Goal: Task Accomplishment & Management: Use online tool/utility

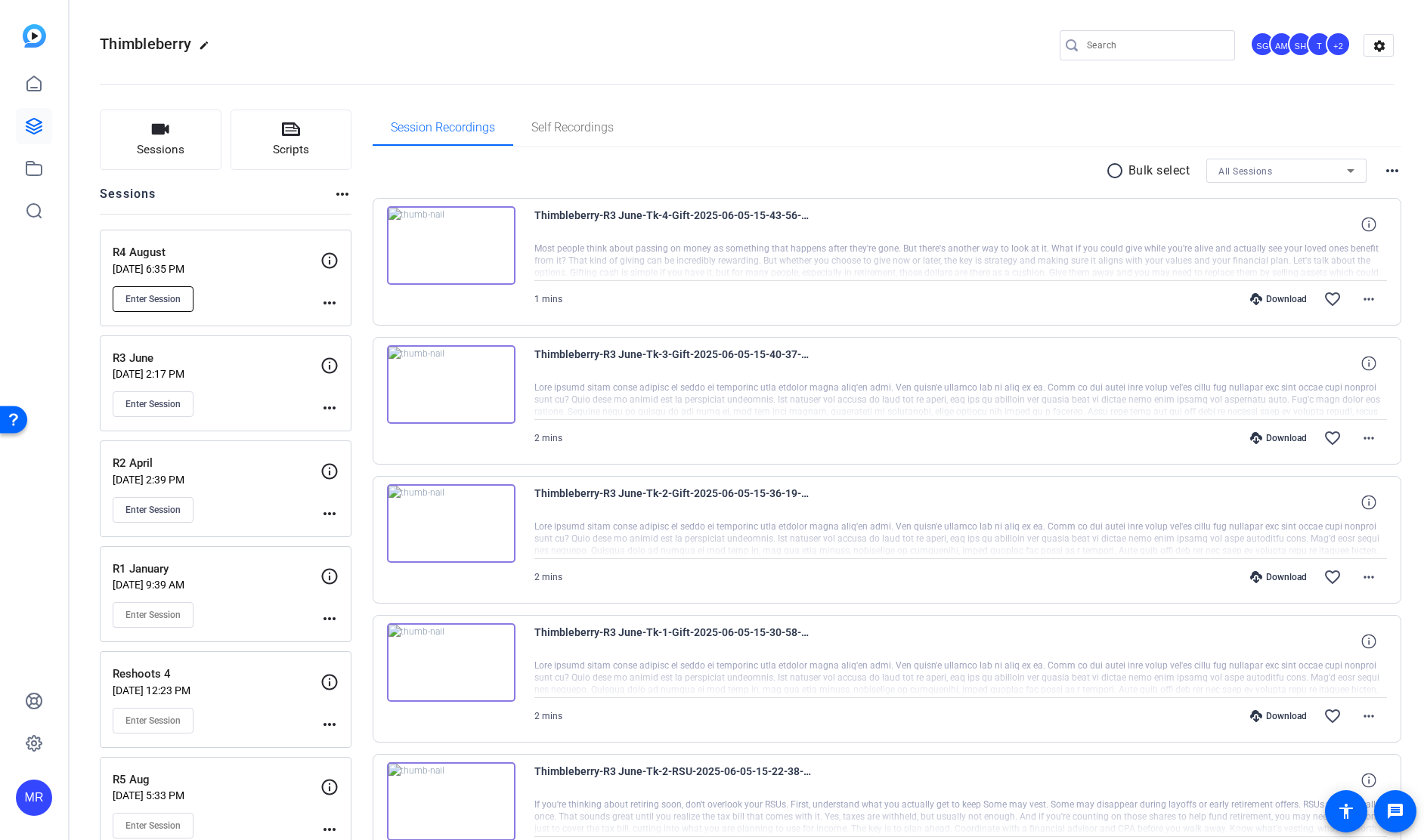
click at [172, 295] on span "Enter Session" at bounding box center [153, 299] width 55 height 12
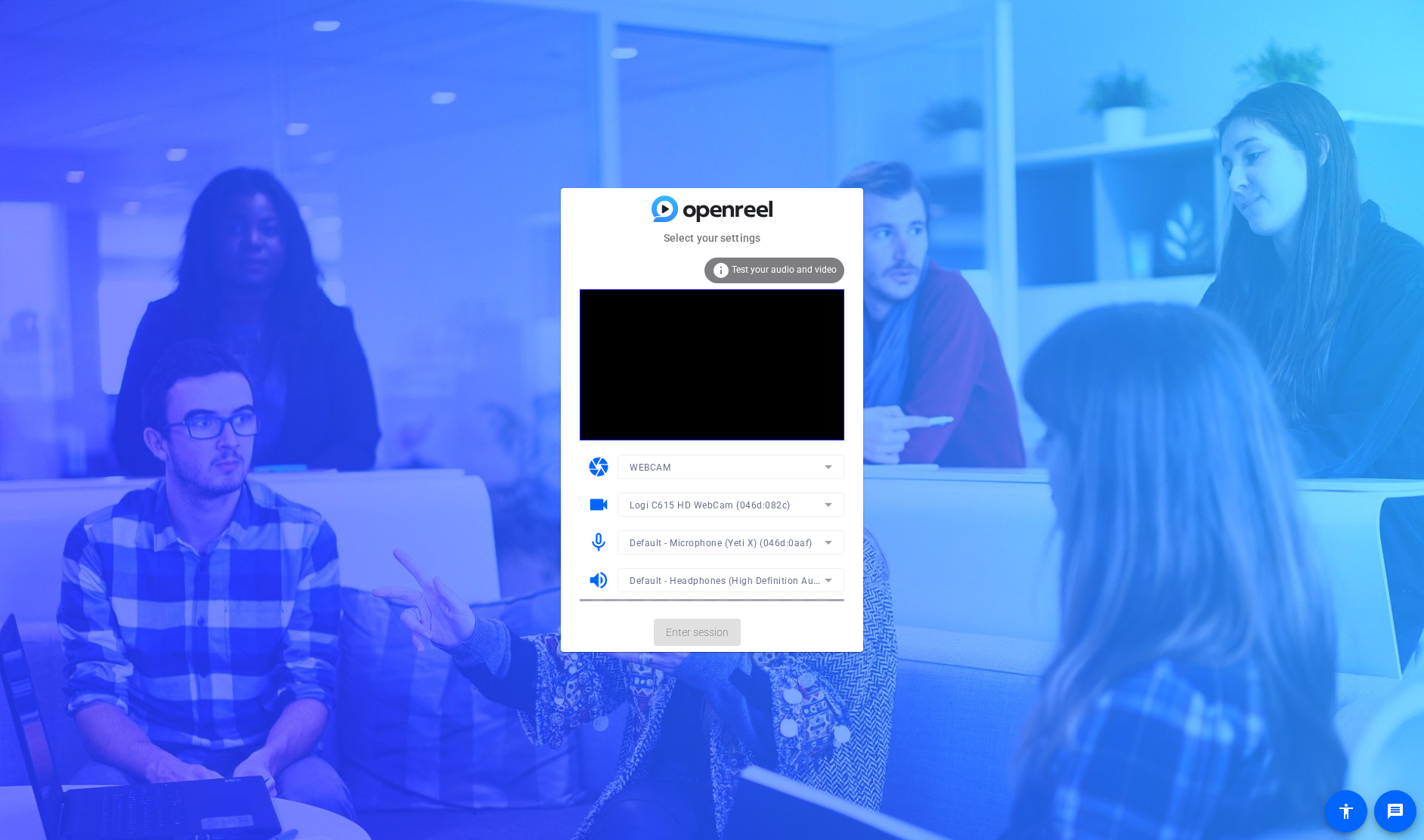
click at [723, 636] on mat-card-actions "Enter session" at bounding box center [712, 632] width 302 height 39
click at [723, 636] on span "Enter session" at bounding box center [697, 632] width 63 height 16
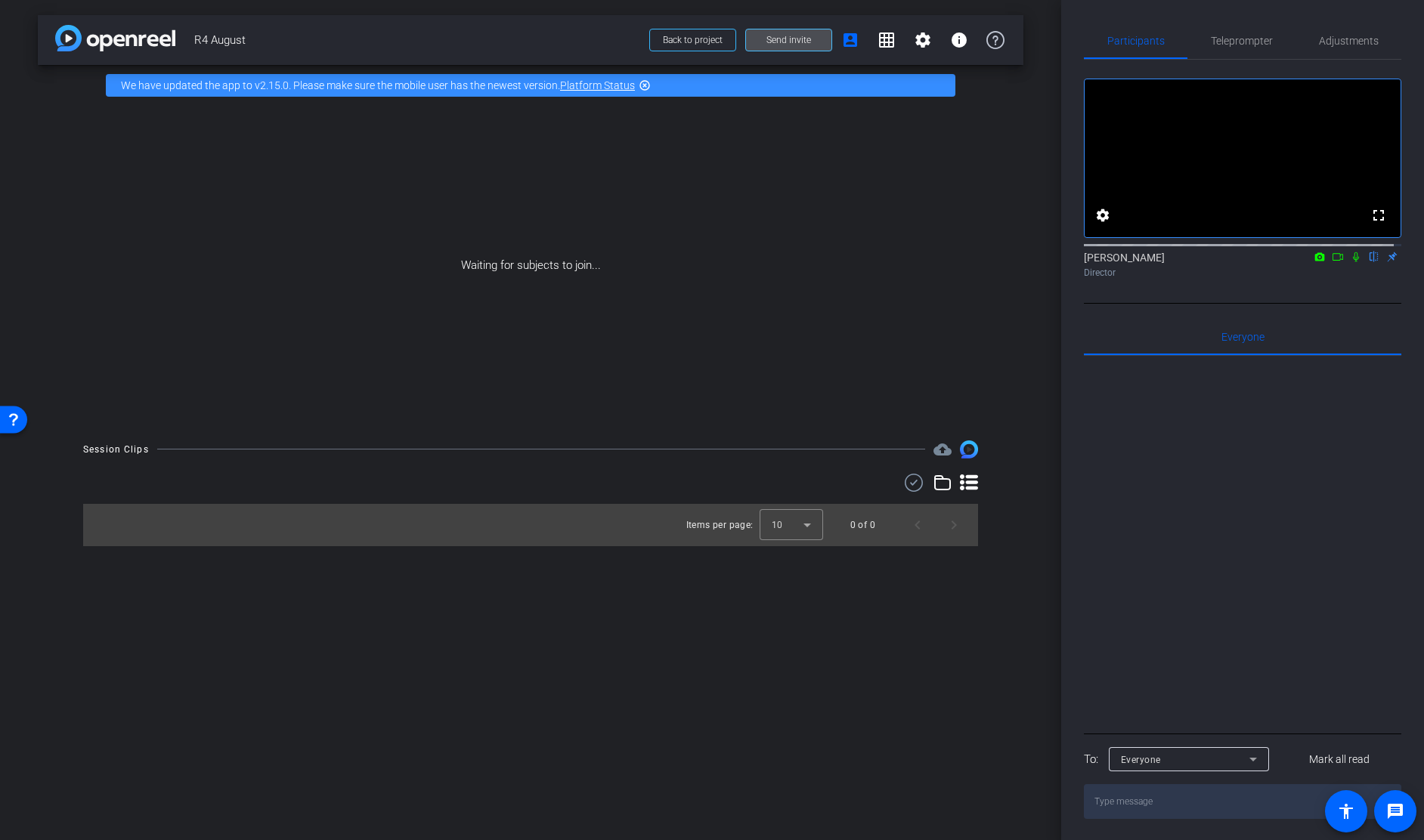
click at [762, 36] on span at bounding box center [788, 39] width 85 height 36
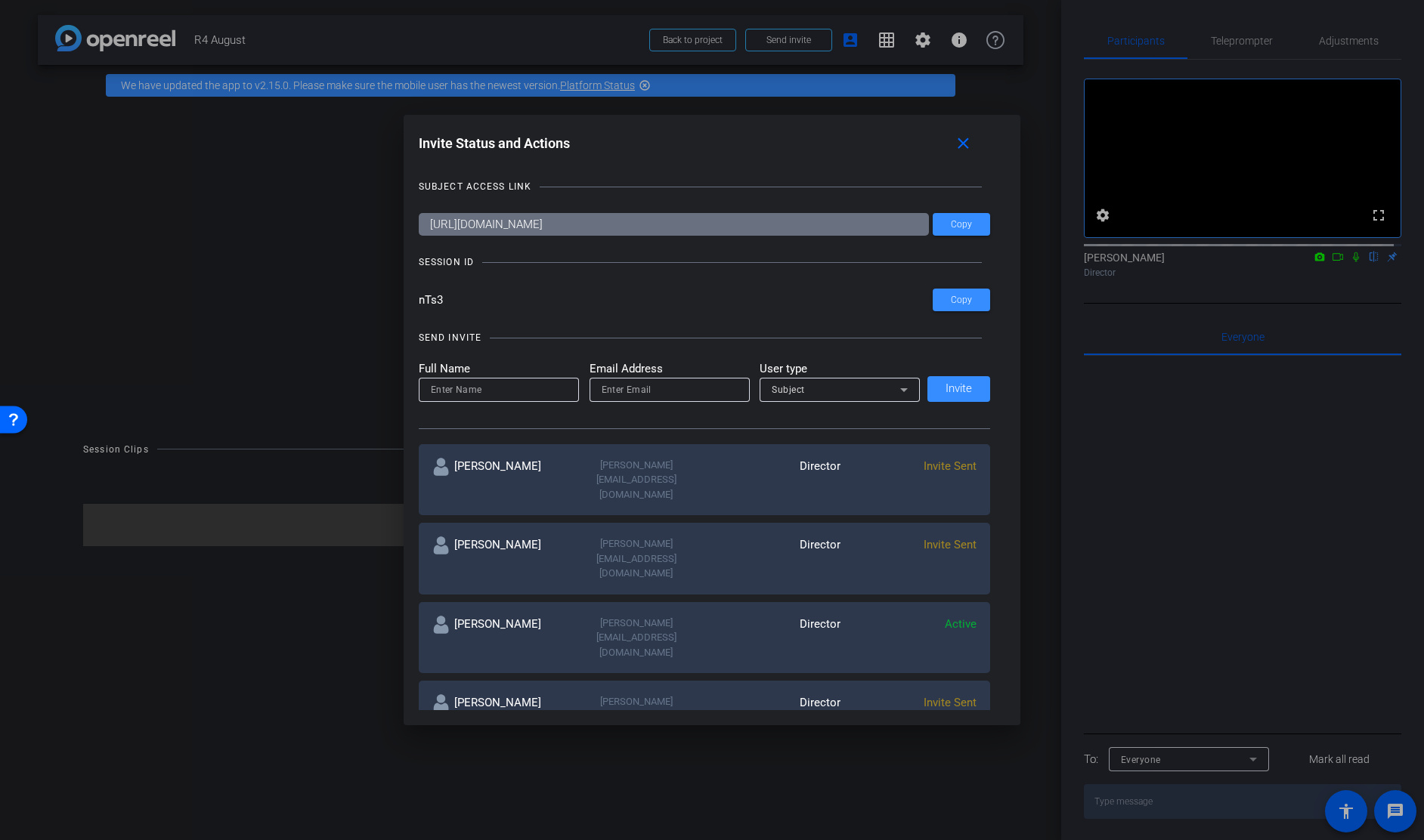
drag, startPoint x: 456, startPoint y: 299, endPoint x: 462, endPoint y: 285, distance: 15.2
click at [405, 302] on div "Invite Status and Actions close SUBJECT ACCESS LINK https://capture.openreel.co…" at bounding box center [712, 420] width 617 height 611
click at [485, 269] on div "SESSION ID" at bounding box center [705, 262] width 572 height 15
click at [971, 144] on mat-icon "close" at bounding box center [963, 143] width 19 height 19
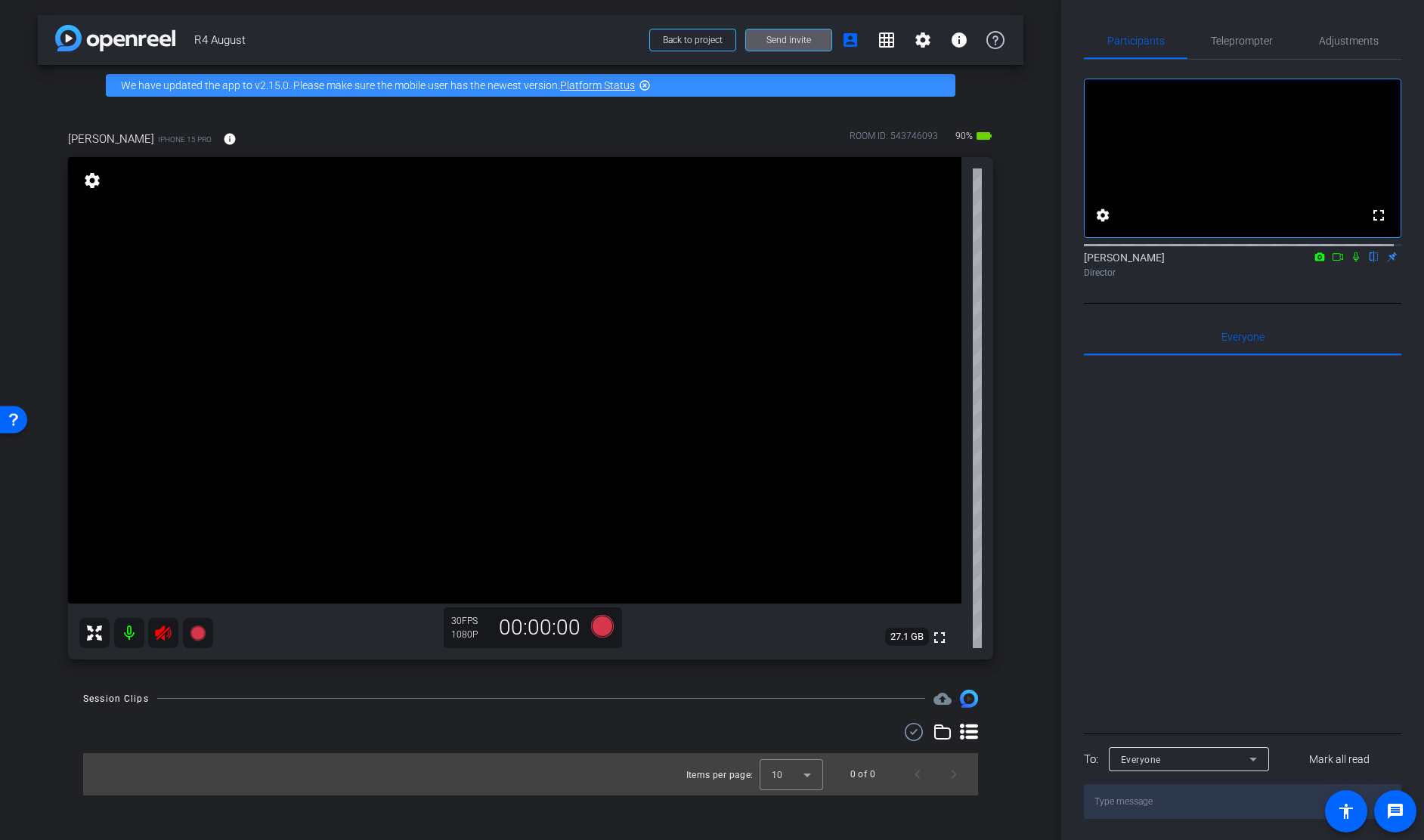
click at [167, 632] on icon at bounding box center [164, 633] width 18 height 18
click at [1342, 43] on span "Adjustments" at bounding box center [1349, 41] width 60 height 11
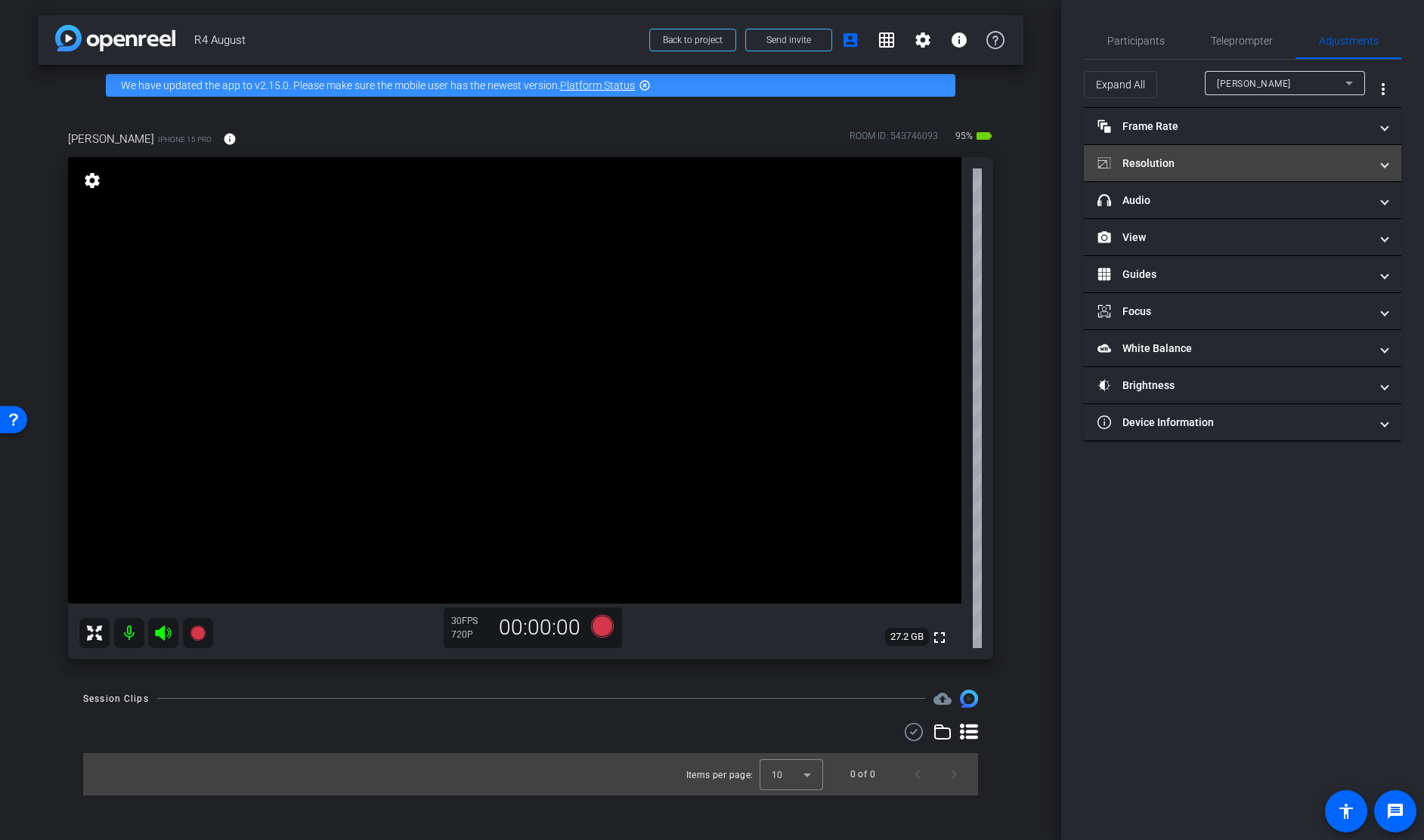
click at [1162, 157] on mat-panel-title "Resolution" at bounding box center [1233, 163] width 272 height 16
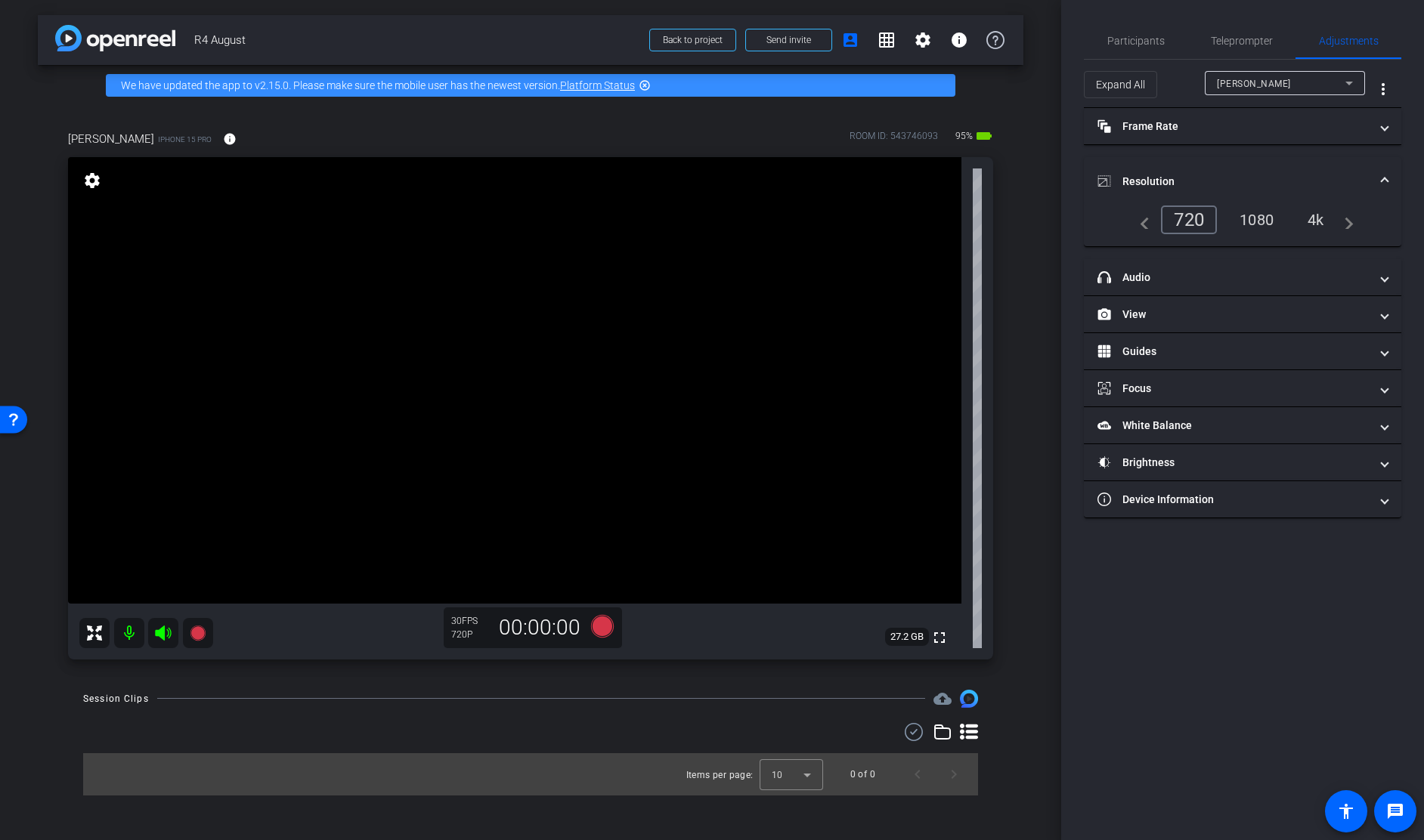
click at [1310, 224] on div "4k" at bounding box center [1316, 219] width 39 height 26
click at [1360, 136] on mat-expansion-panel-header "Frame Rate Frame Rate" at bounding box center [1242, 126] width 317 height 36
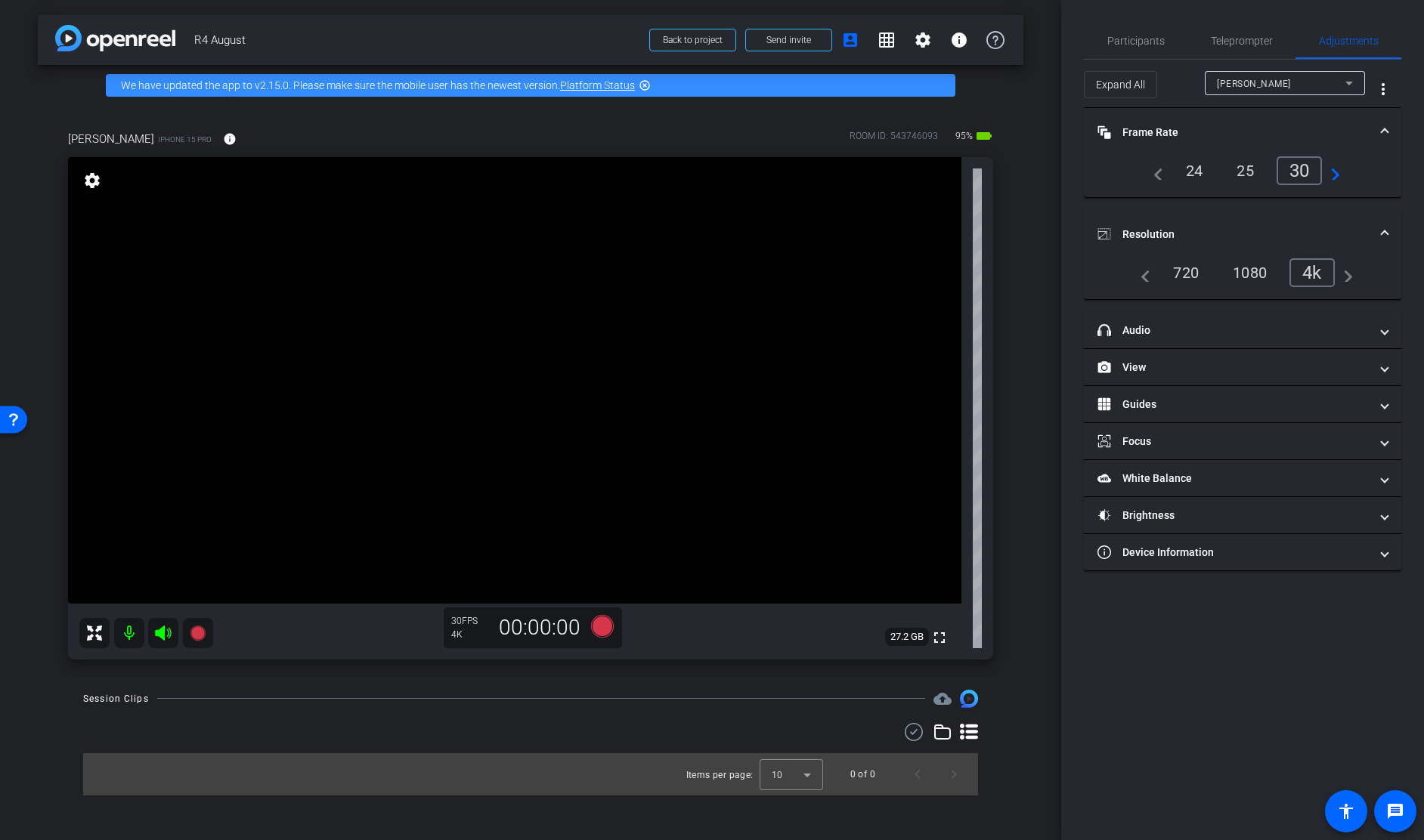
click at [1303, 163] on div "30" at bounding box center [1299, 171] width 46 height 28
click at [1386, 133] on span at bounding box center [1384, 132] width 6 height 16
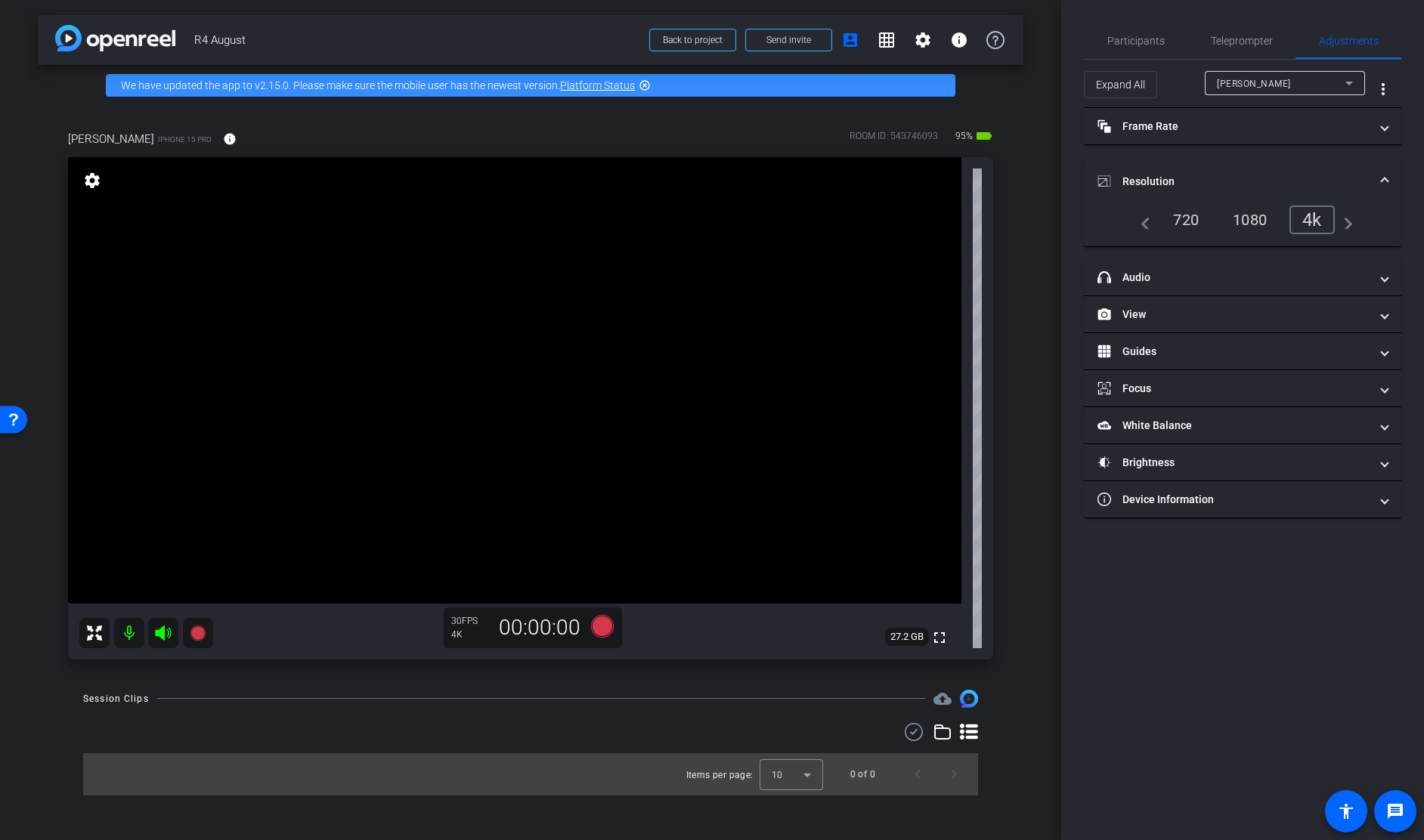
click at [1385, 177] on span at bounding box center [1384, 181] width 6 height 16
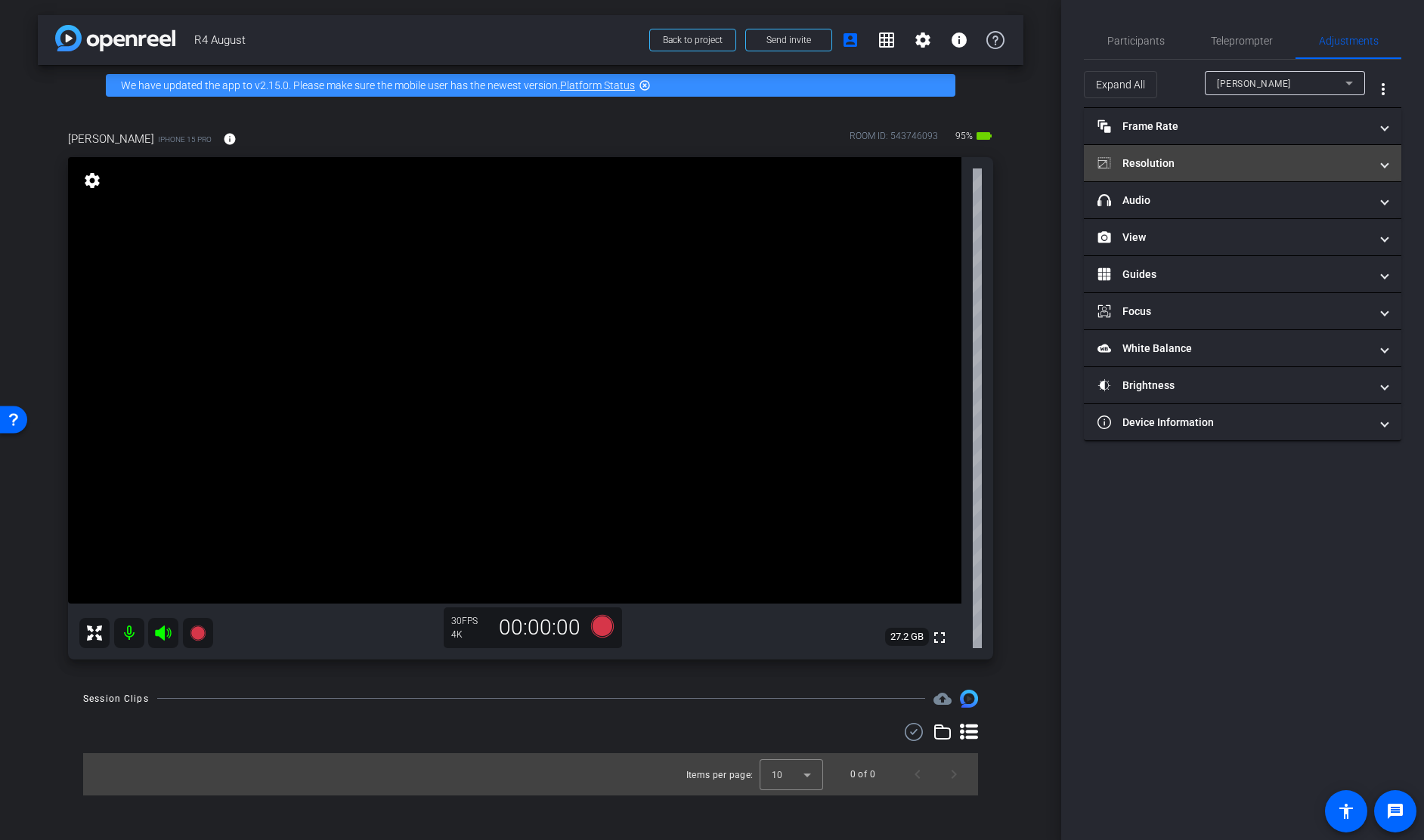
click at [1377, 166] on span "Resolution" at bounding box center [1239, 163] width 284 height 16
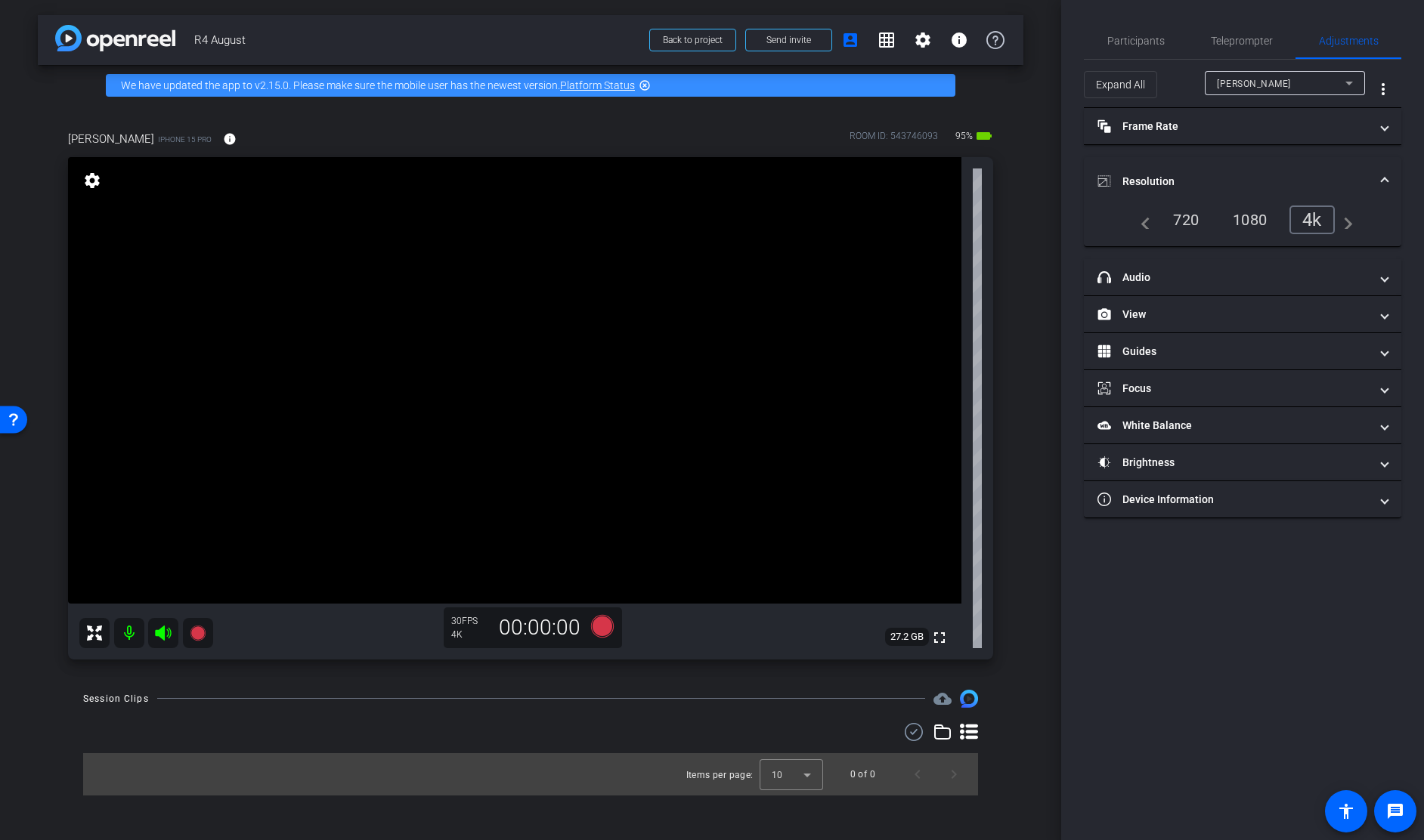
click at [1386, 180] on span at bounding box center [1384, 181] width 6 height 16
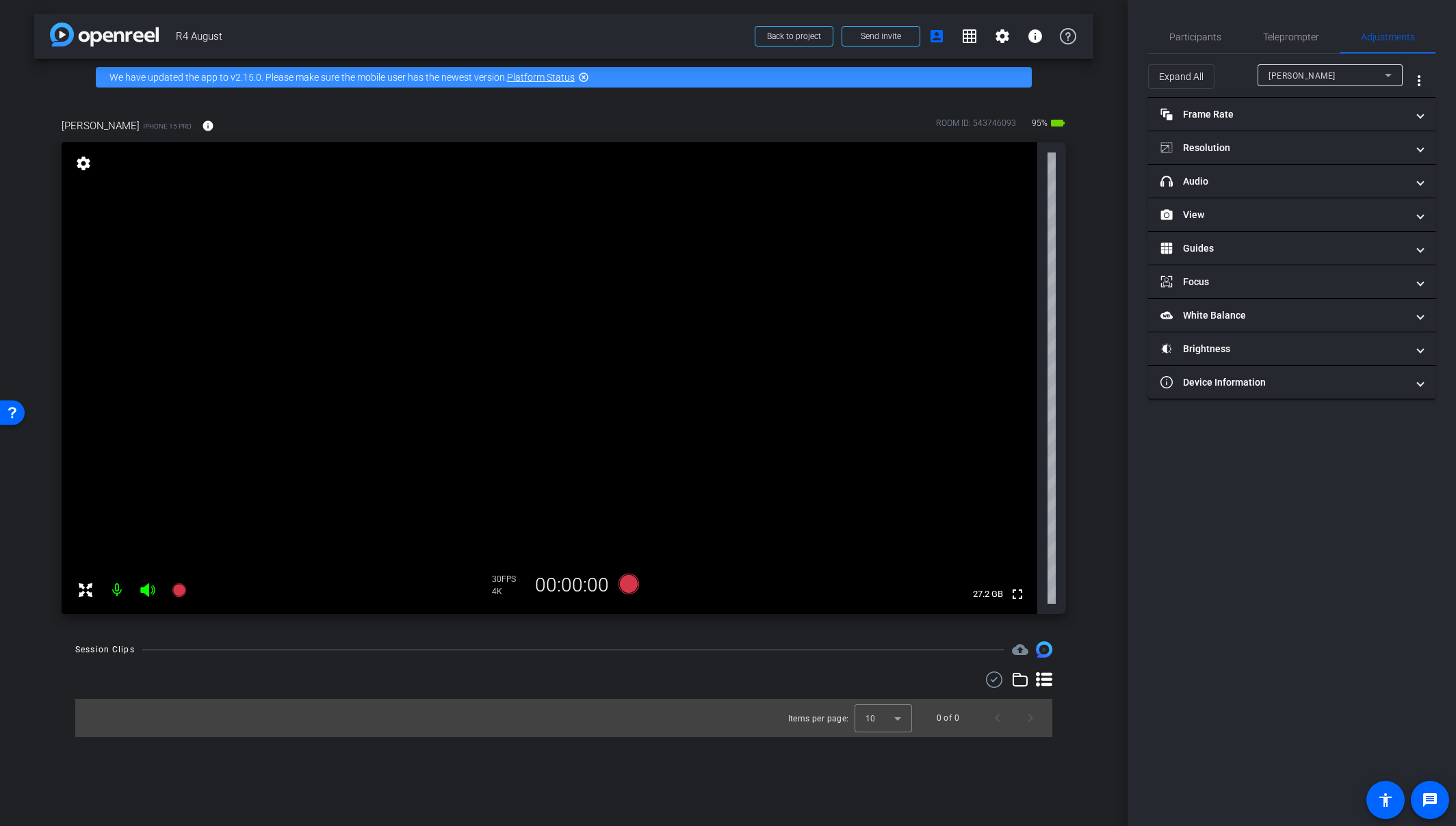
click at [557, 318] on video at bounding box center [550, 378] width 976 height 472
click at [1220, 347] on mat-panel-title "Brightness" at bounding box center [1283, 349] width 246 height 14
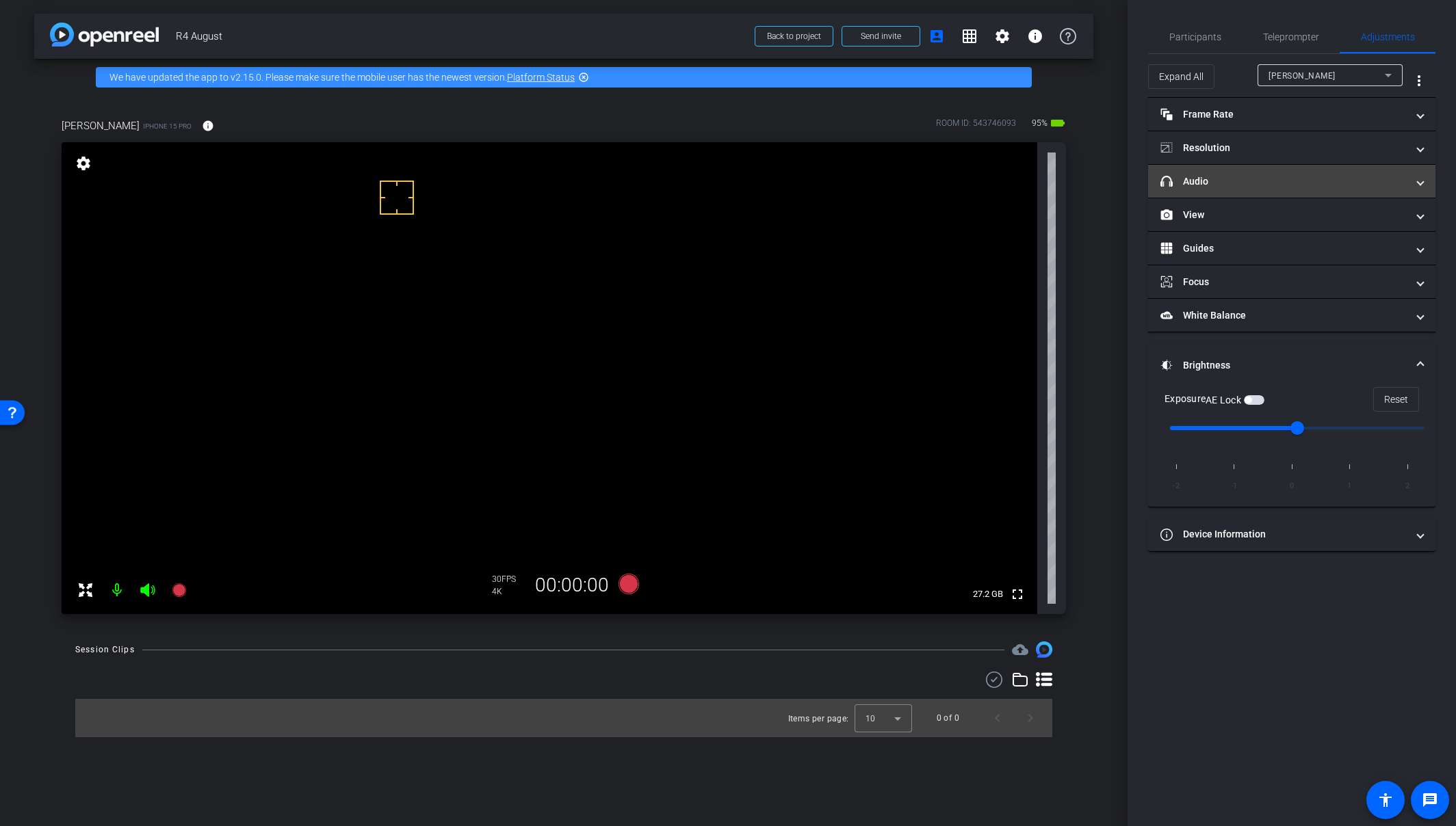
click at [1254, 190] on mat-expansion-panel-header "headphone icon Audio" at bounding box center [1291, 180] width 287 height 32
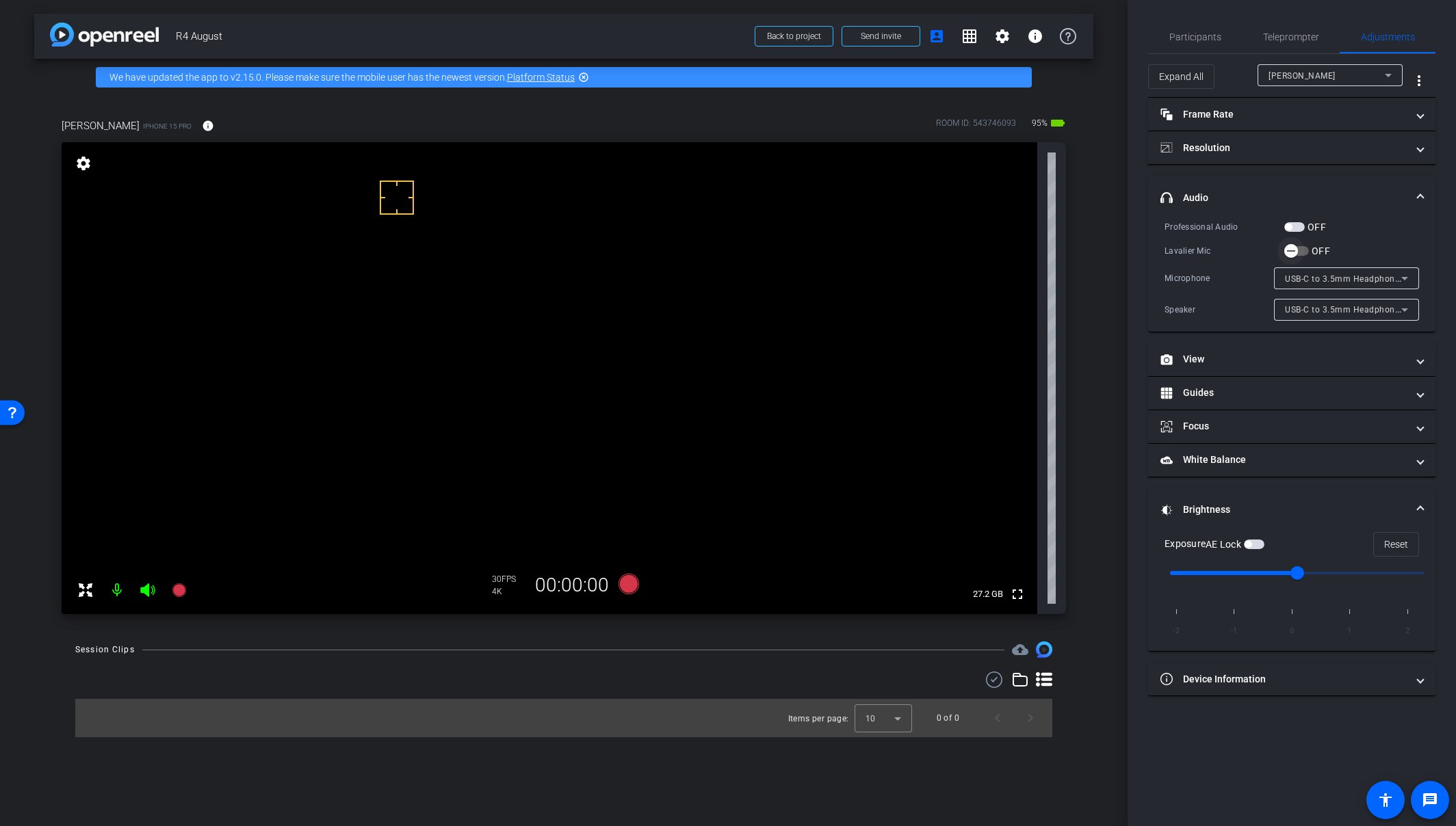
click at [1283, 250] on span "button" at bounding box center [1291, 251] width 27 height 27
drag, startPoint x: 379, startPoint y: 248, endPoint x: 389, endPoint y: 211, distance: 38.3
drag, startPoint x: 384, startPoint y: 205, endPoint x: 941, endPoint y: 310, distance: 566.8
drag, startPoint x: 941, startPoint y: 310, endPoint x: 394, endPoint y: 243, distance: 551.1
drag, startPoint x: 1293, startPoint y: 575, endPoint x: 1243, endPoint y: 578, distance: 50.1
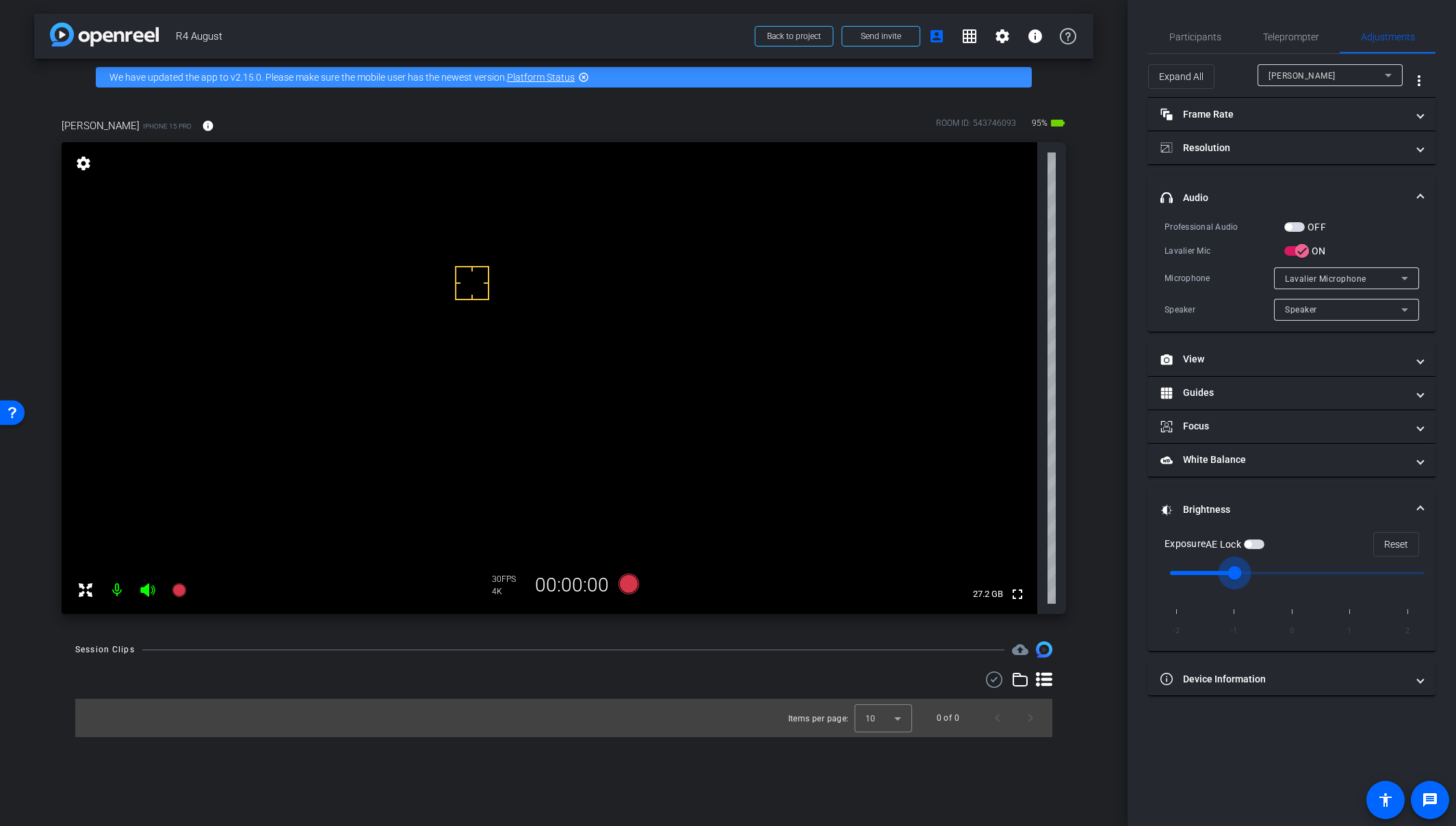
click at [1243, 578] on input "range" at bounding box center [1297, 573] width 283 height 30
drag, startPoint x: 1233, startPoint y: 576, endPoint x: 1276, endPoint y: 576, distance: 43.0
click at [1276, 576] on input "range" at bounding box center [1297, 573] width 283 height 30
drag, startPoint x: 1297, startPoint y: 571, endPoint x: 1288, endPoint y: 574, distance: 9.5
click at [1288, 574] on input "range" at bounding box center [1297, 573] width 283 height 30
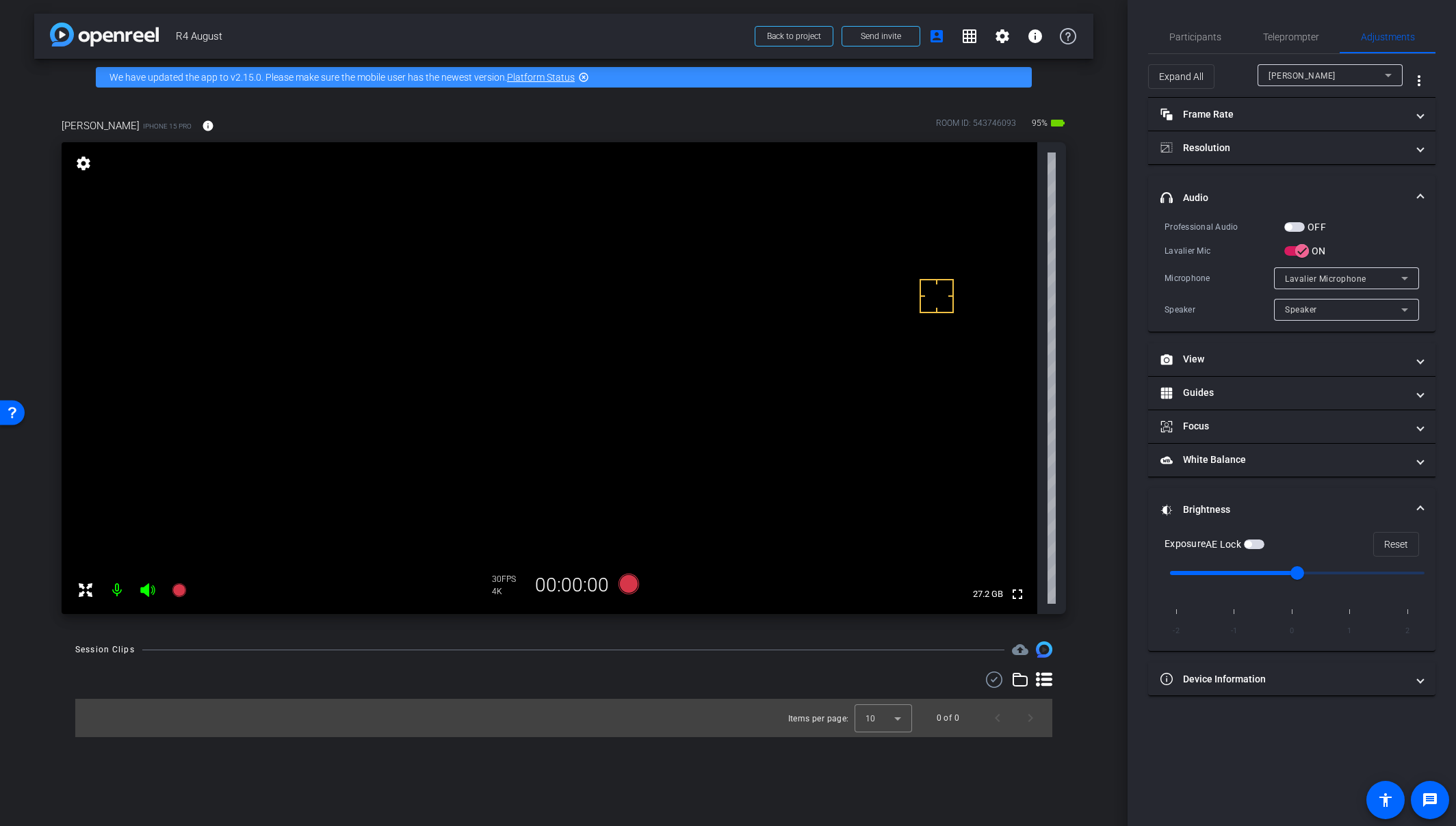
drag, startPoint x: 939, startPoint y: 300, endPoint x: 927, endPoint y: 282, distance: 21.6
drag, startPoint x: 927, startPoint y: 282, endPoint x: 930, endPoint y: 240, distance: 42.1
click at [930, 240] on video at bounding box center [550, 378] width 976 height 472
drag, startPoint x: 930, startPoint y: 240, endPoint x: 1240, endPoint y: 581, distance: 460.8
click at [1240, 581] on input "range" at bounding box center [1297, 573] width 283 height 30
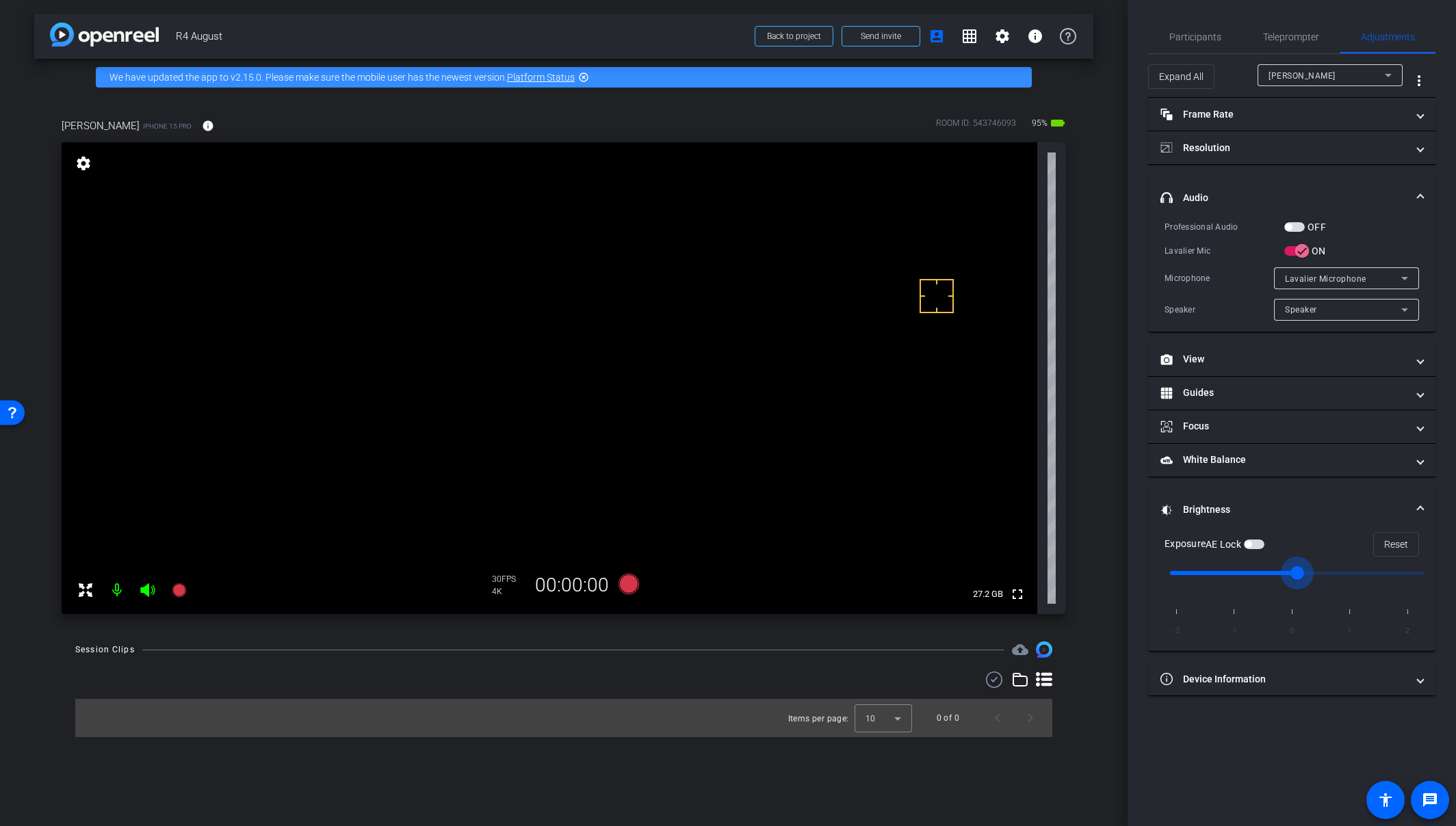
type input "0"
click at [1288, 571] on input "range" at bounding box center [1297, 573] width 283 height 30
click at [1233, 464] on mat-panel-title "White Balance White Balance" at bounding box center [1283, 460] width 246 height 14
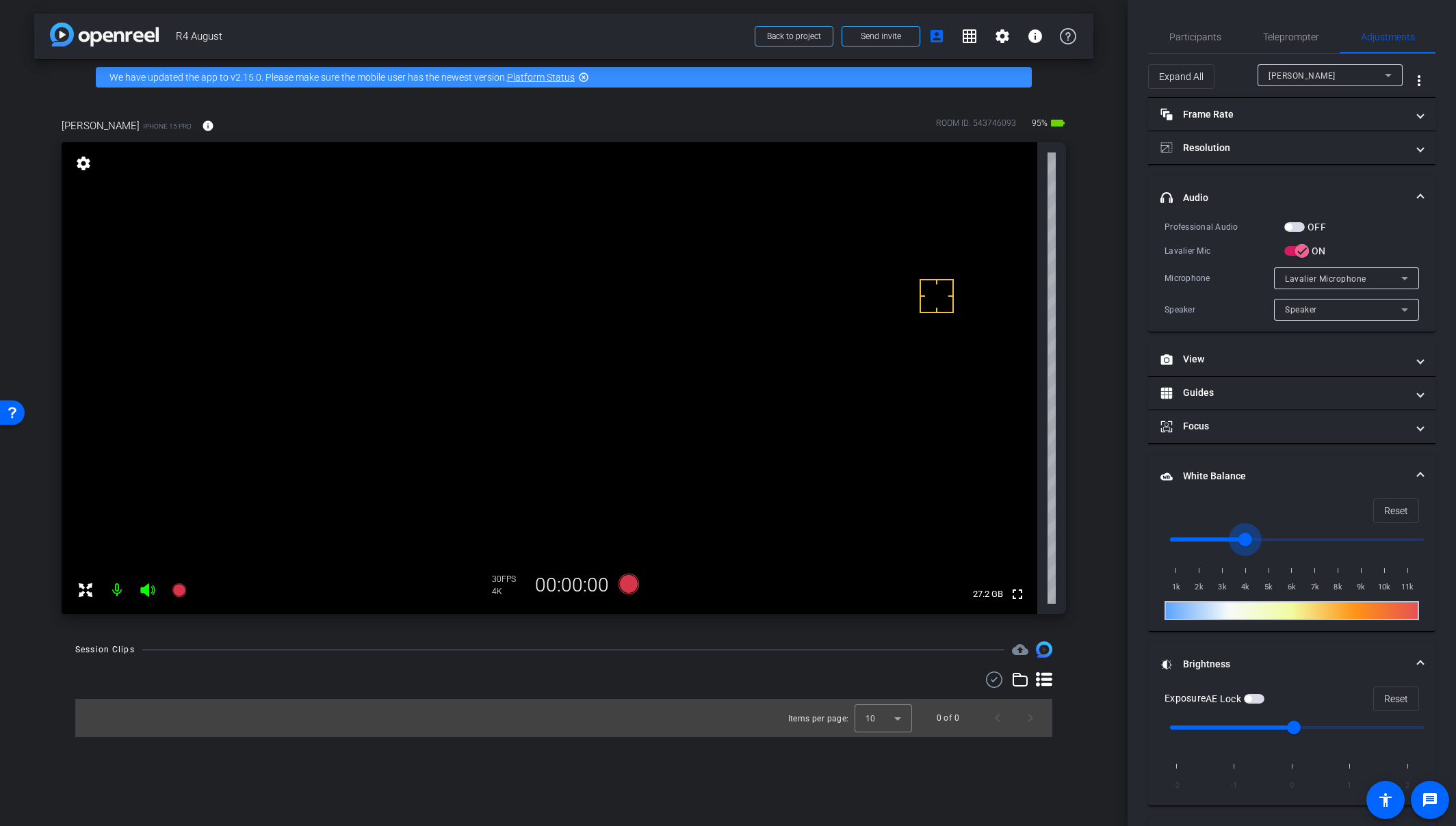
drag, startPoint x: 1170, startPoint y: 541, endPoint x: 1248, endPoint y: 544, distance: 78.1
click at [1248, 544] on input "range" at bounding box center [1297, 540] width 283 height 30
drag, startPoint x: 1247, startPoint y: 538, endPoint x: 1209, endPoint y: 542, distance: 38.2
click at [1209, 542] on input "range" at bounding box center [1297, 540] width 283 height 30
drag, startPoint x: 1210, startPoint y: 538, endPoint x: 1242, endPoint y: 535, distance: 32.1
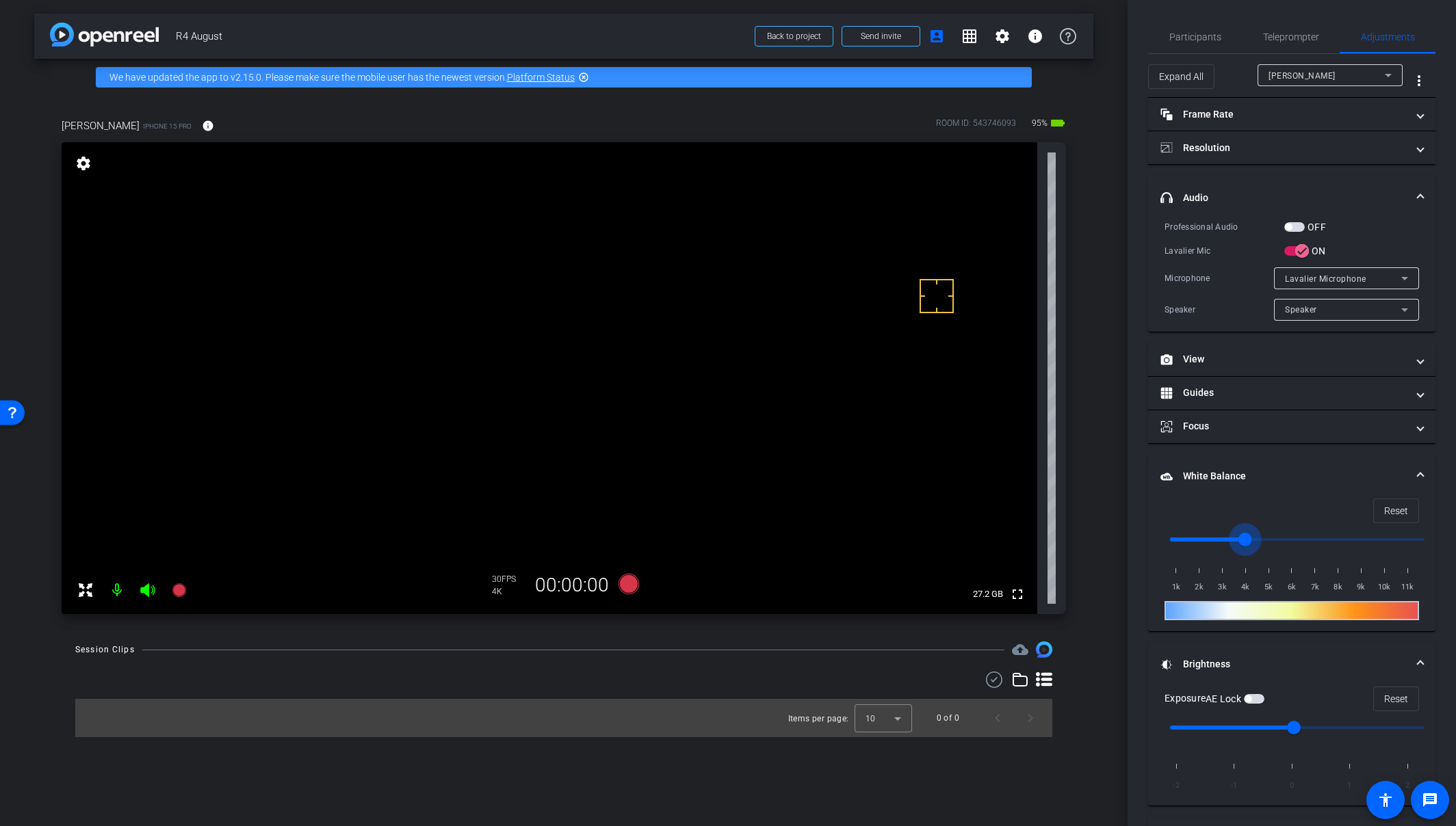
click at [1242, 535] on input "range" at bounding box center [1297, 540] width 283 height 30
click at [1288, 517] on span "Reset" at bounding box center [1396, 511] width 24 height 26
type input "1000"
drag, startPoint x: 483, startPoint y: 273, endPoint x: 379, endPoint y: 262, distance: 104.6
click at [1249, 698] on span "button" at bounding box center [1248, 698] width 7 height 7
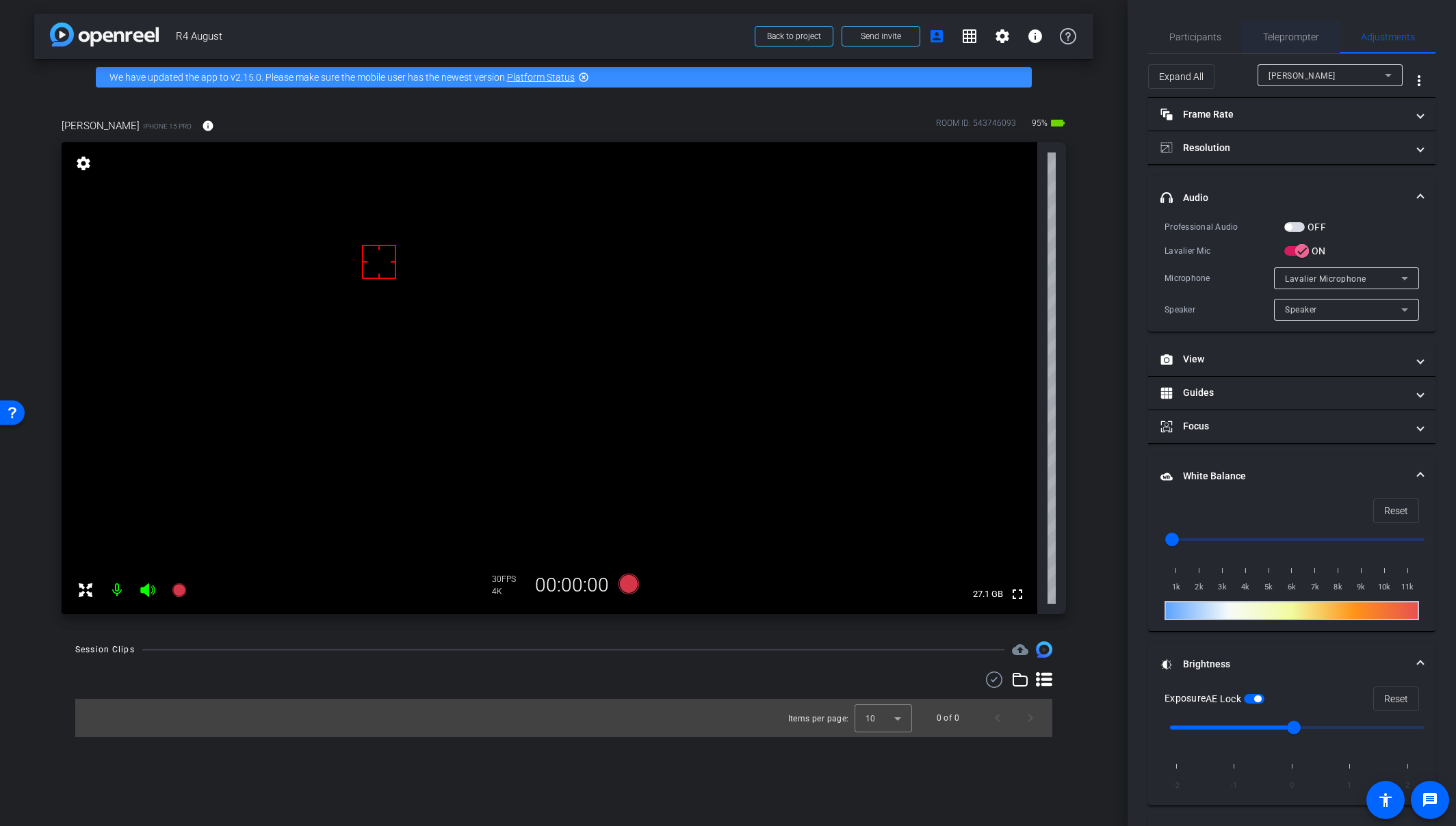
click at [1272, 38] on span "Teleprompter" at bounding box center [1291, 37] width 56 height 10
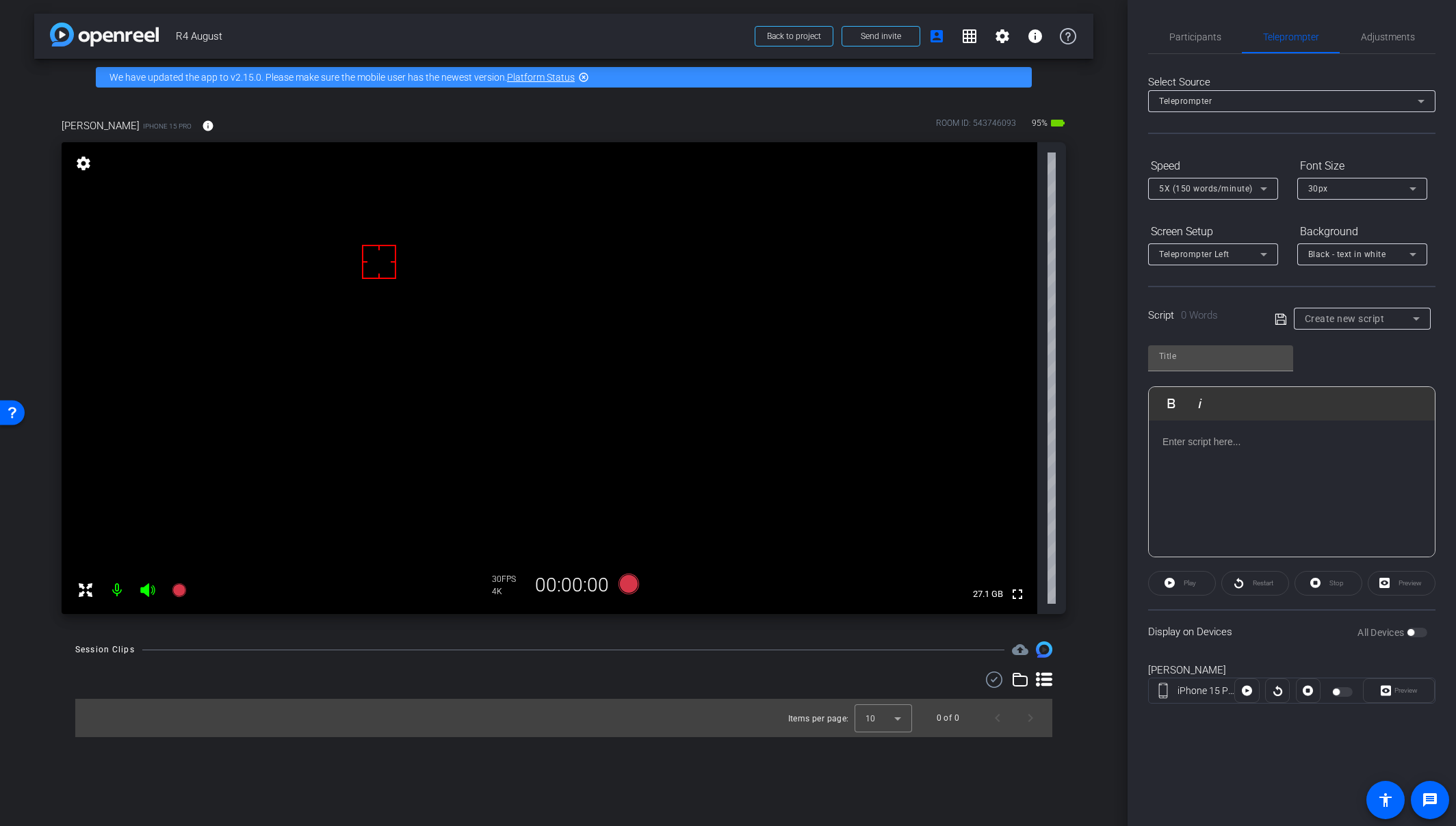
click at [1288, 320] on span "Create new script" at bounding box center [1345, 319] width 80 height 11
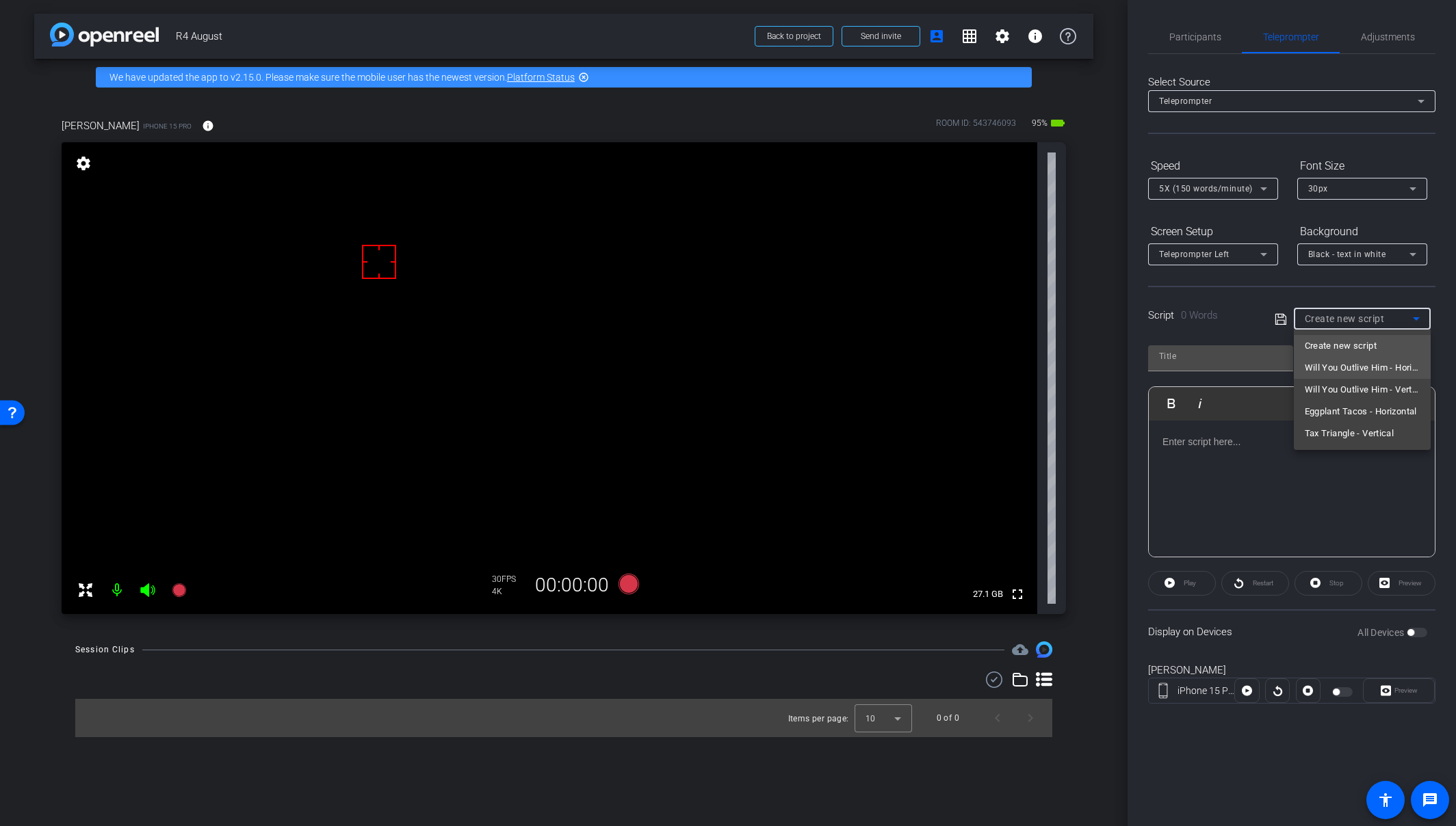
click at [1288, 372] on span "Will You Outlive Him - Horizontal" at bounding box center [1362, 368] width 115 height 17
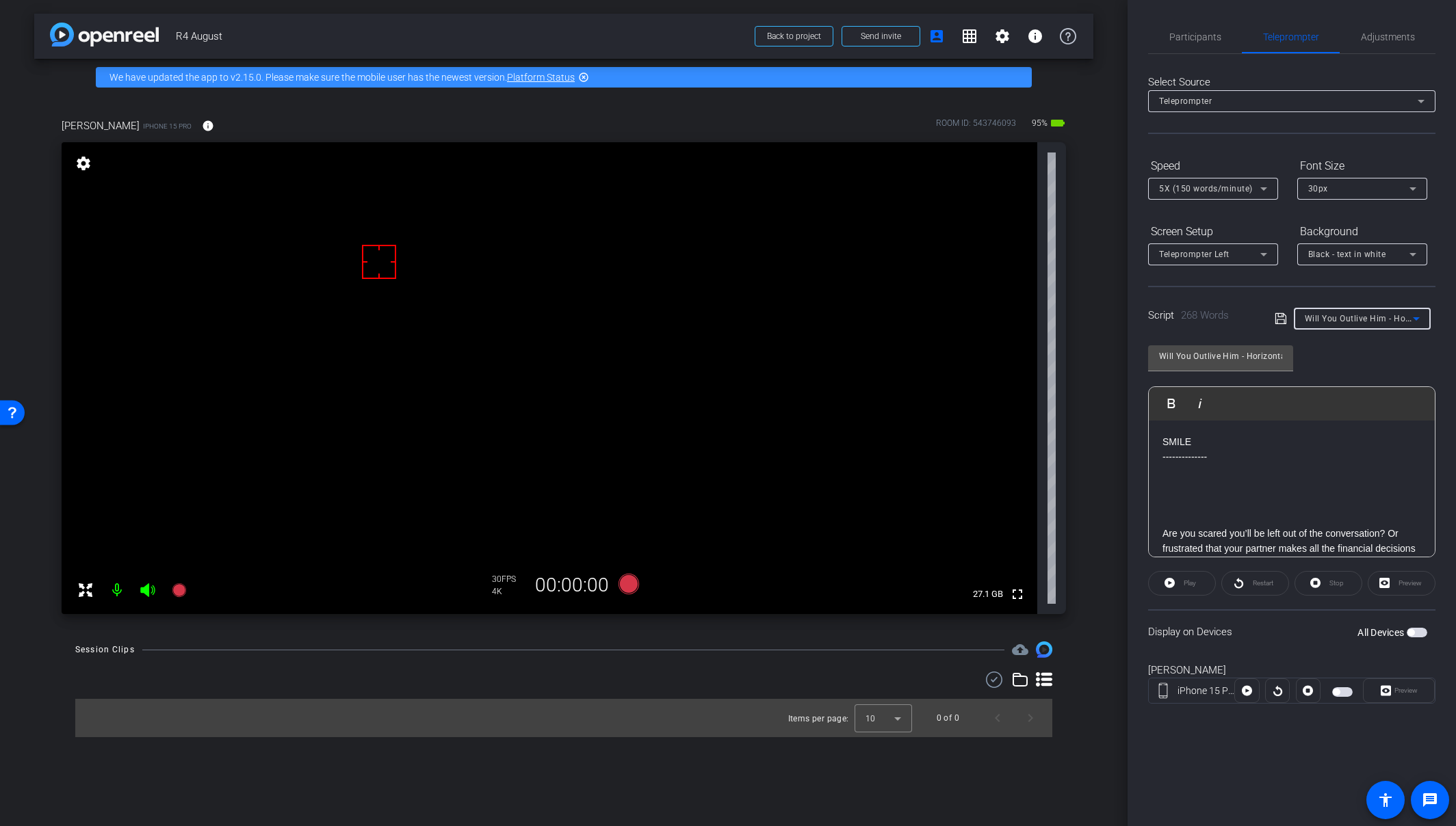
click at [1288, 322] on span "Will You Outlive Him - Horizontal" at bounding box center [1371, 318] width 132 height 11
click at [1288, 411] on span "Eggplant Tacos - Horizontal" at bounding box center [1361, 411] width 113 height 17
type input "Eggplant Tacos - Horizontal"
click at [1283, 482] on p at bounding box center [1291, 488] width 258 height 15
click at [1288, 504] on p at bounding box center [1291, 503] width 258 height 15
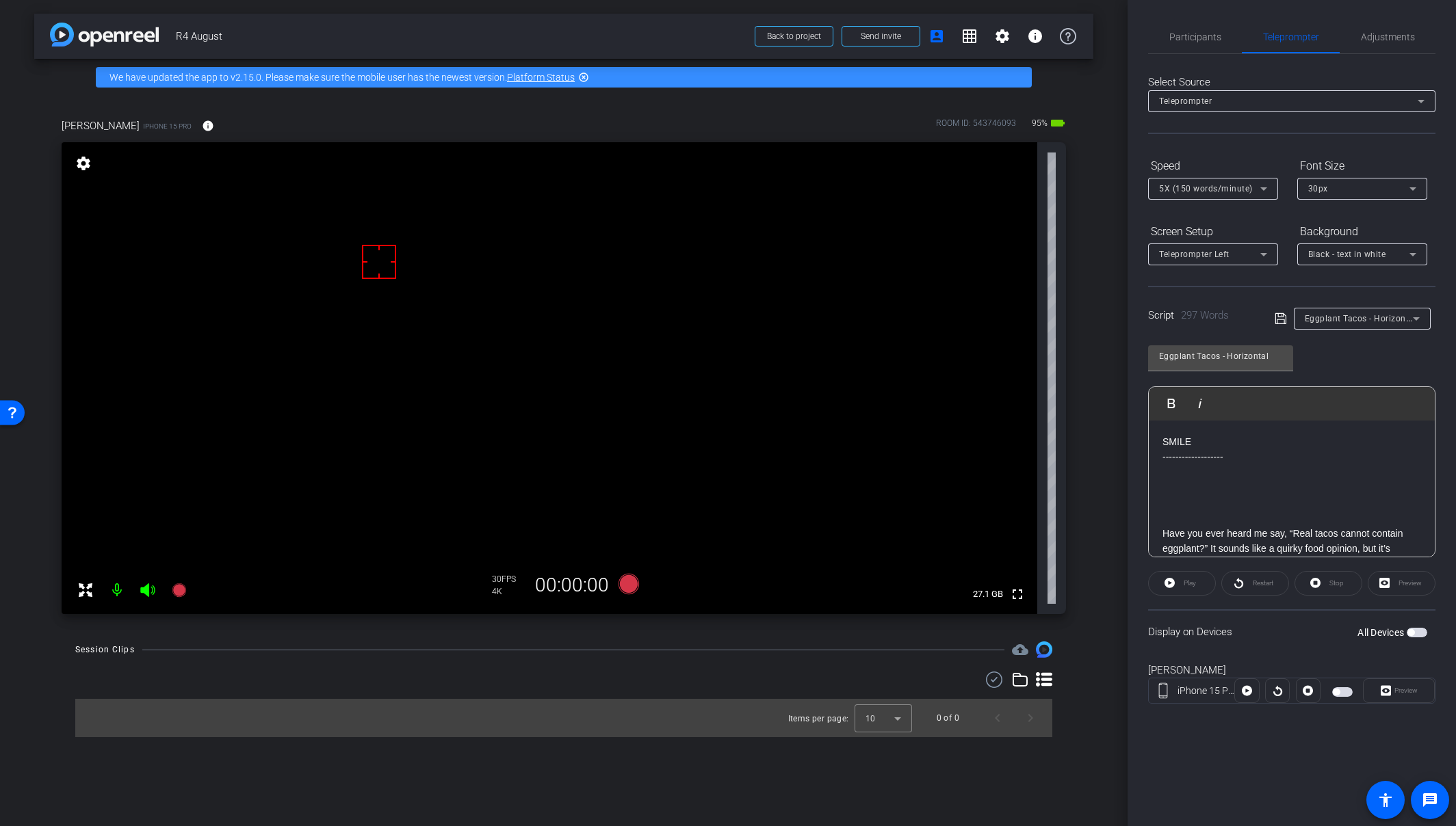
click at [1288, 698] on mat-slide-toggle at bounding box center [1343, 691] width 23 height 17
click at [1288, 694] on span "button" at bounding box center [1336, 692] width 7 height 7
click at [628, 587] on icon at bounding box center [628, 584] width 20 height 20
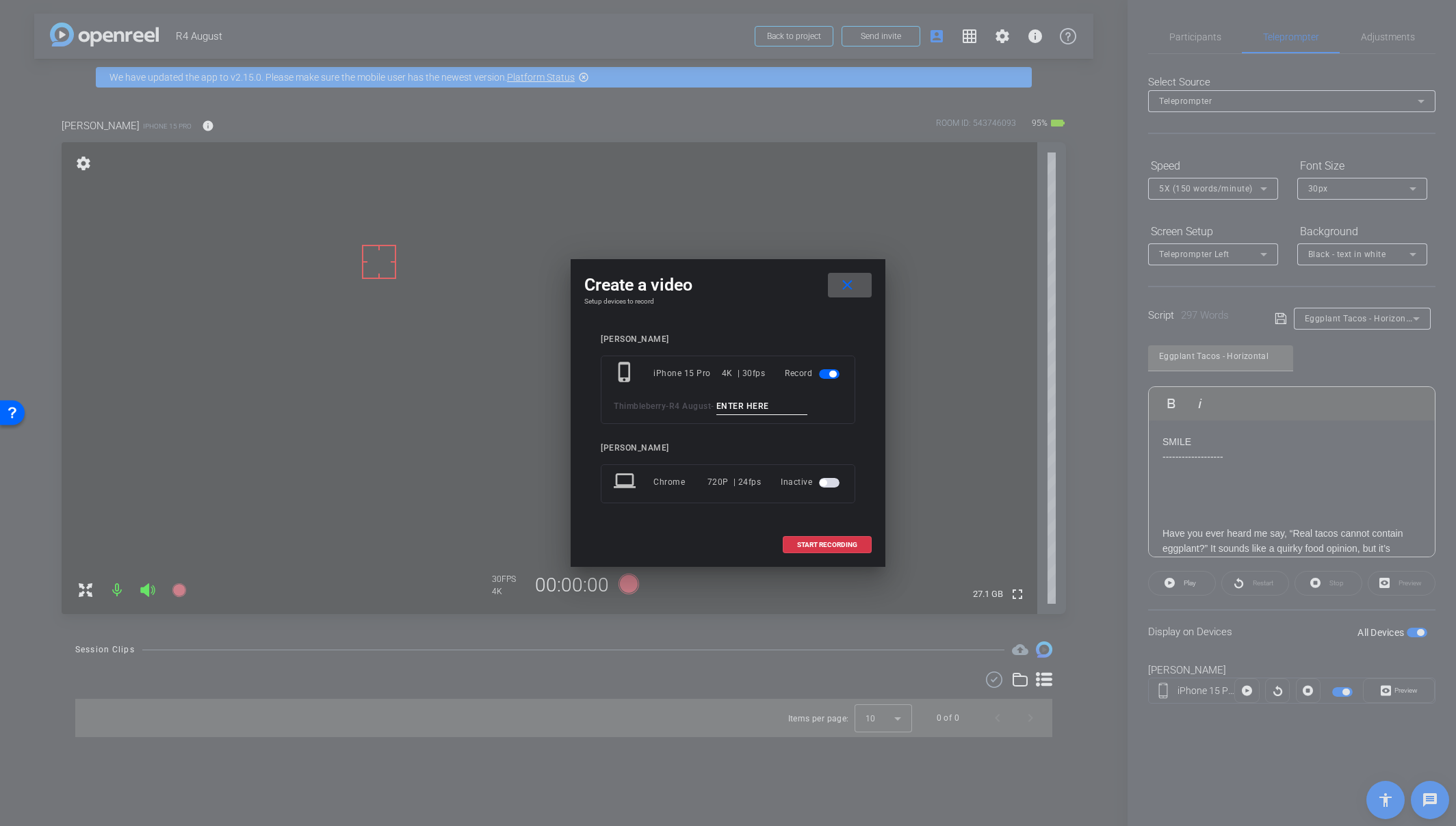
click at [757, 405] on input at bounding box center [761, 406] width 91 height 17
click at [767, 405] on input "Mic Check?Practice" at bounding box center [761, 406] width 91 height 17
type input "Mic Check/Practice"
click at [845, 544] on span "START RECORDING" at bounding box center [827, 544] width 60 height 7
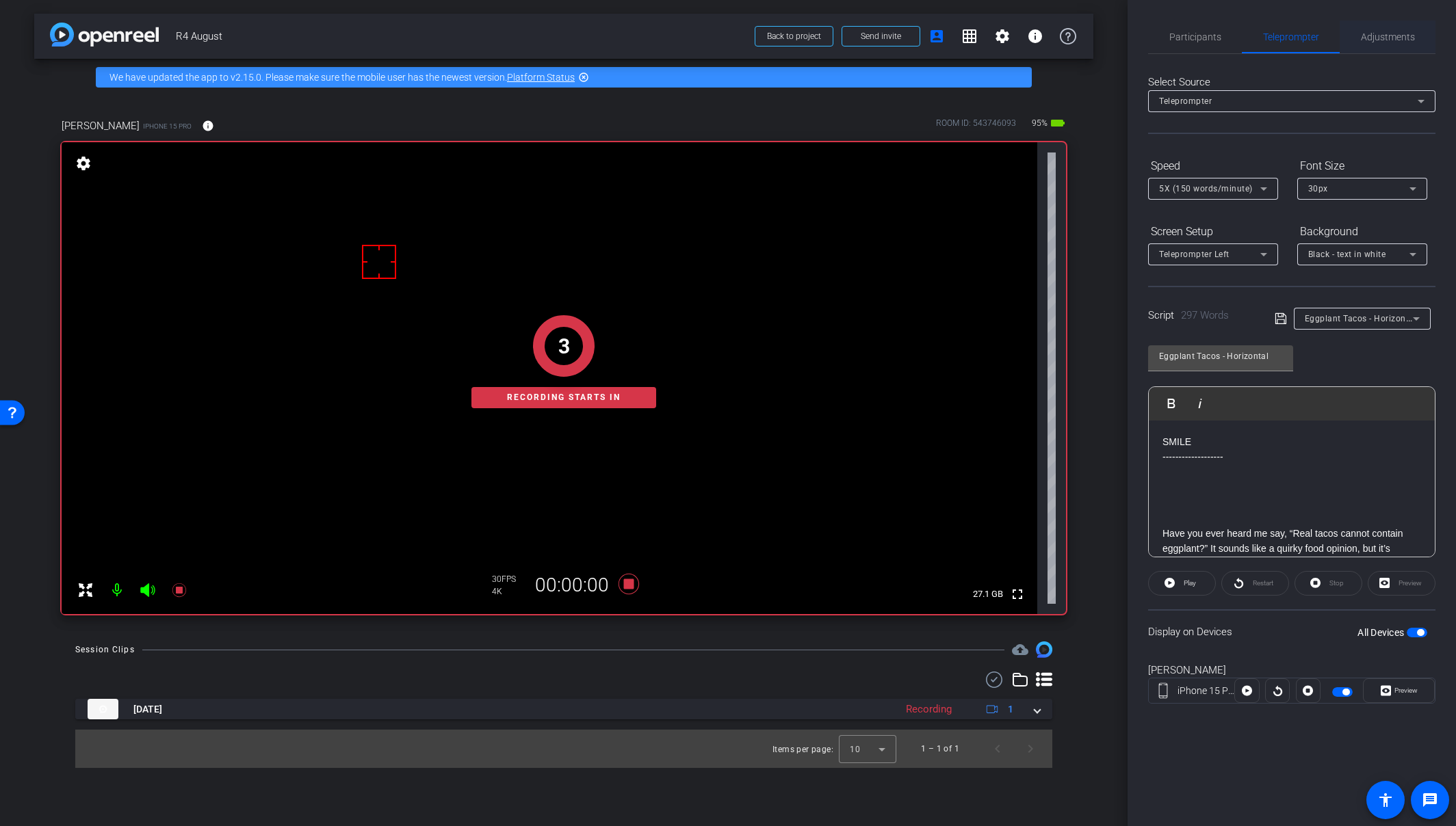
click at [1288, 39] on span "Adjustments" at bounding box center [1388, 37] width 54 height 10
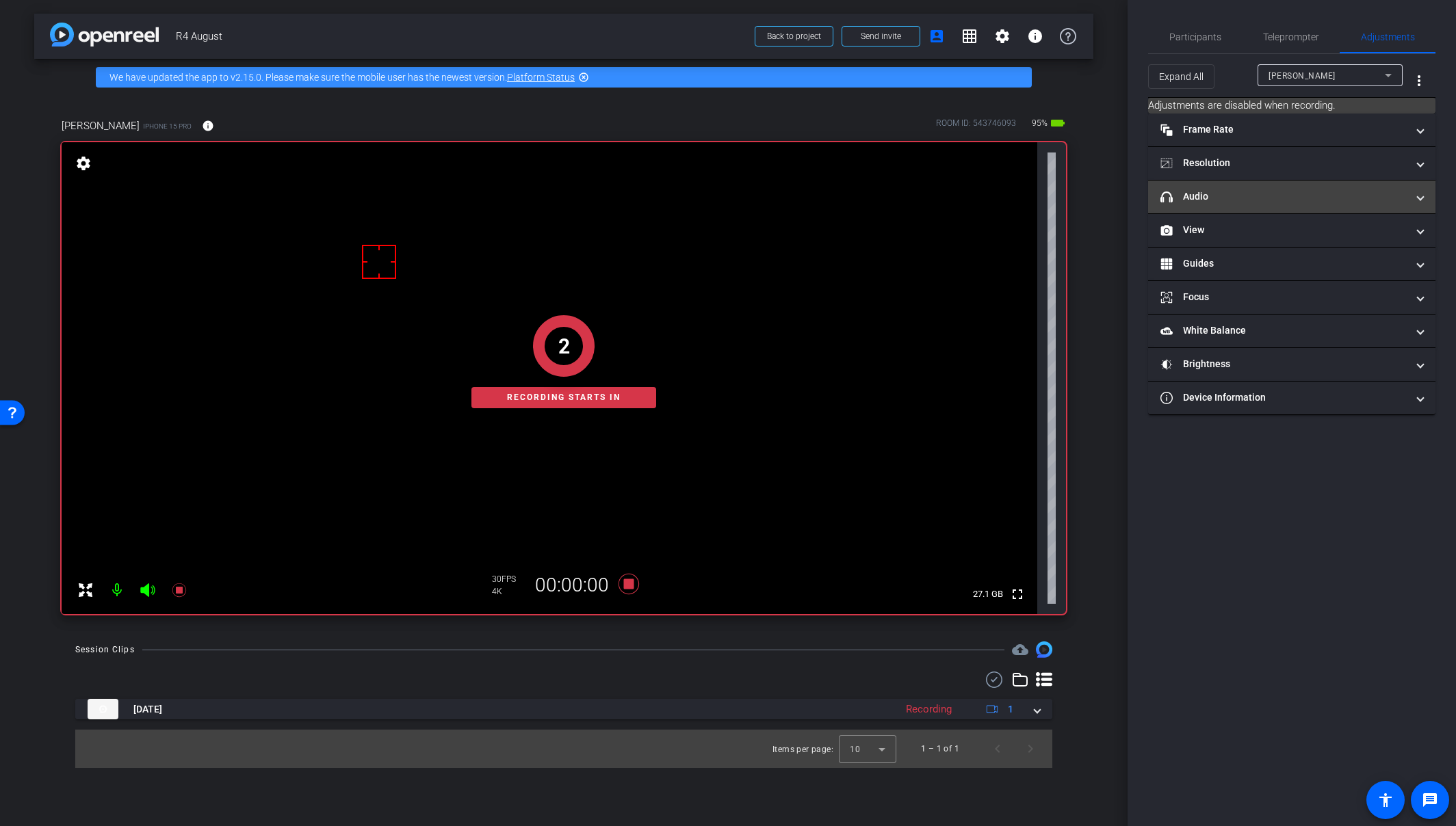
click at [1247, 202] on mat-panel-title "headphone icon Audio" at bounding box center [1283, 196] width 246 height 14
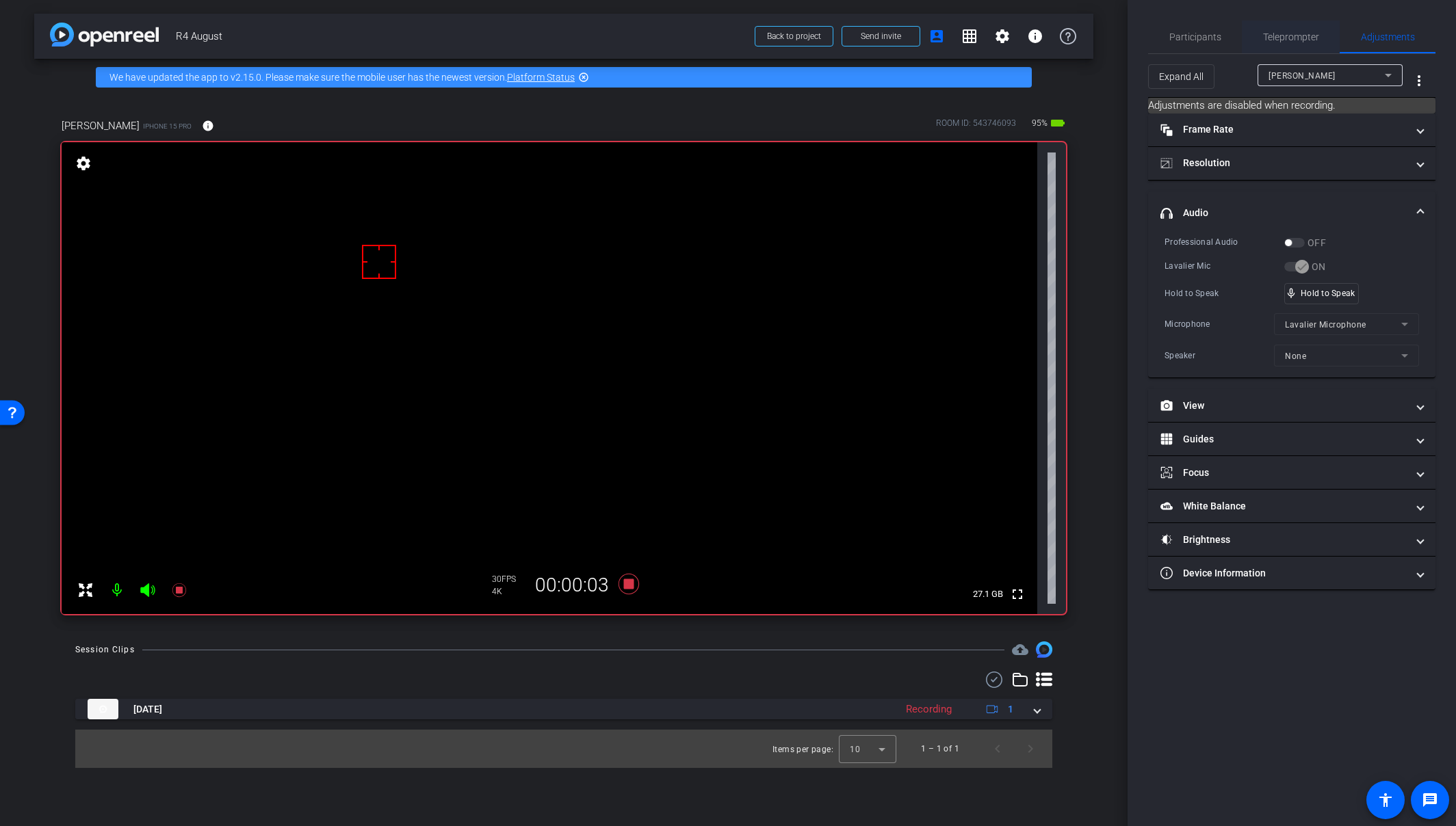
click at [1272, 29] on span "Teleprompter" at bounding box center [1291, 36] width 56 height 32
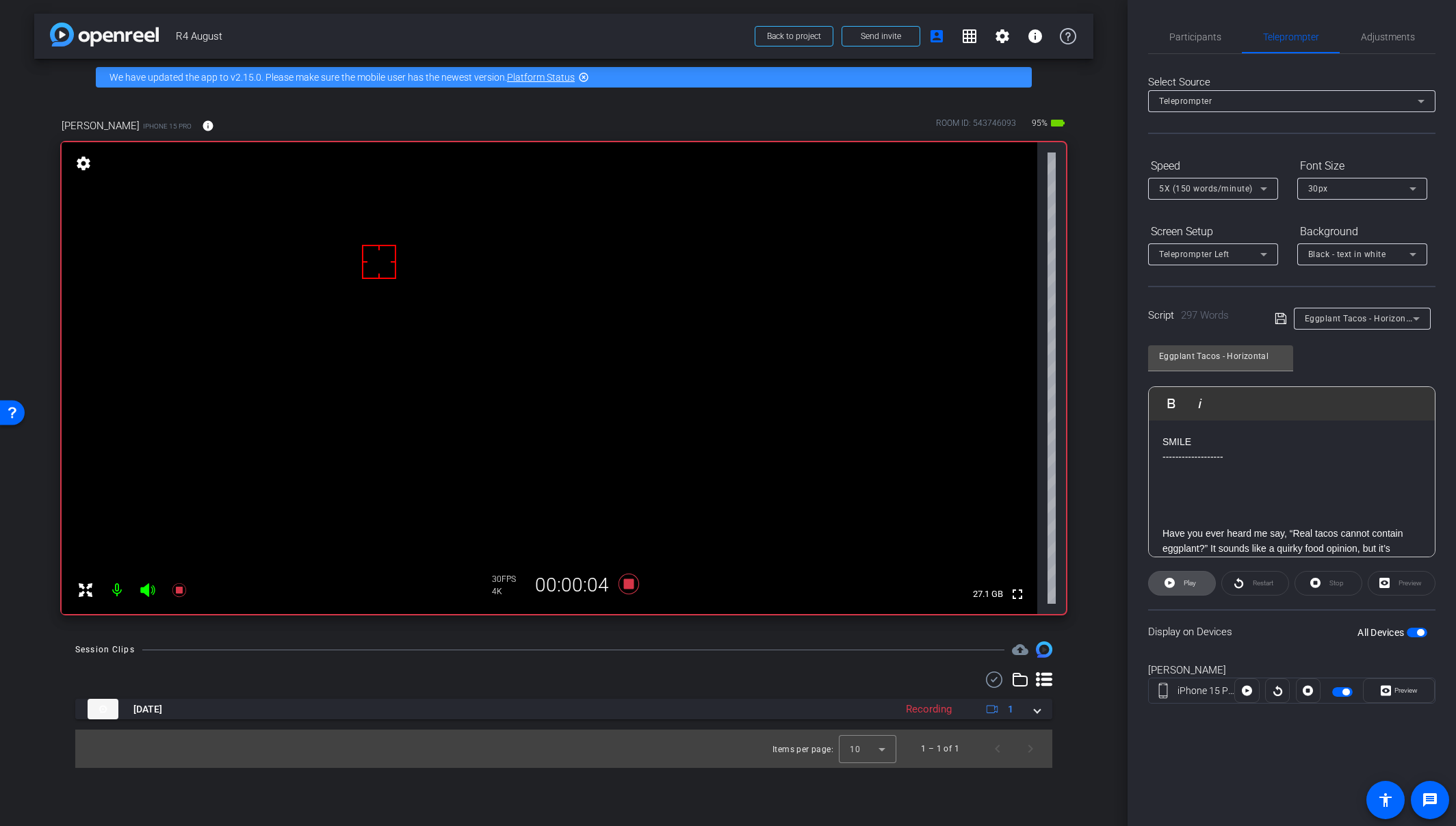
click at [1171, 575] on icon at bounding box center [1170, 583] width 11 height 17
click at [1288, 687] on span "Preview" at bounding box center [1405, 691] width 23 height 8
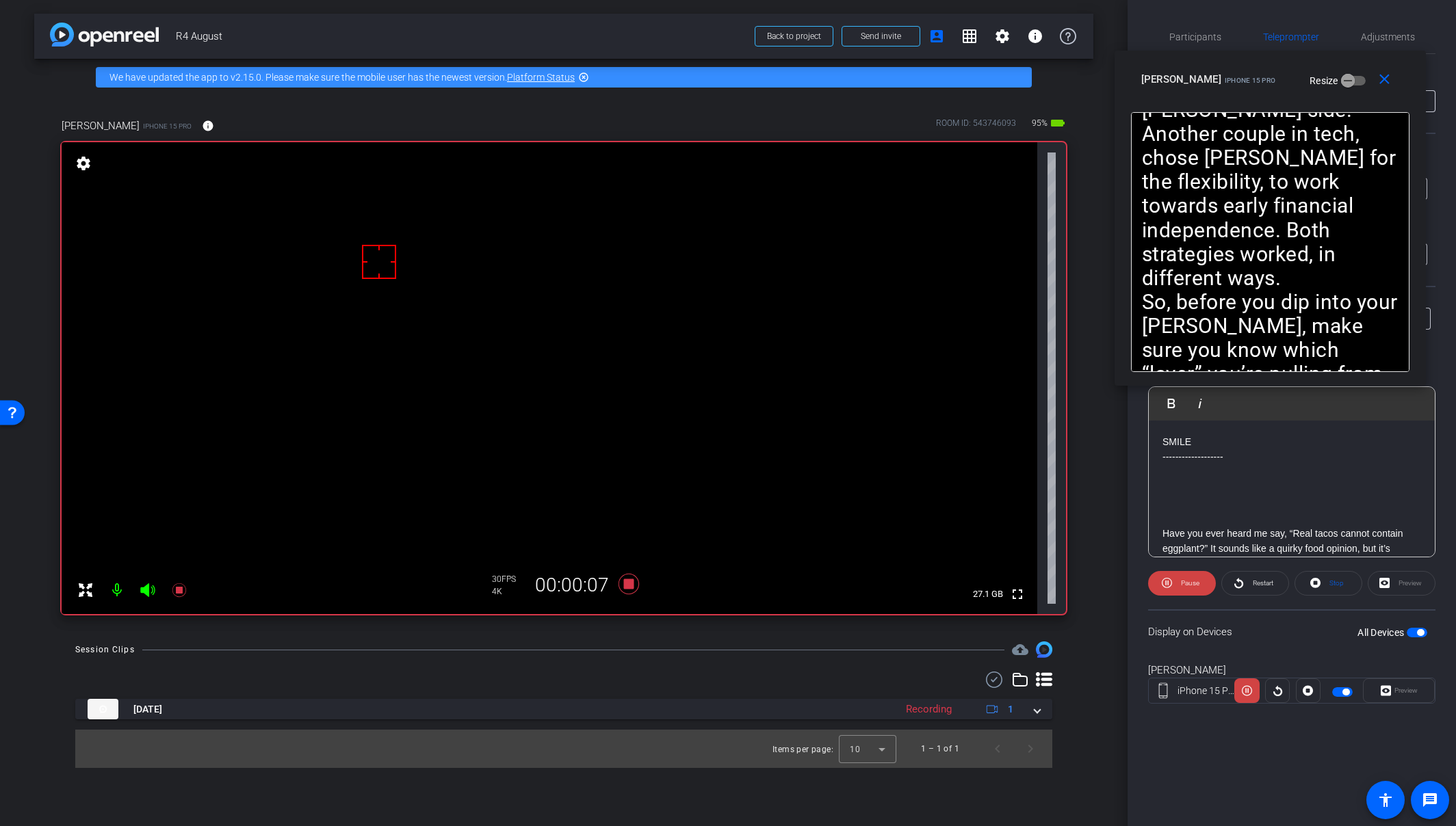
drag, startPoint x: 788, startPoint y: 276, endPoint x: 1329, endPoint y: 82, distance: 574.7
click at [1288, 82] on div "Amy iPhone 15 Pro Resize" at bounding box center [1275, 79] width 268 height 25
click at [1173, 585] on span at bounding box center [1182, 583] width 68 height 32
click at [1173, 585] on icon at bounding box center [1170, 583] width 11 height 11
click at [1167, 585] on icon at bounding box center [1167, 583] width 11 height 17
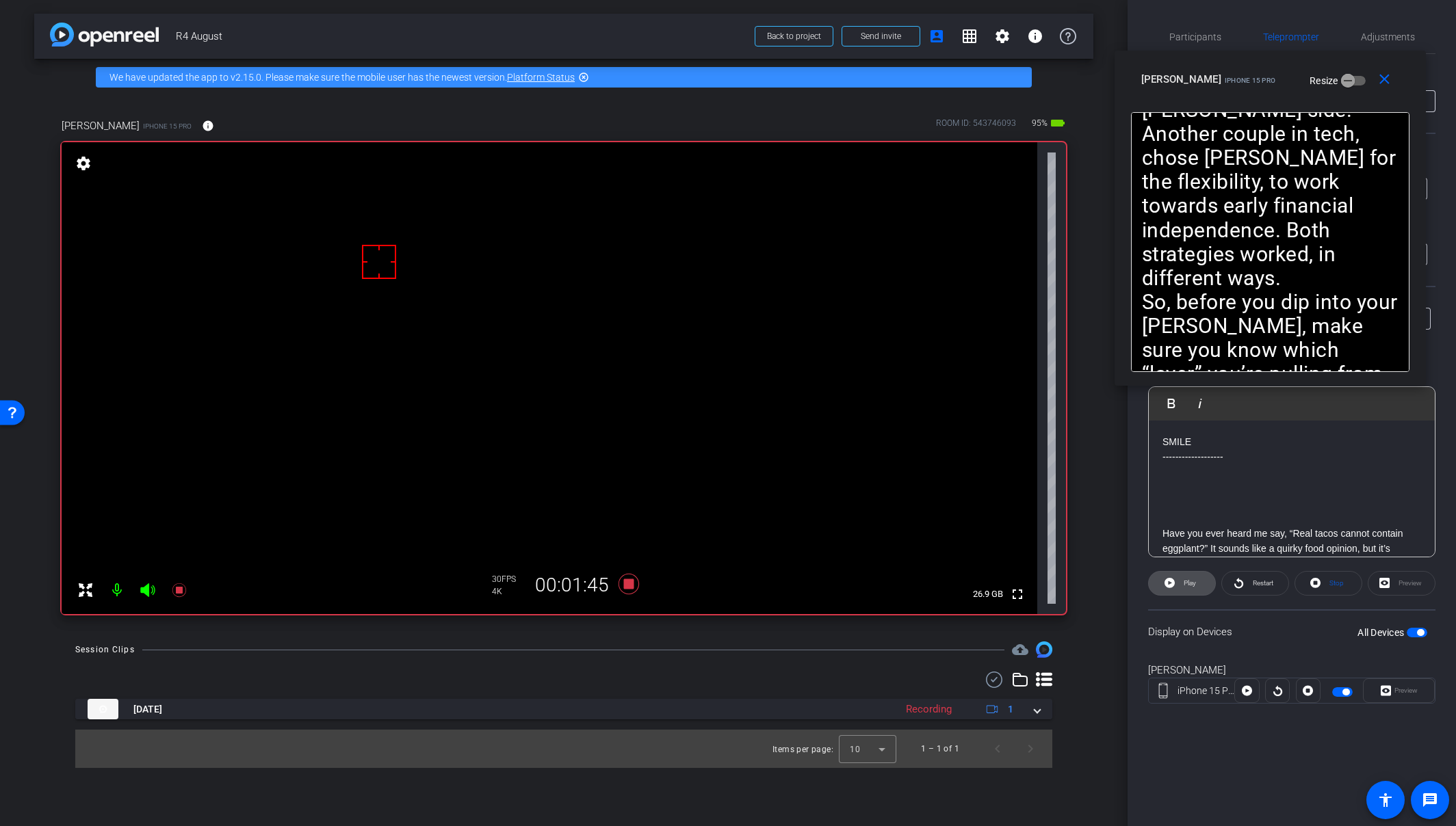
click at [1173, 592] on span at bounding box center [1182, 583] width 66 height 32
click at [1173, 593] on span at bounding box center [1182, 583] width 68 height 32
click at [1174, 593] on span at bounding box center [1182, 583] width 66 height 32
click at [1173, 592] on span at bounding box center [1182, 583] width 68 height 32
click at [1181, 575] on span "Play" at bounding box center [1188, 583] width 16 height 19
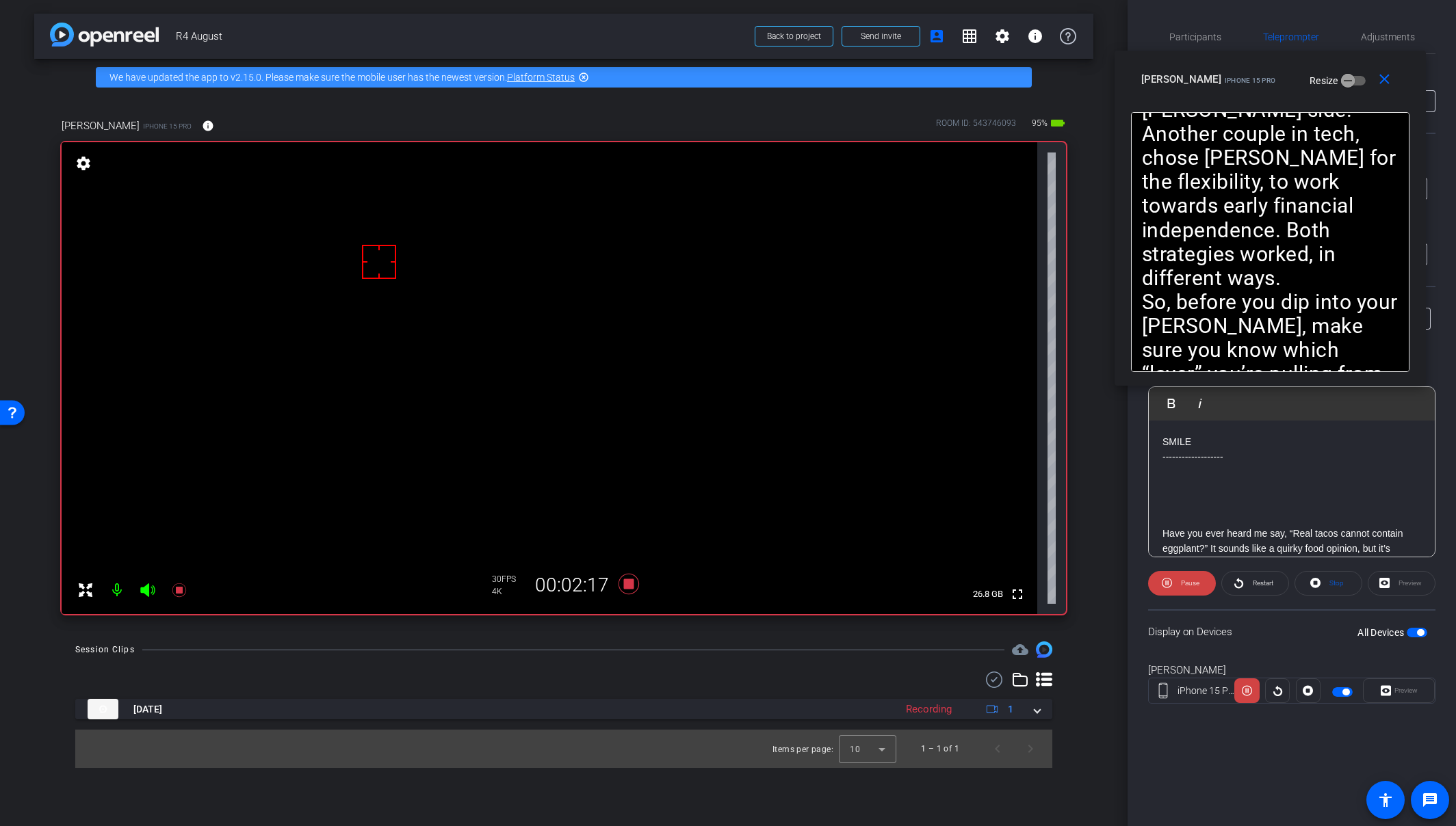
click at [1188, 567] on openreel-capture-teleprompter "Speed 5X (150 words/minute) Font Size 30px Screen Setup Teleprompter Left Backg…" at bounding box center [1291, 441] width 287 height 573
click at [1190, 585] on span "Pause" at bounding box center [1190, 583] width 18 height 8
click at [629, 587] on icon at bounding box center [628, 584] width 20 height 20
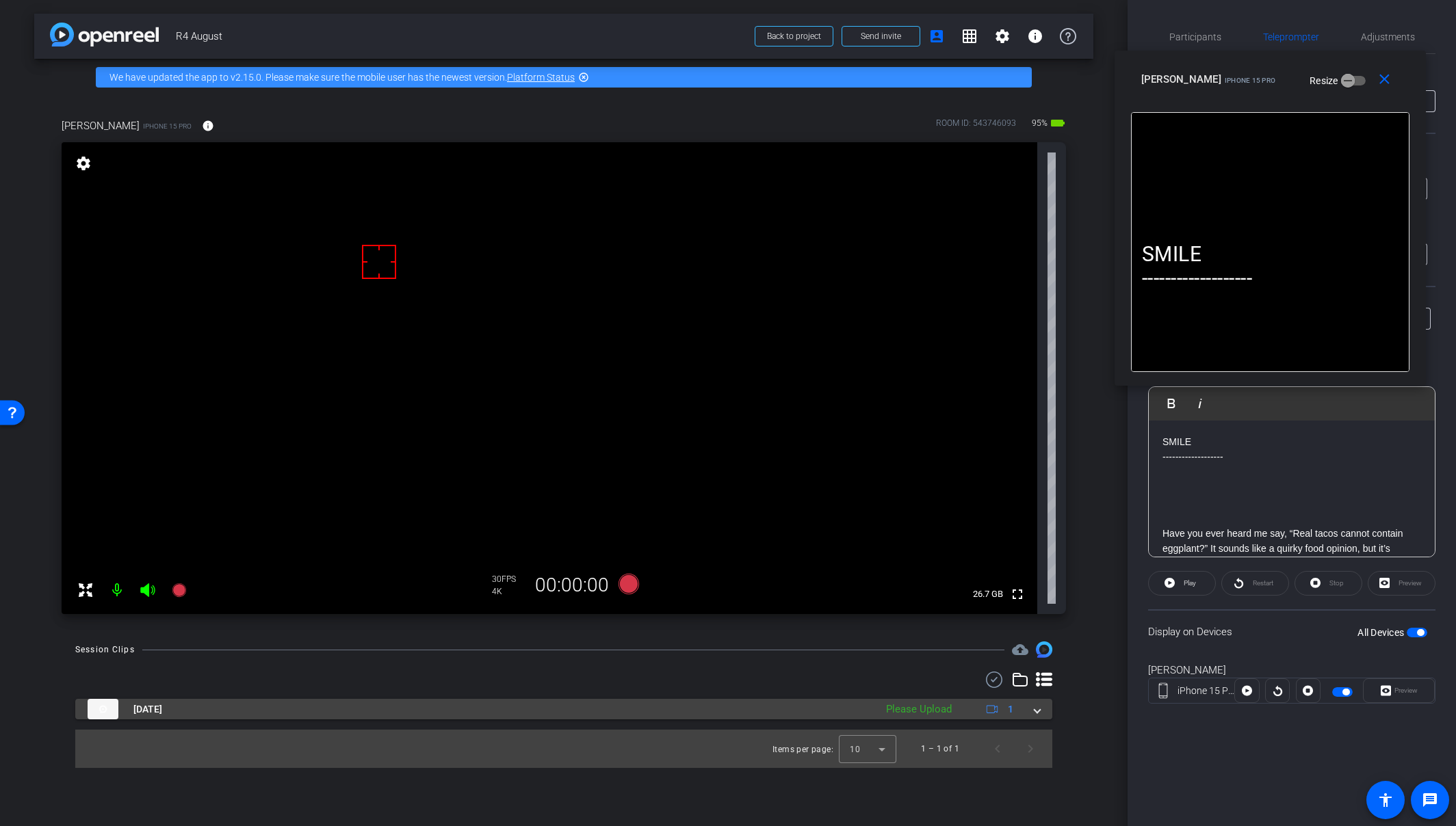
click at [1038, 710] on span at bounding box center [1037, 709] width 5 height 14
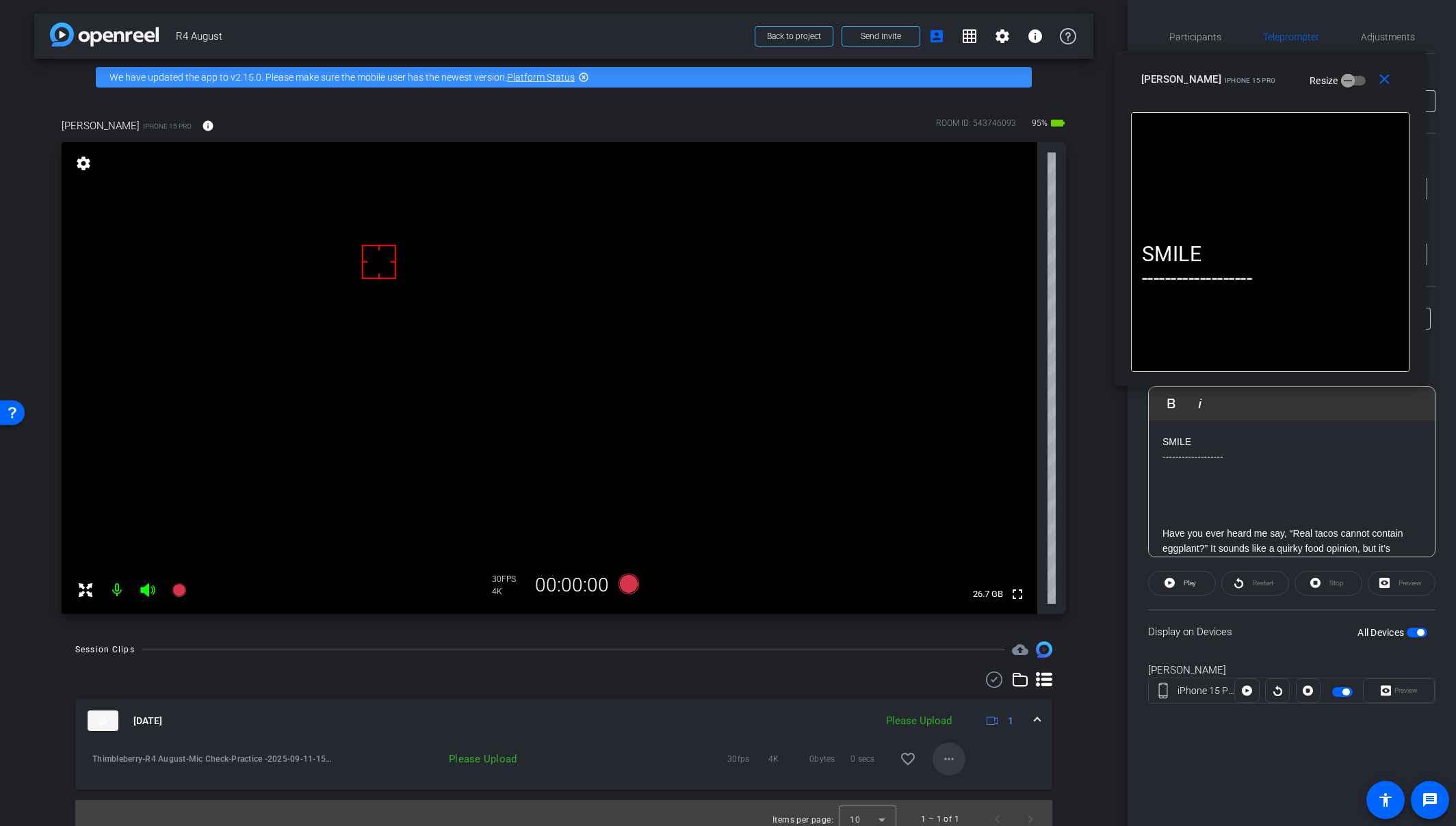
click at [941, 760] on mat-icon "more_horiz" at bounding box center [949, 760] width 17 height 17
click at [974, 701] on span "Upload" at bounding box center [964, 697] width 54 height 17
click at [1036, 717] on mat-expansion-panel-header "Sep 11, 2025 Uploading 1" at bounding box center [564, 721] width 977 height 44
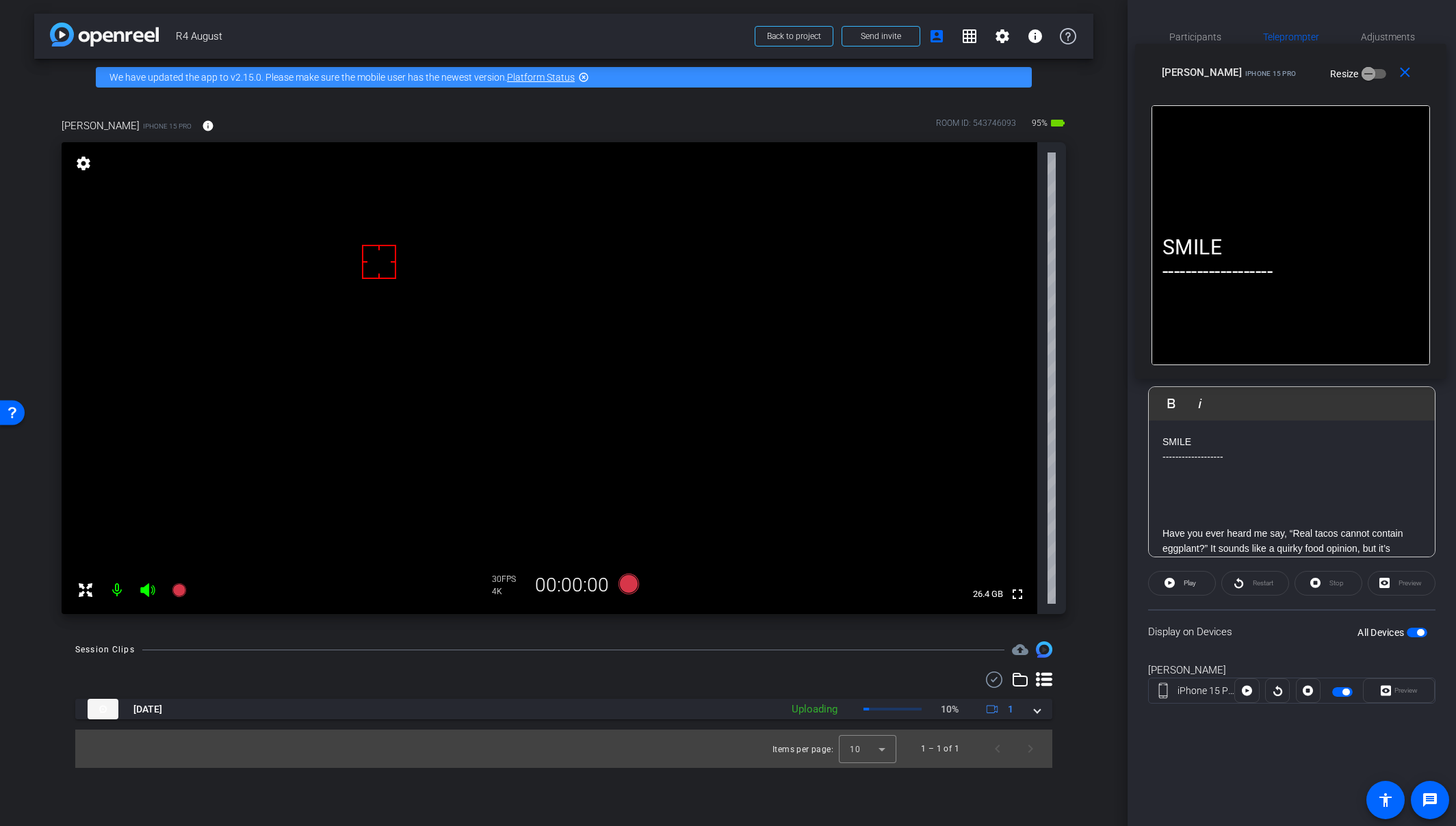
drag, startPoint x: 1341, startPoint y: 82, endPoint x: 1364, endPoint y: 86, distance: 23.3
click at [1288, 81] on div "Amy iPhone 15 Pro Resize" at bounding box center [1295, 72] width 268 height 25
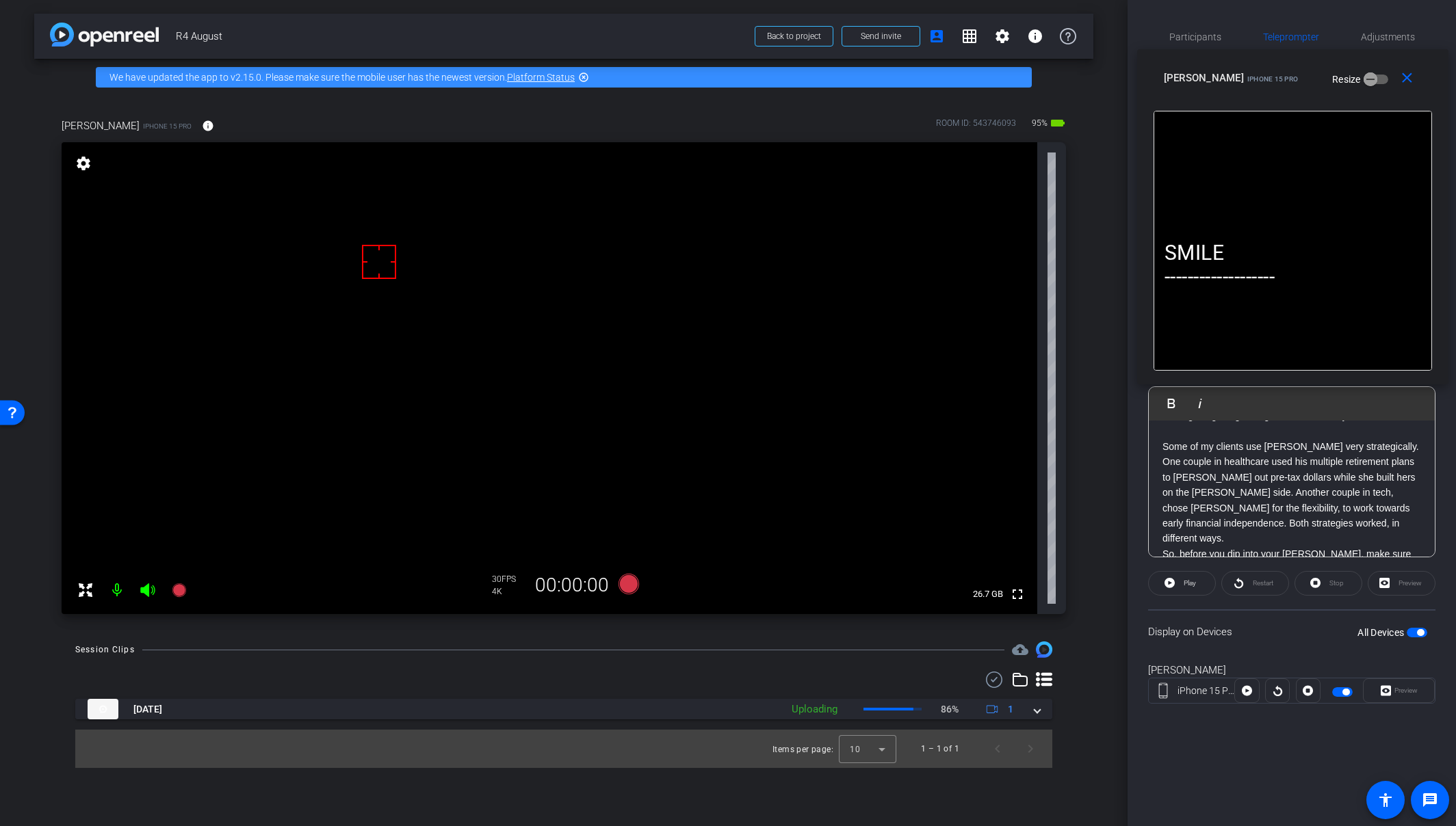
scroll to position [687, 0]
click at [1242, 487] on p "Some of my clients use Roths very strategically. One couple in healthcare used …" at bounding box center [1291, 490] width 258 height 107
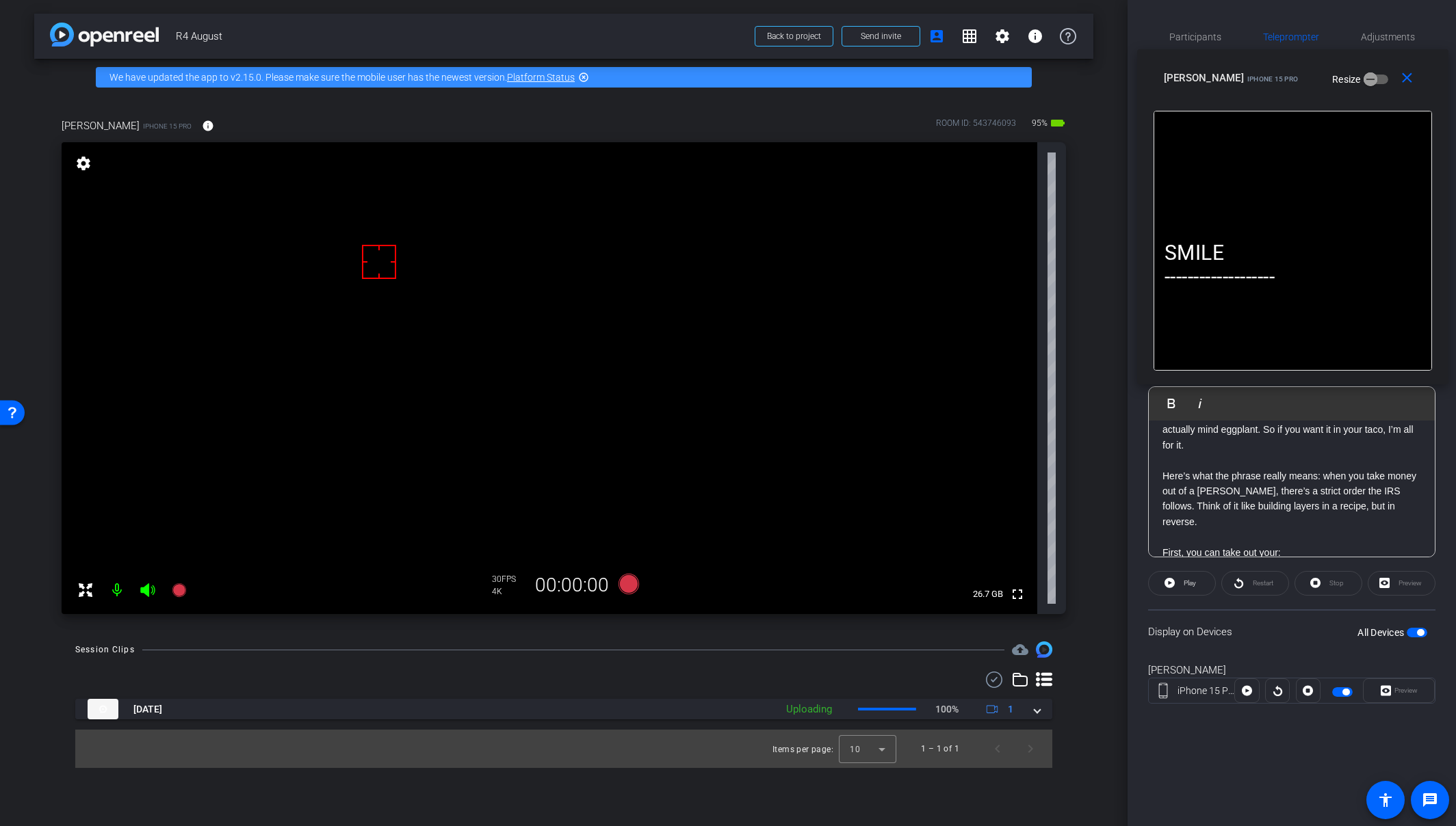
scroll to position [0, 0]
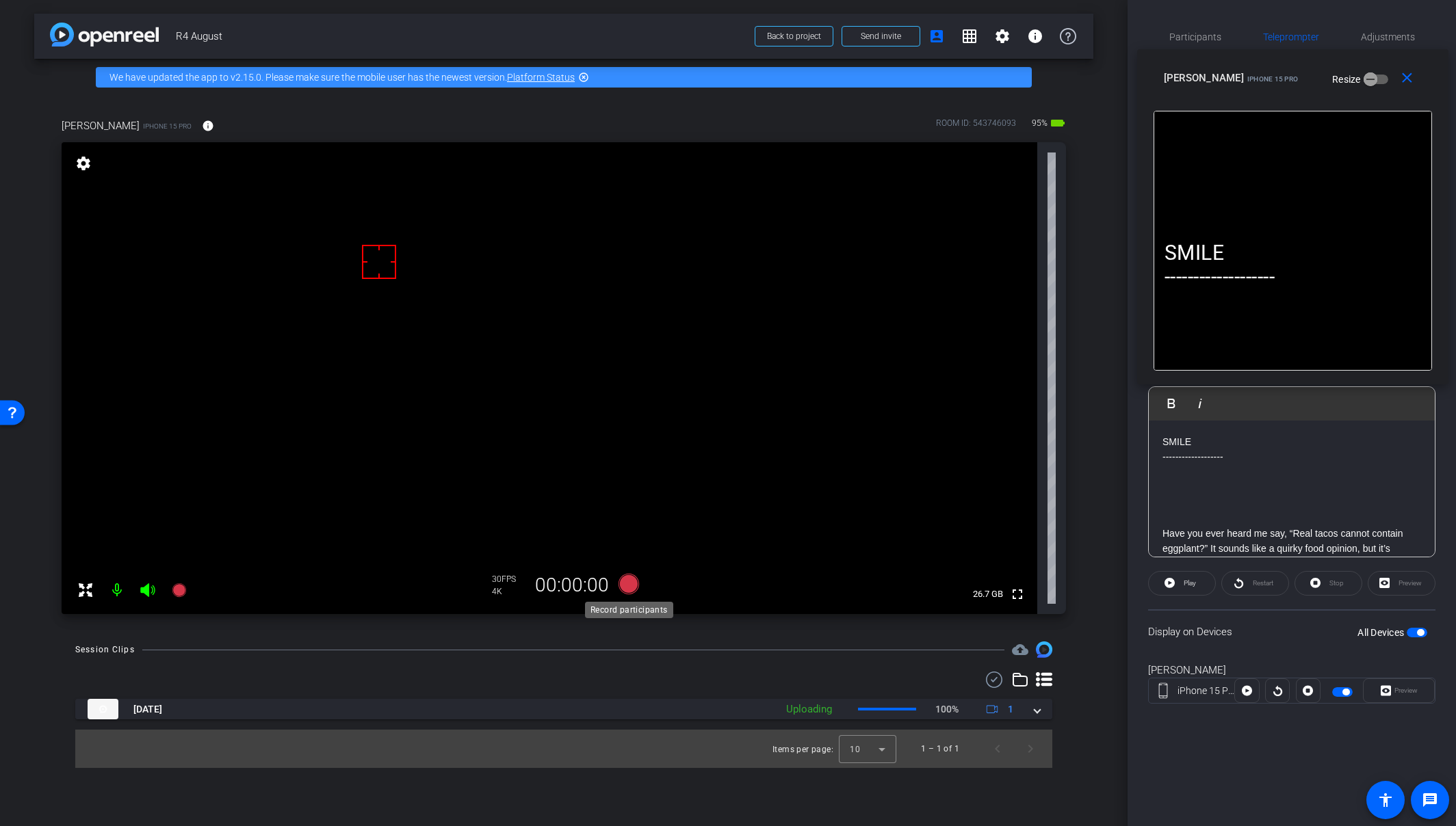
click at [630, 585] on icon at bounding box center [628, 584] width 20 height 20
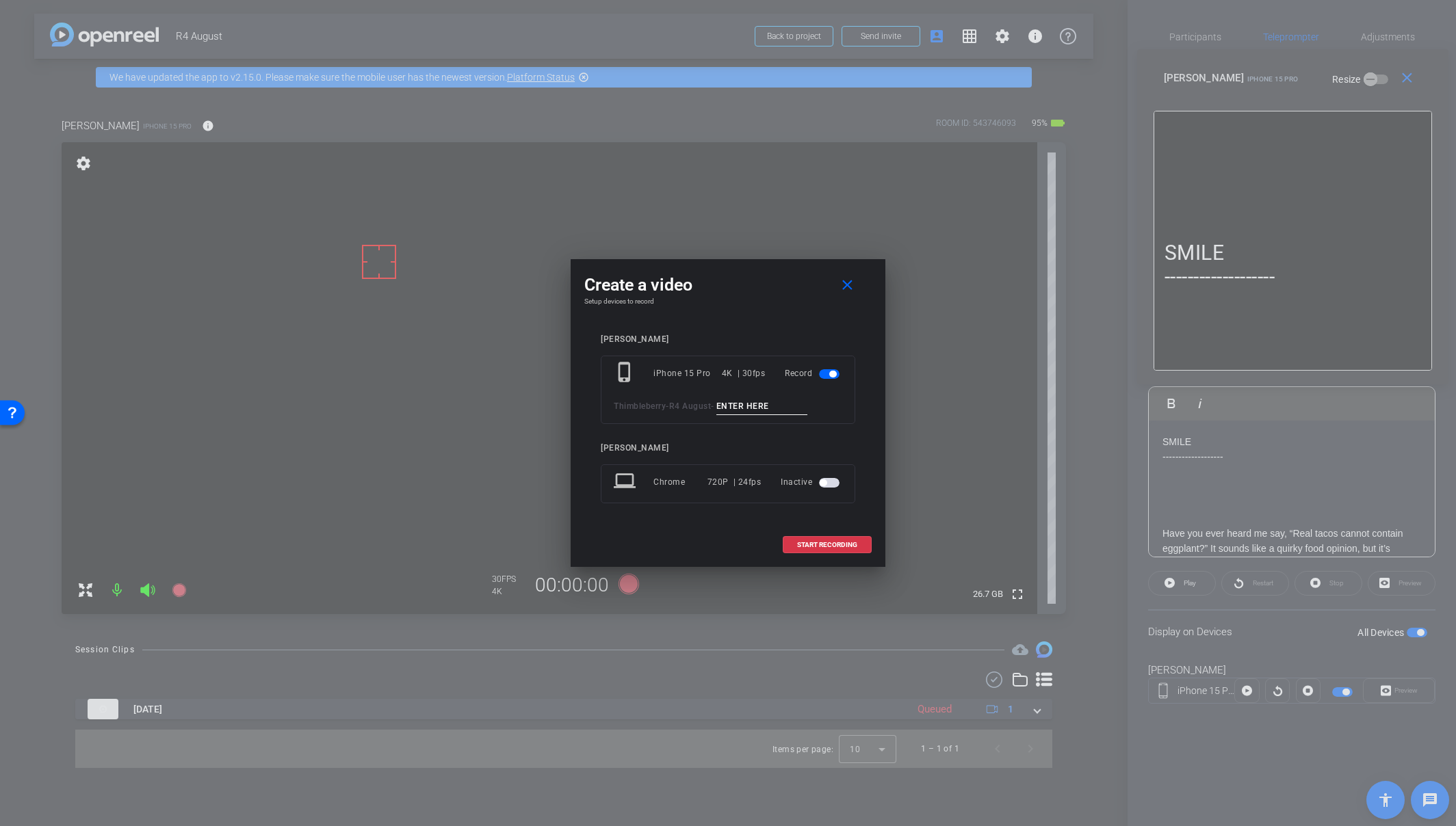
click at [767, 402] on input at bounding box center [761, 406] width 91 height 17
click at [757, 408] on input "Tk_1_EggplantTacos" at bounding box center [761, 406] width 91 height 17
click at [756, 408] on input "Tk_1_EggplantTacos" at bounding box center [761, 406] width 91 height 17
type input "Tk_1_EggplantTacos"
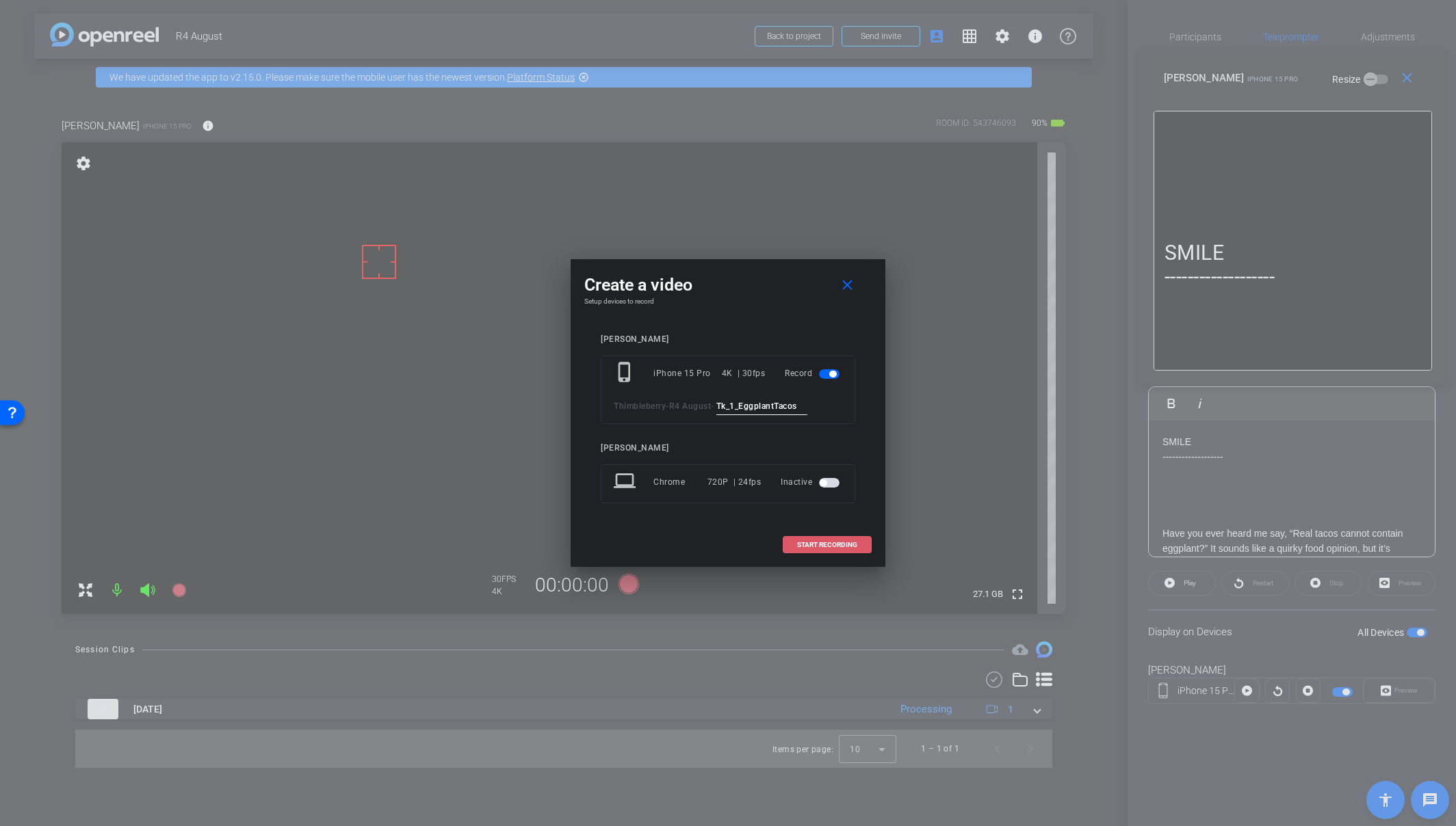
click at [824, 541] on span "START RECORDING" at bounding box center [827, 544] width 60 height 7
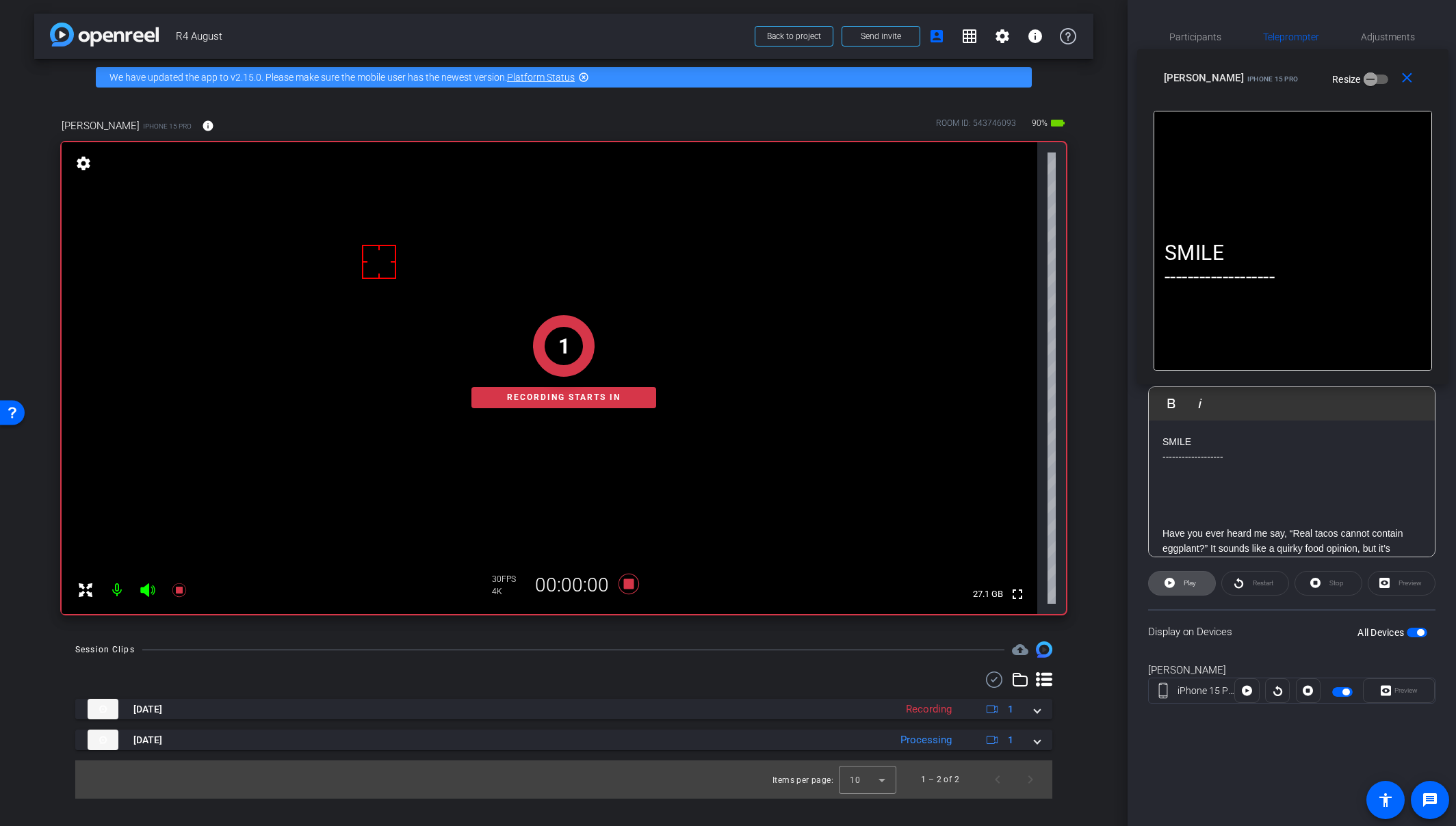
click at [1160, 584] on span at bounding box center [1182, 583] width 66 height 32
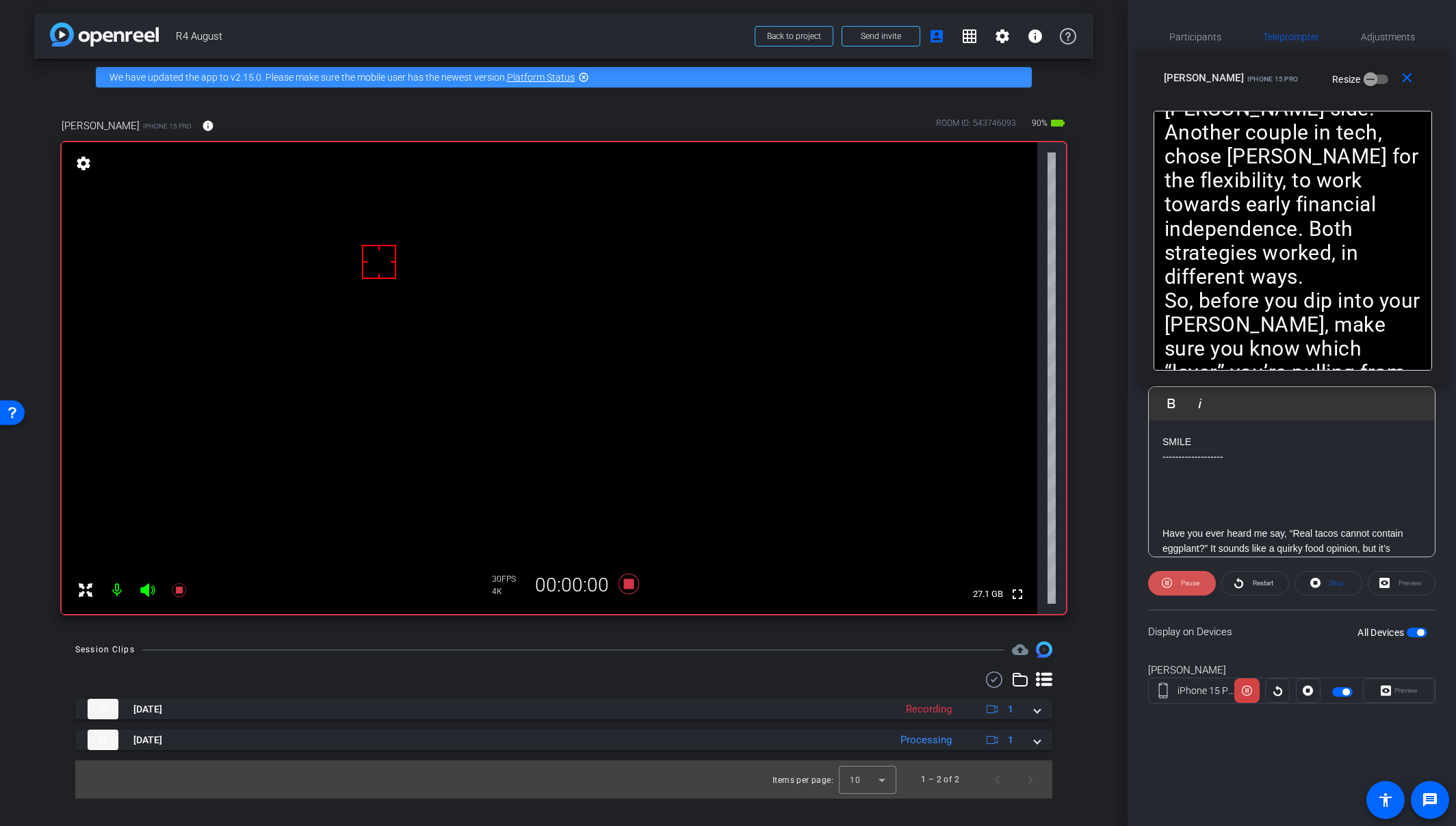
click at [1187, 584] on span "Pause" at bounding box center [1190, 583] width 18 height 8
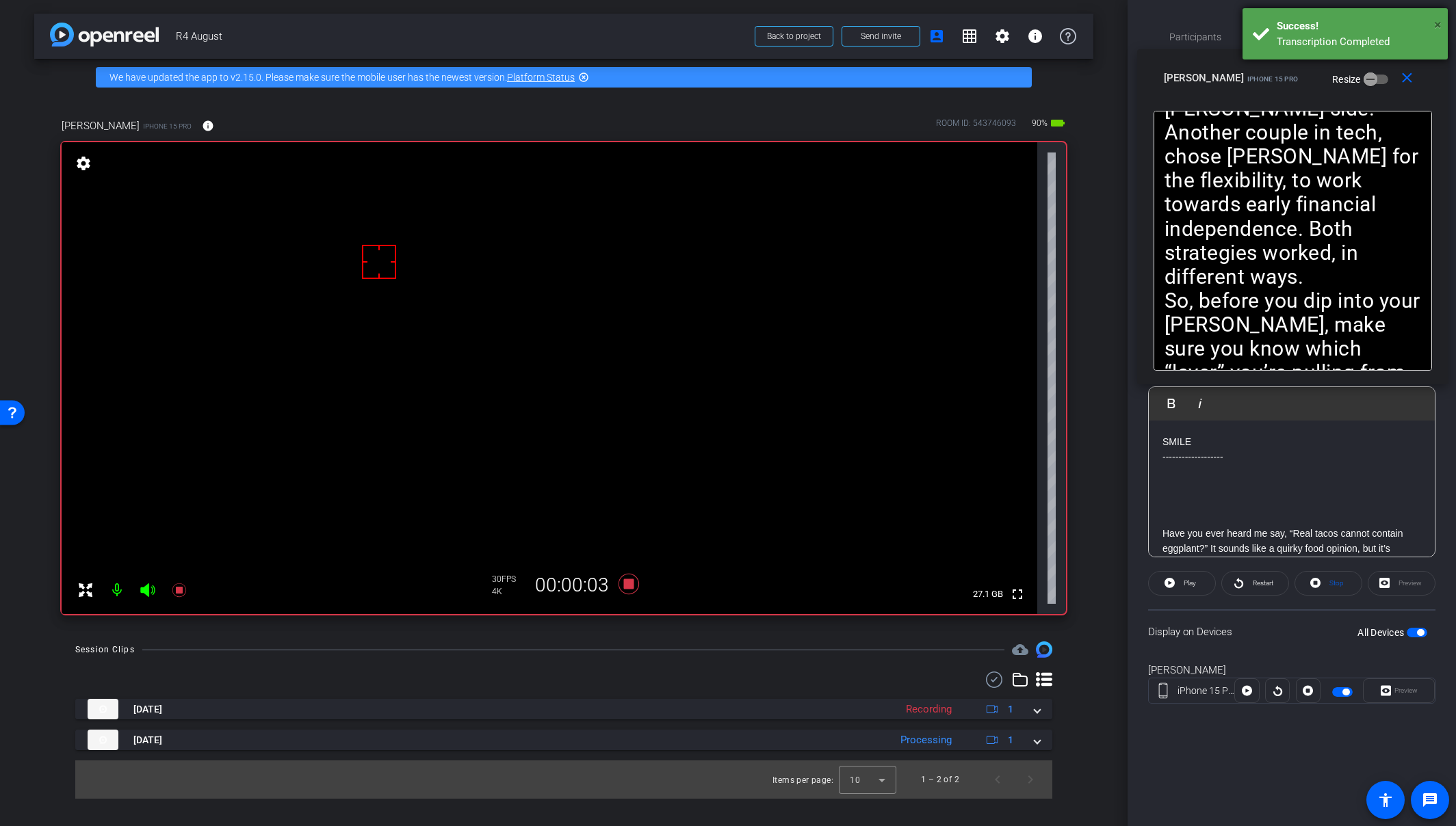
click at [1288, 25] on span "×" at bounding box center [1438, 25] width 8 height 17
click at [1288, 35] on span "Adjustments" at bounding box center [1388, 37] width 54 height 10
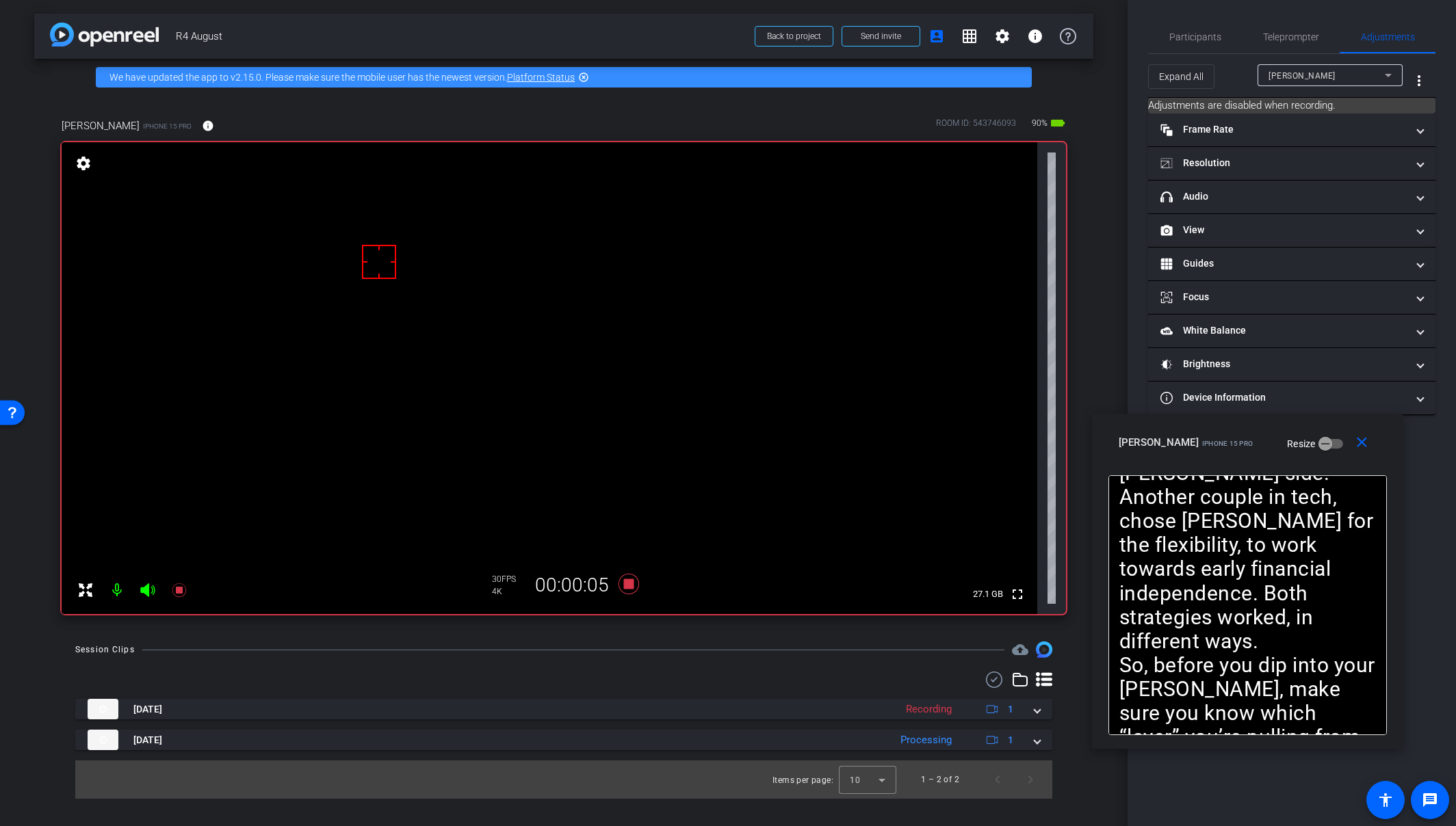
drag, startPoint x: 1355, startPoint y: 84, endPoint x: 1305, endPoint y: 440, distance: 359.5
click at [1288, 442] on div "Amy iPhone 15 Pro Resize" at bounding box center [1252, 442] width 268 height 25
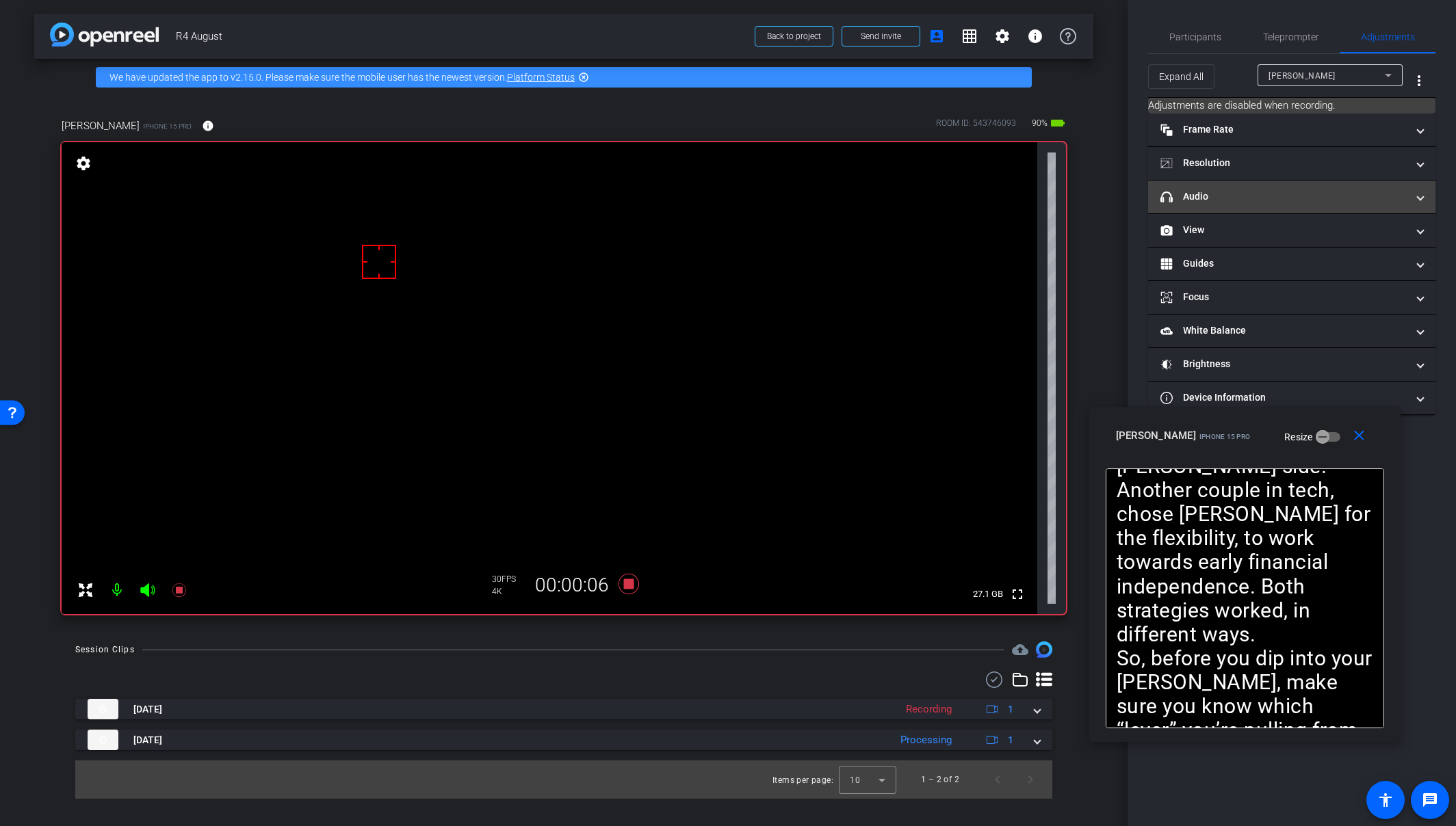
click at [1269, 194] on mat-panel-title "headphone icon Audio" at bounding box center [1283, 196] width 246 height 14
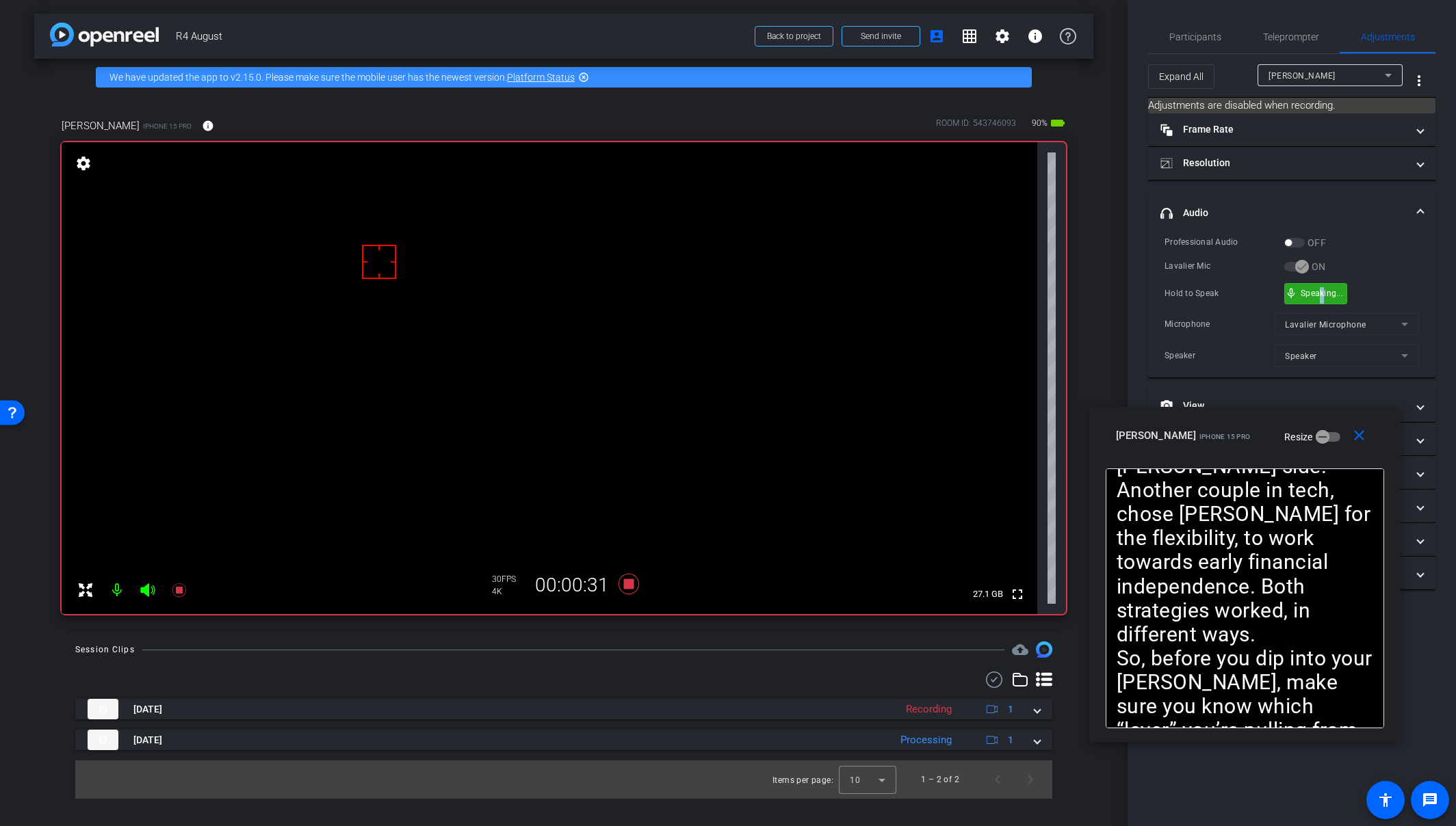
drag, startPoint x: 1318, startPoint y: 294, endPoint x: 1325, endPoint y: 288, distance: 9.2
click at [626, 584] on icon at bounding box center [628, 584] width 20 height 20
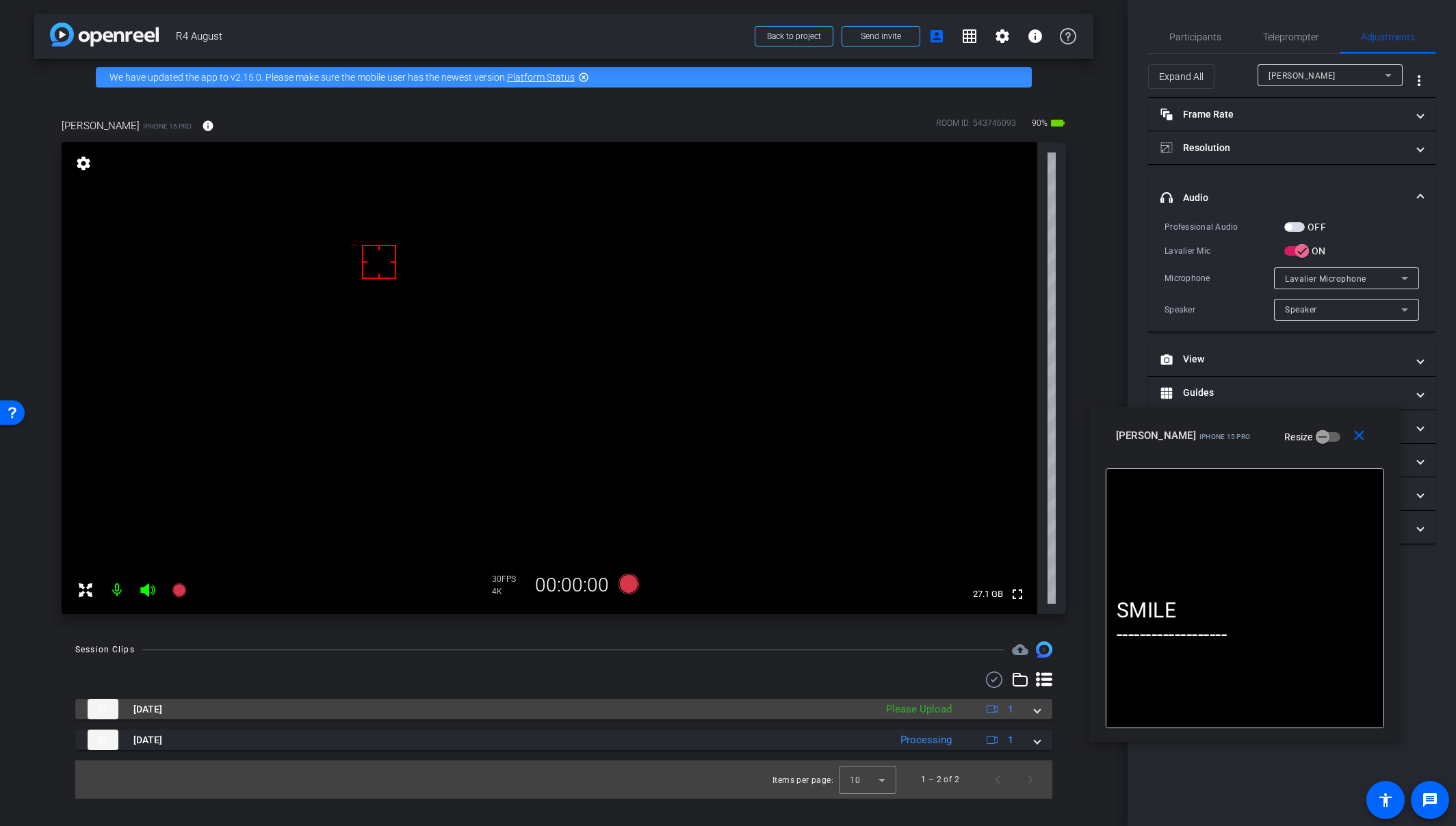
click at [1035, 710] on span at bounding box center [1037, 709] width 5 height 14
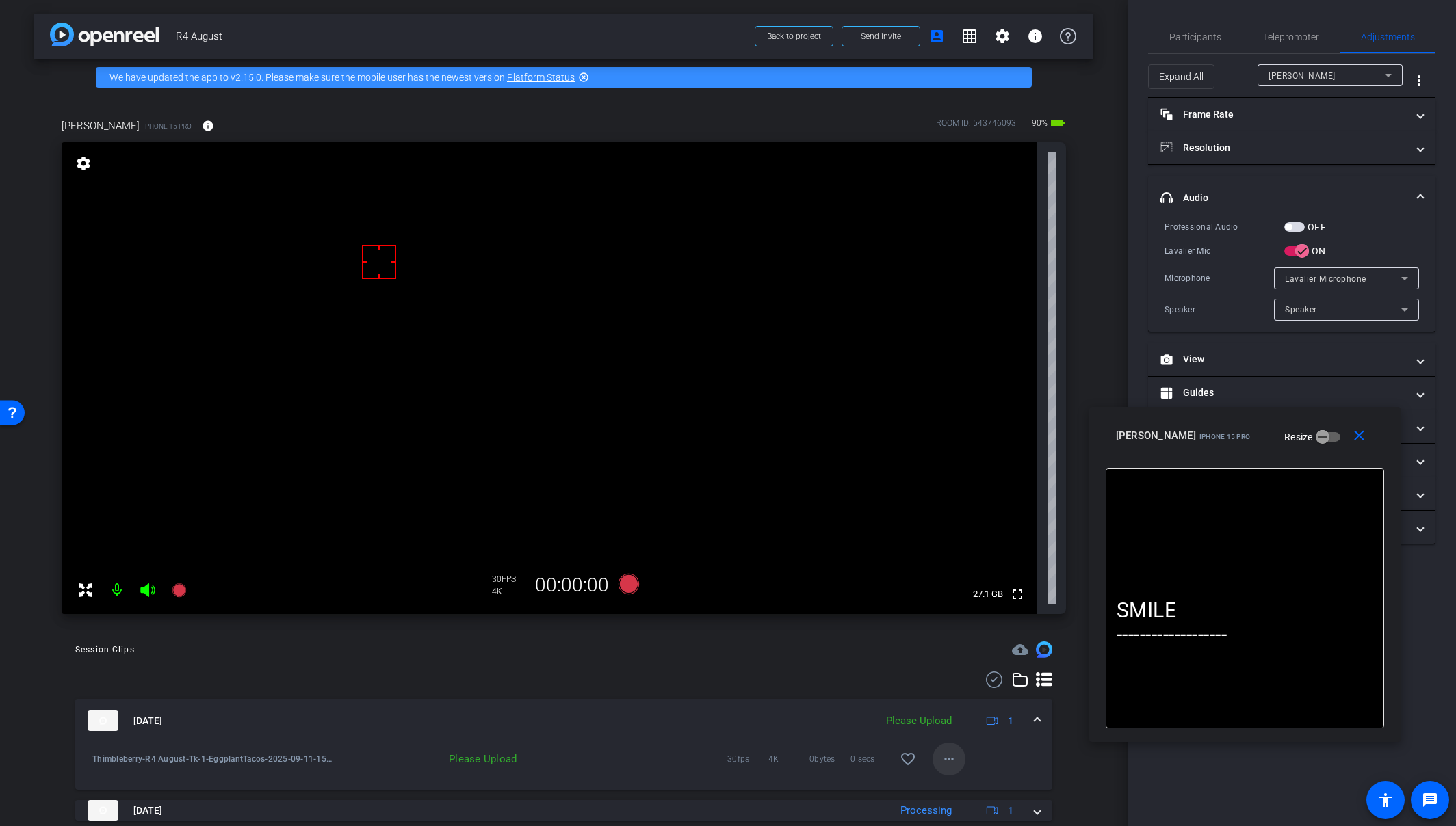
click at [941, 758] on mat-icon "more_horiz" at bounding box center [949, 760] width 17 height 17
click at [982, 729] on span "Delete clip" at bounding box center [964, 732] width 54 height 17
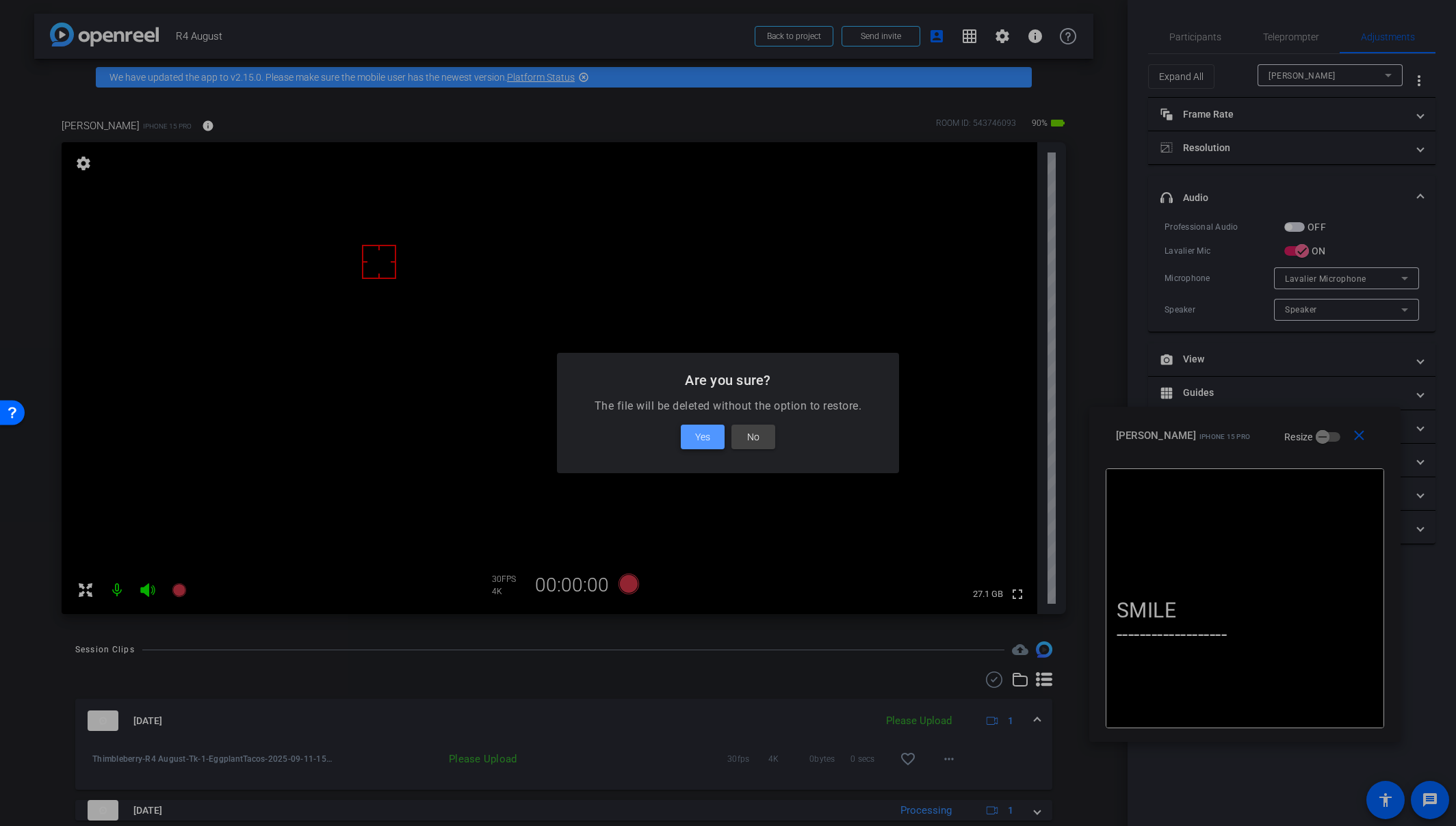
click at [705, 438] on span "Yes" at bounding box center [702, 437] width 15 height 17
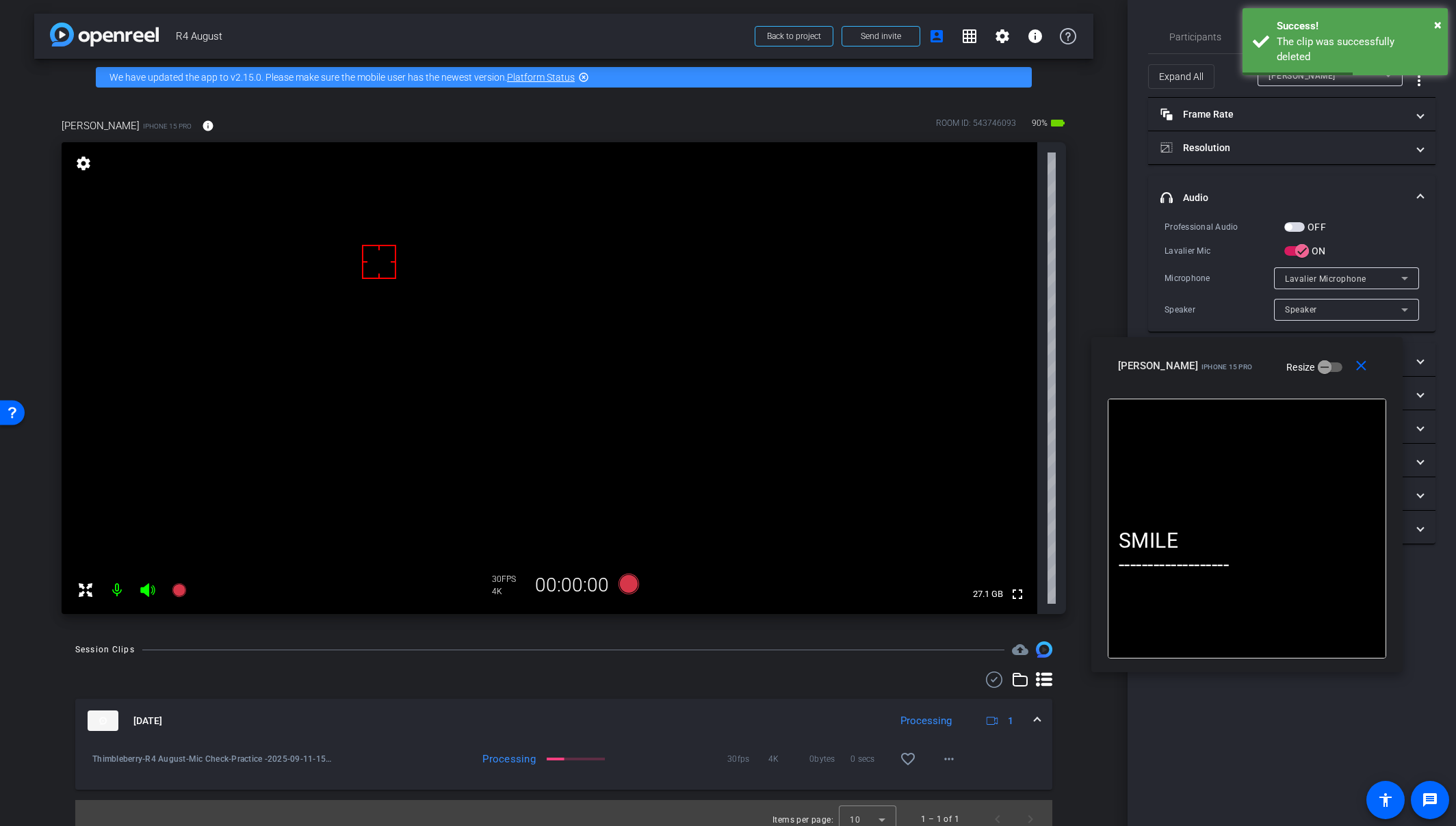
drag, startPoint x: 1306, startPoint y: 440, endPoint x: 1310, endPoint y: 356, distance: 84.1
click at [1288, 367] on div "Amy iPhone 15 Pro Resize" at bounding box center [1251, 365] width 268 height 25
click at [1200, 41] on span "Participants" at bounding box center [1195, 37] width 52 height 10
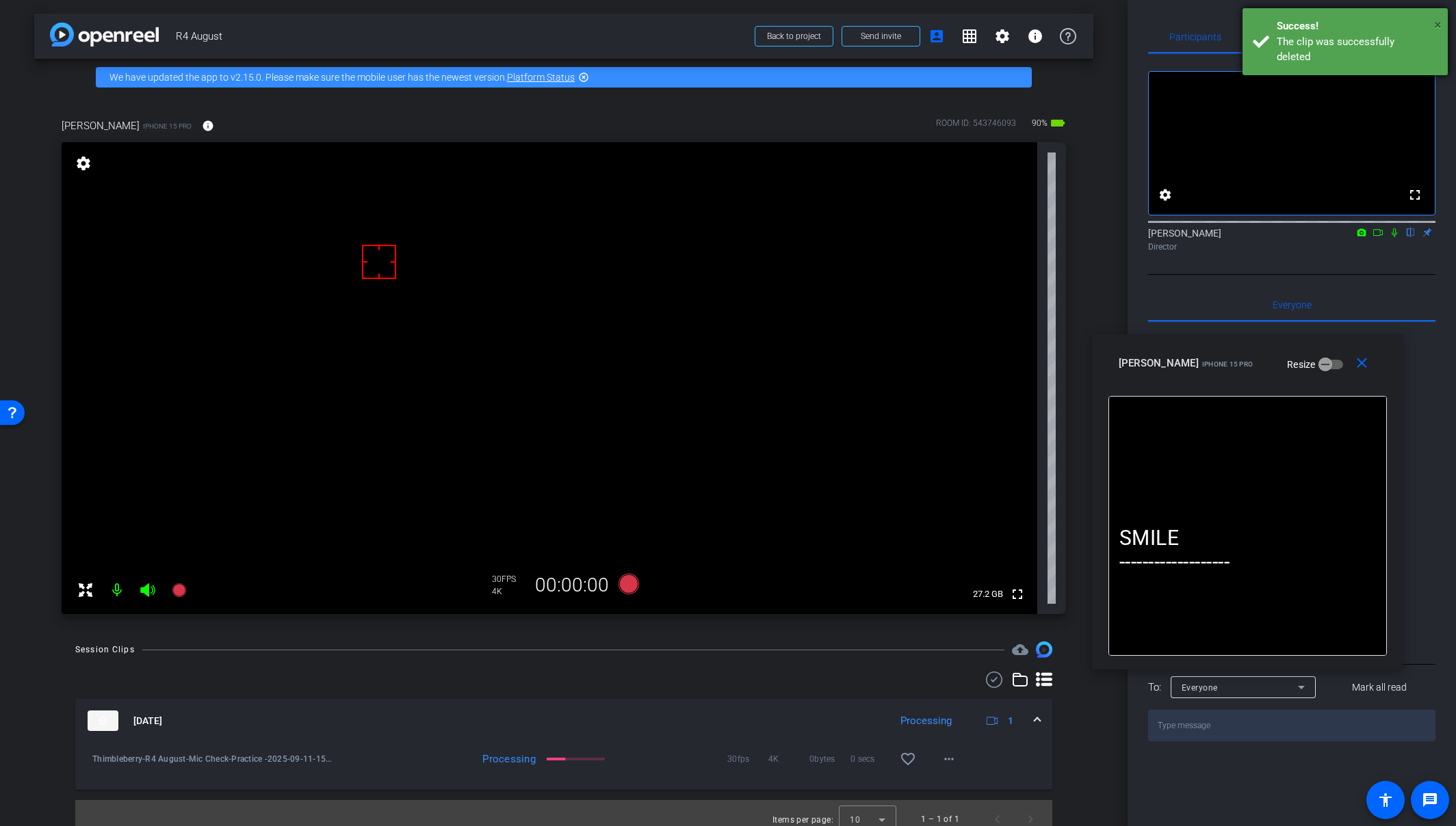
click at [1288, 22] on span "×" at bounding box center [1438, 25] width 8 height 17
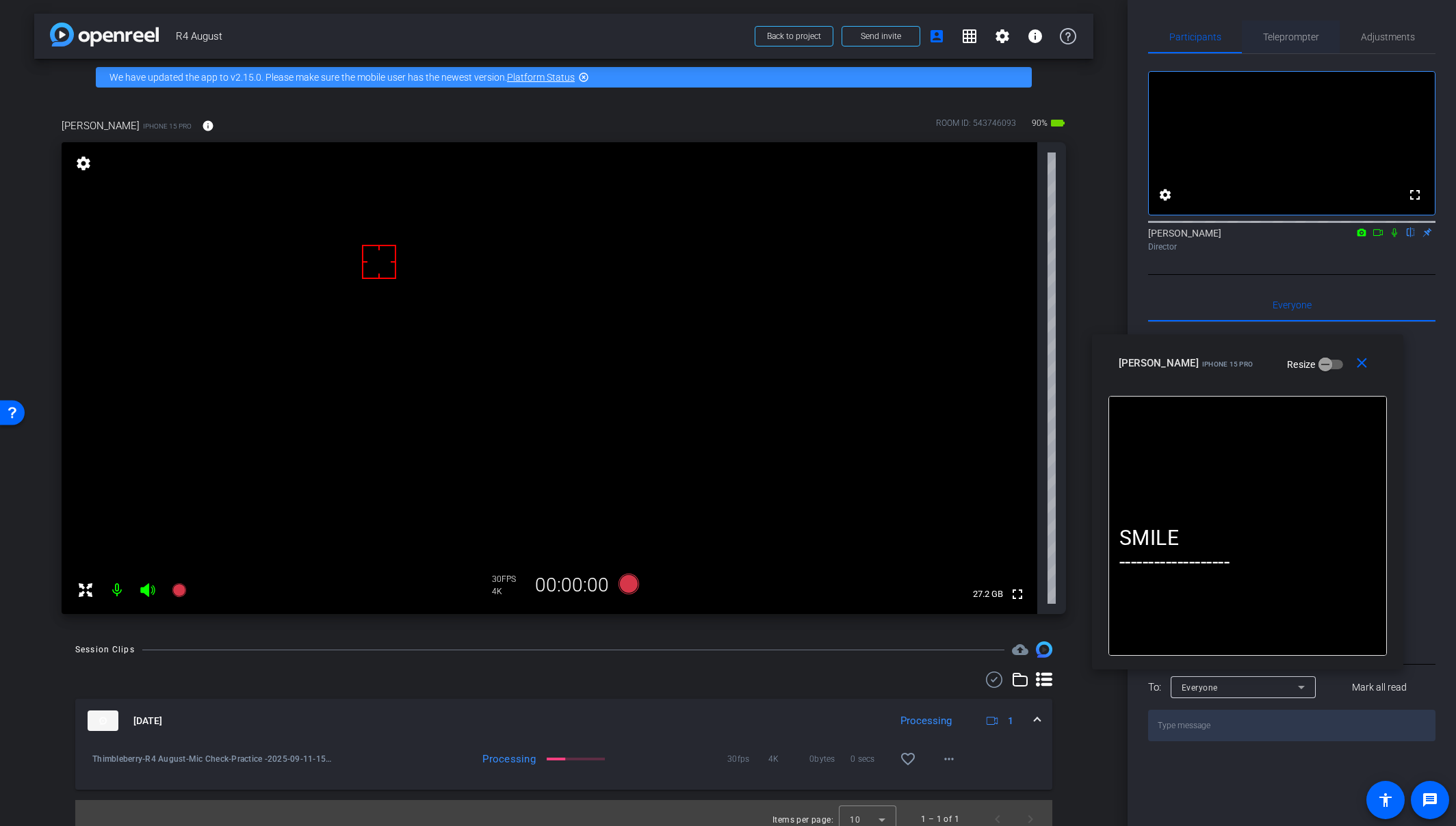
click at [1285, 32] on span "Teleprompter" at bounding box center [1291, 37] width 56 height 10
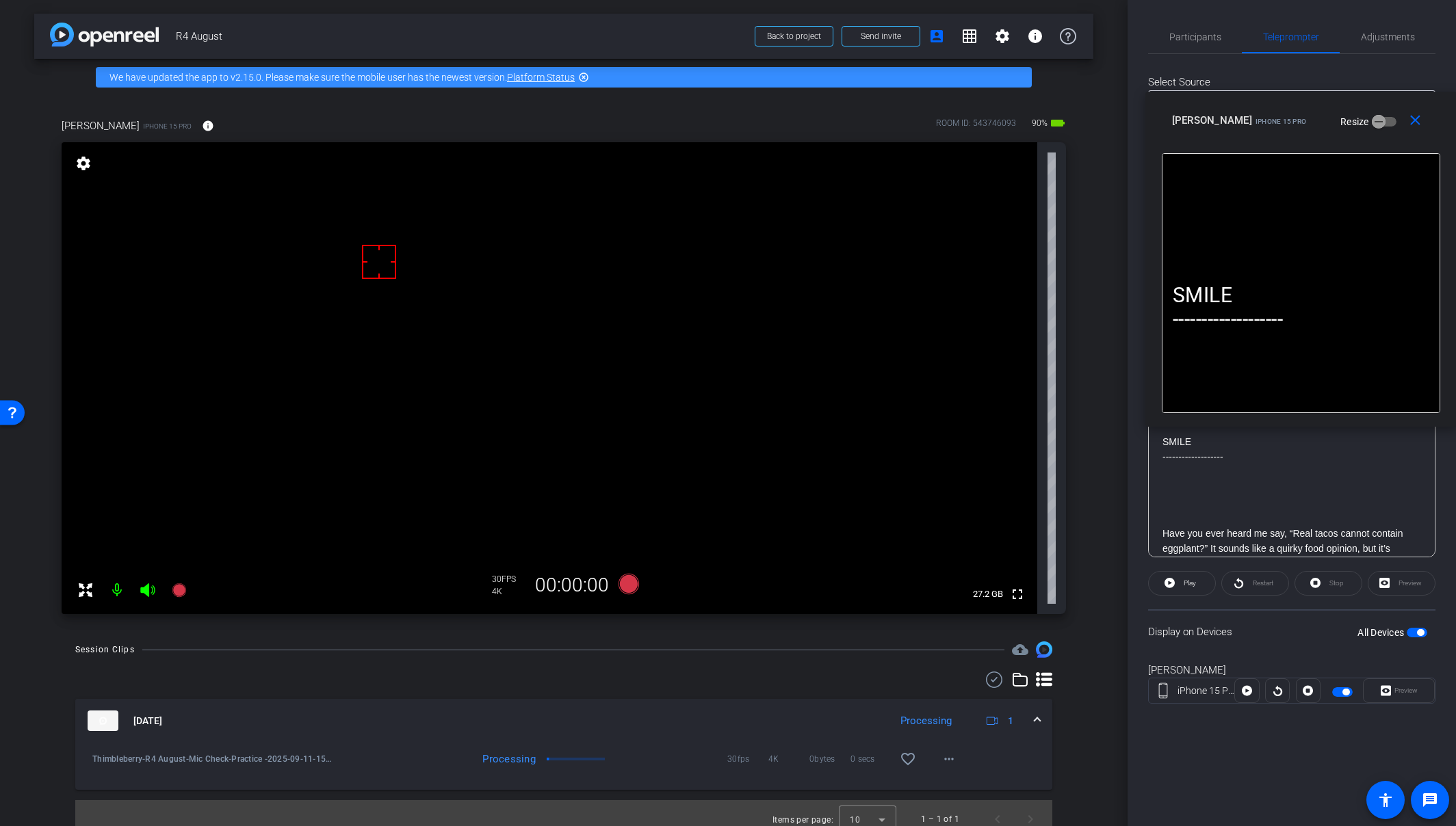
drag, startPoint x: 1313, startPoint y: 358, endPoint x: 1377, endPoint y: 115, distance: 251.3
click at [1288, 115] on div "Amy iPhone 15 Pro Resize" at bounding box center [1306, 120] width 268 height 25
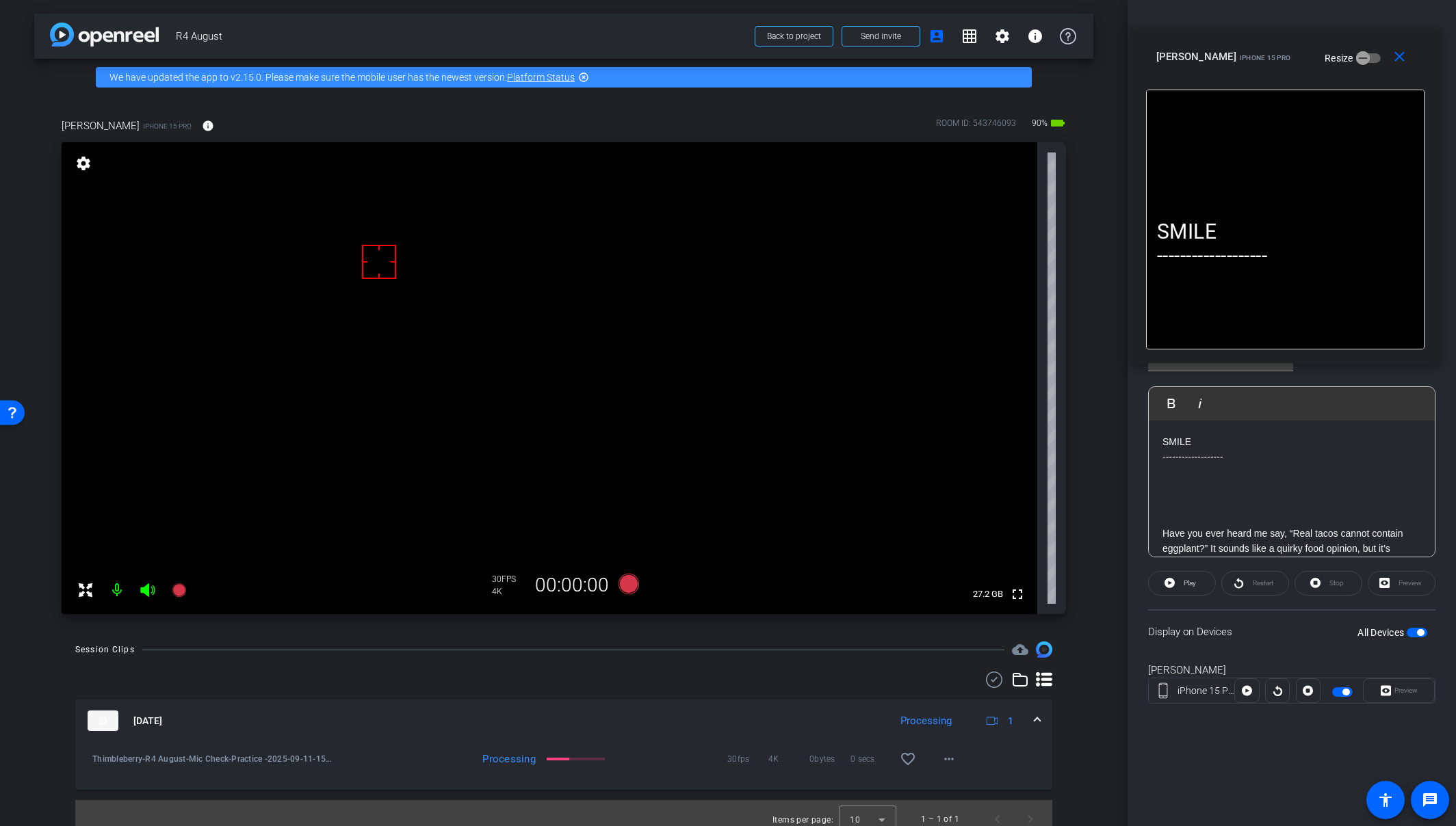
drag, startPoint x: 1371, startPoint y: 124, endPoint x: 1356, endPoint y: 60, distance: 65.7
click at [1288, 60] on div "Amy iPhone 15 Pro Resize" at bounding box center [1290, 57] width 268 height 25
click at [1288, 60] on div "Amy iPhone 15 Pro Resize" at bounding box center [1292, 54] width 268 height 25
click at [625, 587] on icon at bounding box center [628, 584] width 20 height 20
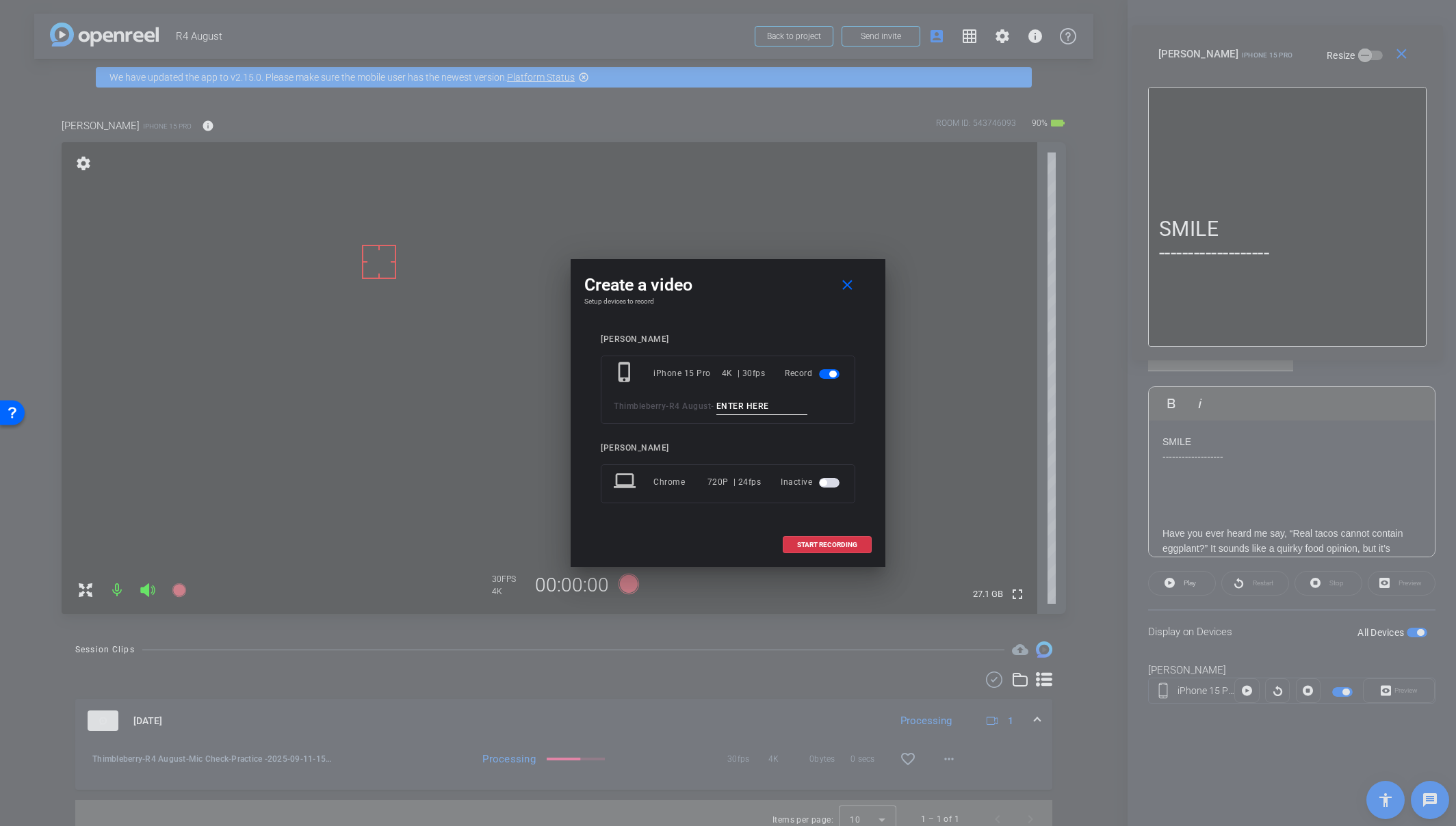
click at [760, 404] on input at bounding box center [761, 406] width 91 height 17
paste input "Tk_1_EggplantTacos"
type input "Tk_1_EggplantTacos"
click at [846, 286] on mat-icon "close" at bounding box center [847, 285] width 17 height 17
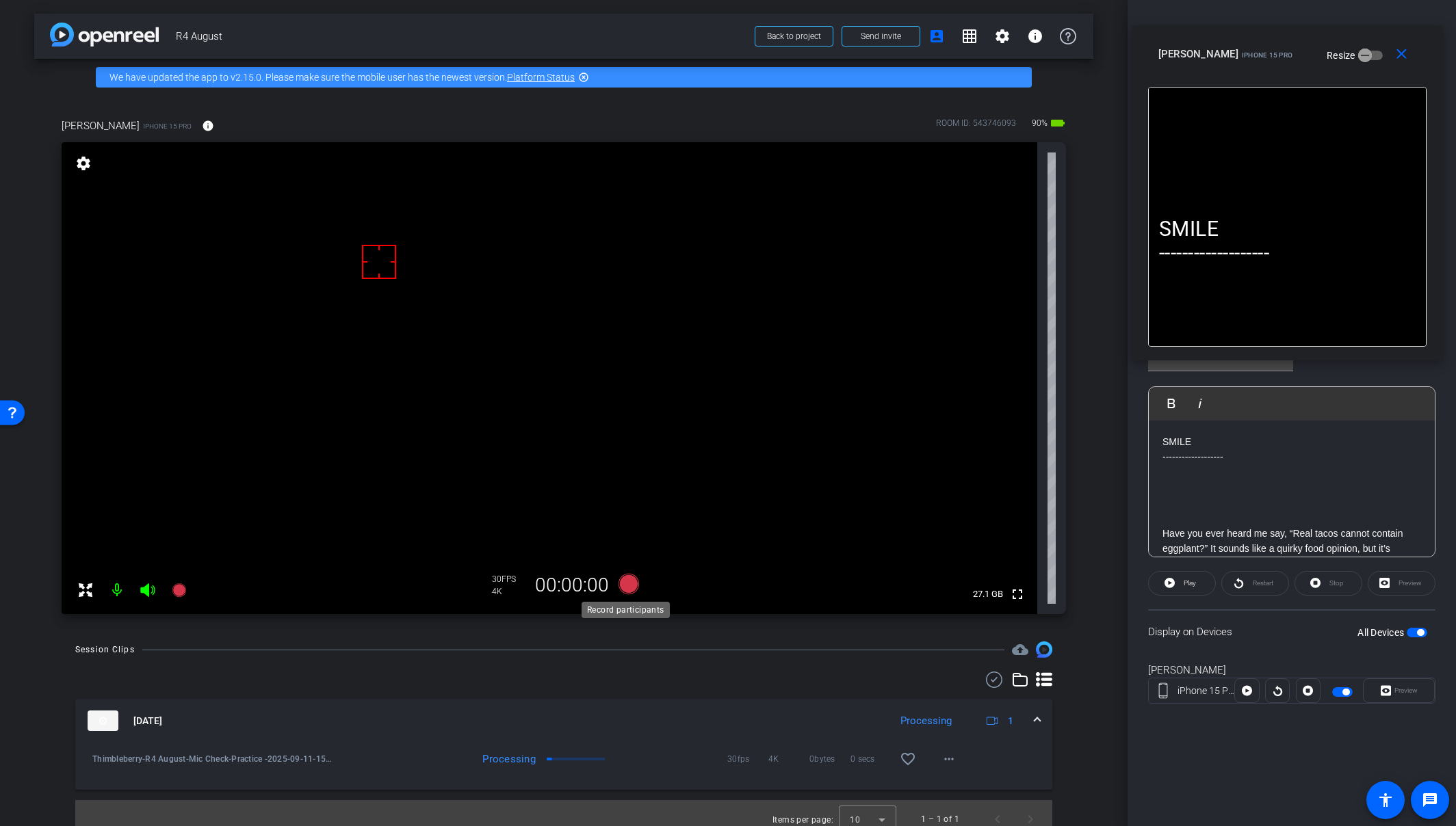
click at [631, 587] on icon at bounding box center [628, 584] width 20 height 20
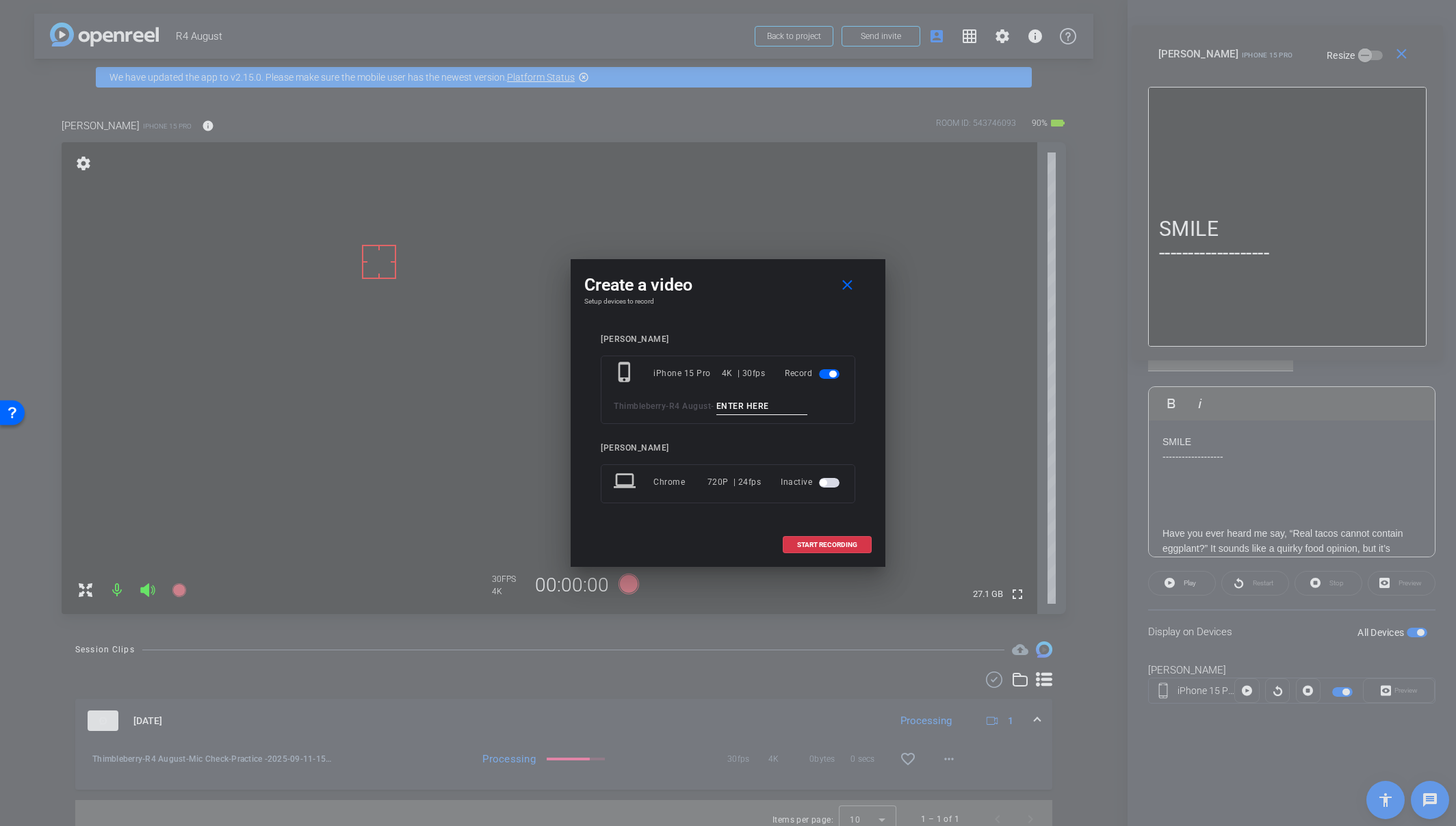
click at [746, 405] on input at bounding box center [761, 406] width 91 height 17
paste input "Tk_1_EggplantTacos"
type input "Tk_1_EggplantTacos"
click at [857, 543] on span at bounding box center [827, 544] width 88 height 32
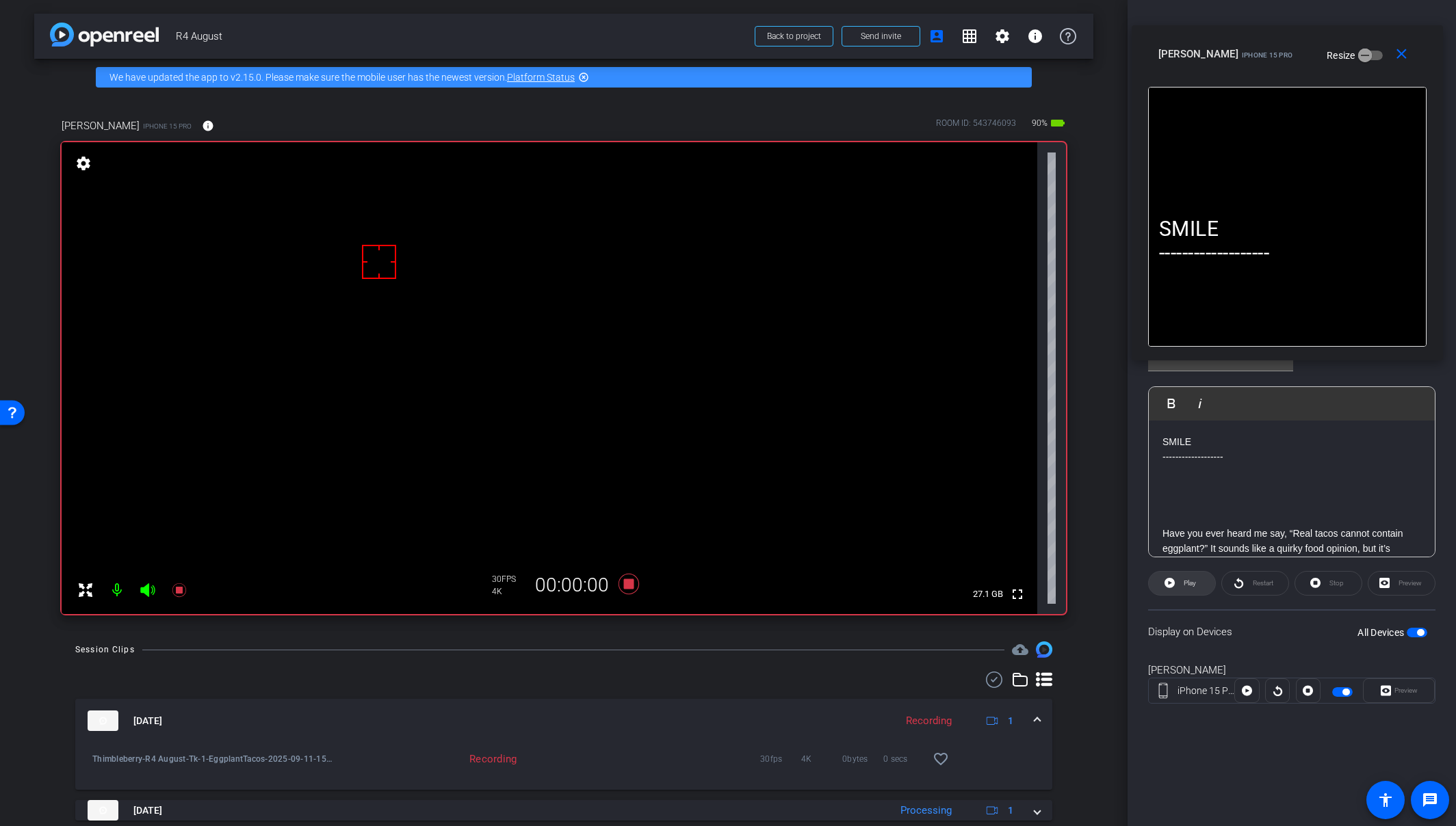
click at [1189, 585] on span "Play" at bounding box center [1189, 583] width 12 height 8
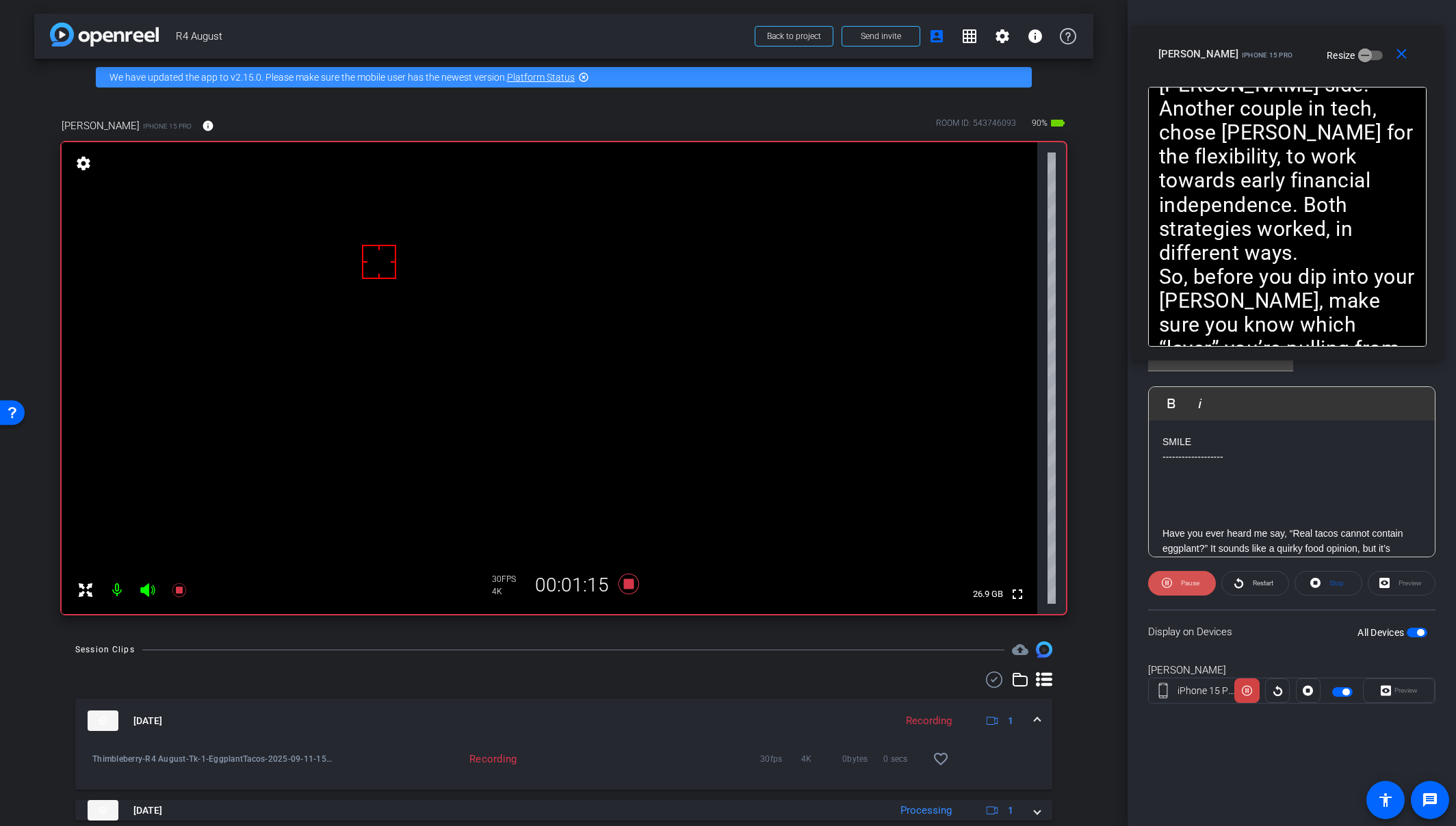
click at [1189, 585] on span "Pause" at bounding box center [1190, 583] width 18 height 8
click at [1188, 586] on span "Play" at bounding box center [1189, 583] width 12 height 8
click at [1187, 587] on span "Pause" at bounding box center [1188, 583] width 22 height 19
click at [1187, 587] on span "Play" at bounding box center [1188, 583] width 16 height 19
click at [1184, 592] on span "Pause" at bounding box center [1188, 583] width 22 height 19
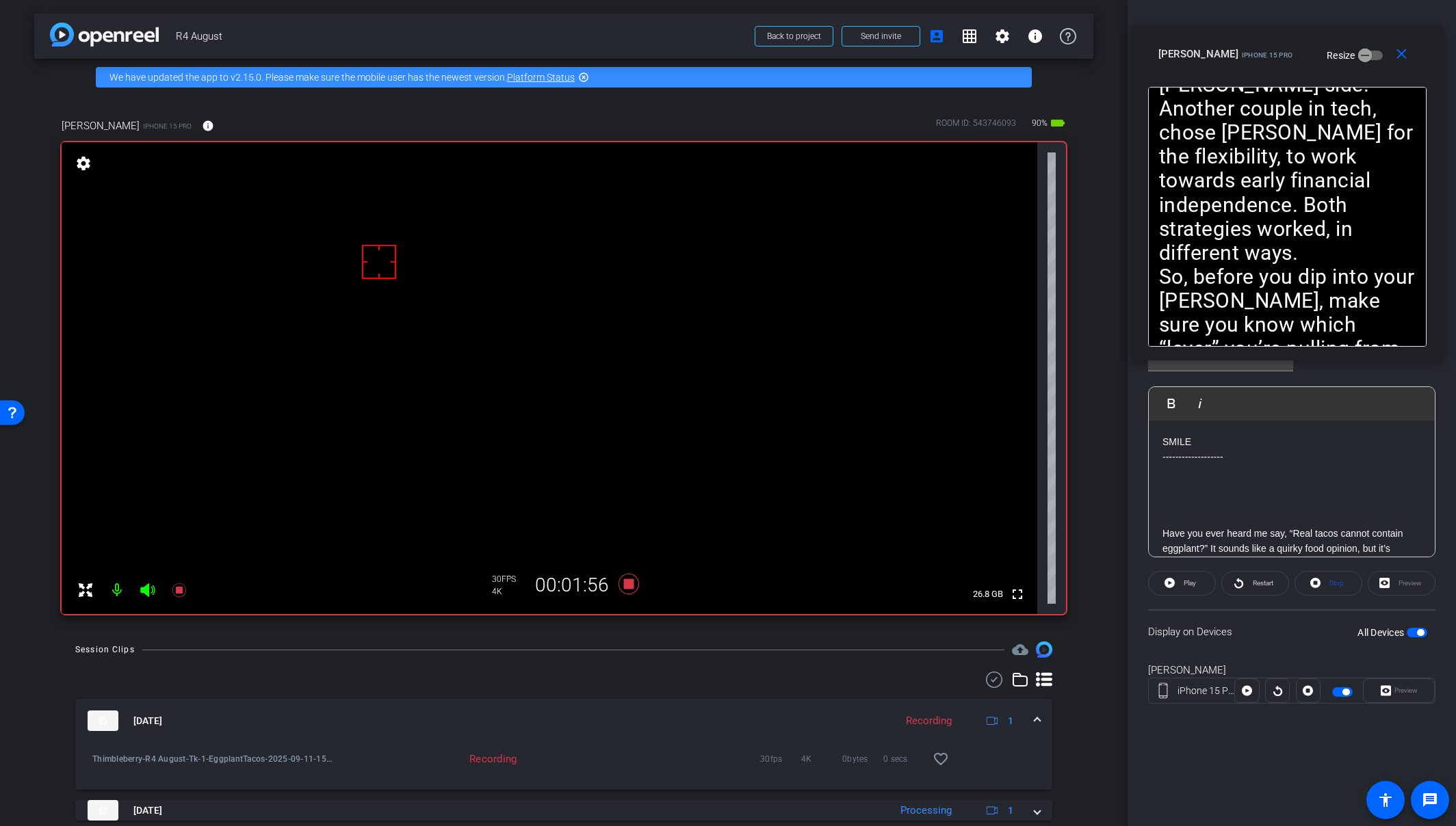
click at [1184, 592] on span "Play" at bounding box center [1188, 583] width 16 height 19
click at [1183, 593] on span "Pause" at bounding box center [1188, 583] width 22 height 19
click at [1183, 593] on span "Play" at bounding box center [1188, 583] width 16 height 19
click at [619, 587] on icon at bounding box center [628, 584] width 32 height 25
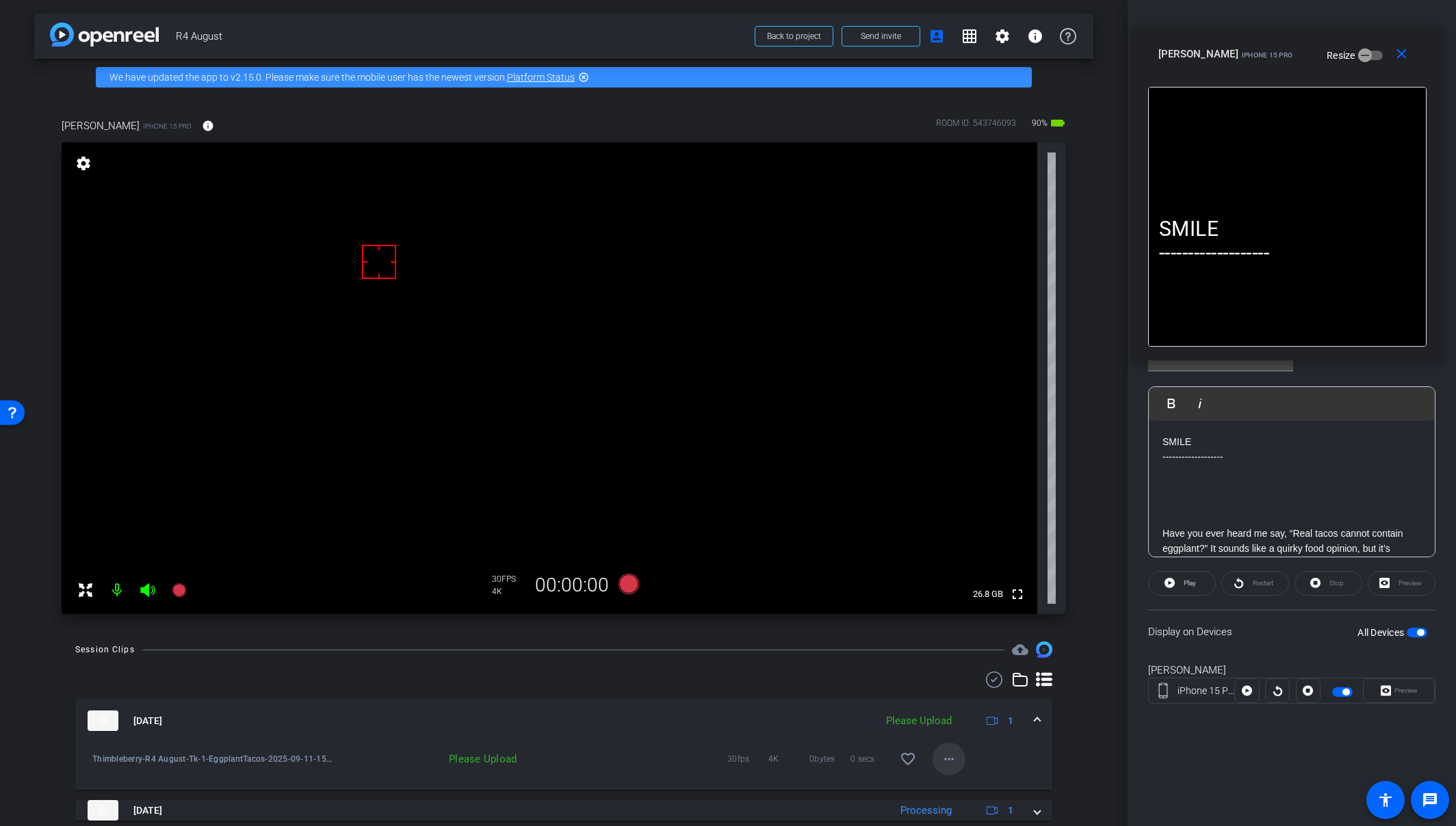
click at [951, 757] on span at bounding box center [949, 759] width 32 height 32
click at [971, 699] on span "Upload" at bounding box center [964, 697] width 54 height 17
click at [1034, 723] on mat-expansion-panel-header "Sep 11, 2025 Uploading 1" at bounding box center [564, 721] width 977 height 44
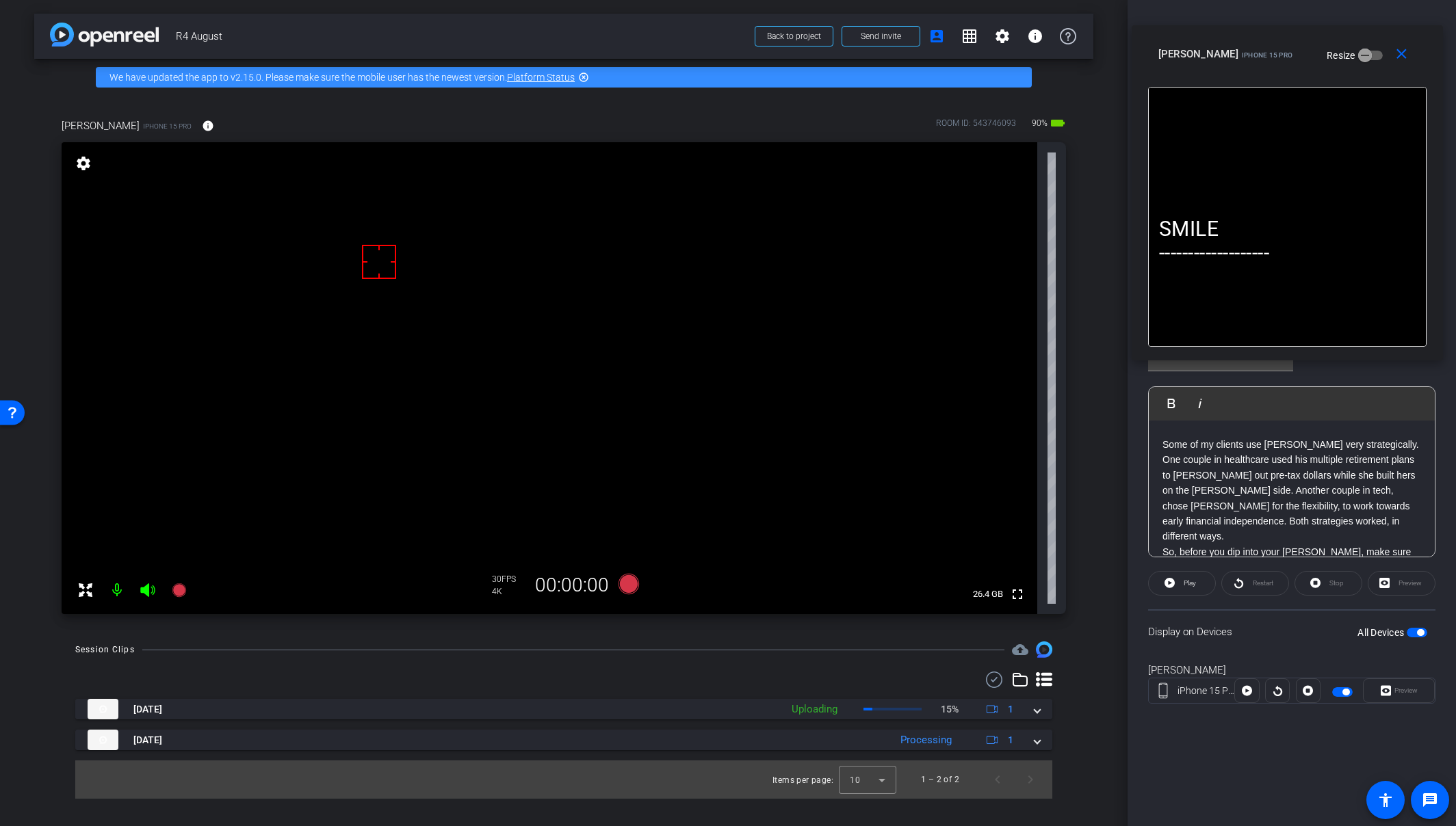
scroll to position [687, 0]
drag, startPoint x: 1267, startPoint y: 538, endPoint x: 1159, endPoint y: 506, distance: 112.6
click at [1159, 506] on div "SMILE ------------------- Have you ever heard me say, “Real tacos cannot contai…" at bounding box center [1291, 168] width 286 height 869
click at [1286, 544] on p "So, before you dip into your Roth, make sure you know which “layer” you’re pull…" at bounding box center [1291, 566] width 258 height 46
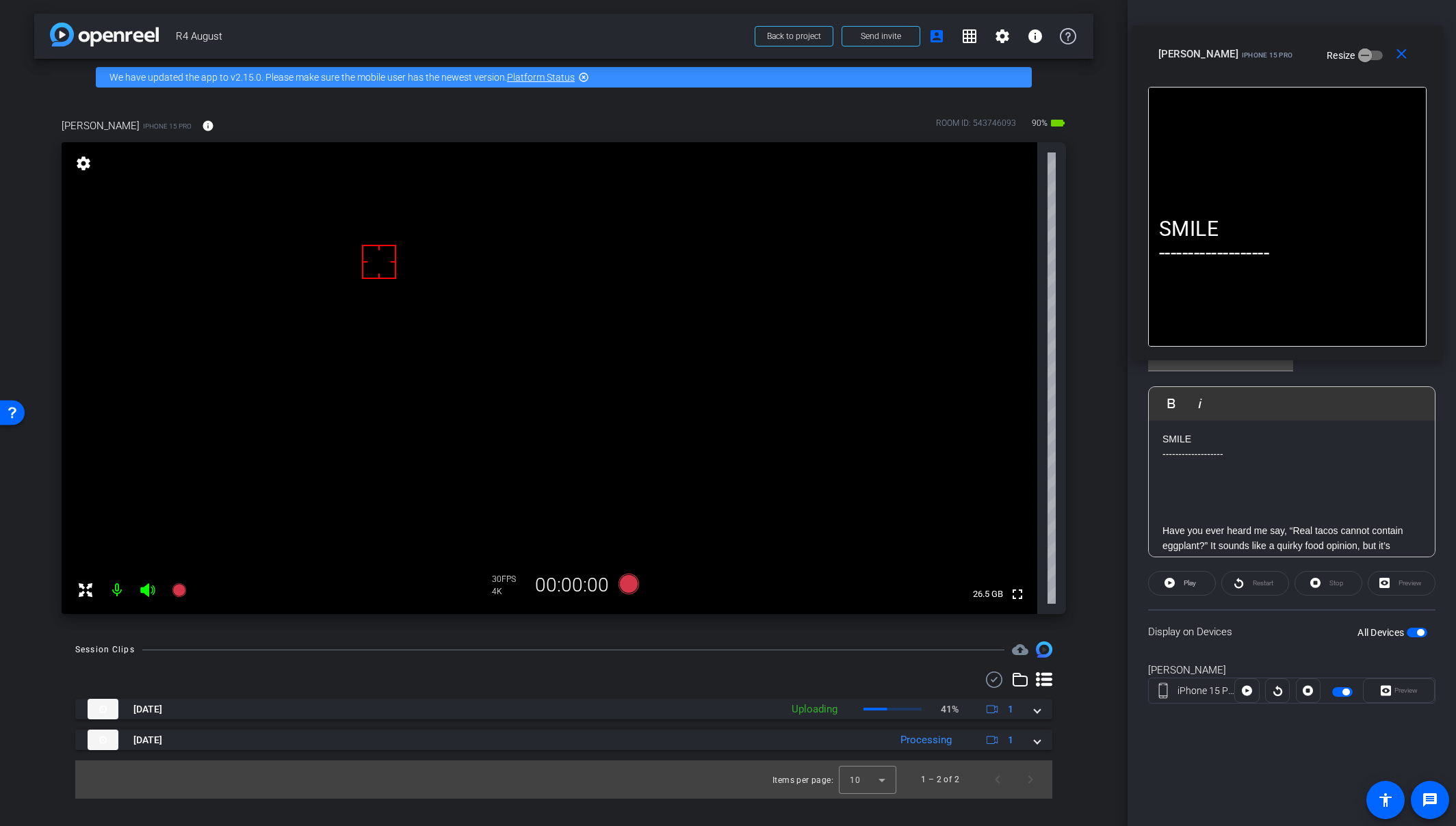
scroll to position [0, 0]
click at [628, 580] on icon at bounding box center [628, 584] width 20 height 20
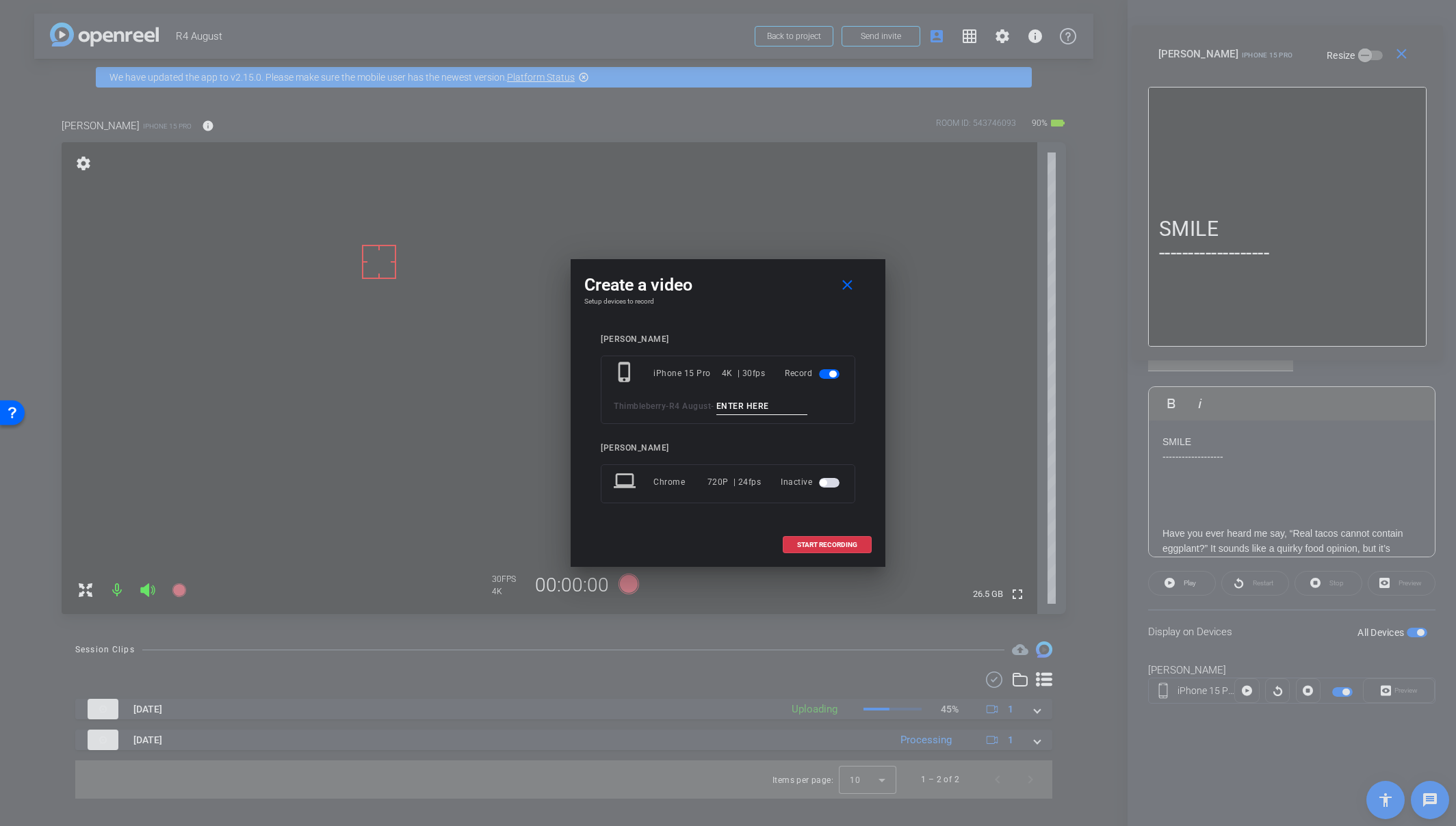
click at [748, 408] on input at bounding box center [761, 406] width 91 height 17
paste input "Tk_1_EggplantTacos"
click at [743, 403] on input "Tk_1_EggplantTacos" at bounding box center [761, 406] width 91 height 17
type input "Tk_2_EggplantTacos"
click at [825, 538] on span at bounding box center [827, 544] width 88 height 32
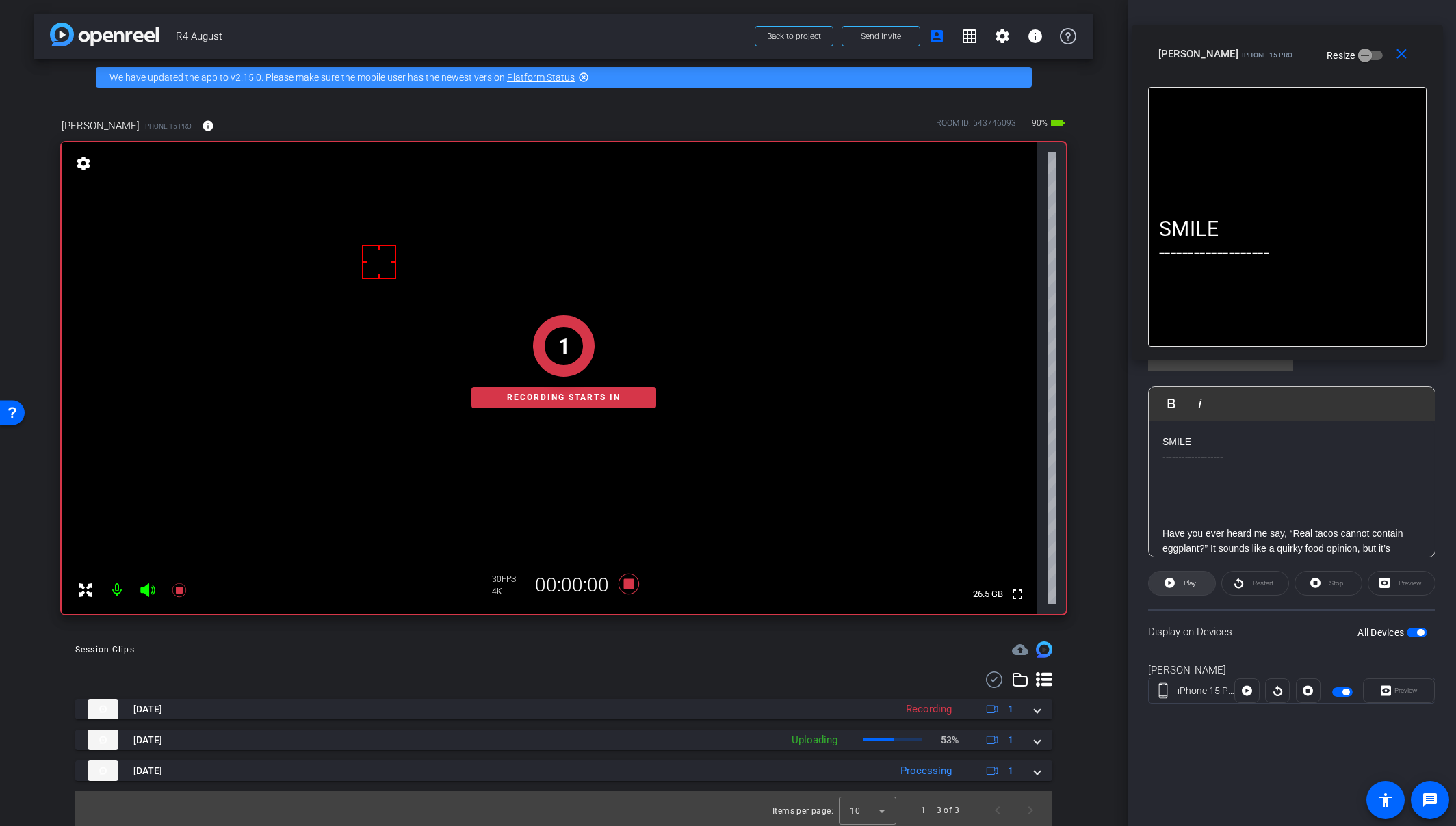
click at [1198, 587] on span at bounding box center [1182, 583] width 66 height 32
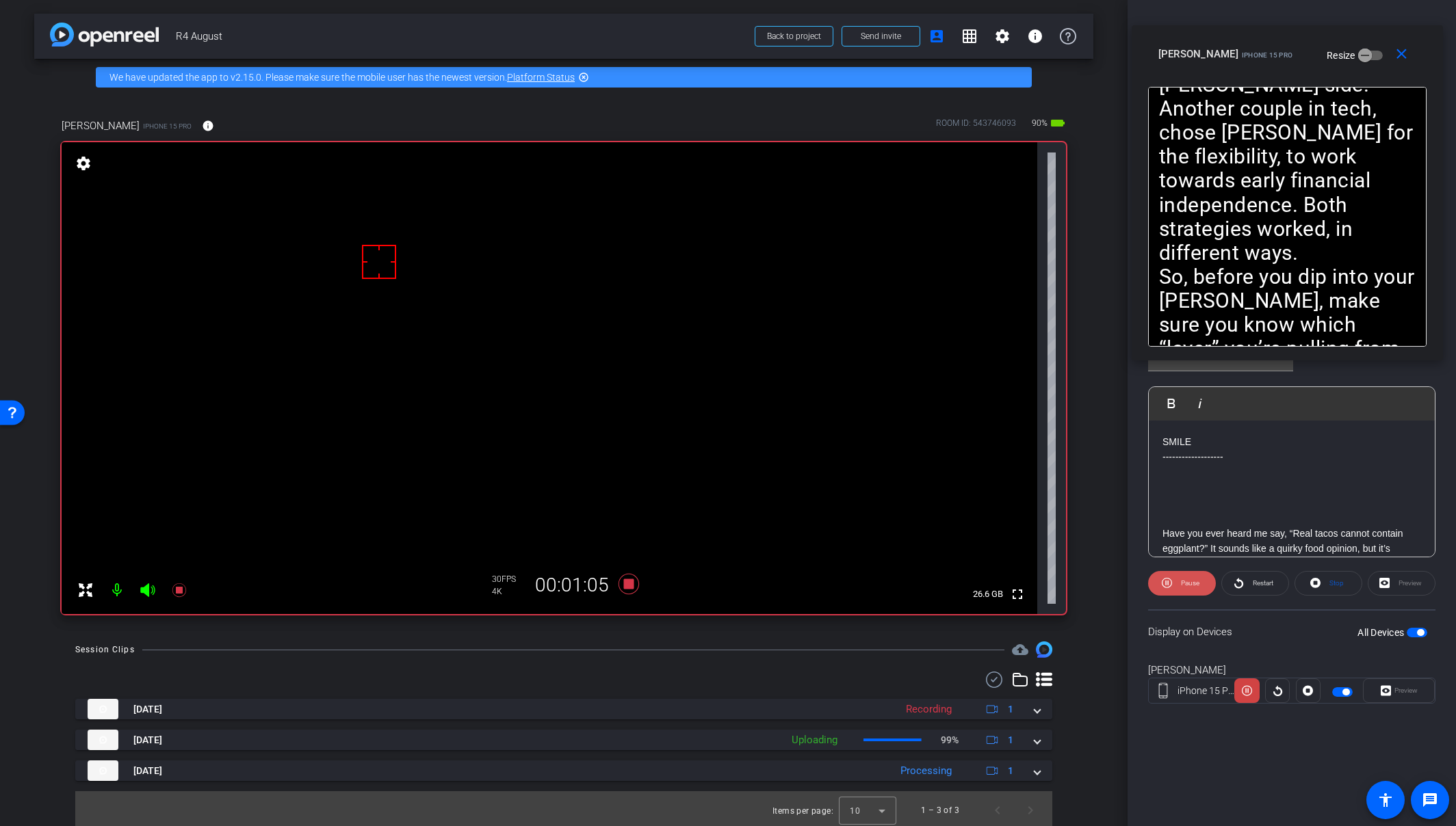
click at [1158, 587] on span at bounding box center [1182, 583] width 68 height 32
click at [1166, 586] on icon at bounding box center [1170, 583] width 11 height 11
click at [1166, 586] on icon at bounding box center [1167, 583] width 11 height 17
click at [1166, 586] on icon at bounding box center [1170, 583] width 11 height 11
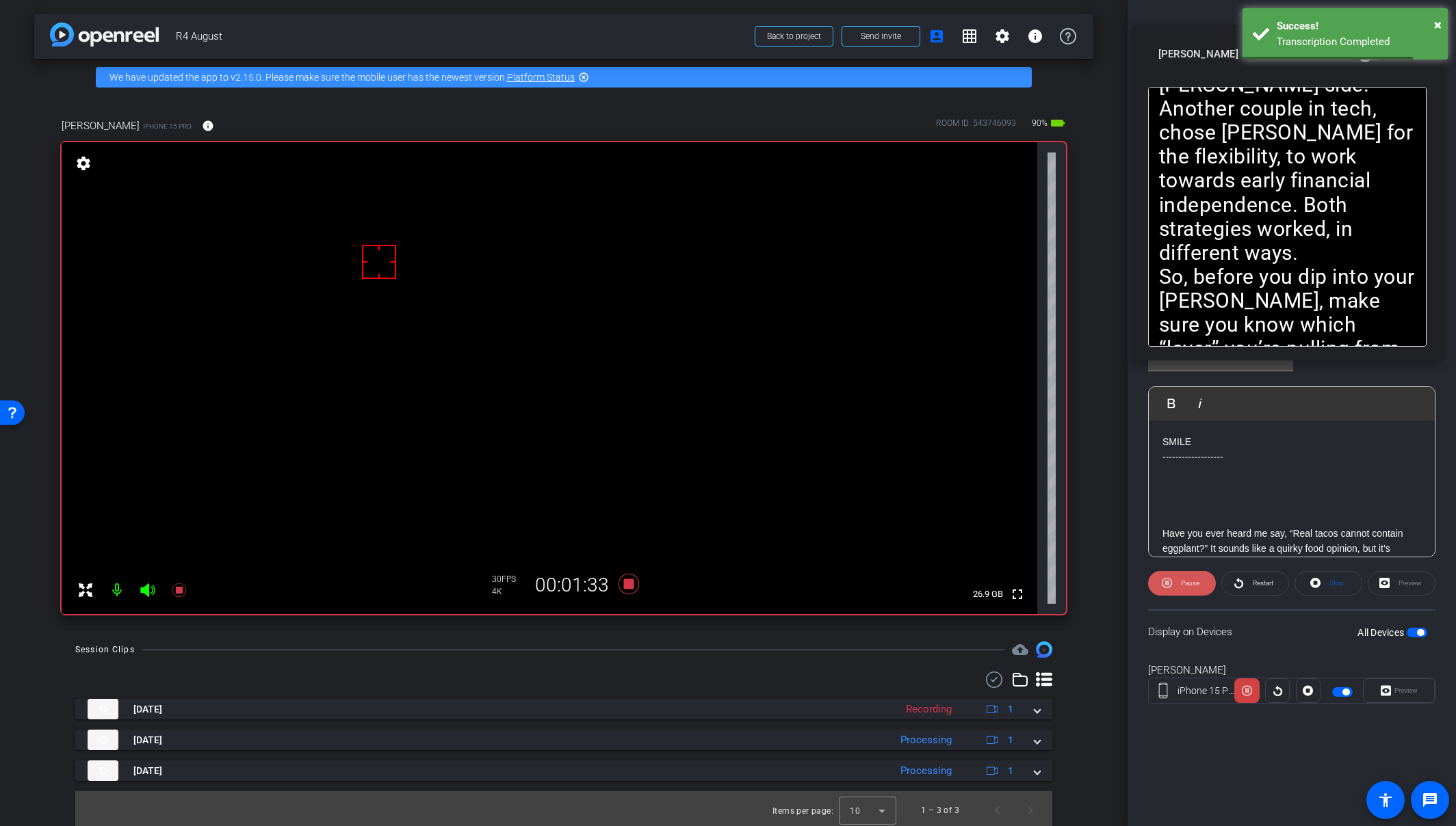
click at [1166, 586] on icon at bounding box center [1167, 583] width 11 height 17
click at [1166, 586] on icon at bounding box center [1170, 583] width 11 height 11
click at [1166, 586] on icon at bounding box center [1167, 583] width 11 height 17
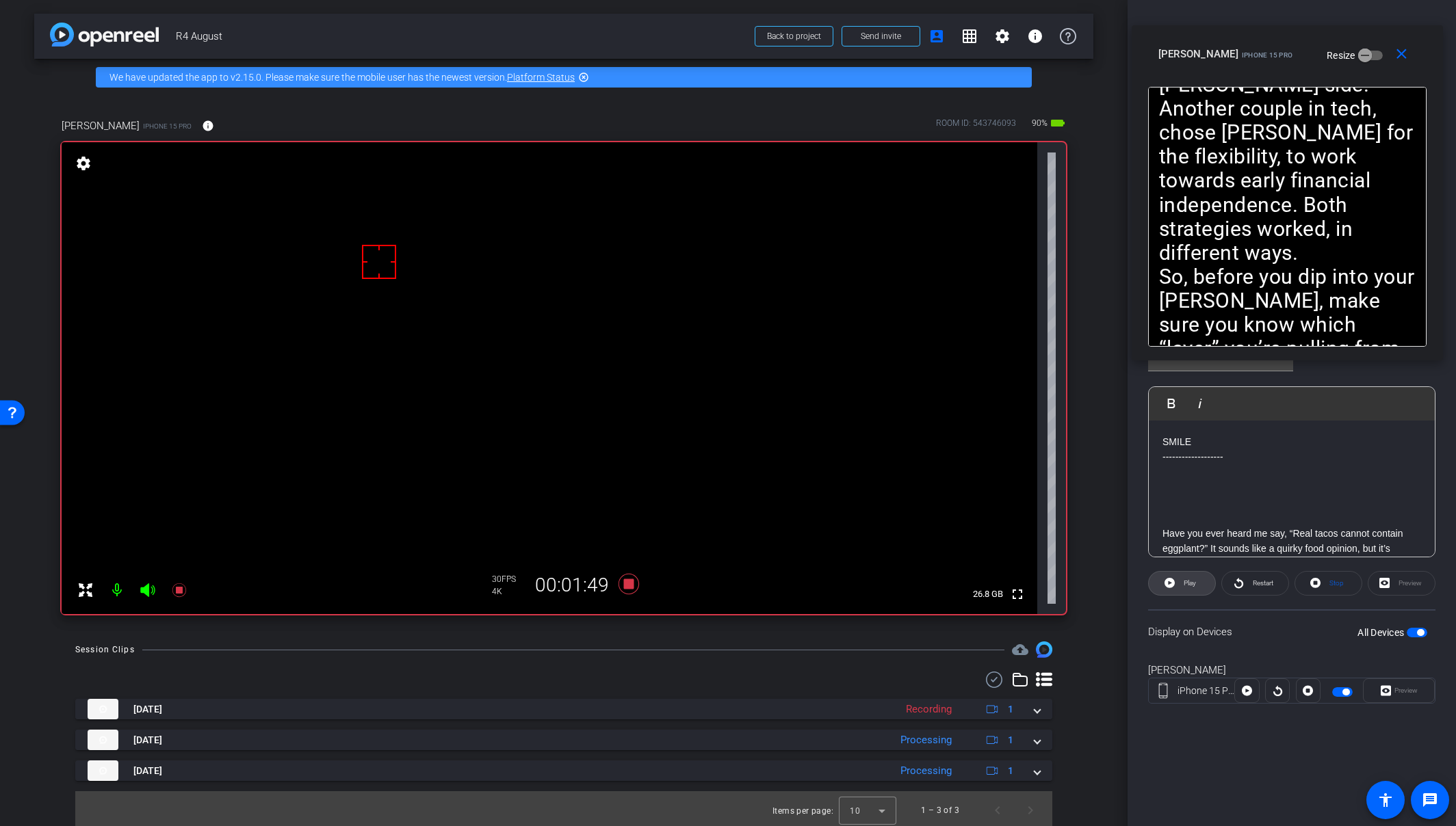
click at [1166, 586] on icon at bounding box center [1170, 583] width 11 height 11
click at [1166, 586] on icon at bounding box center [1167, 583] width 11 height 17
click at [1166, 586] on icon at bounding box center [1170, 583] width 11 height 11
click at [1166, 586] on icon at bounding box center [1167, 583] width 11 height 17
click at [1166, 586] on icon at bounding box center [1170, 583] width 11 height 11
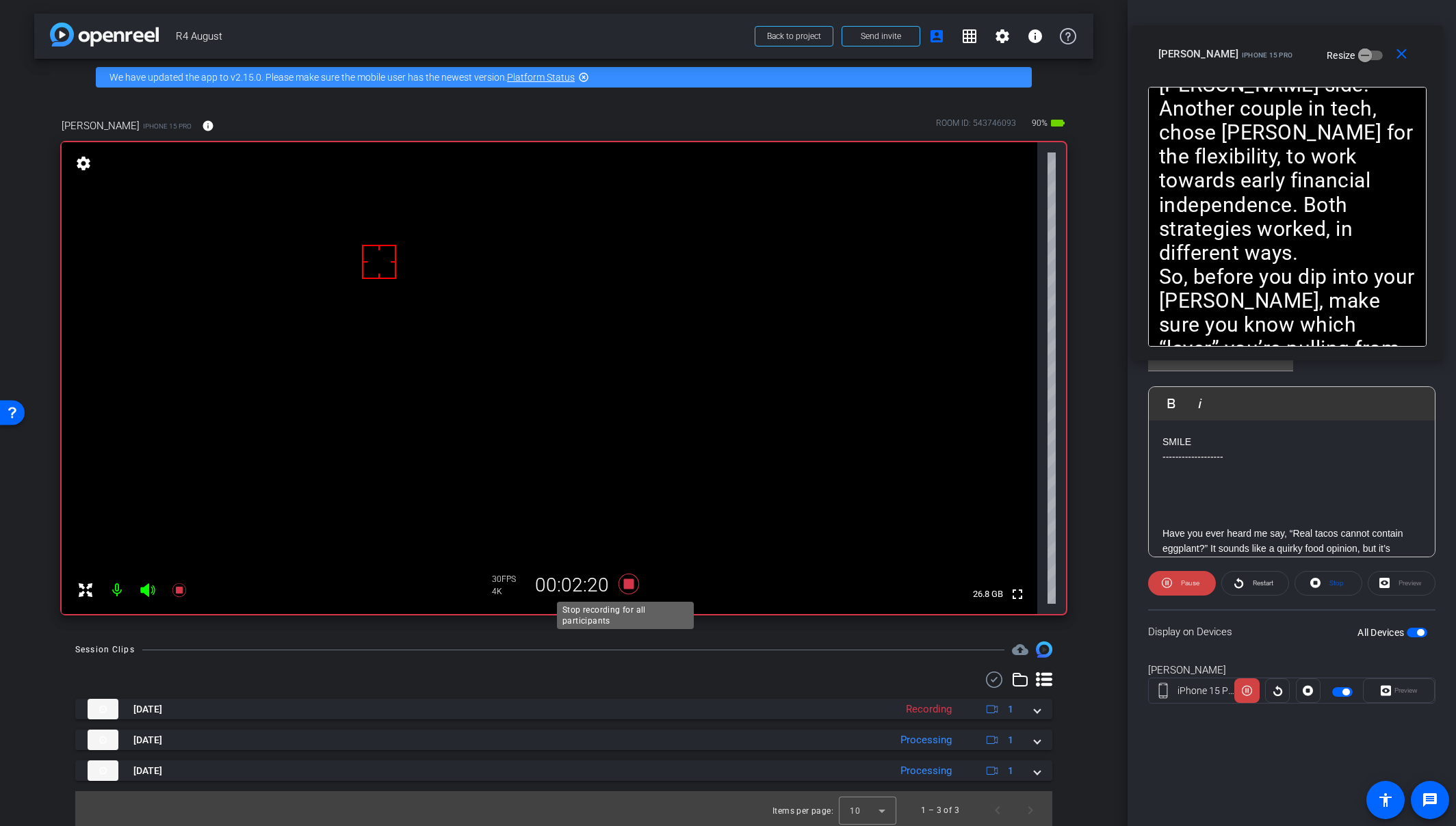
click at [626, 583] on icon at bounding box center [628, 584] width 20 height 20
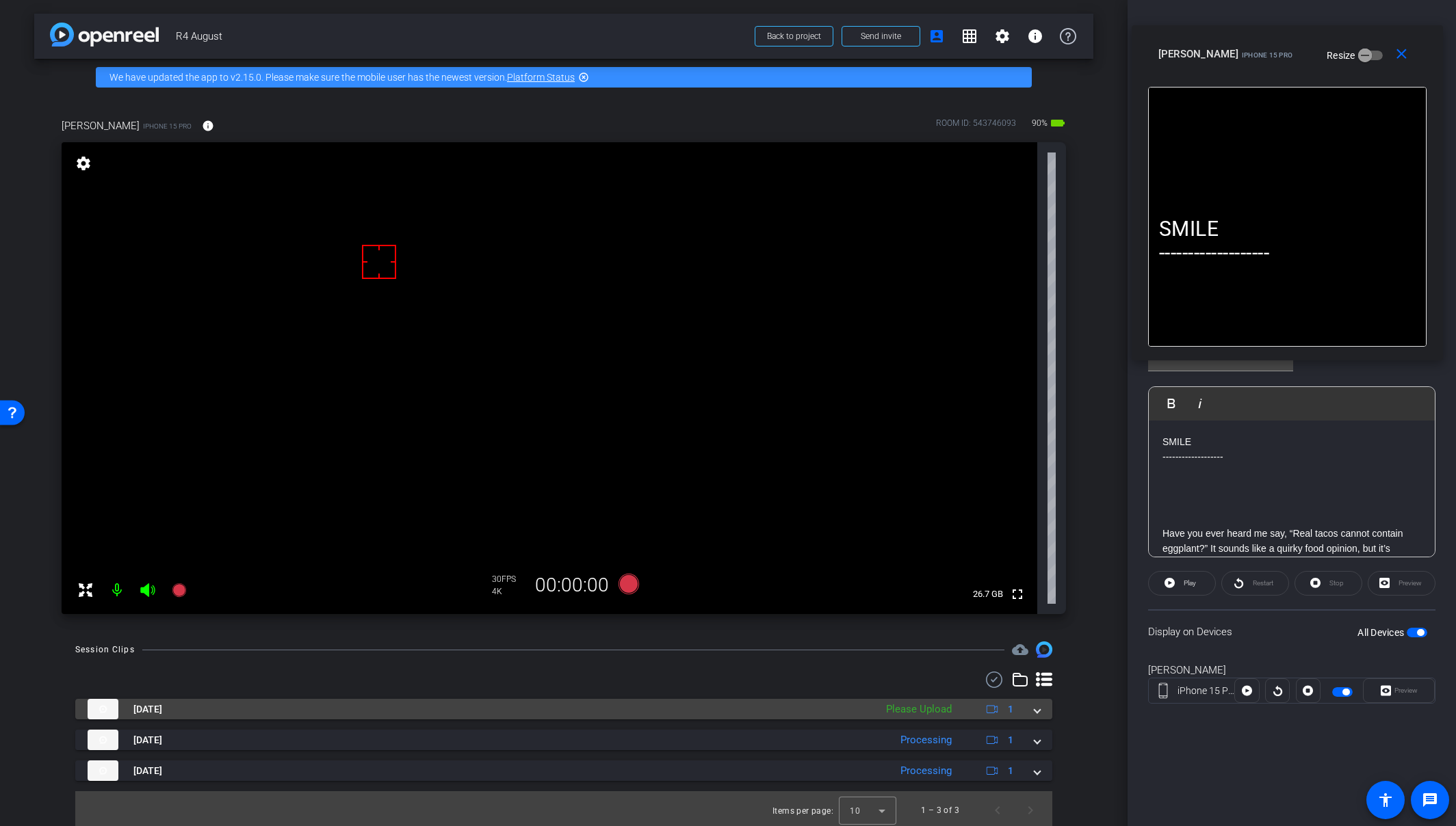
click at [1035, 710] on span at bounding box center [1037, 709] width 5 height 14
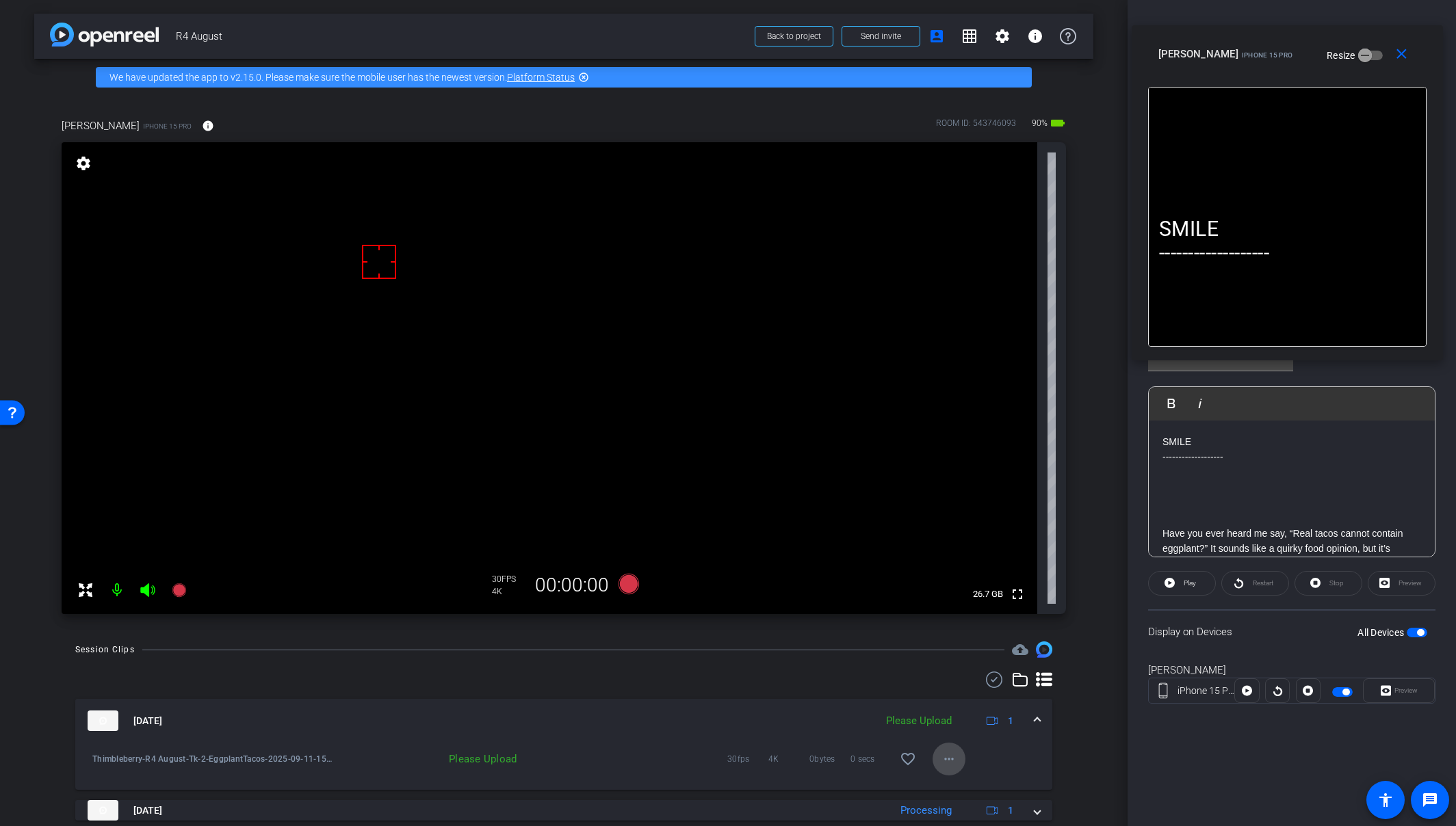
click at [953, 757] on span at bounding box center [949, 759] width 32 height 32
click at [966, 701] on span "Upload" at bounding box center [964, 697] width 54 height 17
click at [1288, 52] on mat-icon "close" at bounding box center [1401, 54] width 17 height 17
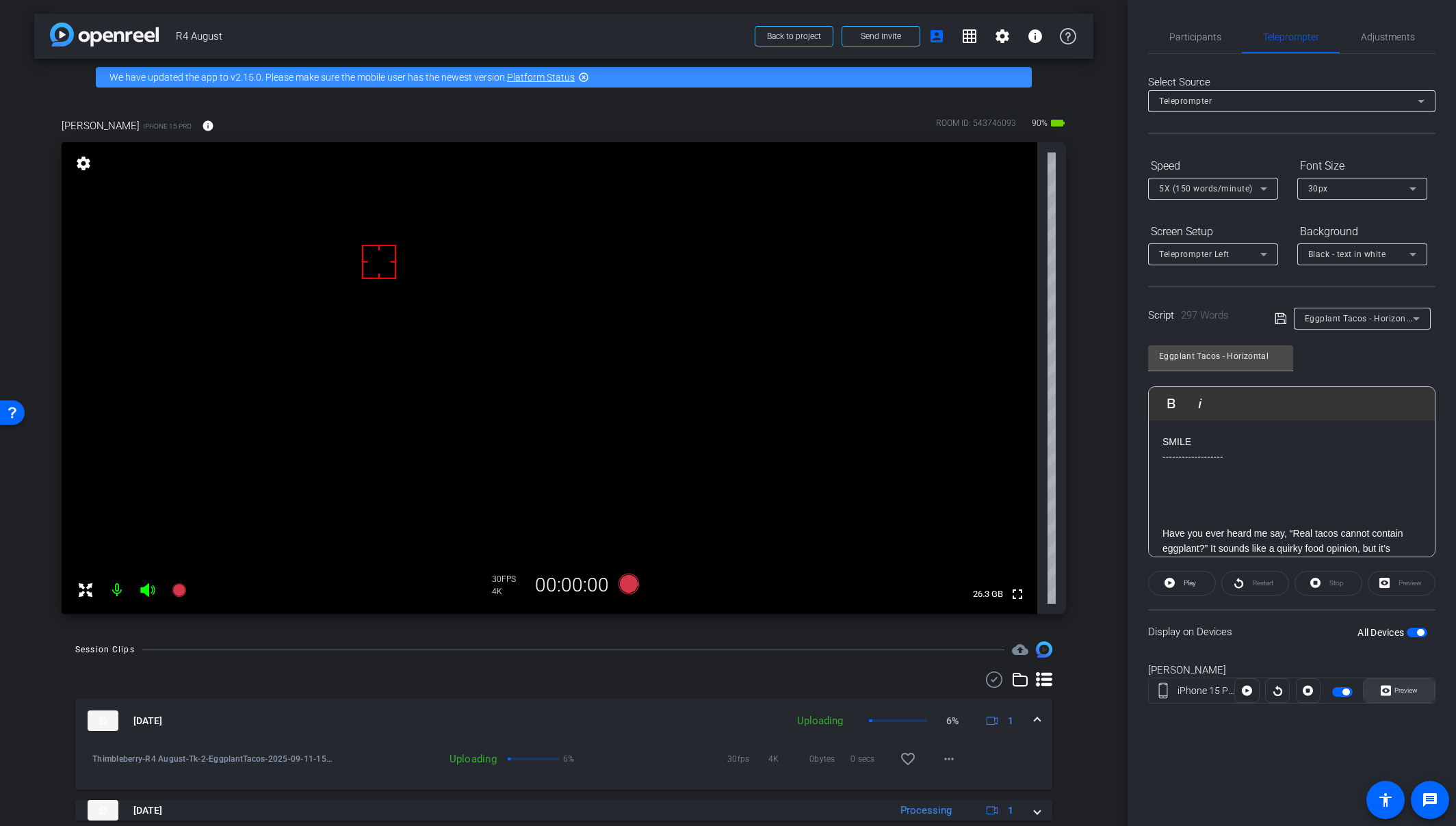
click at [1288, 696] on span "Preview" at bounding box center [1404, 690] width 26 height 19
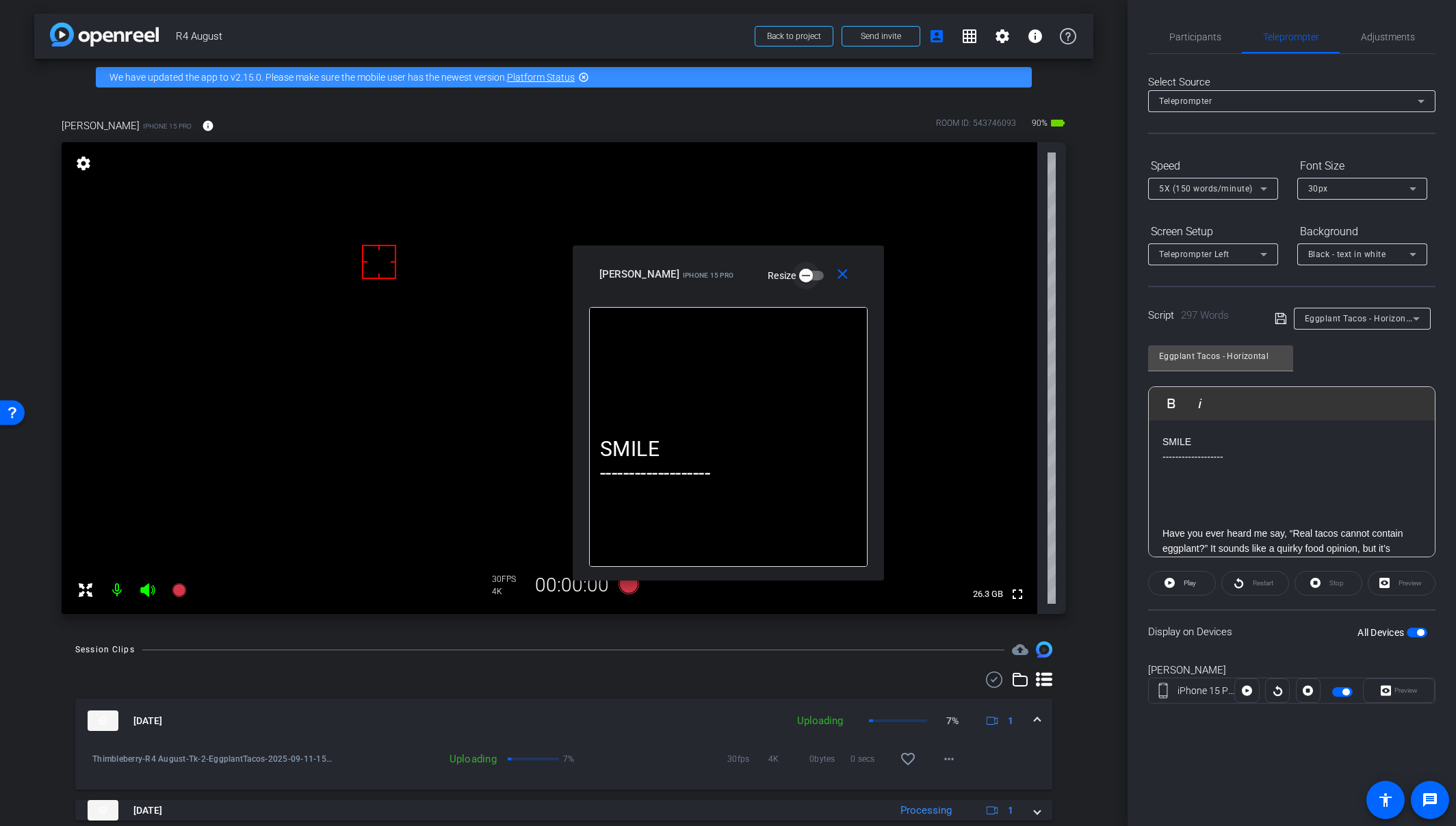
click at [800, 278] on icon "button" at bounding box center [806, 276] width 12 height 12
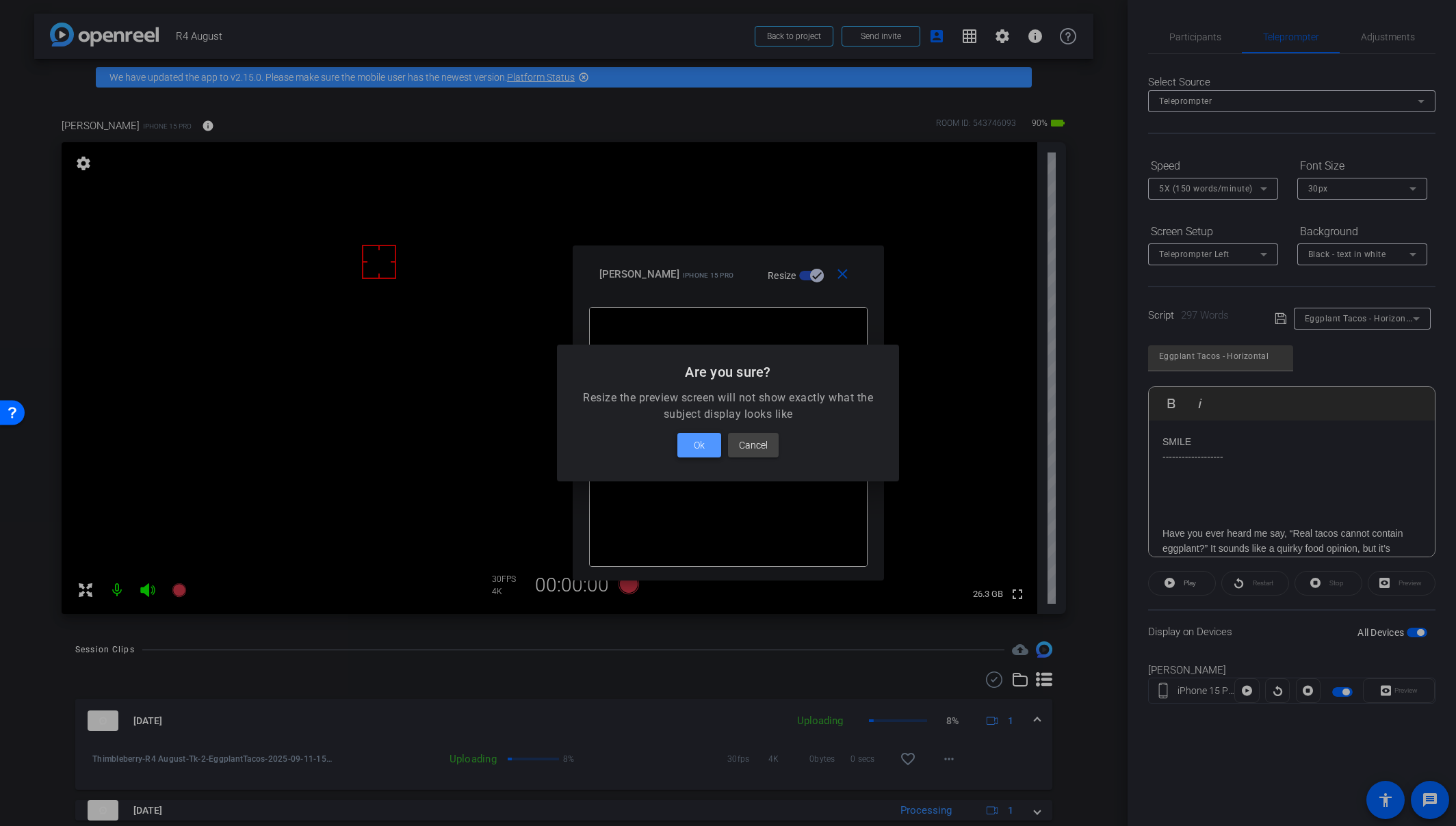
click at [702, 445] on span "Ok" at bounding box center [699, 445] width 11 height 17
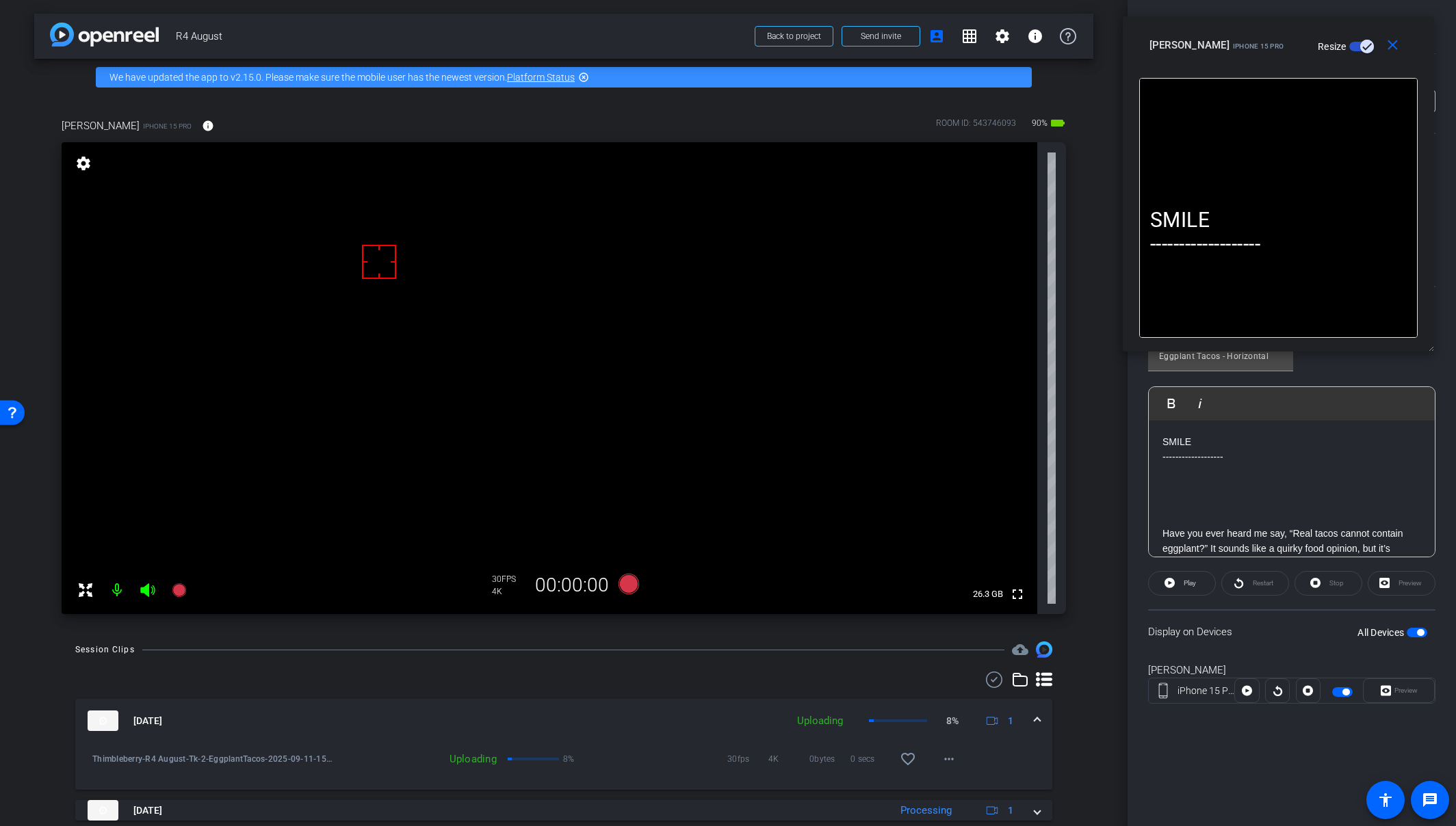
drag, startPoint x: 800, startPoint y: 280, endPoint x: 1350, endPoint y: 51, distance: 595.8
click at [1288, 51] on div "Amy iPhone 15 Pro Resize" at bounding box center [1283, 45] width 268 height 25
click at [618, 589] on icon at bounding box center [628, 584] width 20 height 20
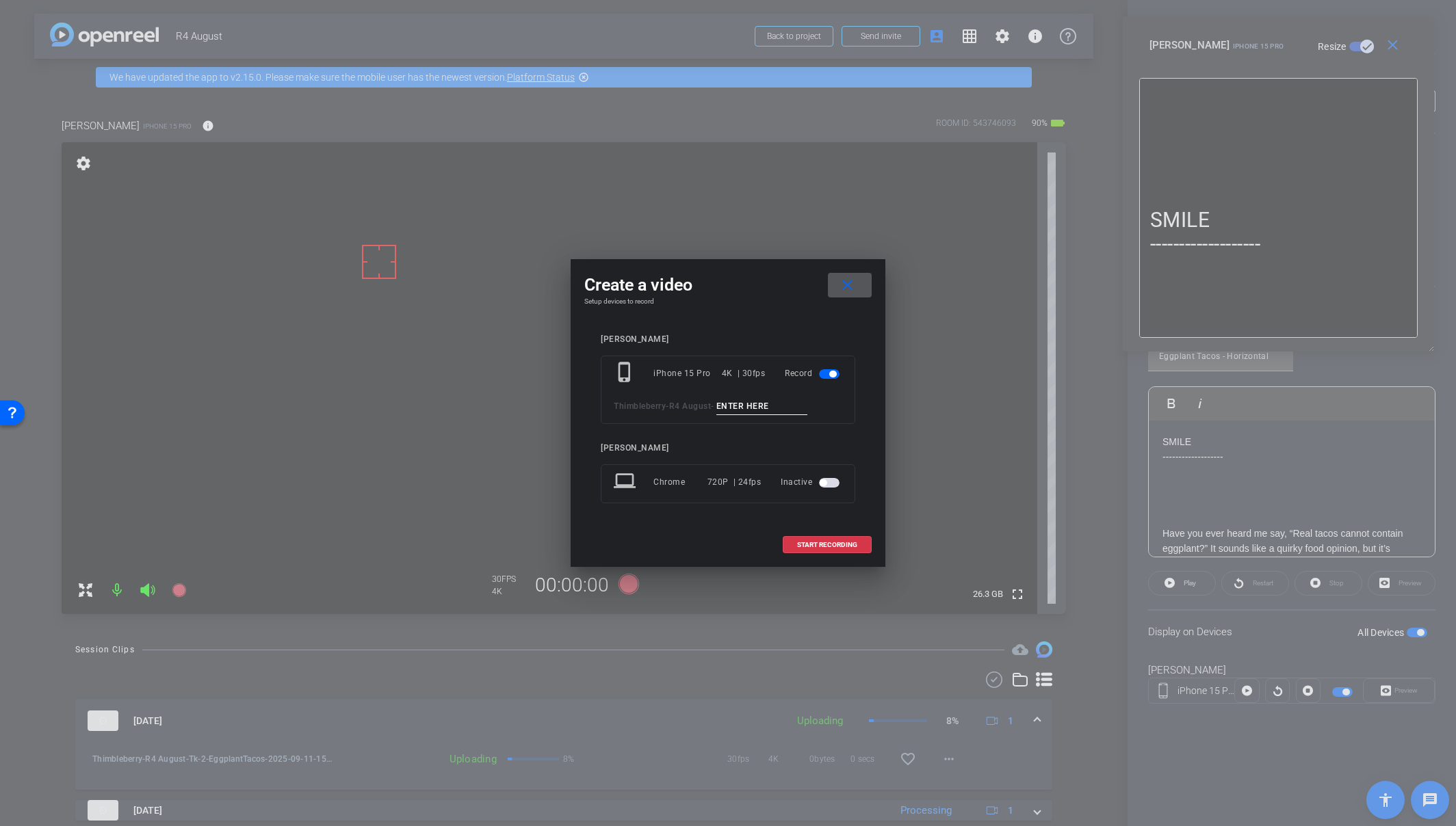
click at [760, 410] on input at bounding box center [761, 406] width 91 height 17
paste input "Tk_1_EggplantTacos"
click at [742, 399] on input "Tk_1_EggplantTacos" at bounding box center [761, 406] width 91 height 17
type input "Tk_3_EggplantTacos"
click at [841, 546] on span "START RECORDING" at bounding box center [827, 544] width 60 height 7
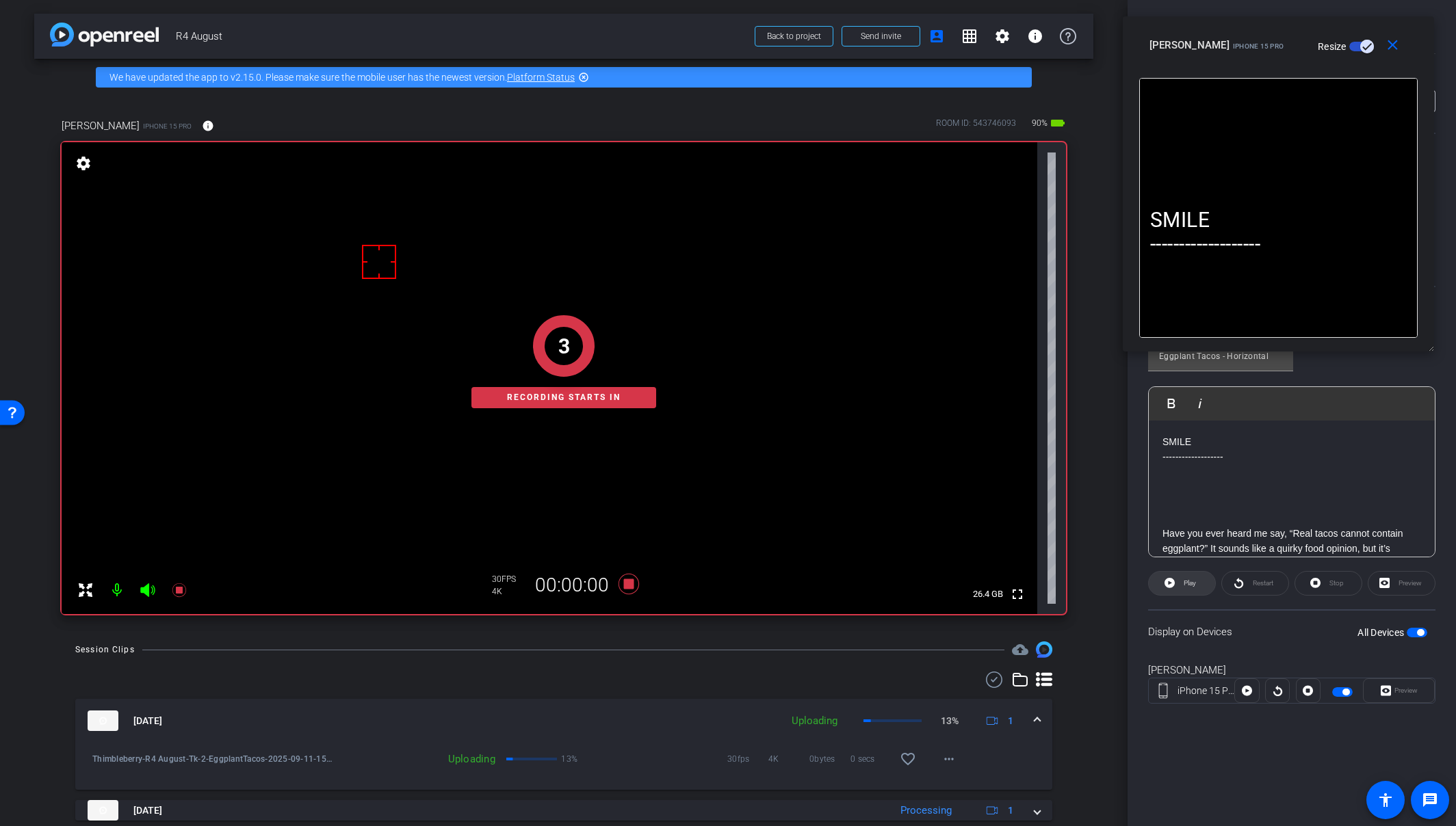
click at [1170, 586] on icon at bounding box center [1170, 583] width 11 height 11
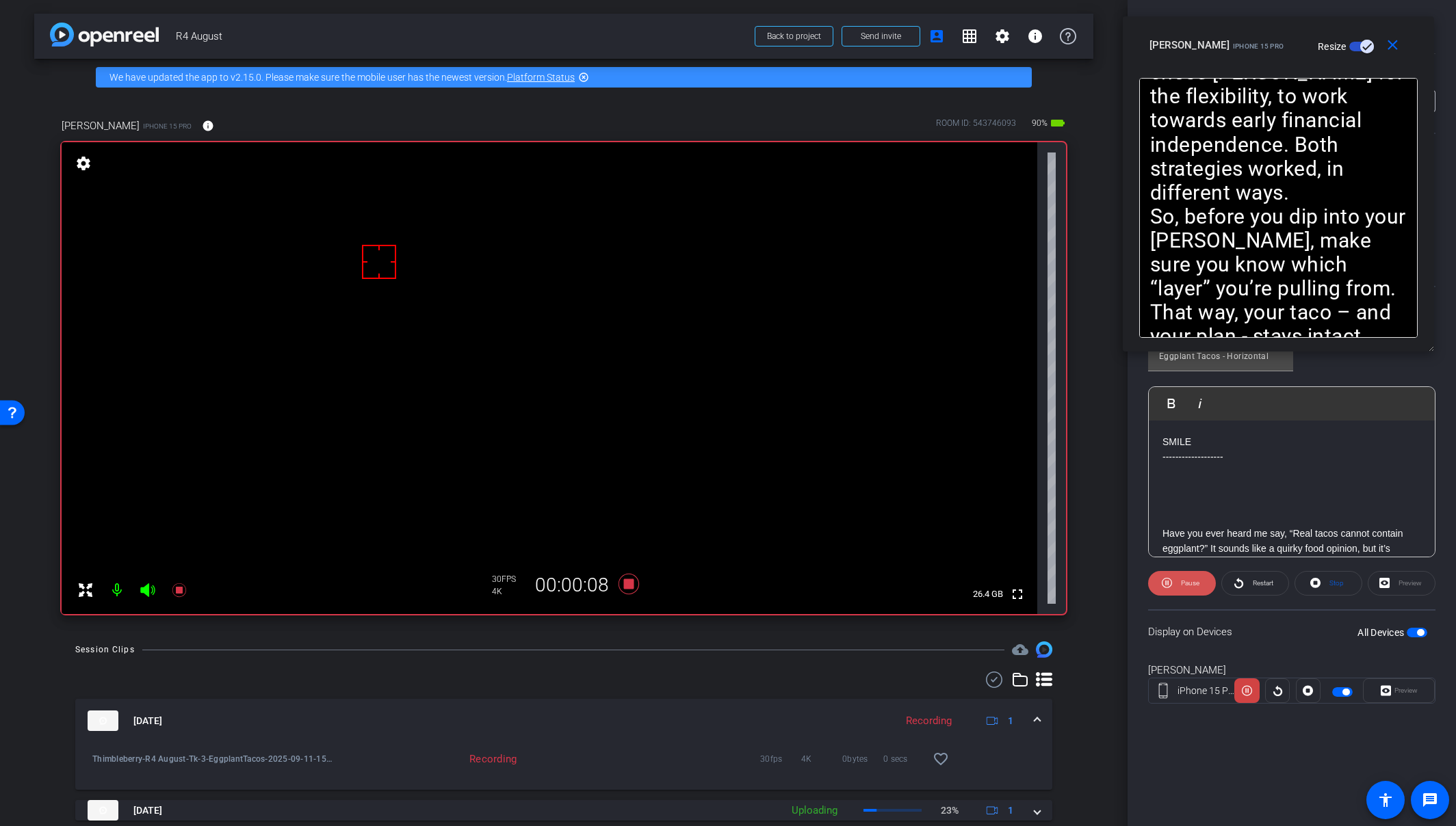
click at [1204, 579] on span at bounding box center [1182, 583] width 68 height 32
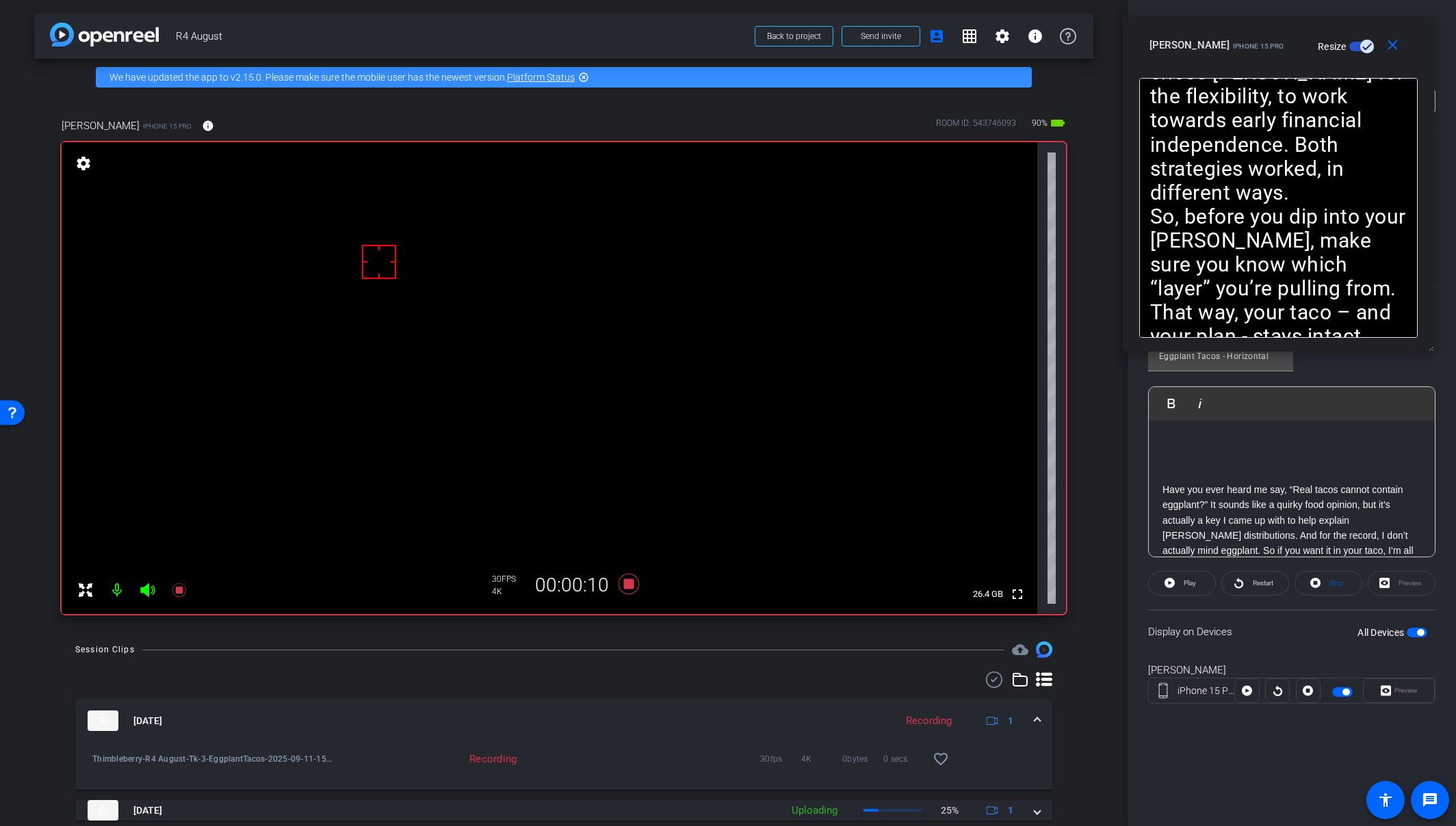
scroll to position [69, 0]
click at [1249, 578] on span "Restart" at bounding box center [1261, 583] width 24 height 19
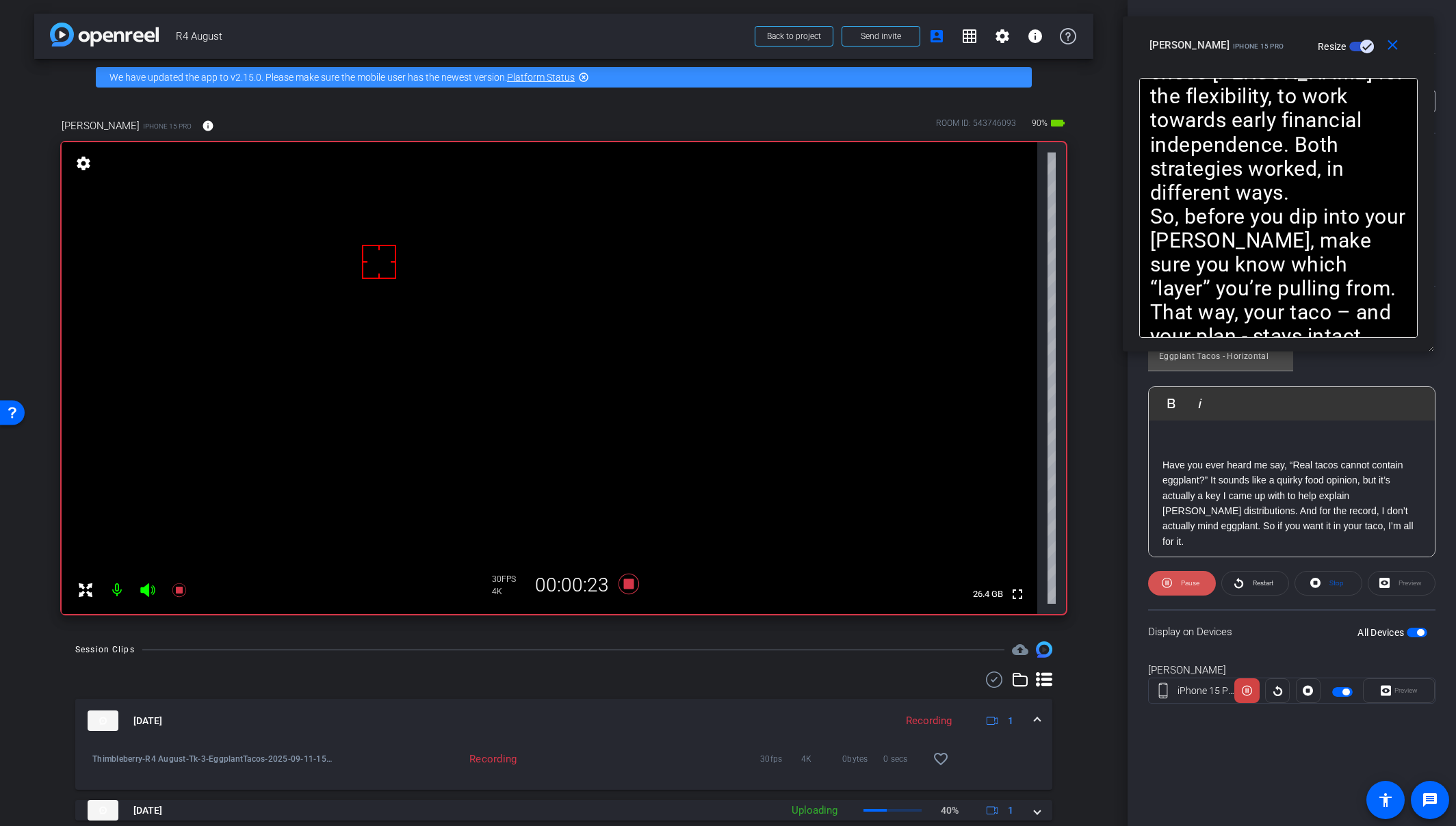
click at [1190, 580] on span "Pause" at bounding box center [1190, 583] width 18 height 8
click at [1191, 582] on span "Play" at bounding box center [1189, 583] width 12 height 8
click at [1174, 588] on span at bounding box center [1182, 583] width 68 height 32
click at [1174, 588] on icon at bounding box center [1170, 583] width 11 height 17
click at [1173, 590] on span at bounding box center [1182, 583] width 68 height 32
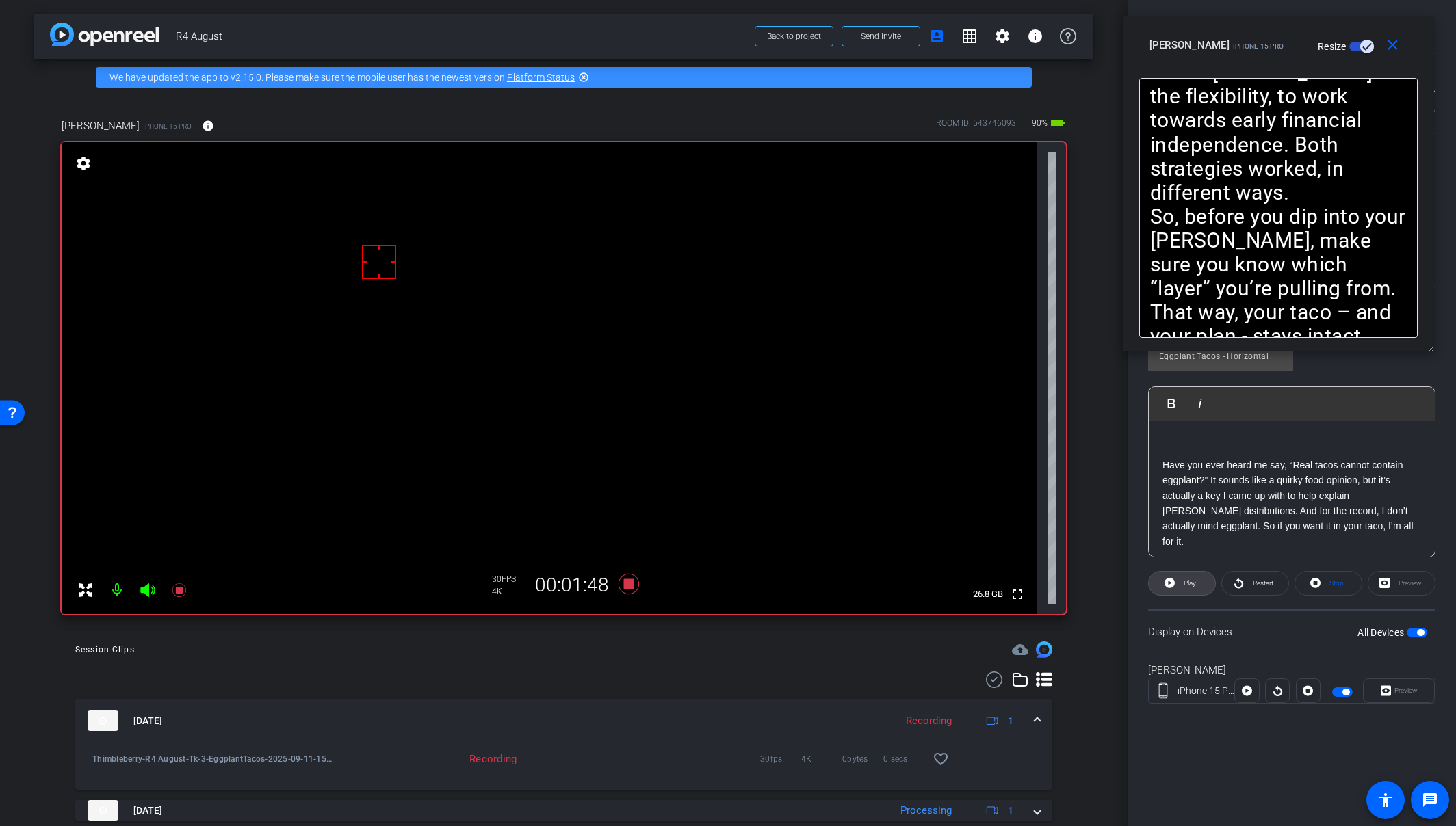
click at [1173, 590] on icon at bounding box center [1170, 583] width 11 height 17
click at [1171, 593] on span at bounding box center [1182, 583] width 68 height 32
click at [1171, 593] on span at bounding box center [1182, 583] width 66 height 32
click at [1171, 593] on span at bounding box center [1182, 583] width 68 height 32
click at [1171, 593] on span at bounding box center [1182, 583] width 66 height 32
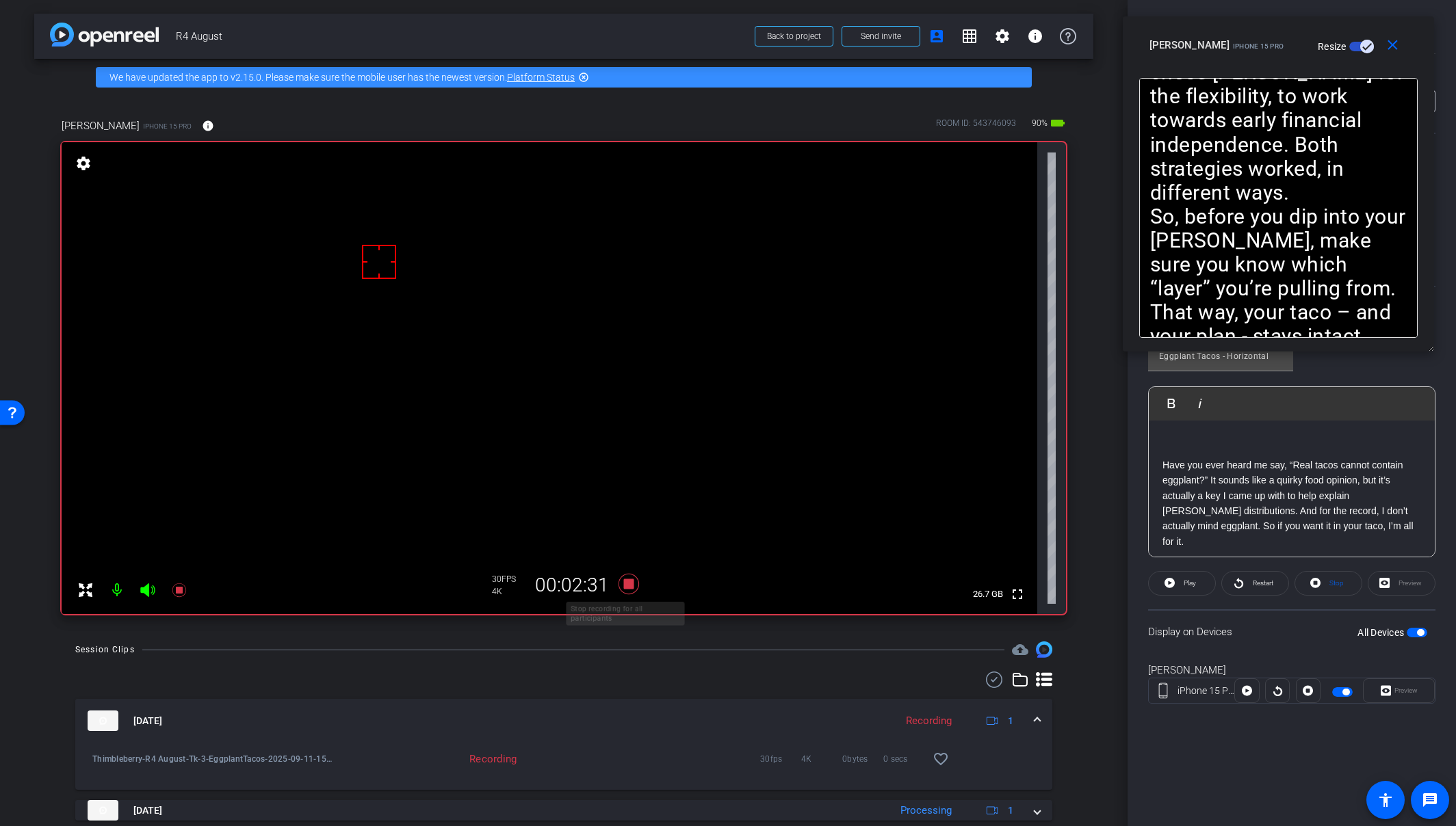
click at [629, 584] on icon at bounding box center [628, 584] width 20 height 20
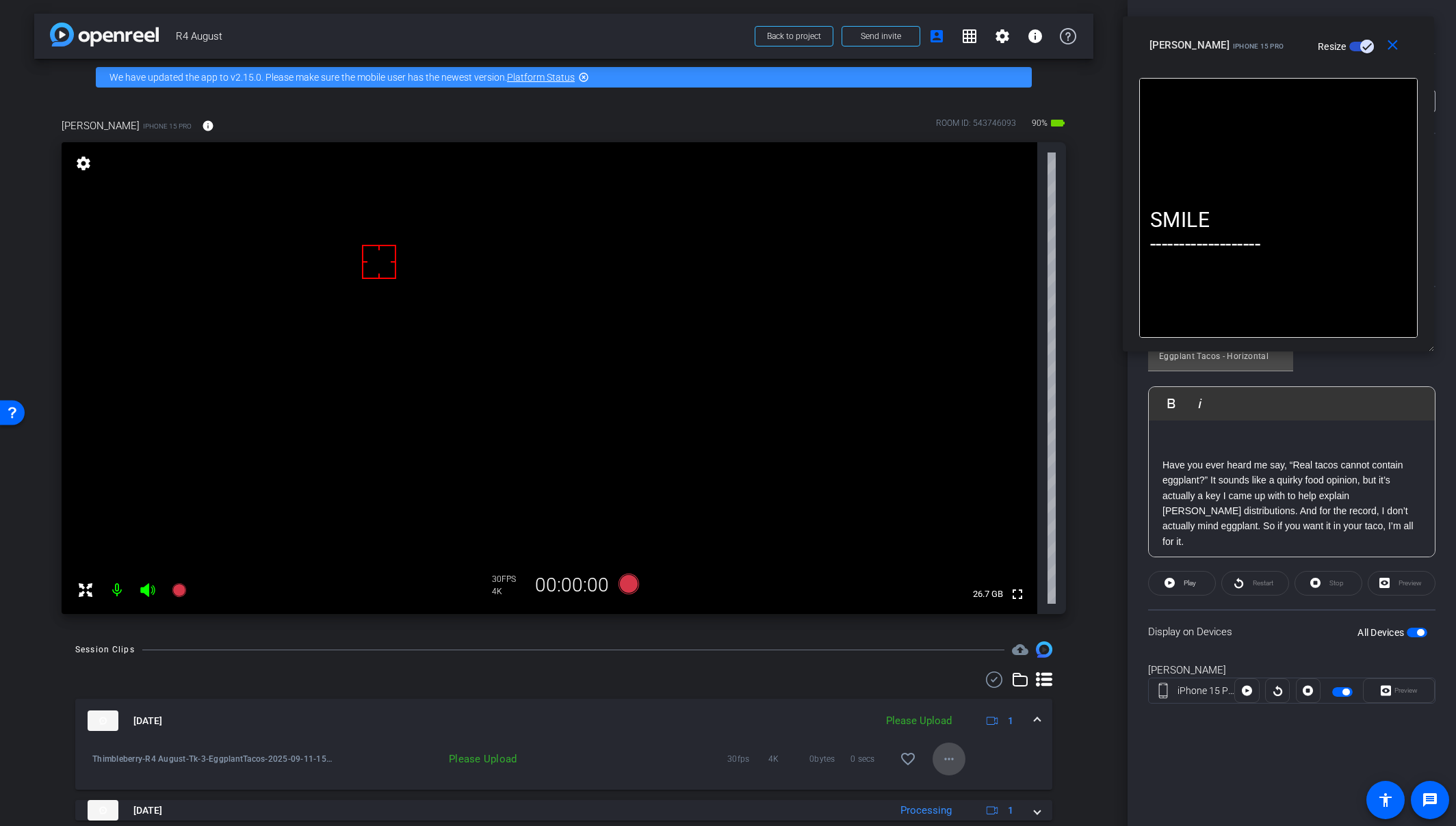
click at [947, 755] on mat-icon "more_horiz" at bounding box center [949, 760] width 17 height 17
click at [979, 699] on span "Upload" at bounding box center [964, 697] width 54 height 17
drag, startPoint x: 1288, startPoint y: 465, endPoint x: 1160, endPoint y: 469, distance: 128.1
click at [1160, 469] on div "SMILE ------------------- Have you ever heard me say, “Real tacos cannot contai…" at bounding box center [1291, 787] width 286 height 869
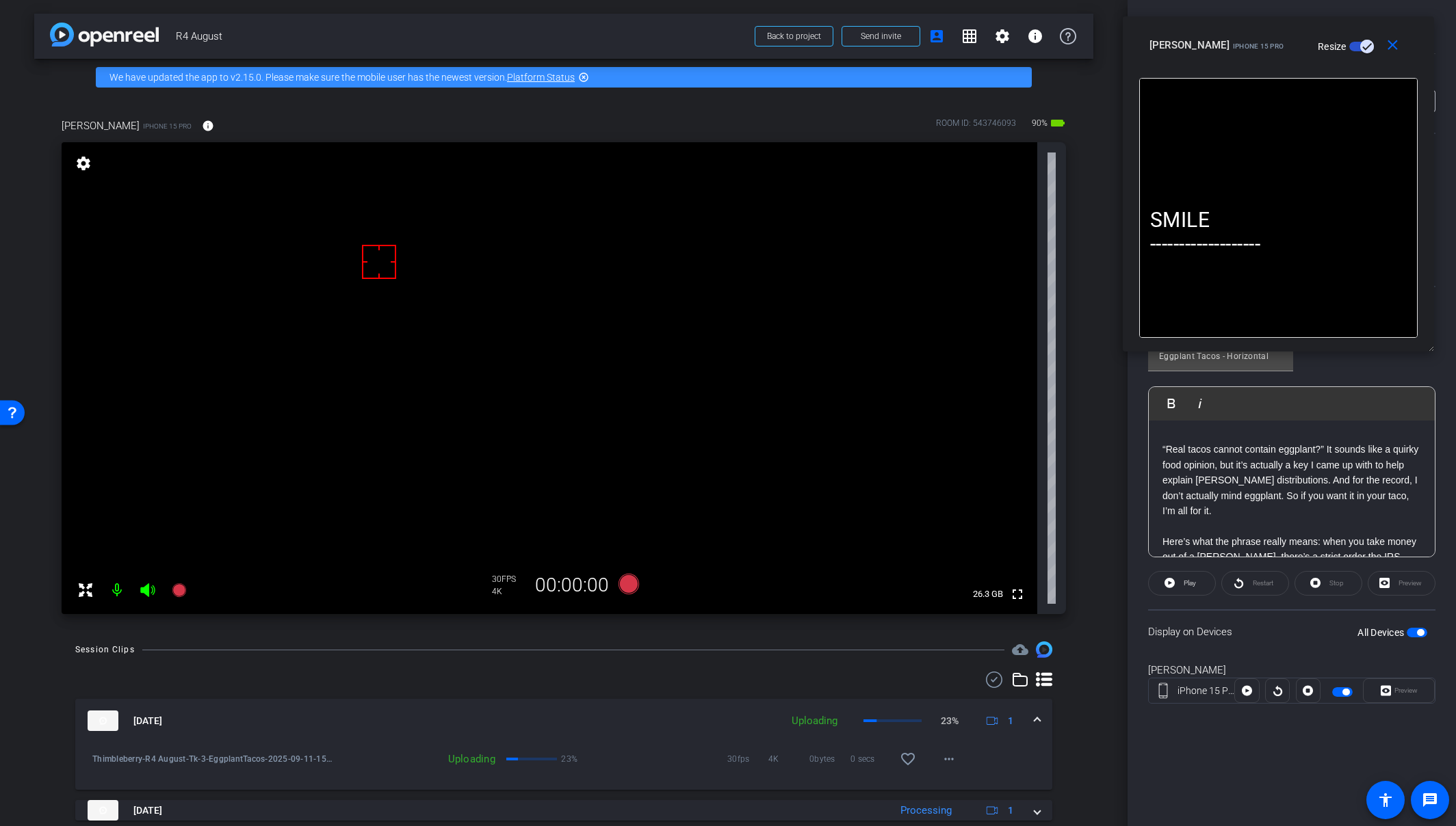
scroll to position [0, 0]
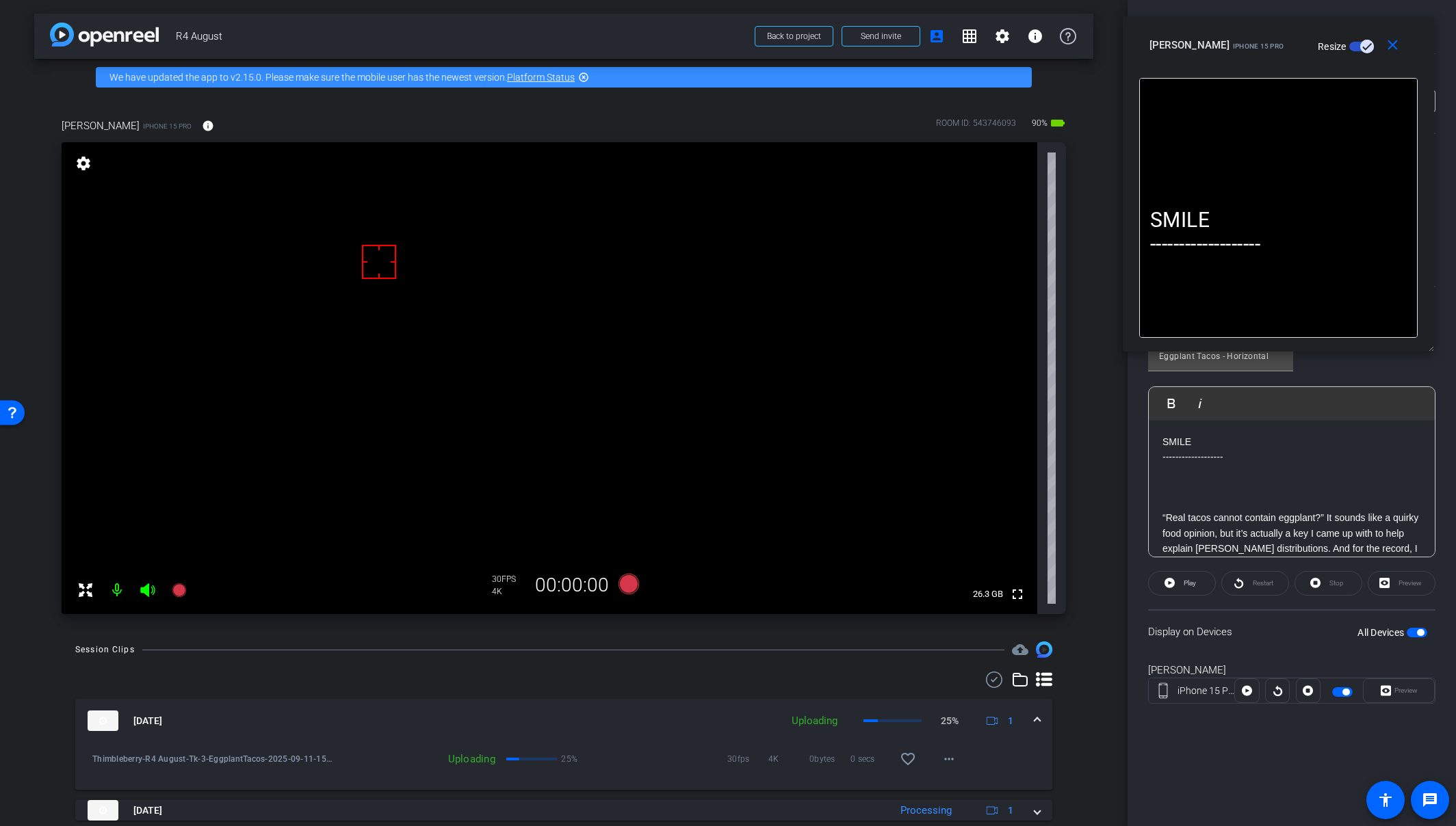
click at [1288, 515] on p "“Real tacos cannot contain eggplant?” It sounds like a quirky food opinion, but…" at bounding box center [1291, 548] width 258 height 76
click at [1288, 514] on p "“Real tacos cannot contain eggplant?”" at bounding box center [1291, 518] width 258 height 15
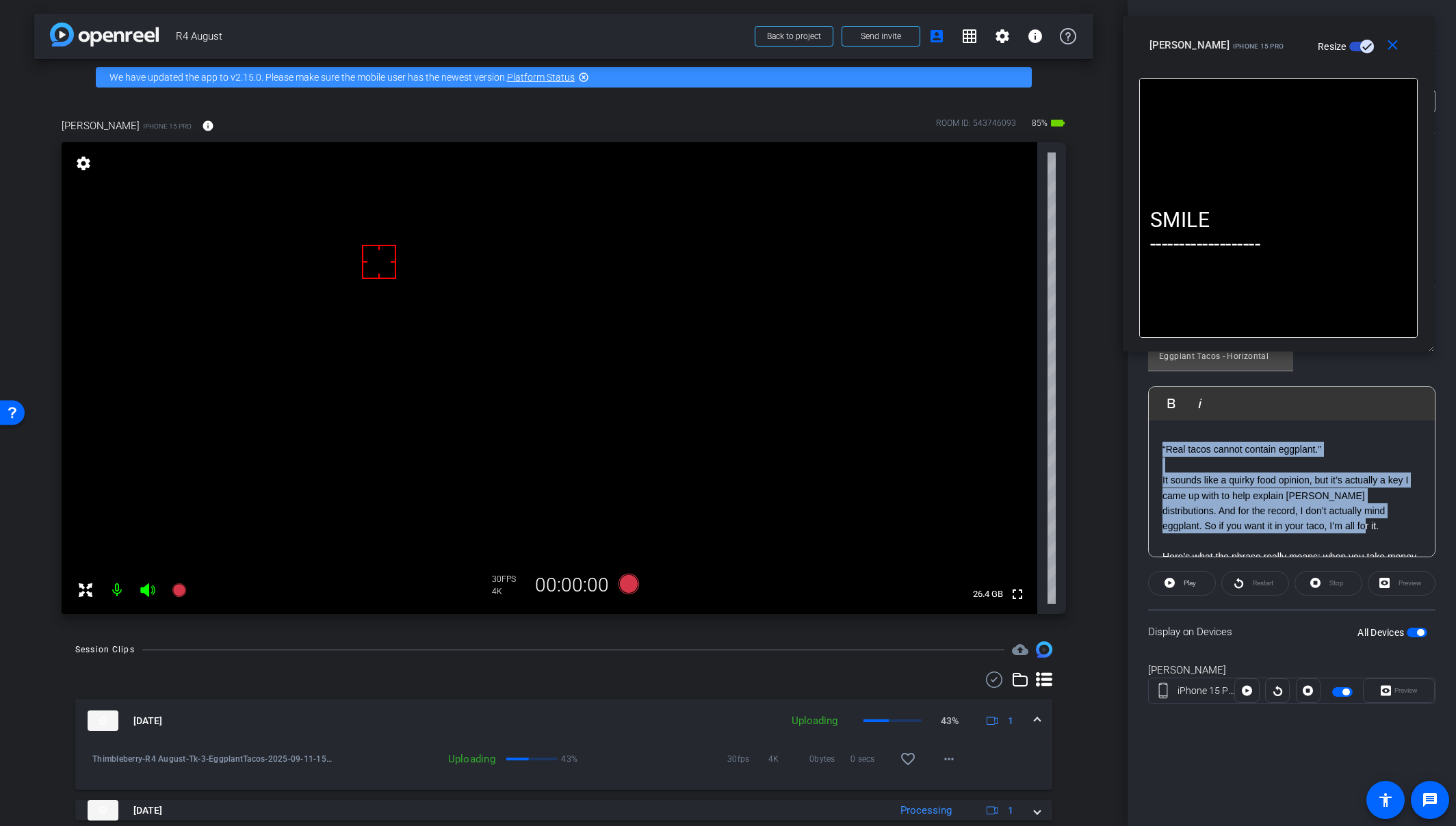
drag, startPoint x: 1278, startPoint y: 525, endPoint x: 1159, endPoint y: 455, distance: 138.1
click at [1159, 455] on div "SMILE ------------------- “Real tacos cannot contain eggplant.” It sounds like …" at bounding box center [1291, 779] width 286 height 854
click at [628, 585] on icon at bounding box center [628, 584] width 20 height 20
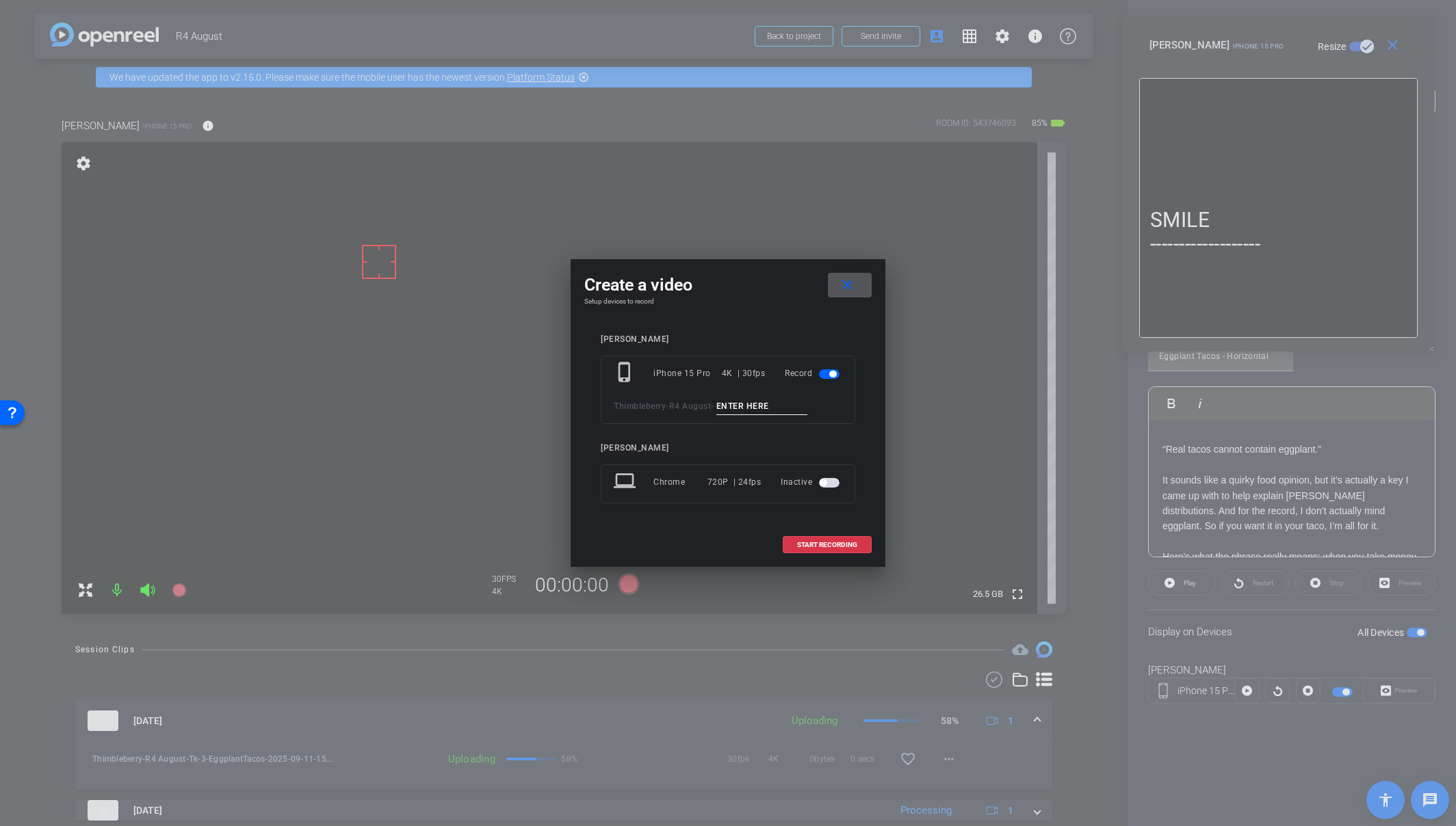
click at [748, 410] on input at bounding box center [761, 406] width 91 height 17
paste input "Tk_1_EggplantTacos"
click at [742, 403] on input "Tk_1_EggplantTacos" at bounding box center [761, 406] width 91 height 17
click at [808, 405] on input "Tk_4_EggplantTacos" at bounding box center [761, 406] width 91 height 17
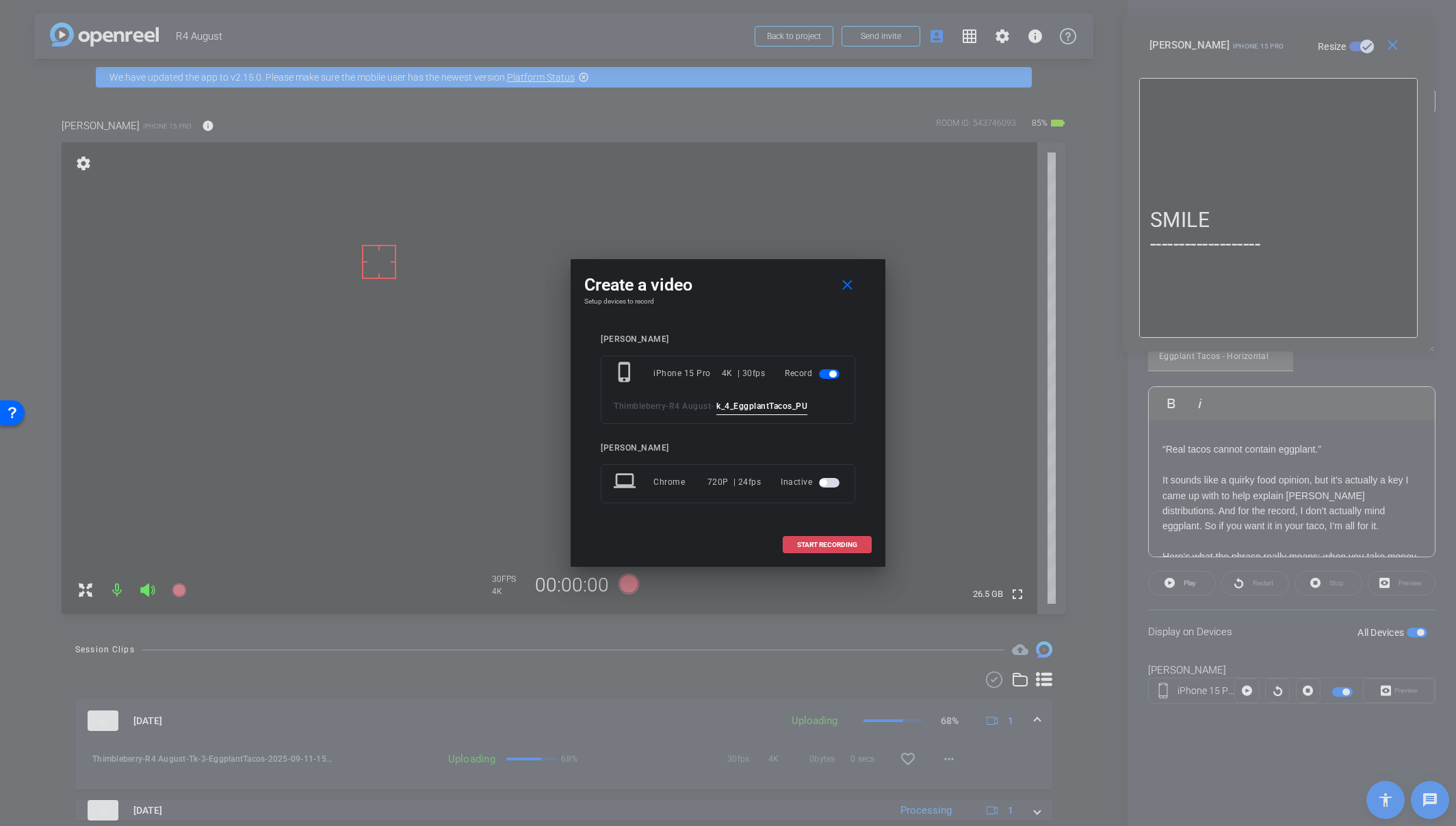
type input "Tk_4_EggplantTacos_PU"
click at [830, 543] on span "START RECORDING" at bounding box center [827, 544] width 60 height 7
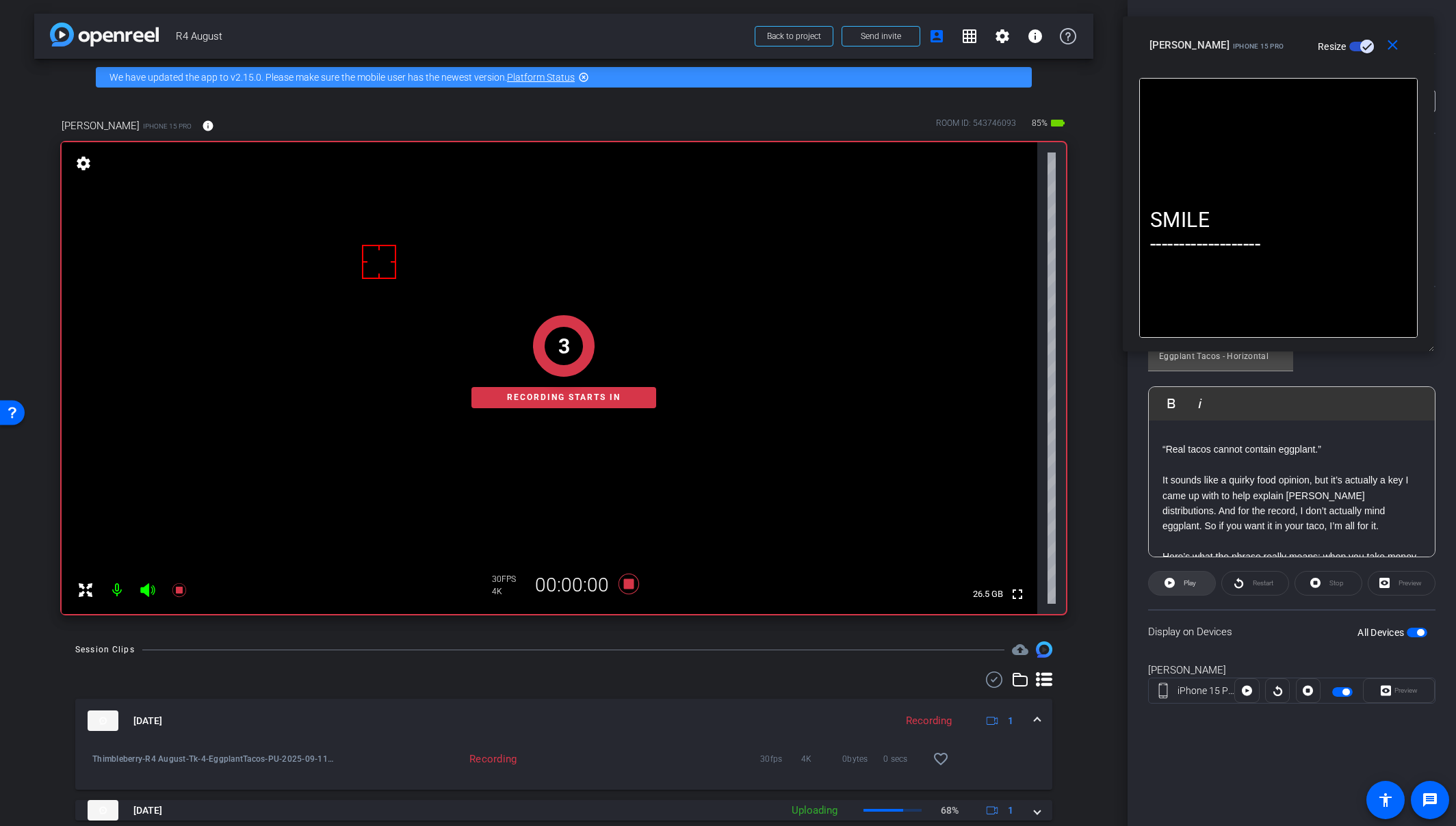
click at [1160, 581] on span at bounding box center [1182, 583] width 66 height 32
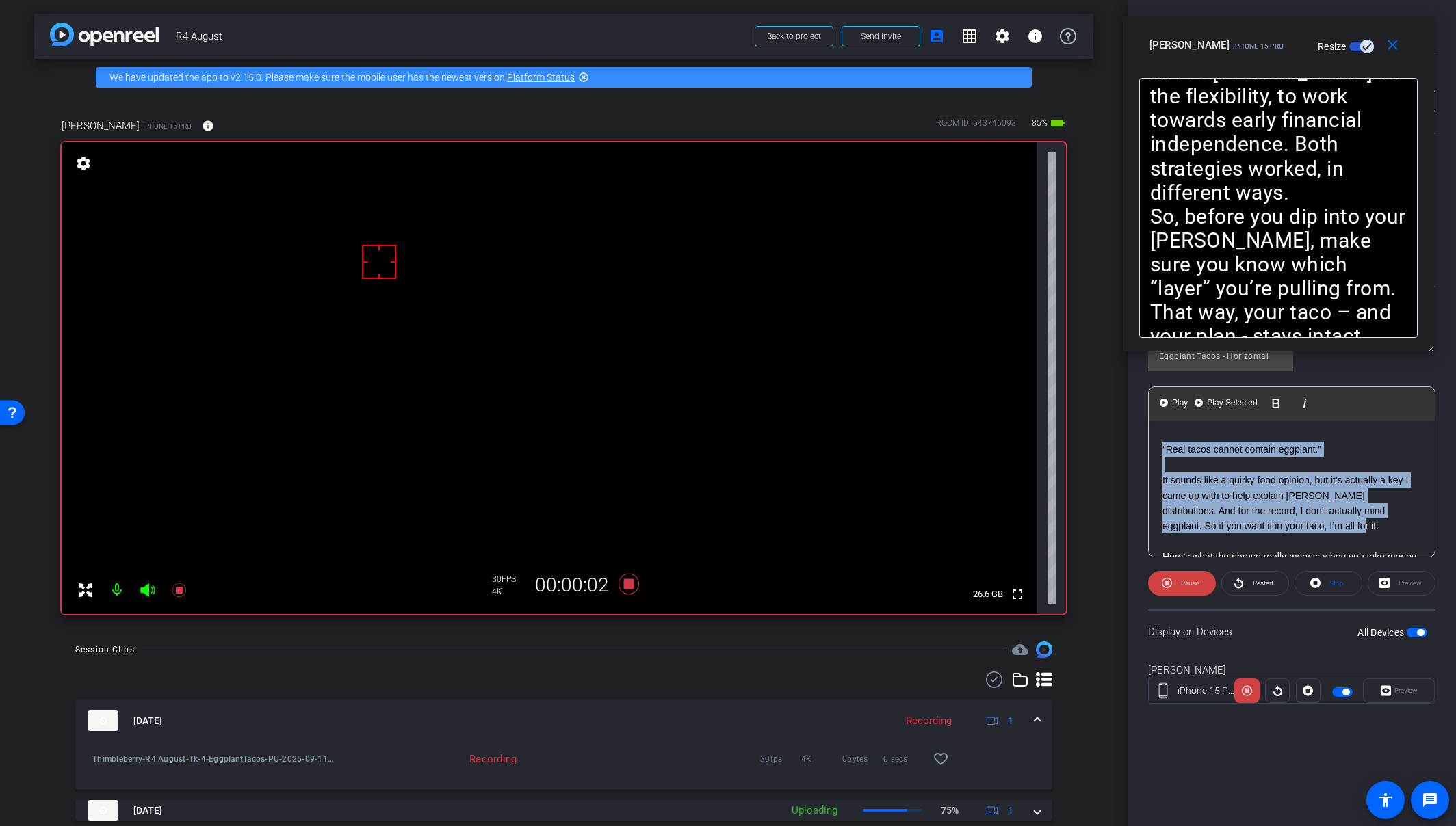
drag, startPoint x: 1275, startPoint y: 532, endPoint x: 1142, endPoint y: 442, distance: 160.6
click at [1142, 442] on div "Participants Teleprompter Adjustments settings Molly Roland flip Director Every…" at bounding box center [1291, 413] width 329 height 826
click at [1210, 403] on span "Play Selected" at bounding box center [1231, 402] width 55 height 11
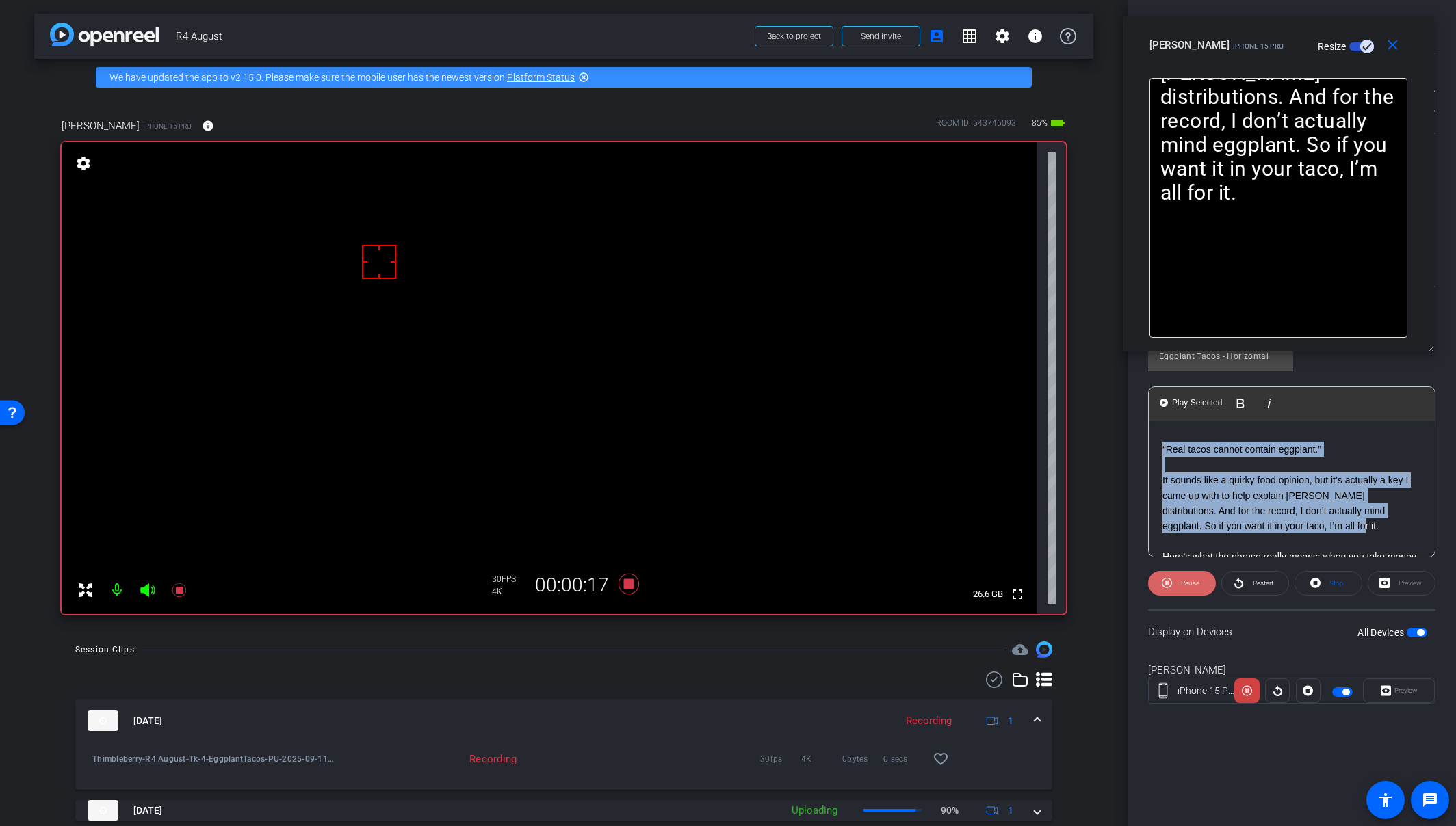
click at [1179, 585] on span "Pause" at bounding box center [1188, 583] width 22 height 19
click at [1257, 587] on span "Restart" at bounding box center [1261, 583] width 24 height 19
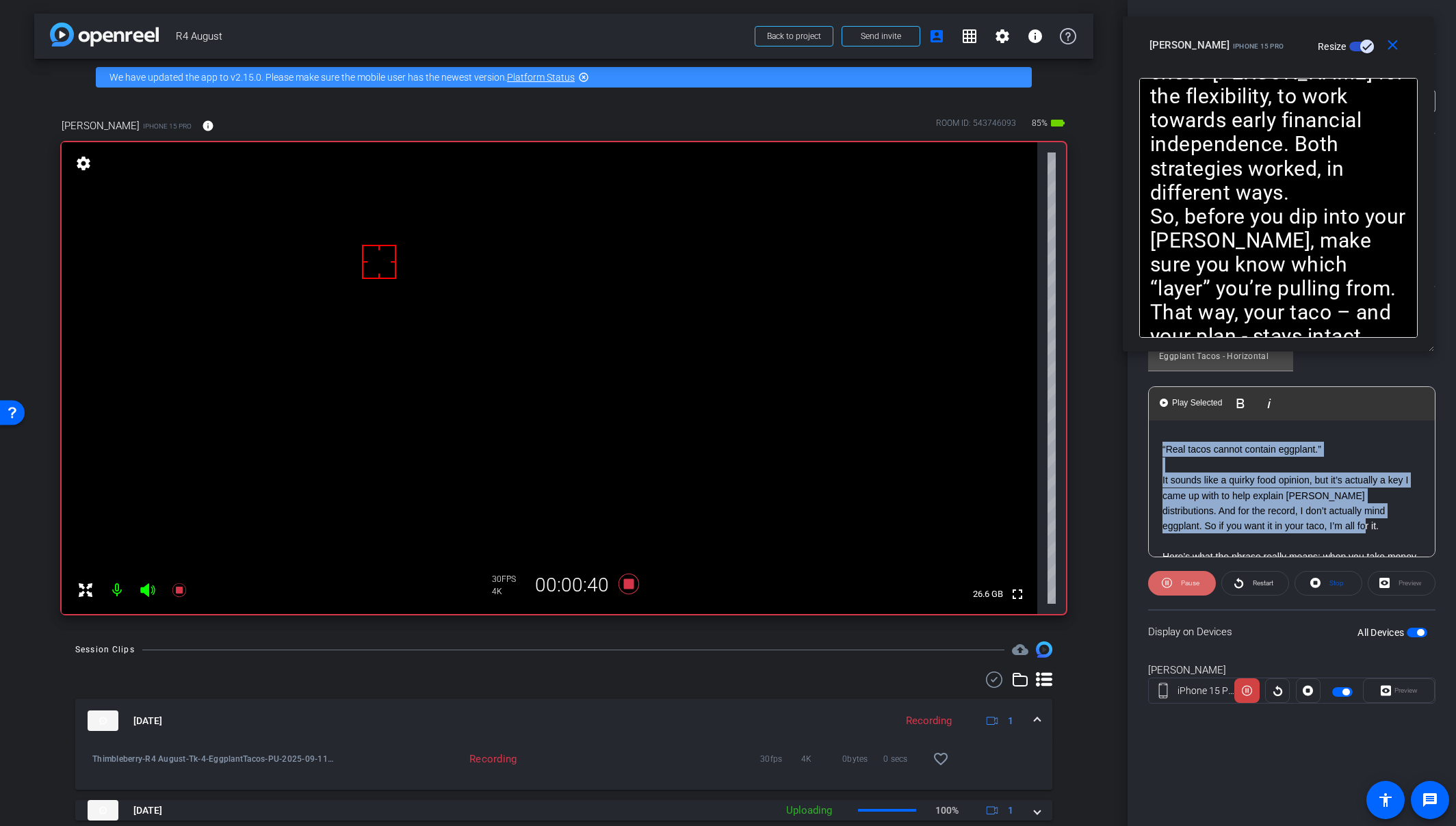
click at [1199, 579] on span at bounding box center [1182, 583] width 68 height 32
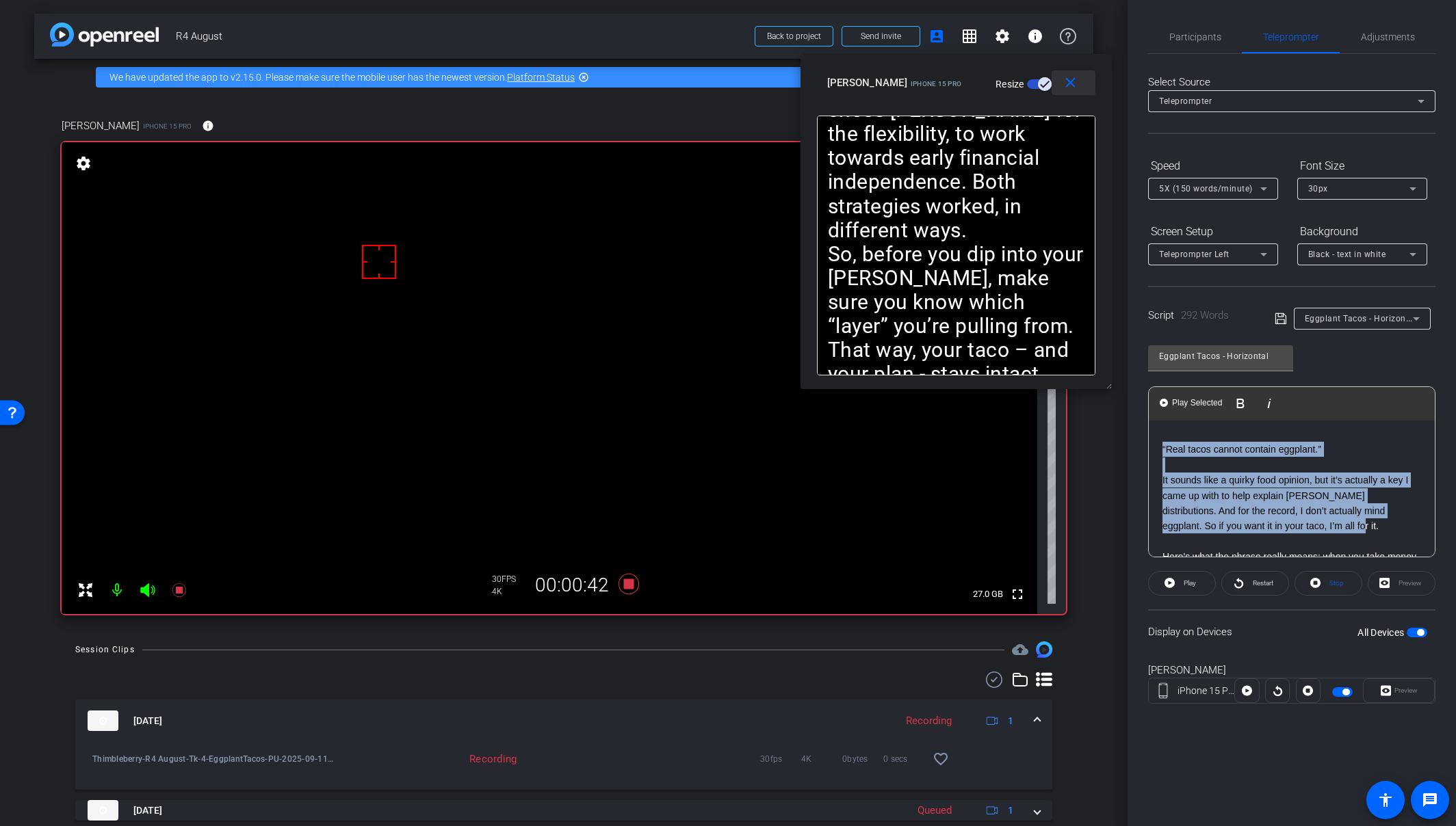
drag, startPoint x: 1337, startPoint y: 40, endPoint x: 1089, endPoint y: 70, distance: 249.8
click at [1029, 75] on div "Amy iPhone 15 Pro Resize" at bounding box center [961, 82] width 268 height 25
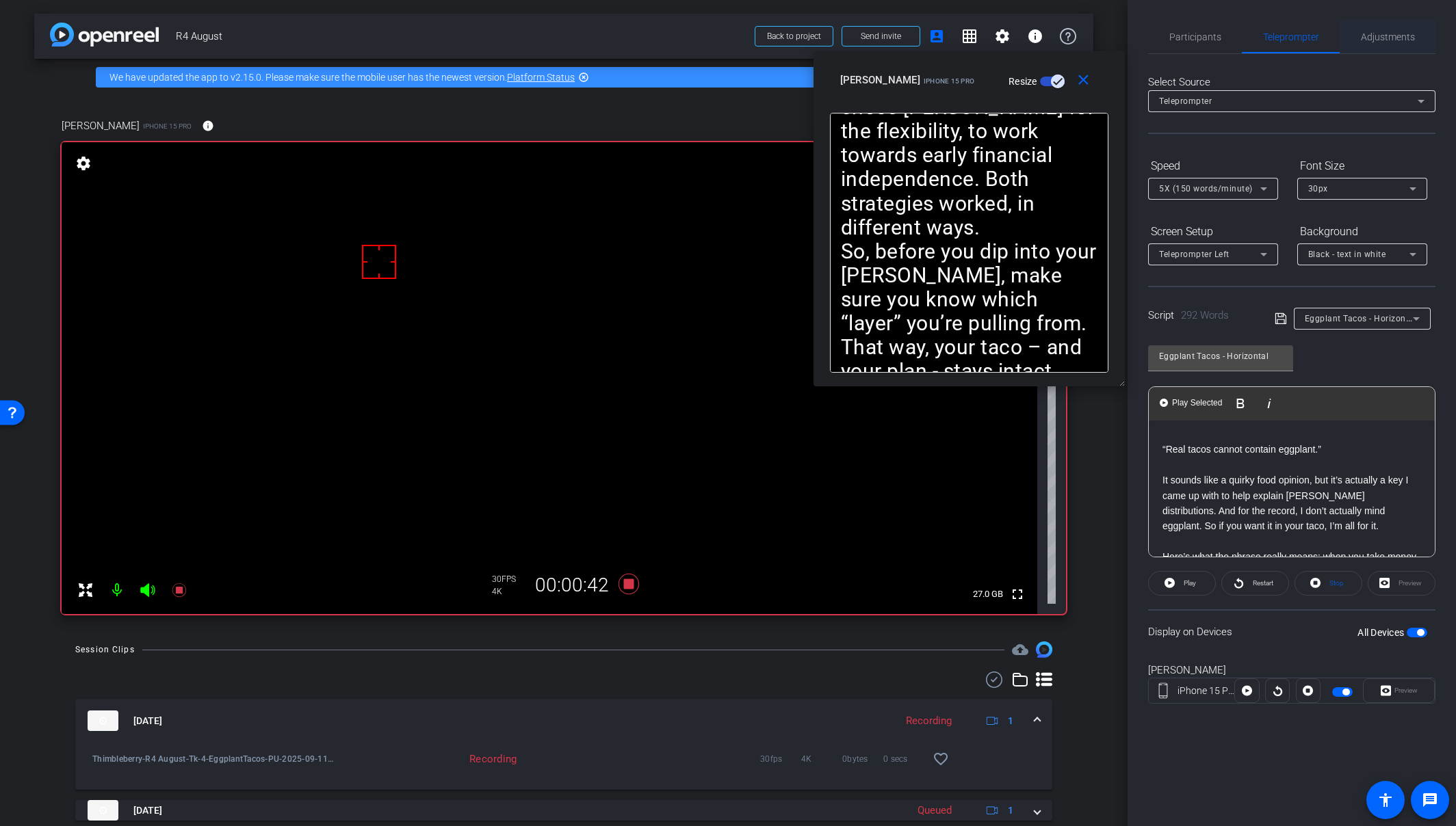
click at [1288, 40] on span "Adjustments" at bounding box center [1388, 37] width 54 height 10
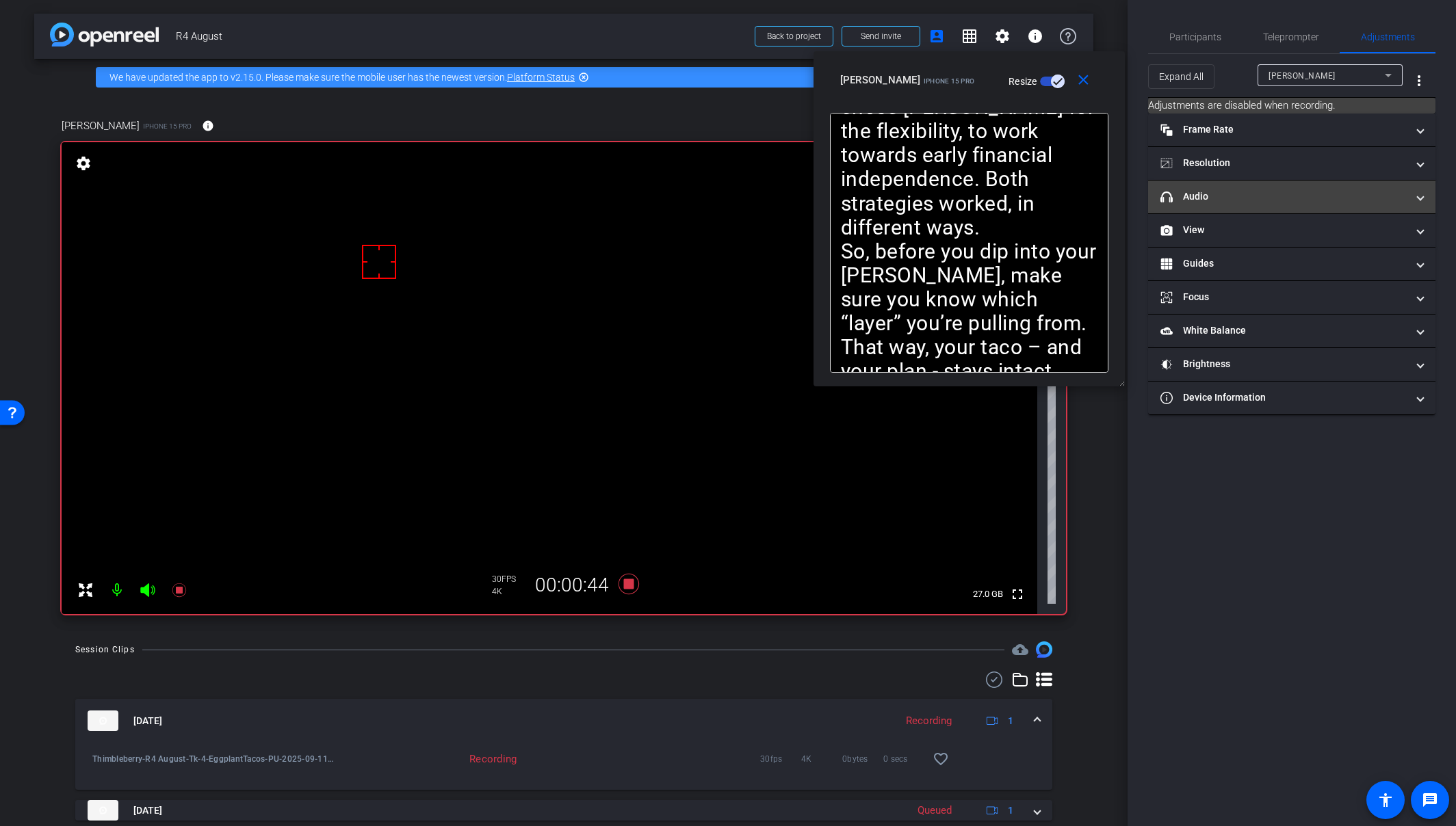
click at [1244, 191] on mat-panel-title "headphone icon Audio" at bounding box center [1283, 196] width 246 height 14
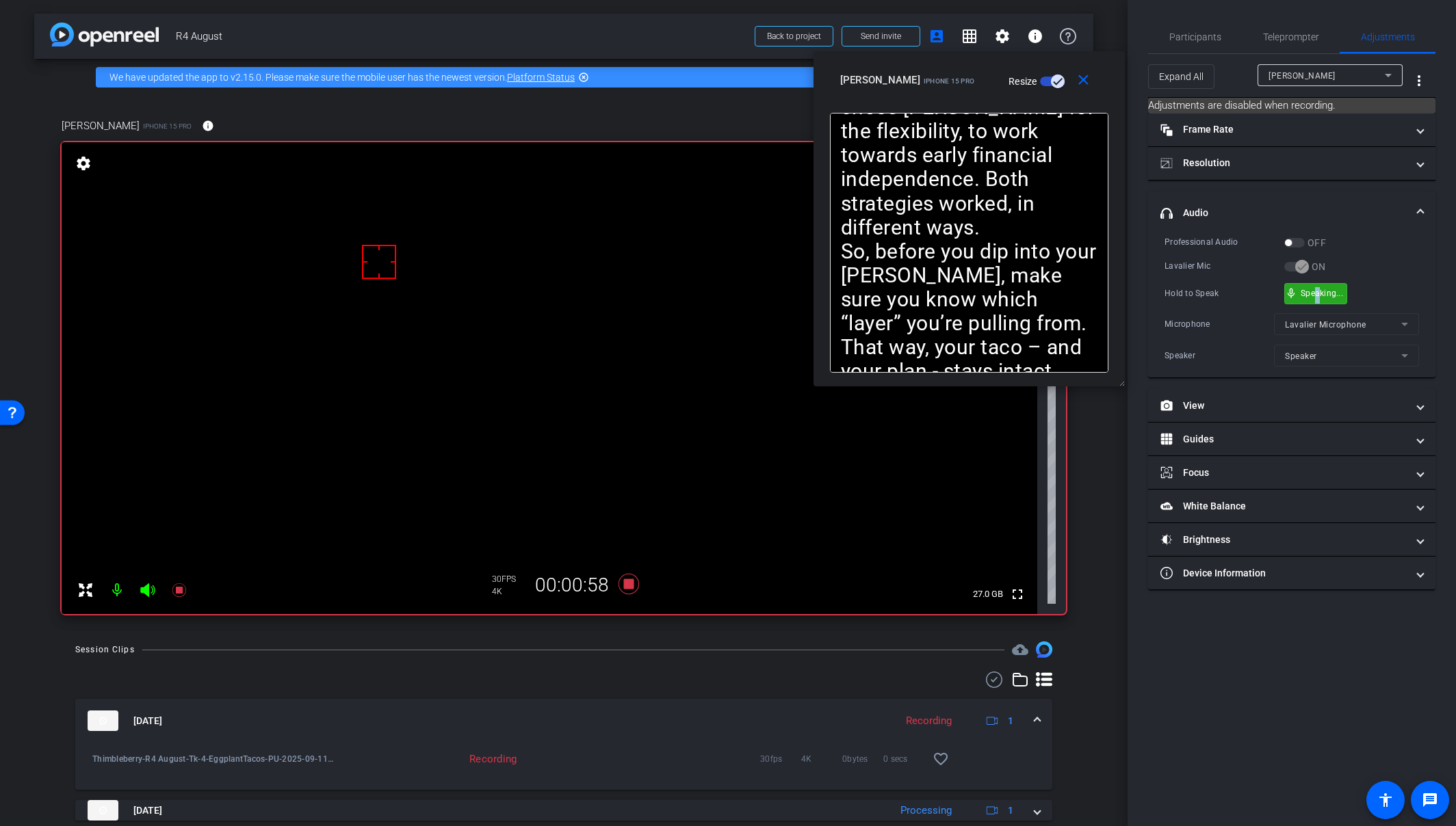
drag, startPoint x: 1320, startPoint y: 291, endPoint x: 1313, endPoint y: 287, distance: 8.1
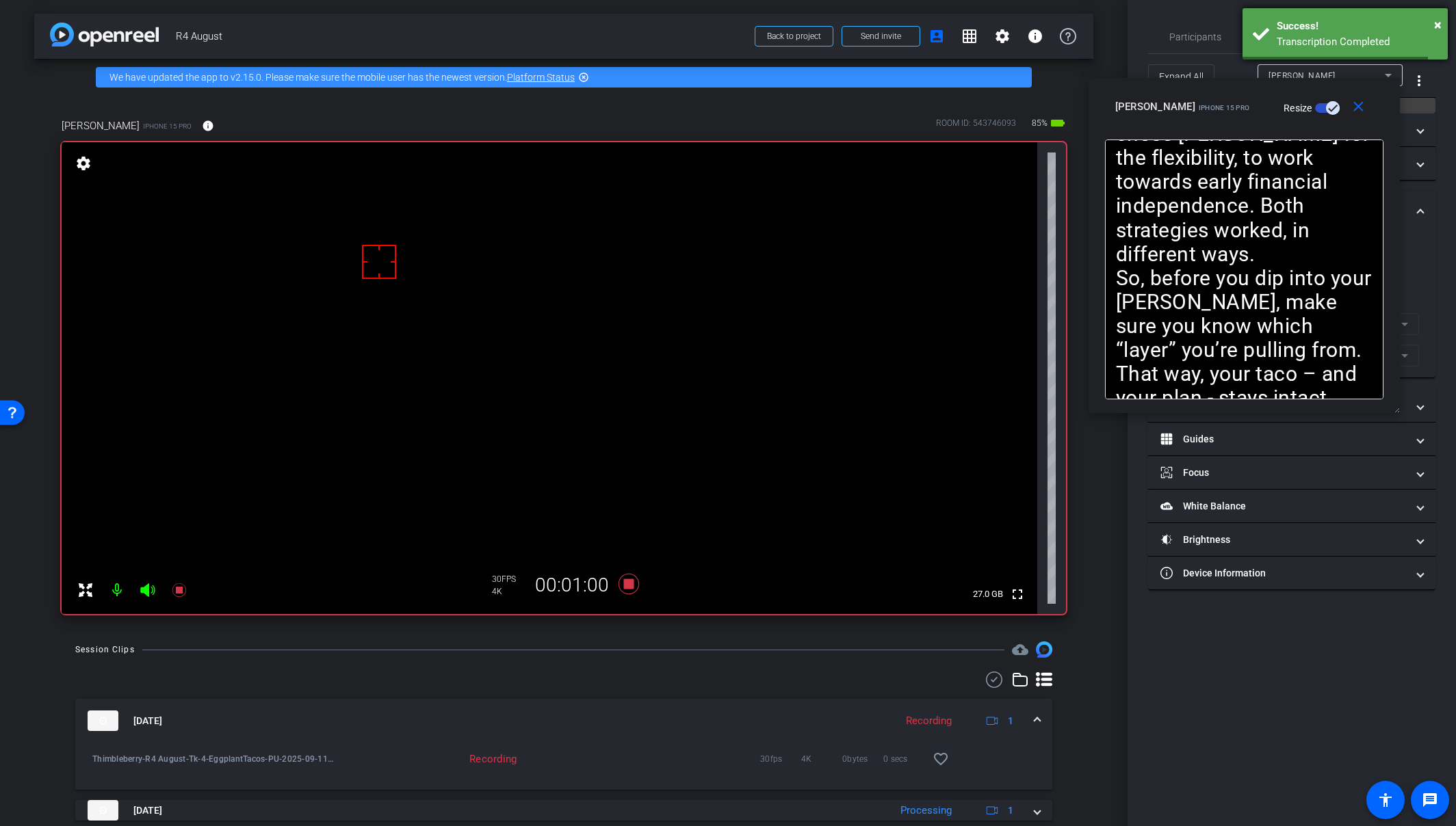
drag, startPoint x: 1031, startPoint y: 78, endPoint x: 1278, endPoint y: 44, distance: 249.3
click at [1288, 104] on div "Amy iPhone 15 Pro Resize" at bounding box center [1249, 106] width 268 height 25
click at [1201, 19] on div "Participants Teleprompter Adjustments settings Molly Roland flip Director Every…" at bounding box center [1291, 413] width 329 height 826
click at [1288, 26] on span "×" at bounding box center [1438, 25] width 8 height 17
click at [1288, 28] on span "Teleprompter" at bounding box center [1291, 36] width 56 height 32
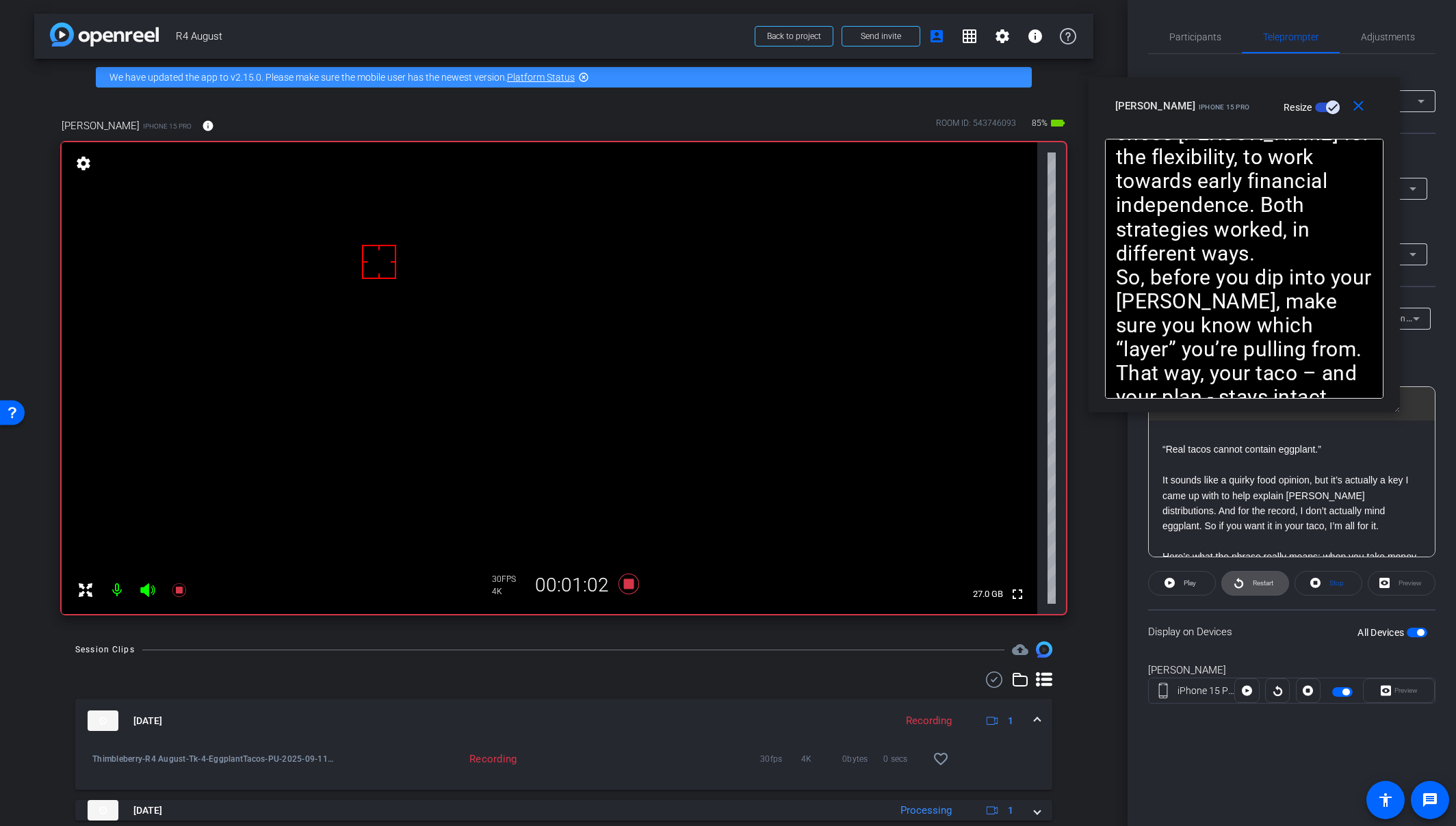
click at [1242, 578] on icon at bounding box center [1239, 583] width 11 height 17
click at [1193, 579] on span "Pause" at bounding box center [1190, 583] width 18 height 8
click at [1195, 585] on span "Play" at bounding box center [1189, 583] width 12 height 8
click at [1174, 590] on span at bounding box center [1182, 583] width 68 height 32
click at [626, 582] on icon at bounding box center [628, 584] width 20 height 20
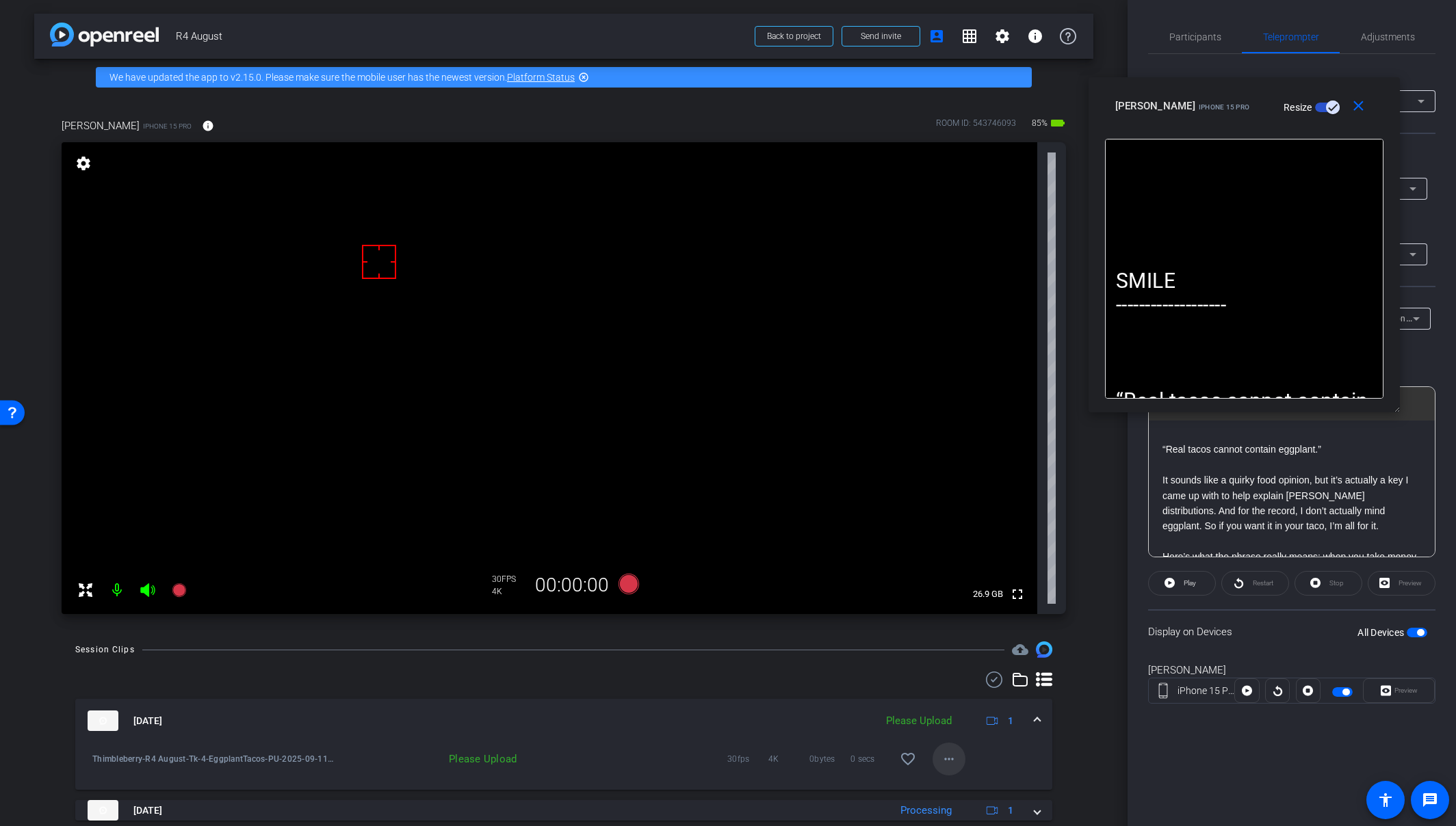
click at [942, 758] on mat-icon "more_horiz" at bounding box center [949, 760] width 17 height 17
click at [980, 698] on span "Upload" at bounding box center [964, 697] width 54 height 17
click at [1288, 101] on mat-icon "close" at bounding box center [1358, 106] width 17 height 17
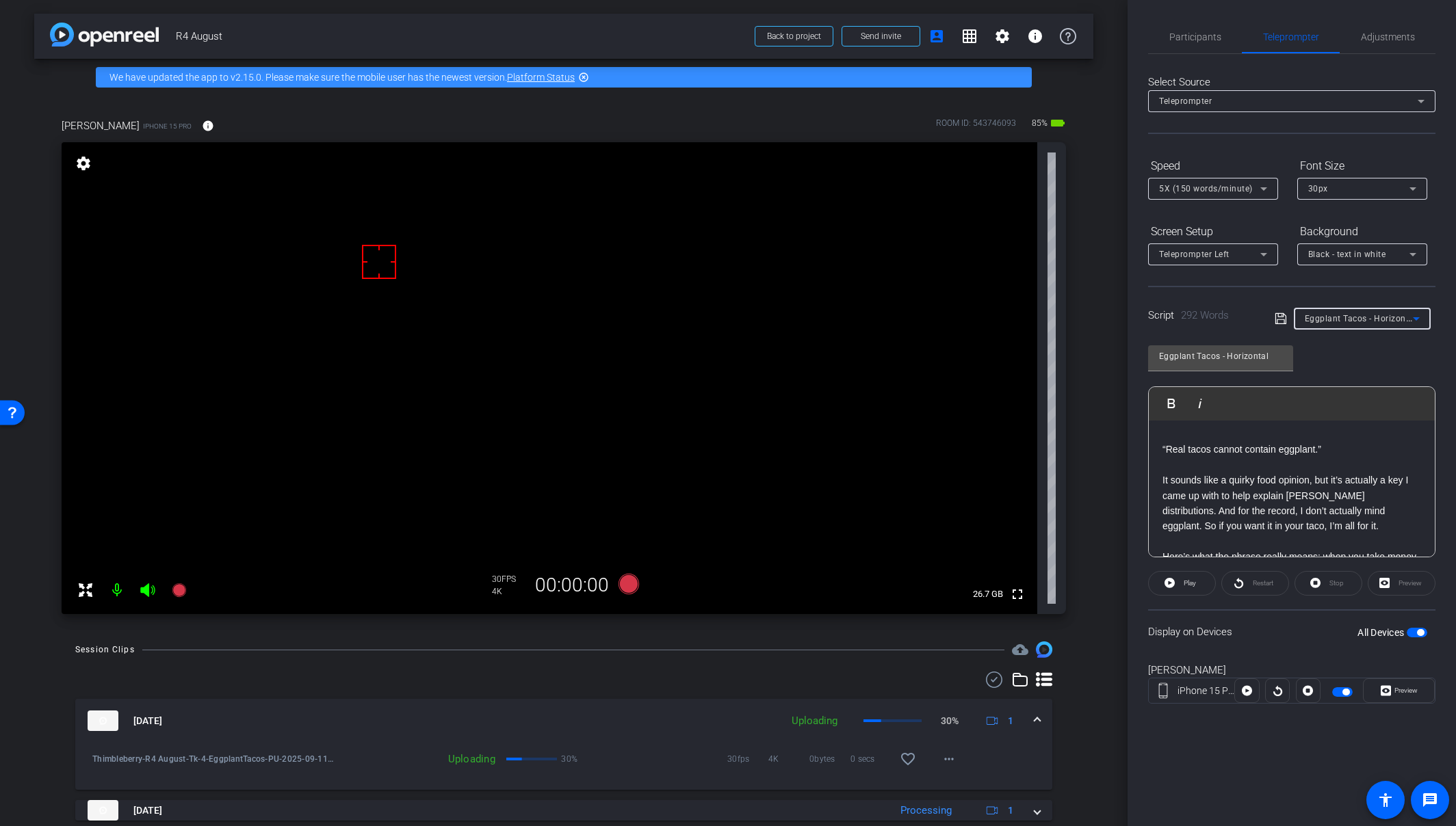
click at [1288, 315] on span "Eggplant Tacos - Horizontal" at bounding box center [1361, 318] width 113 height 11
click at [1288, 436] on span "Tax Triangle - Vertical" at bounding box center [1350, 433] width 90 height 17
type input "Tax Triangle - Vertical"
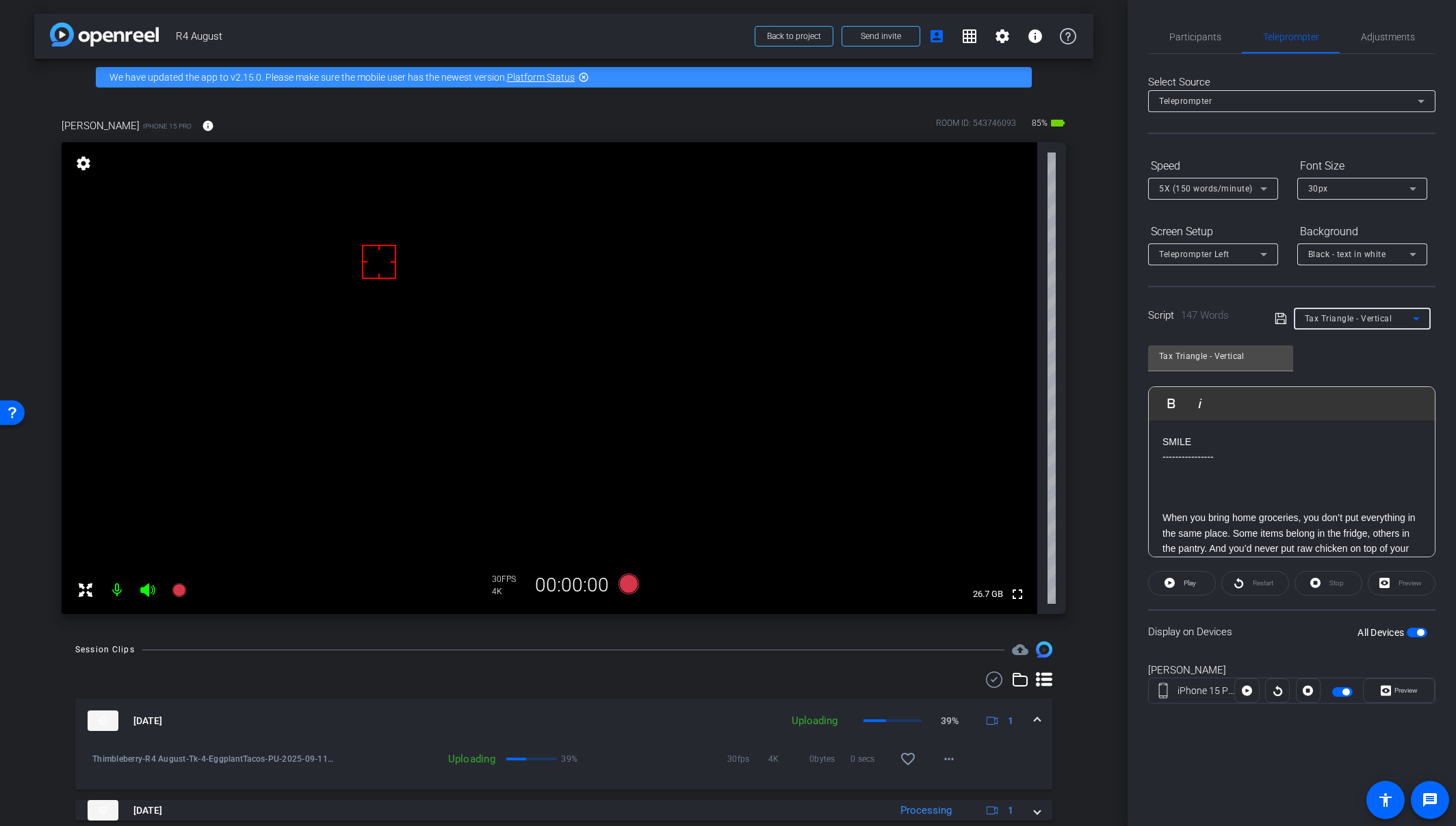
click at [1266, 485] on p at bounding box center [1291, 488] width 258 height 15
click at [1288, 35] on span "Adjustments" at bounding box center [1388, 37] width 54 height 10
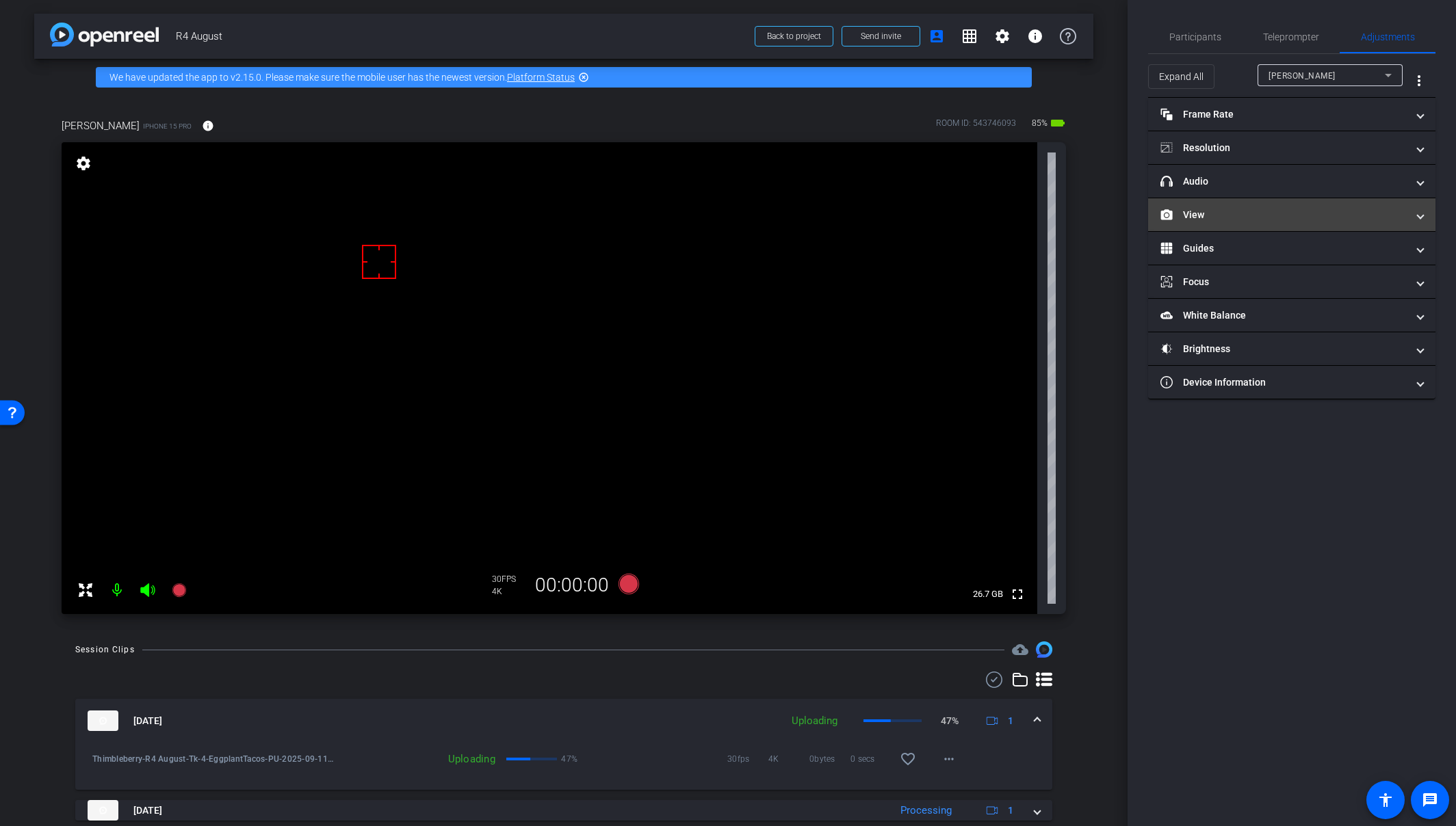
click at [1224, 225] on mat-expansion-panel-header "View" at bounding box center [1291, 214] width 287 height 32
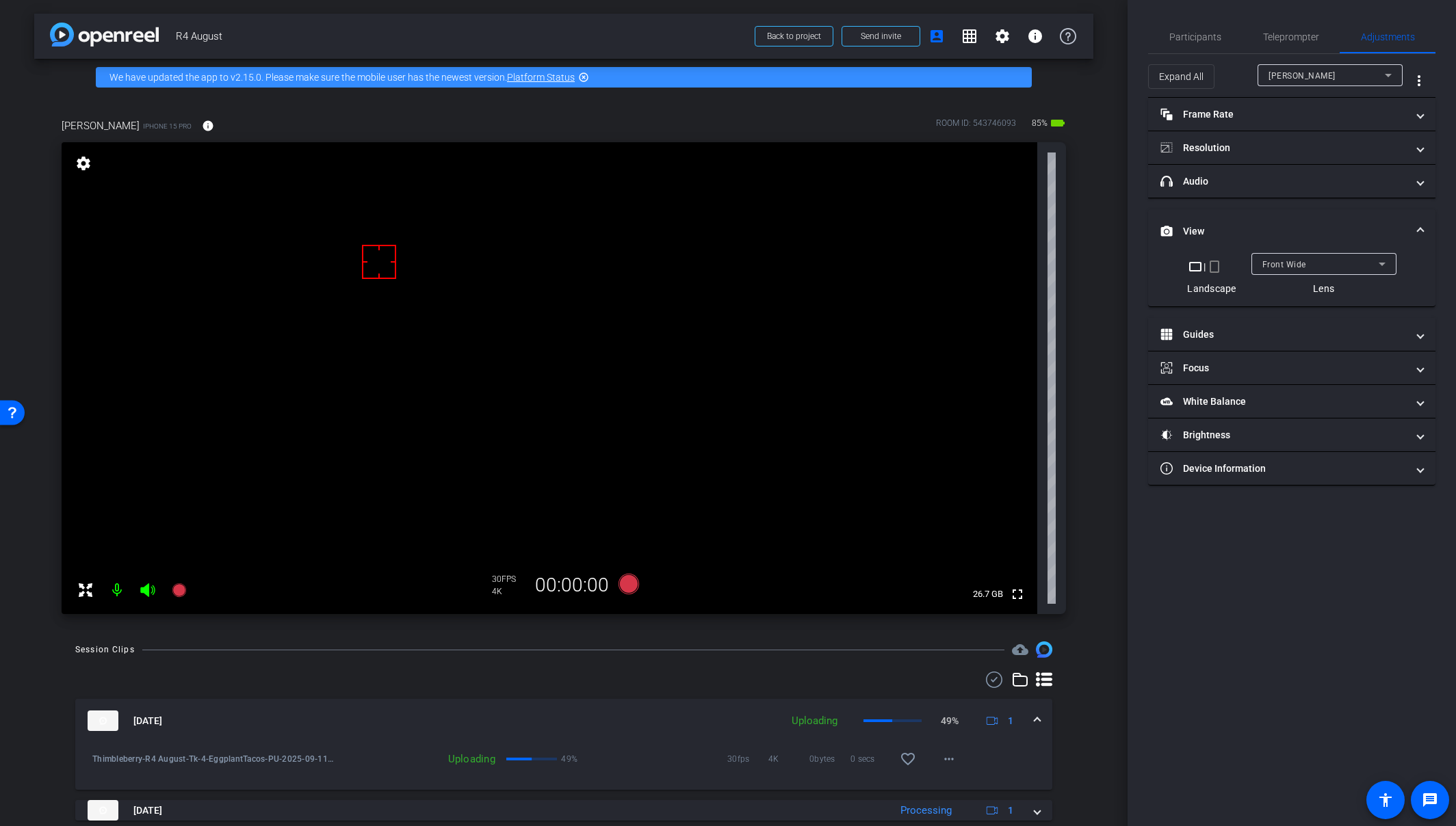
click at [1217, 269] on mat-icon "crop_portrait" at bounding box center [1214, 267] width 17 height 17
click at [1232, 181] on mat-panel-title "headphone icon Audio" at bounding box center [1283, 181] width 246 height 14
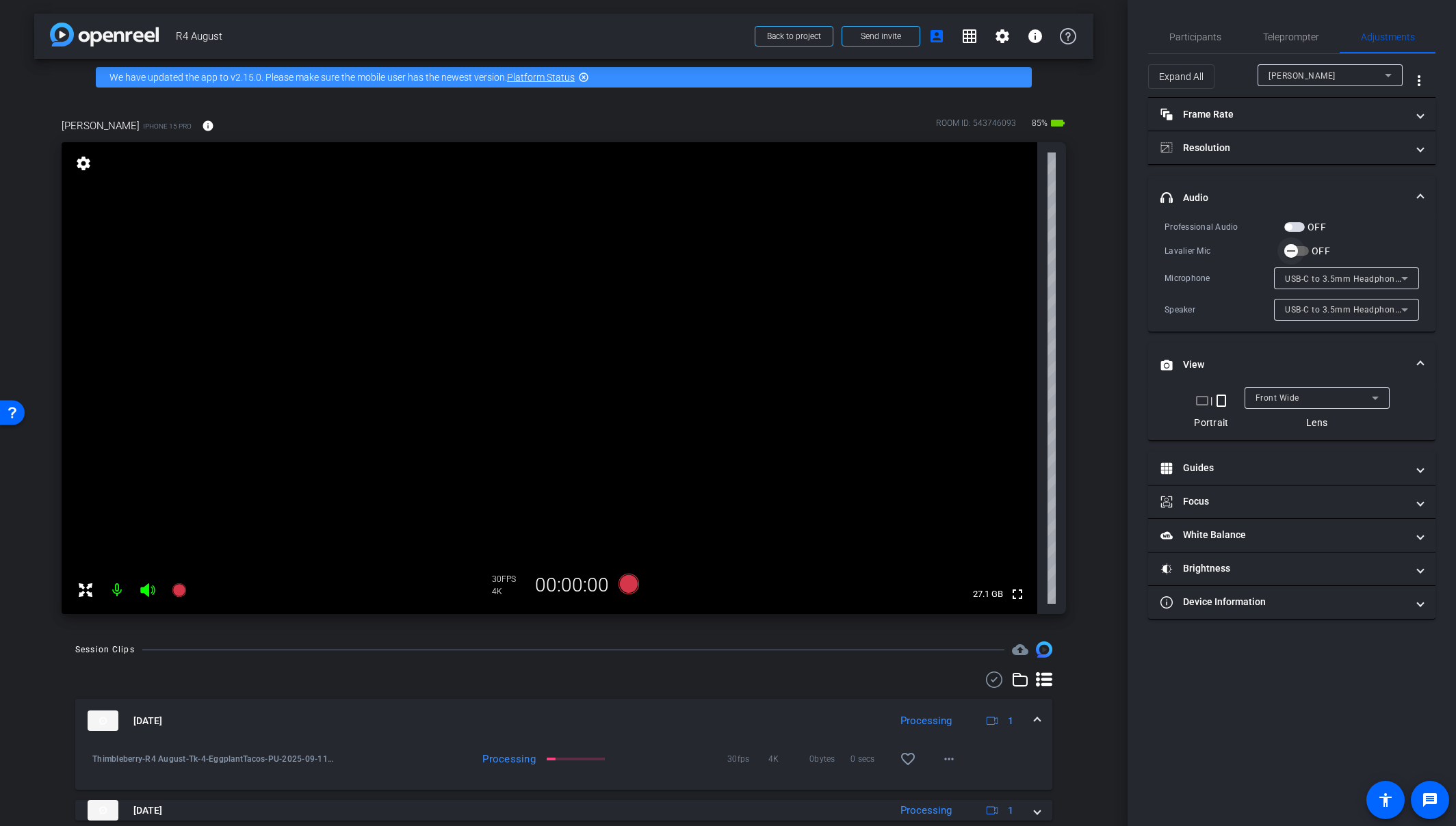
click at [1287, 249] on icon "button" at bounding box center [1291, 251] width 12 height 12
click at [1276, 28] on span "Teleprompter" at bounding box center [1291, 36] width 56 height 32
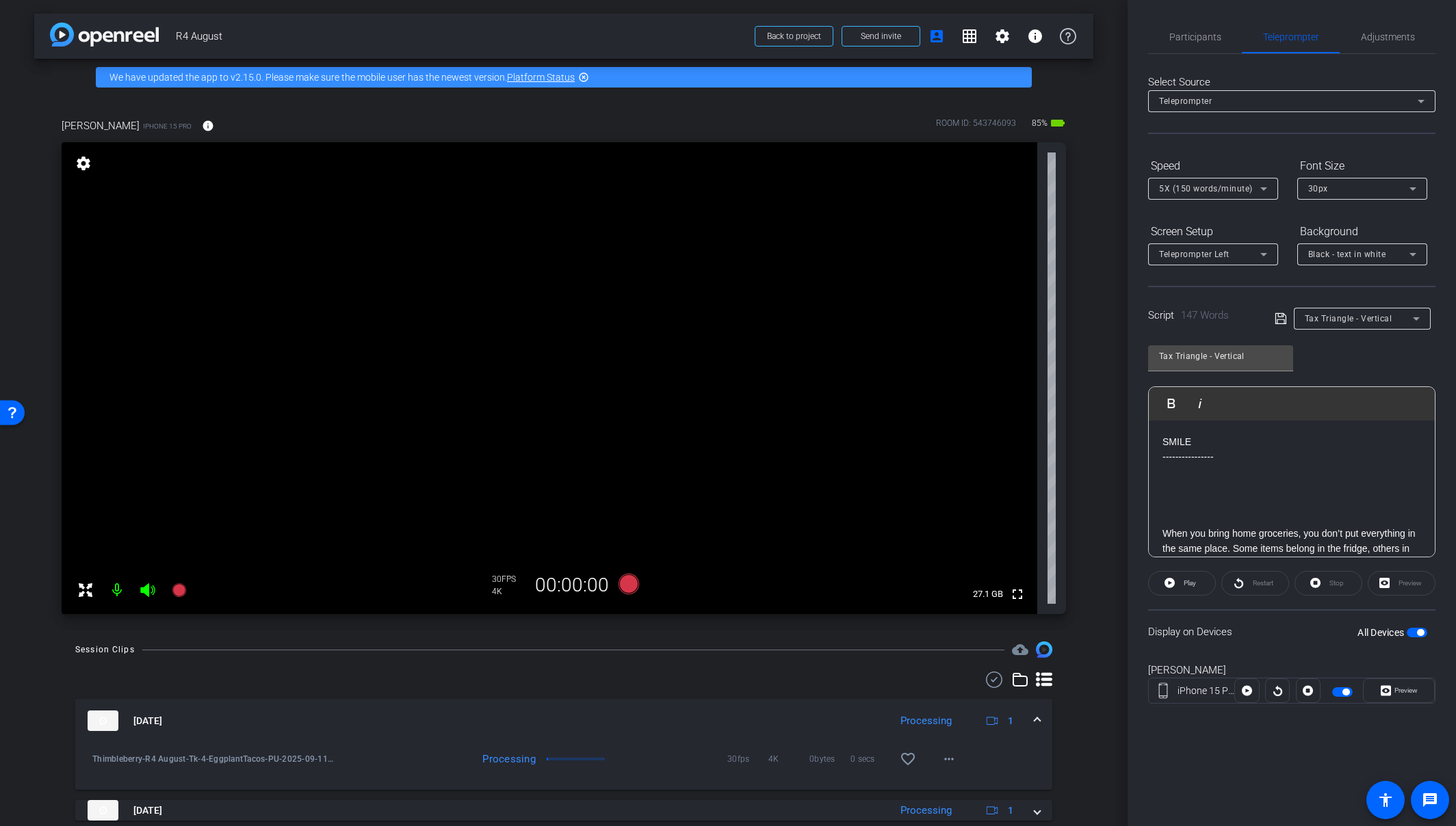
click at [1288, 628] on span "button" at bounding box center [1417, 633] width 20 height 10
click at [630, 585] on icon at bounding box center [628, 584] width 20 height 20
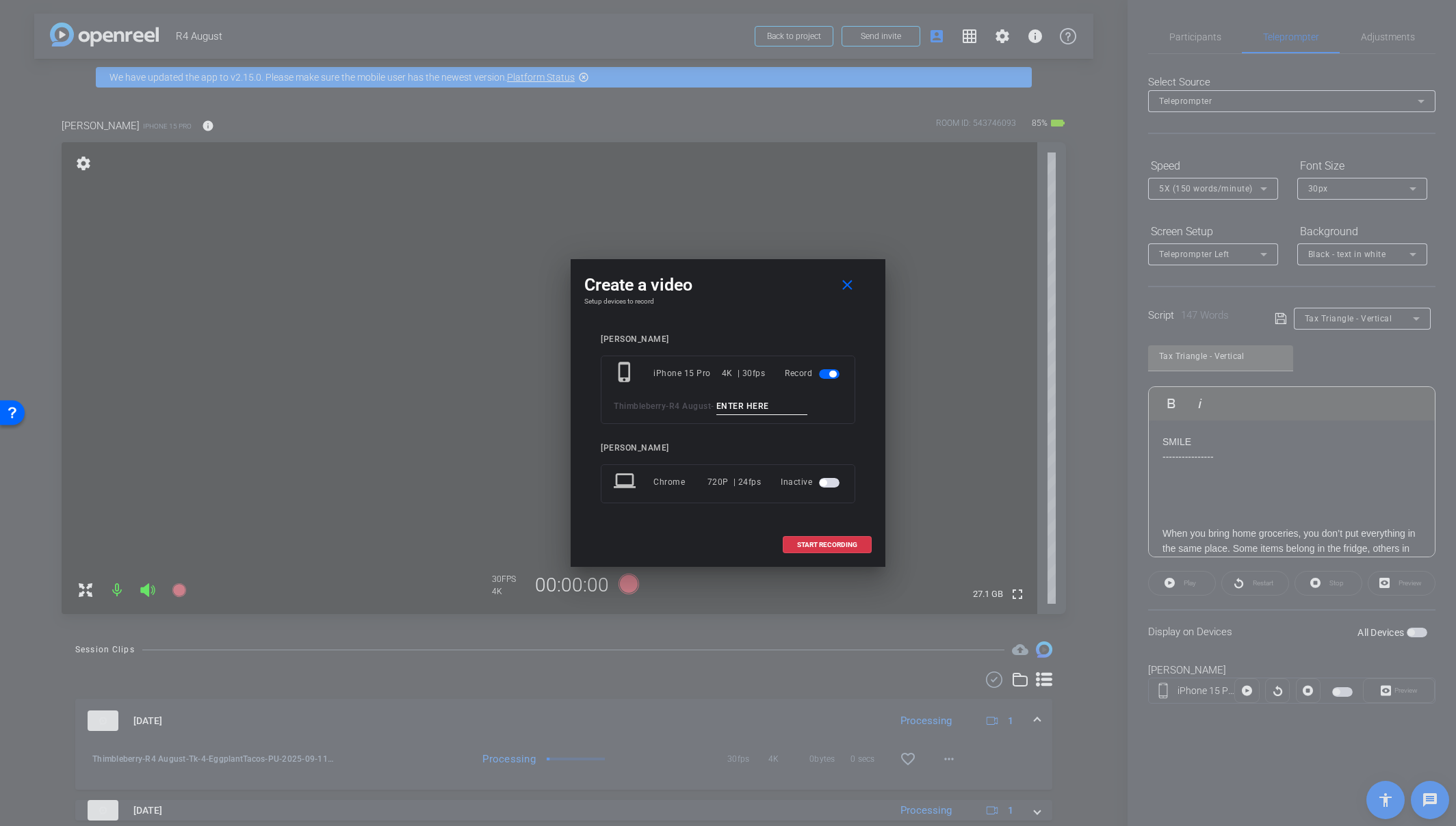
click at [736, 402] on input at bounding box center [761, 406] width 91 height 17
paste input "Tk_1_EggplantTacos"
drag, startPoint x: 745, startPoint y: 406, endPoint x: 825, endPoint y: 403, distance: 80.1
click at [825, 403] on div "Thimbleberry - R4 August - Tk_1_EggplantTacos" at bounding box center [728, 406] width 229 height 17
click at [745, 410] on input "Tk_1_Triangle" at bounding box center [761, 406] width 91 height 17
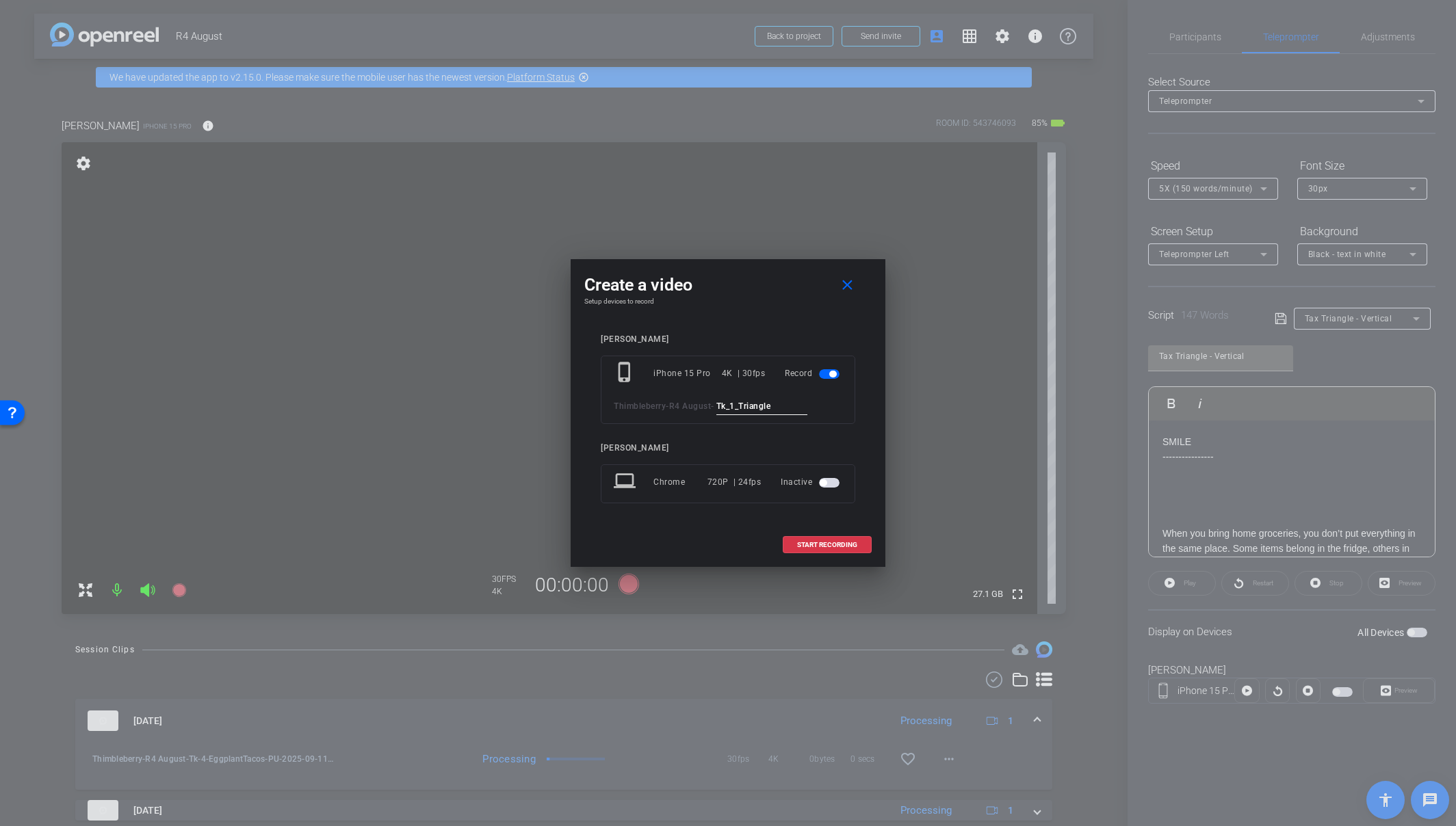
click at [745, 410] on input "Tk_1_Triangle" at bounding box center [761, 406] width 91 height 17
type input "Tk_1_Triangle"
click at [858, 544] on span at bounding box center [827, 544] width 88 height 32
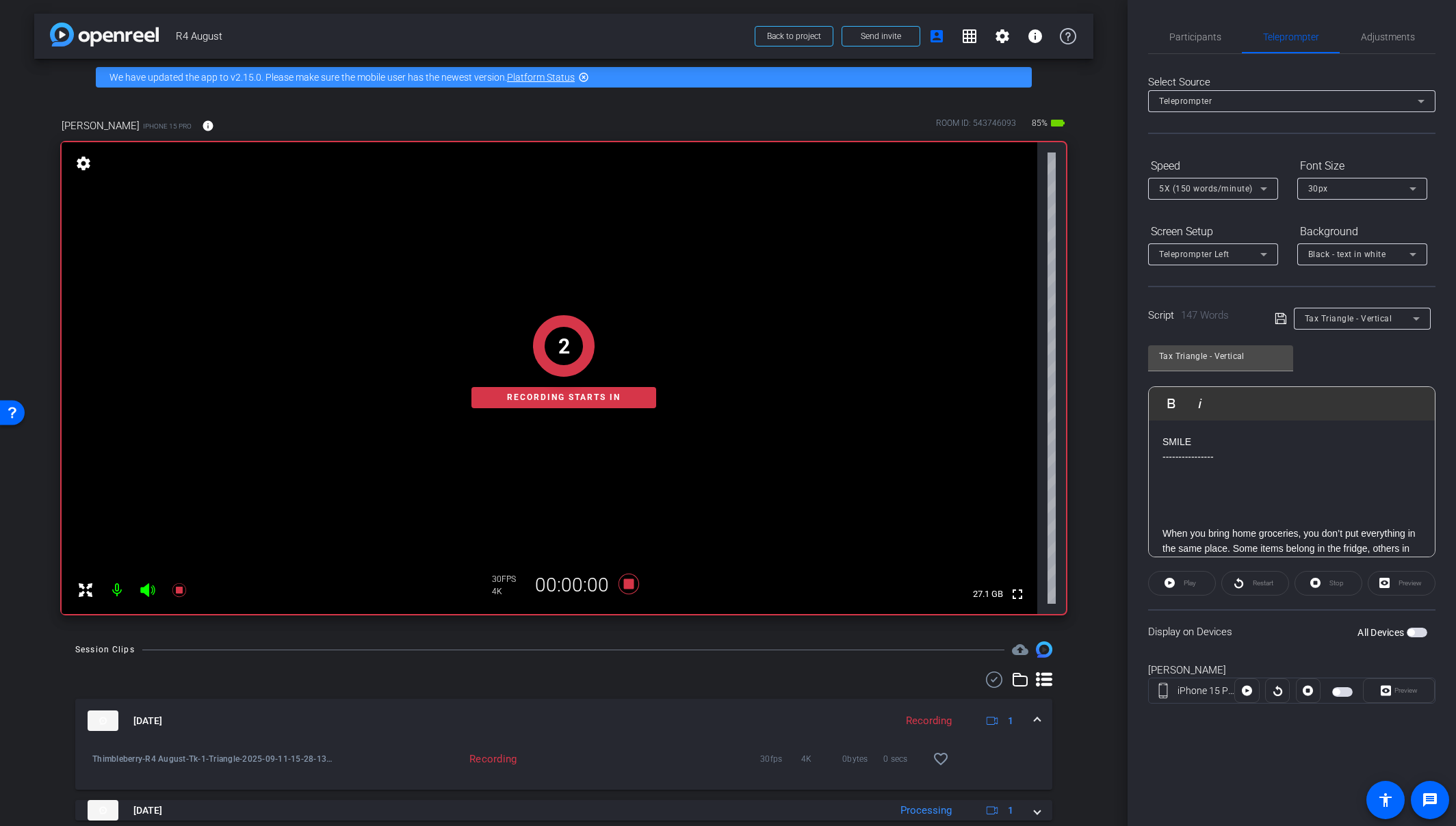
click at [1288, 692] on div "Preview" at bounding box center [1399, 691] width 72 height 25
click at [1288, 635] on span "button" at bounding box center [1410, 632] width 7 height 7
click at [1187, 591] on span "Play" at bounding box center [1188, 583] width 16 height 19
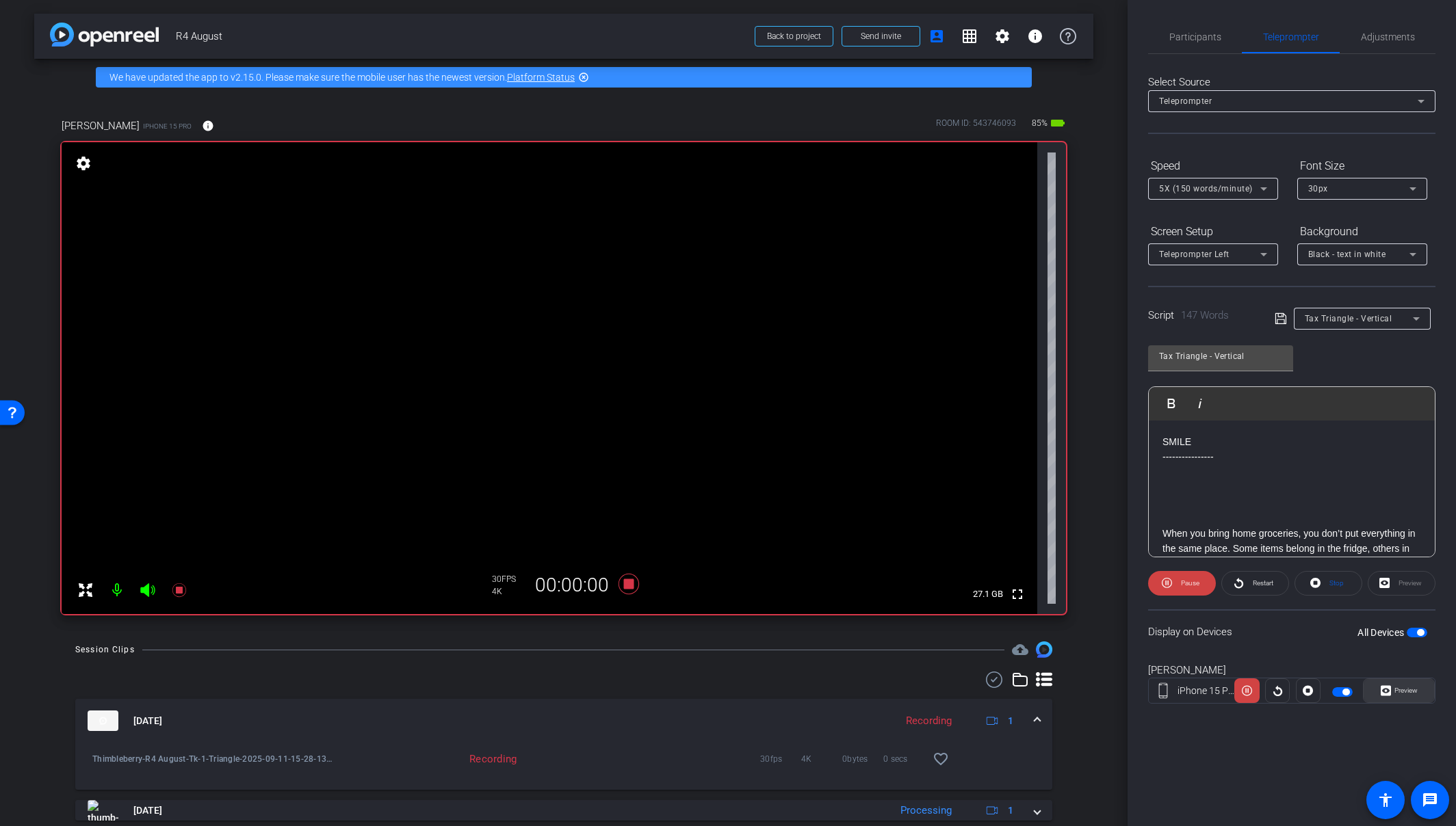
click at [1288, 693] on span "Preview" at bounding box center [1405, 691] width 23 height 8
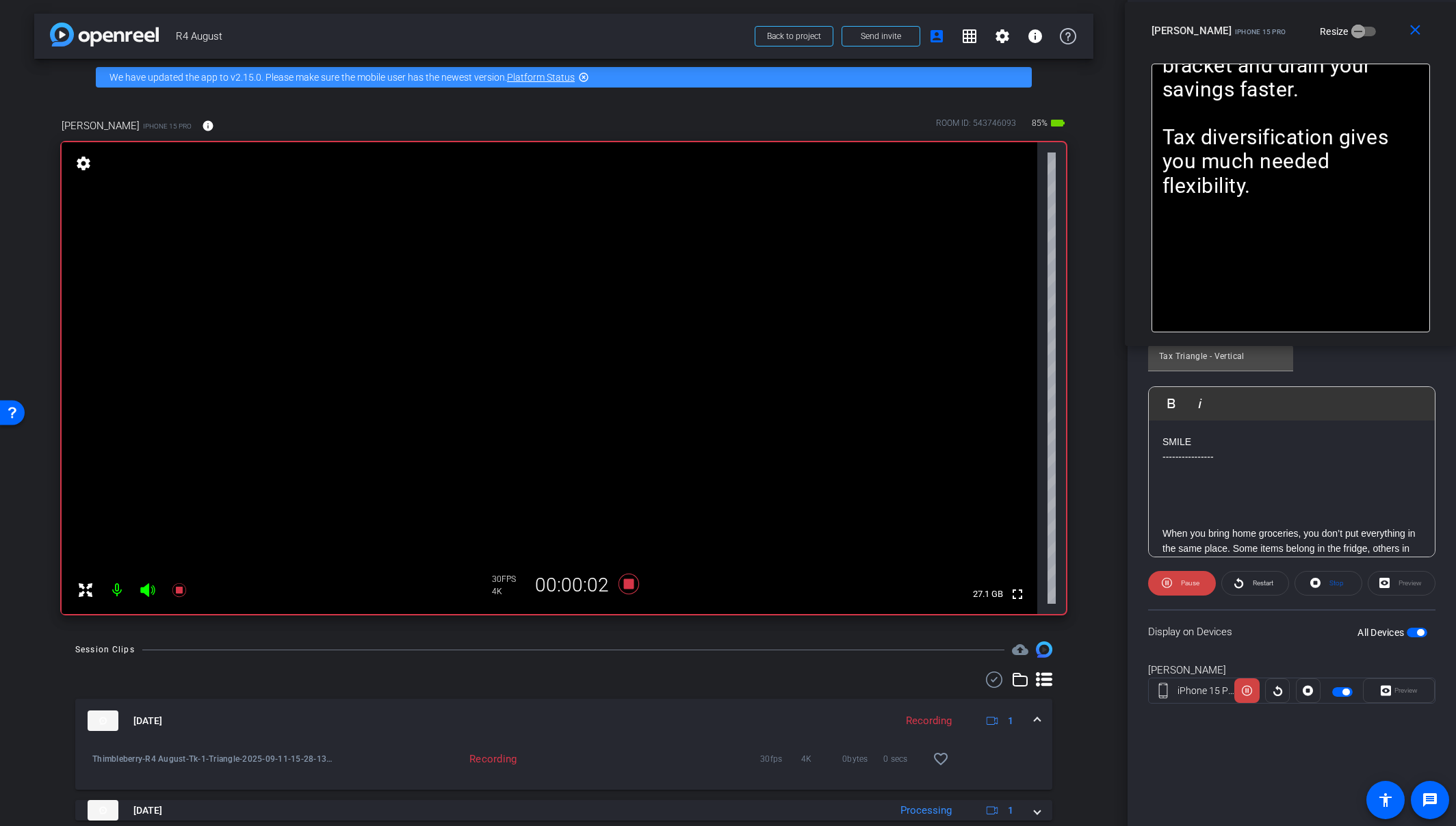
drag, startPoint x: 785, startPoint y: 267, endPoint x: 1346, endPoint y: 39, distance: 605.6
click at [1288, 29] on div "Amy iPhone 15 Pro Resize" at bounding box center [1296, 30] width 288 height 25
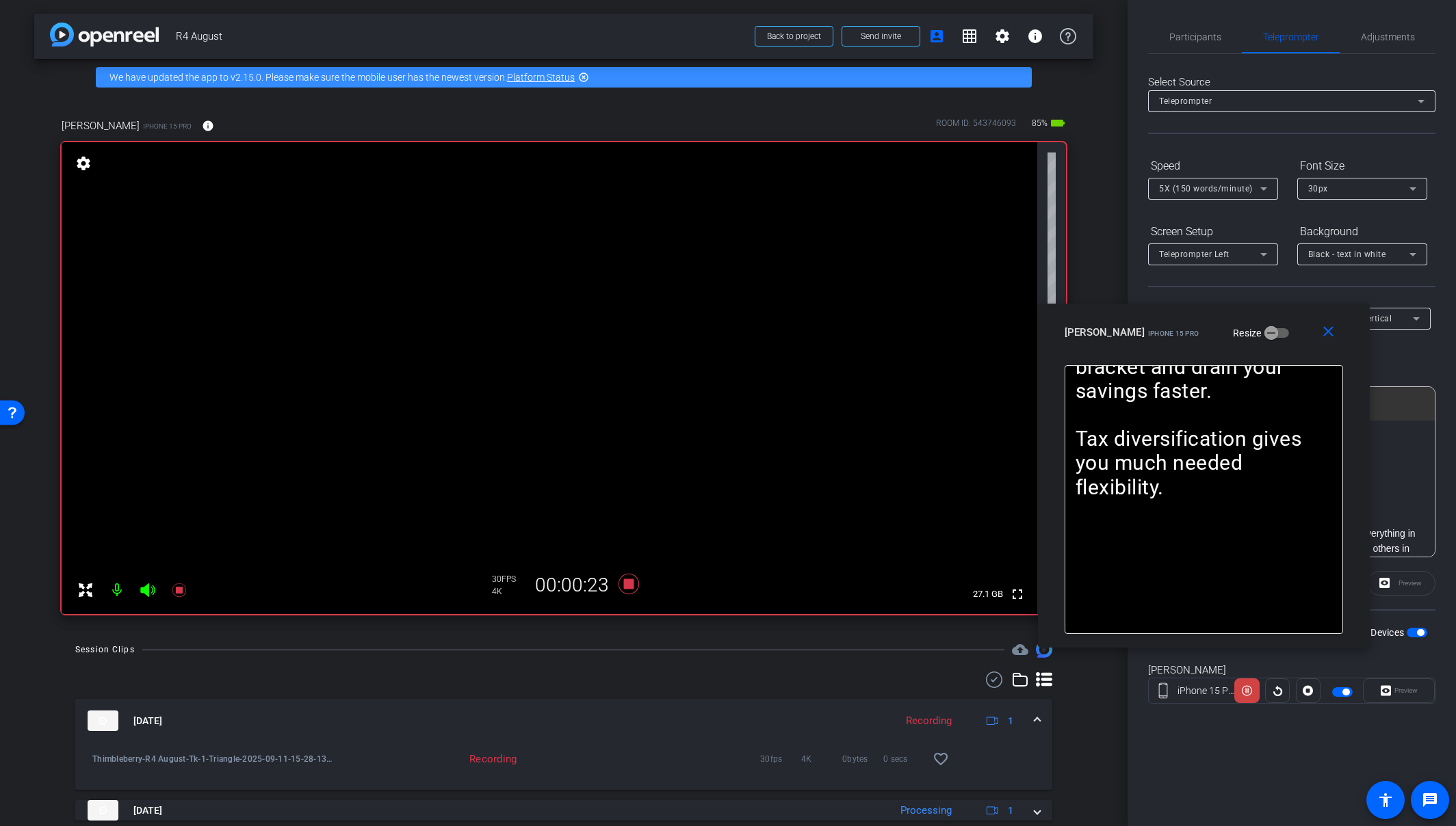
drag, startPoint x: 1369, startPoint y: 16, endPoint x: 1282, endPoint y: 316, distance: 312.4
click at [1282, 316] on div "close Amy iPhone 15 Pro Resize" at bounding box center [1203, 334] width 332 height 62
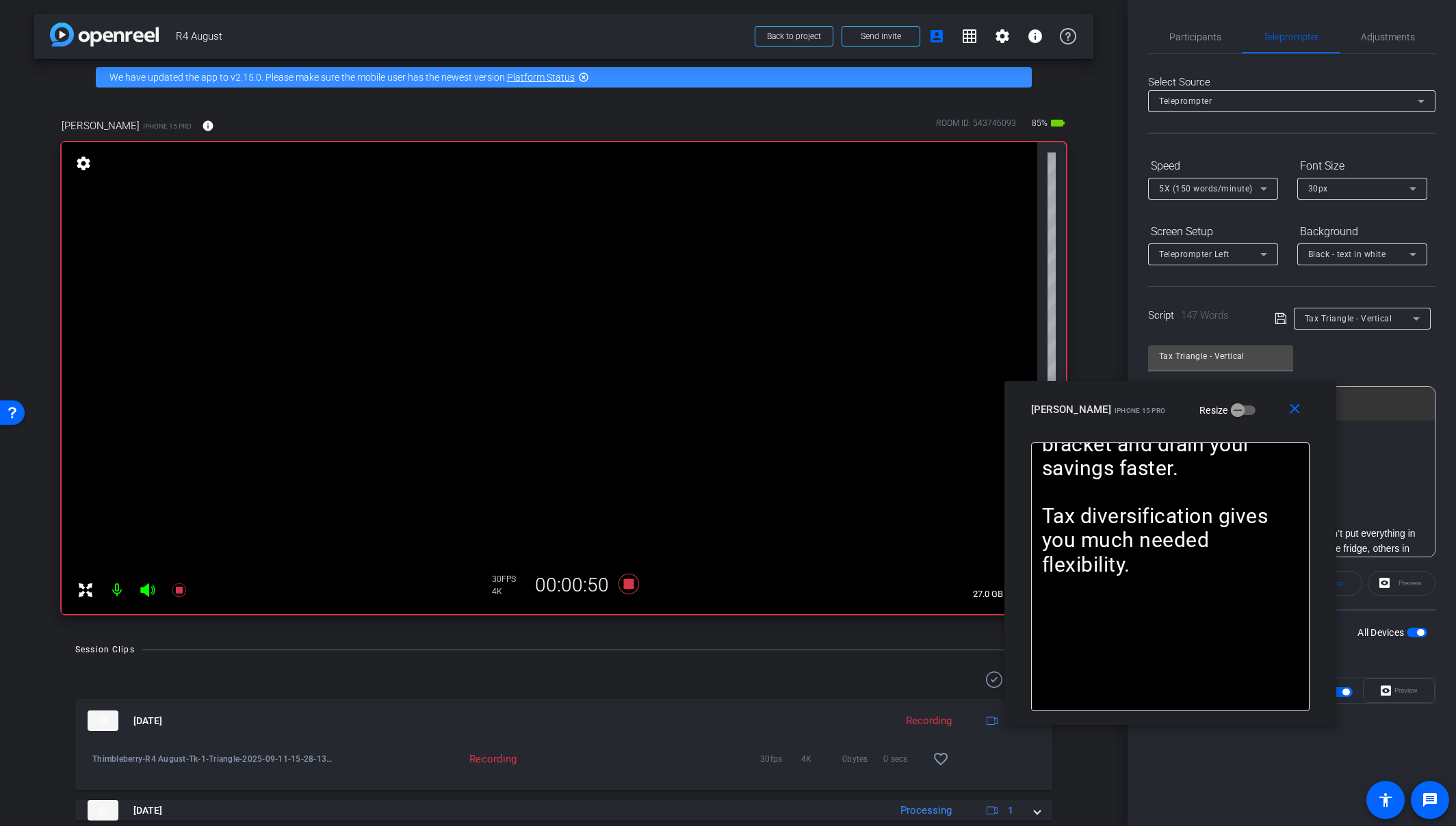
drag, startPoint x: 1263, startPoint y: 329, endPoint x: 1229, endPoint y: 406, distance: 84.2
click at [1229, 406] on div "Amy iPhone 15 Pro Resize" at bounding box center [1175, 409] width 288 height 25
click at [623, 584] on icon at bounding box center [628, 584] width 20 height 20
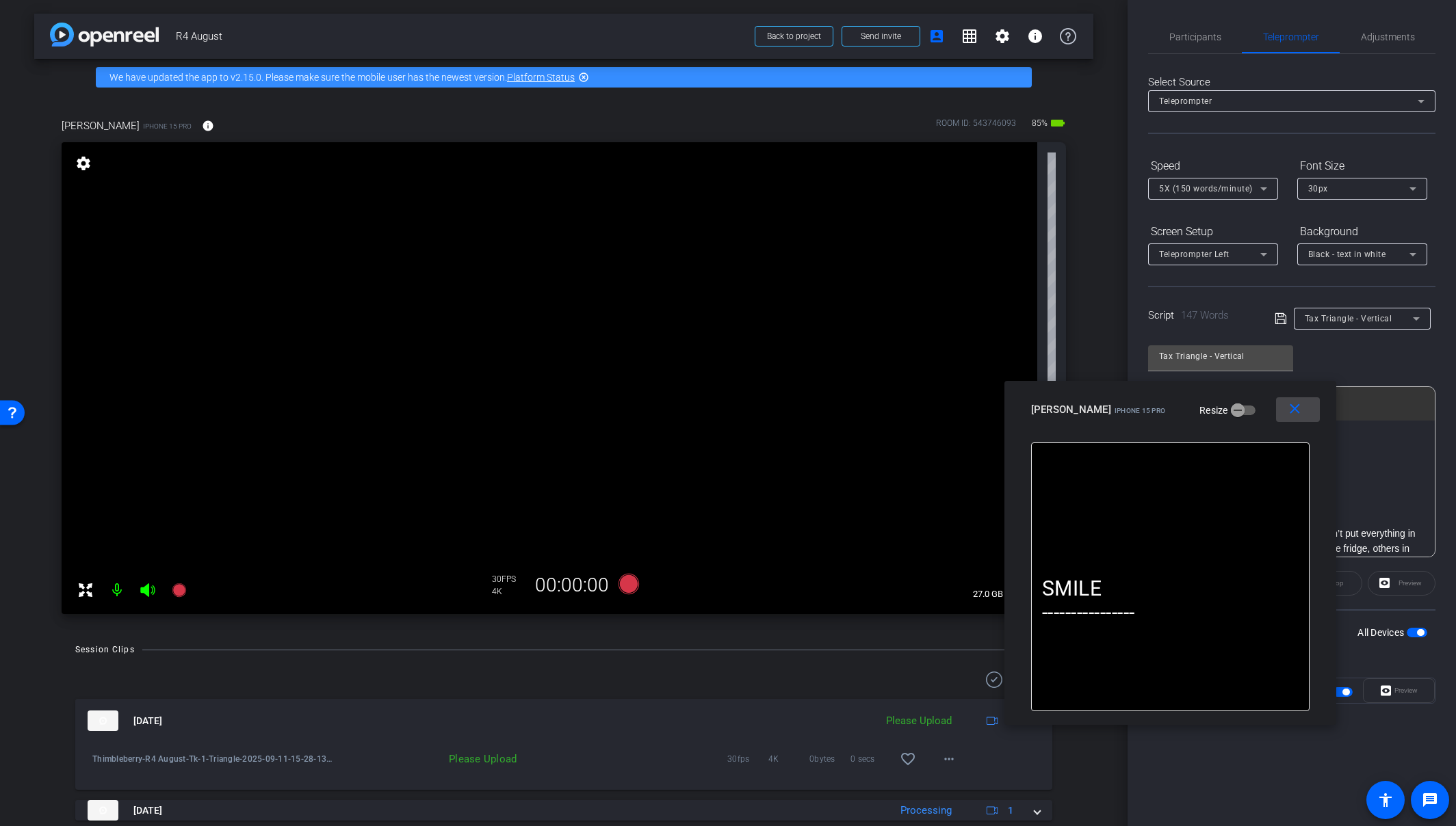
click at [1288, 408] on mat-icon "close" at bounding box center [1294, 409] width 17 height 17
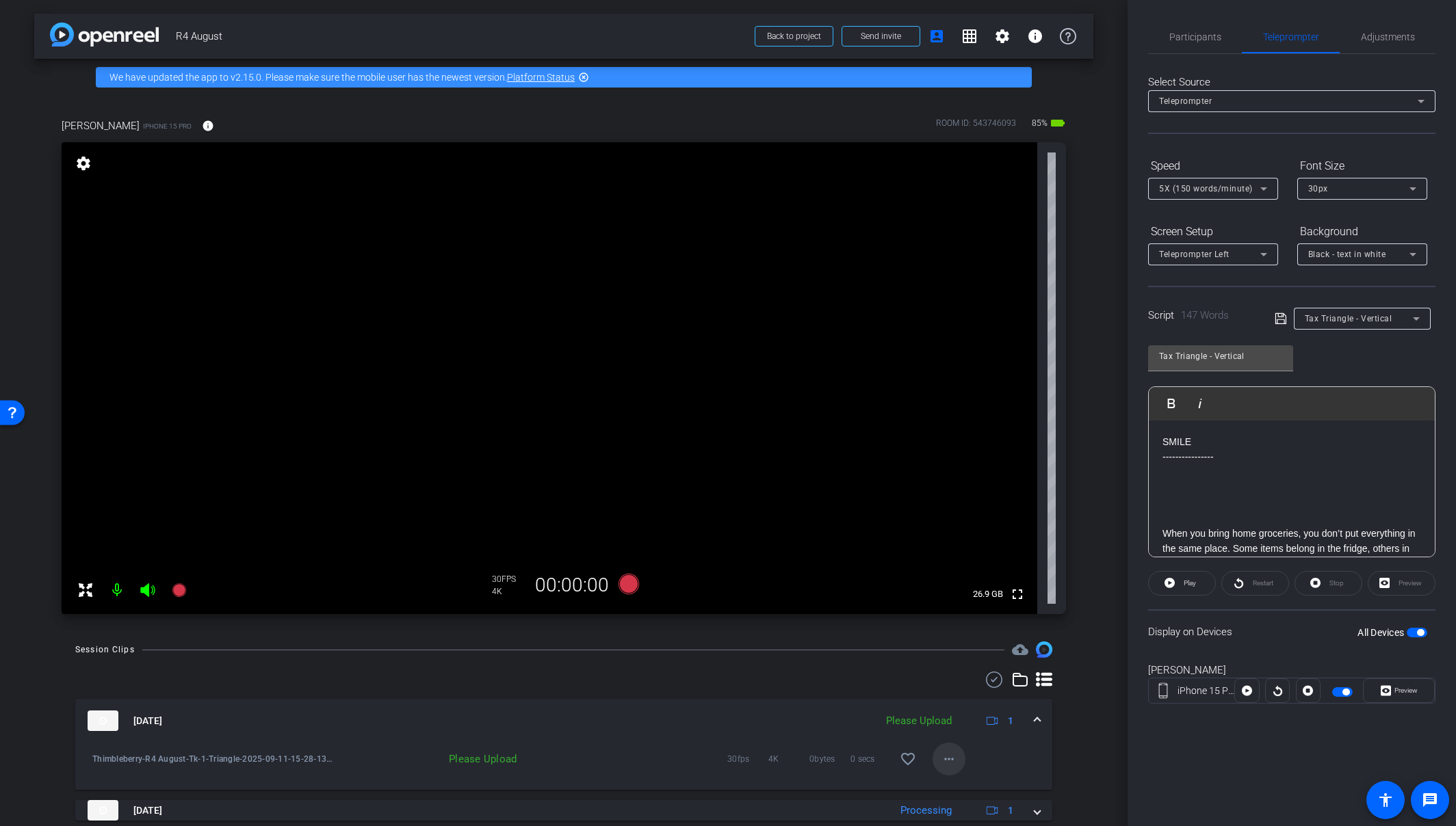
click at [941, 759] on mat-icon "more_horiz" at bounding box center [949, 760] width 17 height 17
click at [962, 698] on span "Upload" at bounding box center [964, 697] width 54 height 17
click at [1242, 261] on div "Teleprompter Left" at bounding box center [1210, 254] width 101 height 17
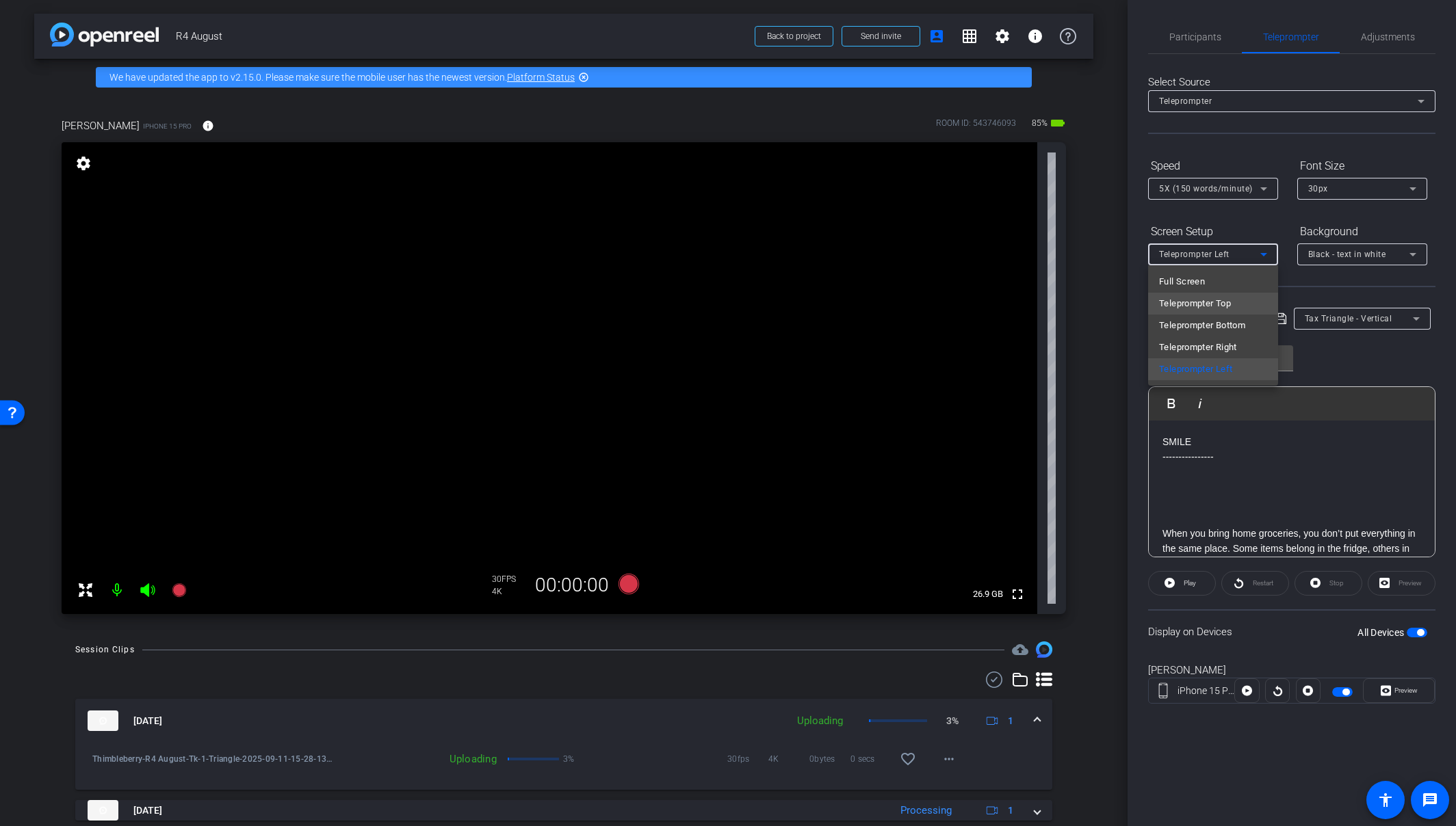
click at [1235, 304] on mat-option "Teleprompter Top" at bounding box center [1213, 304] width 130 height 22
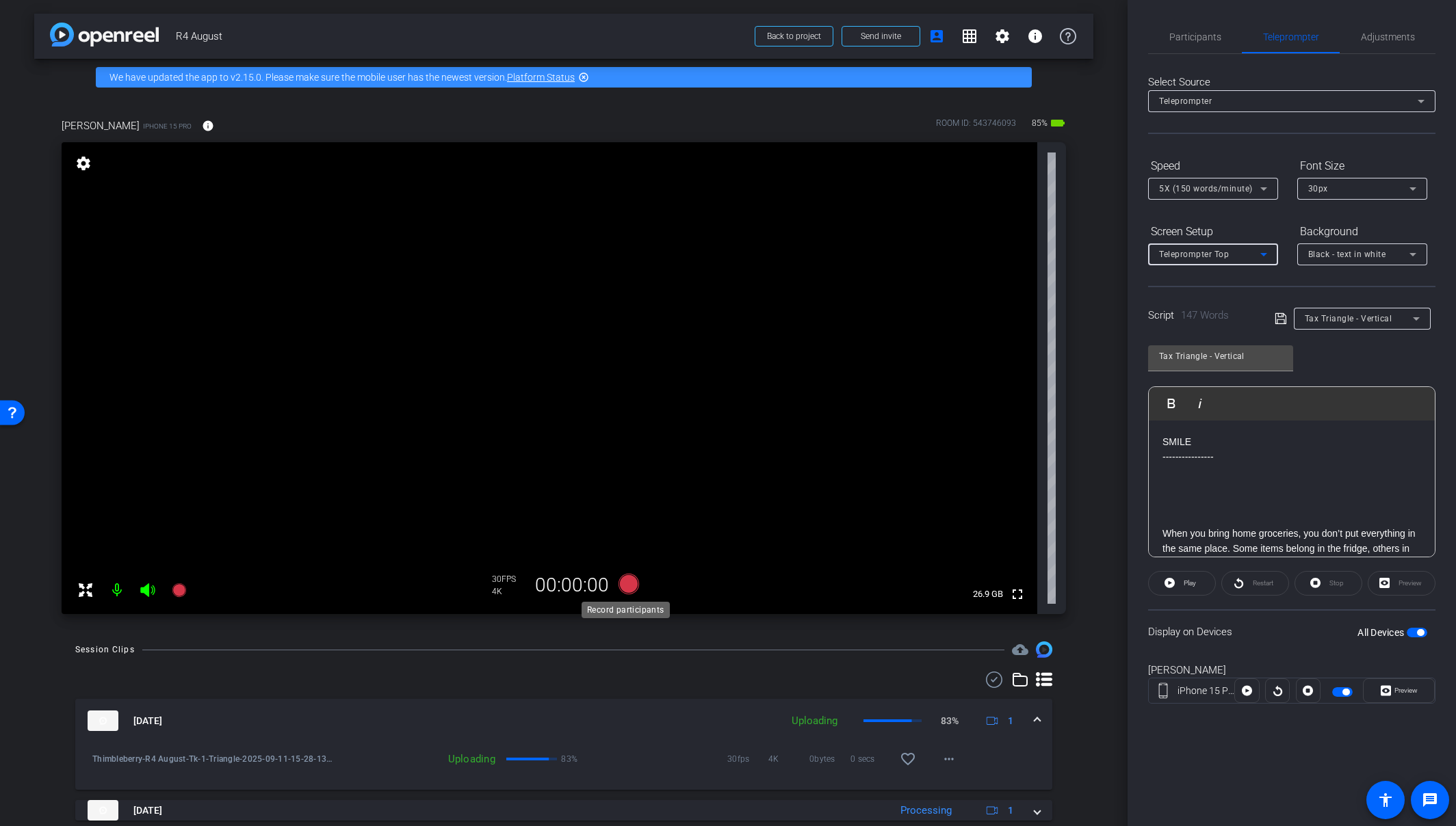
click at [624, 588] on icon at bounding box center [628, 584] width 20 height 20
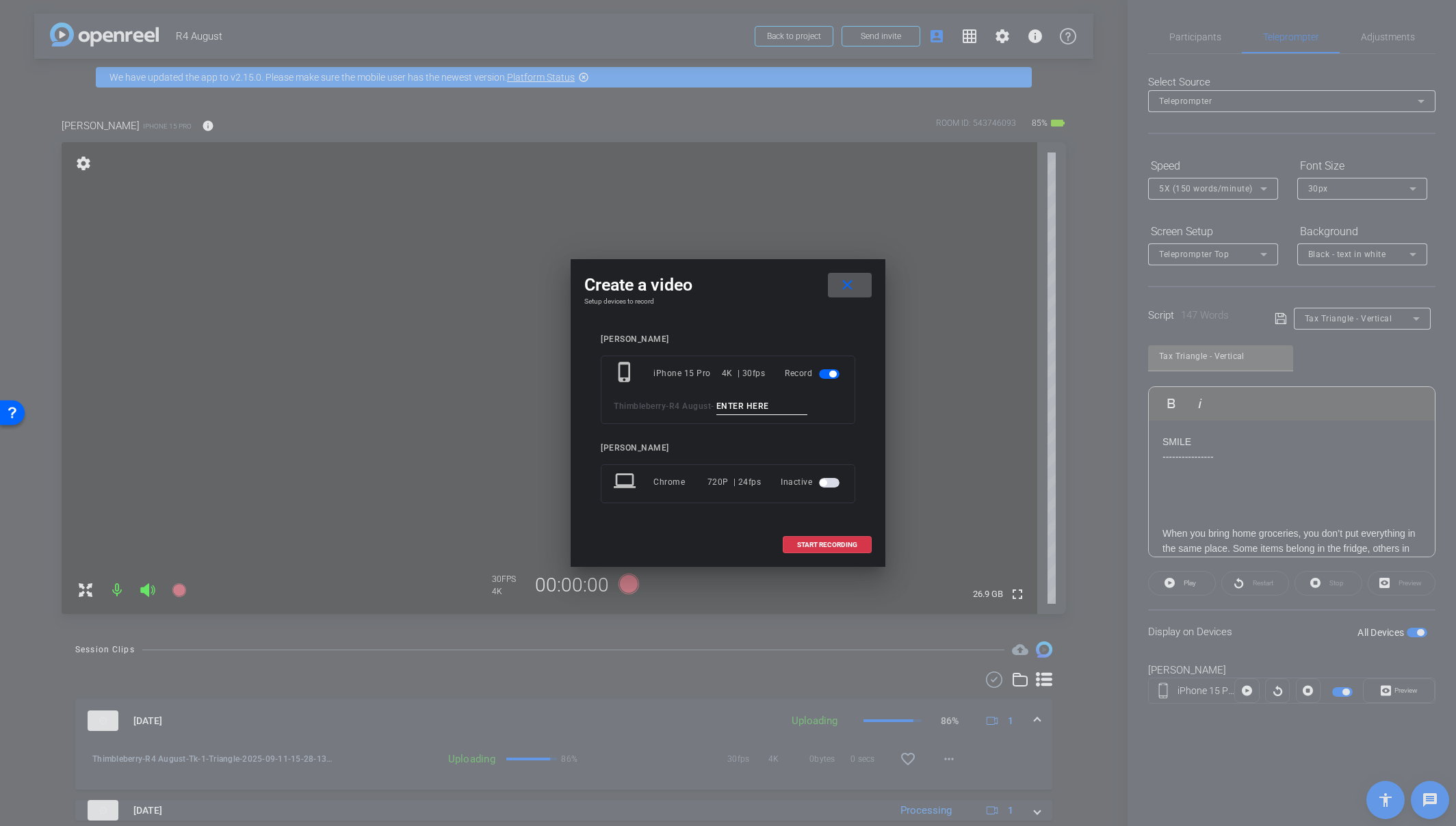
click at [753, 400] on input at bounding box center [761, 406] width 91 height 17
click at [840, 285] on mat-icon "close" at bounding box center [847, 285] width 17 height 17
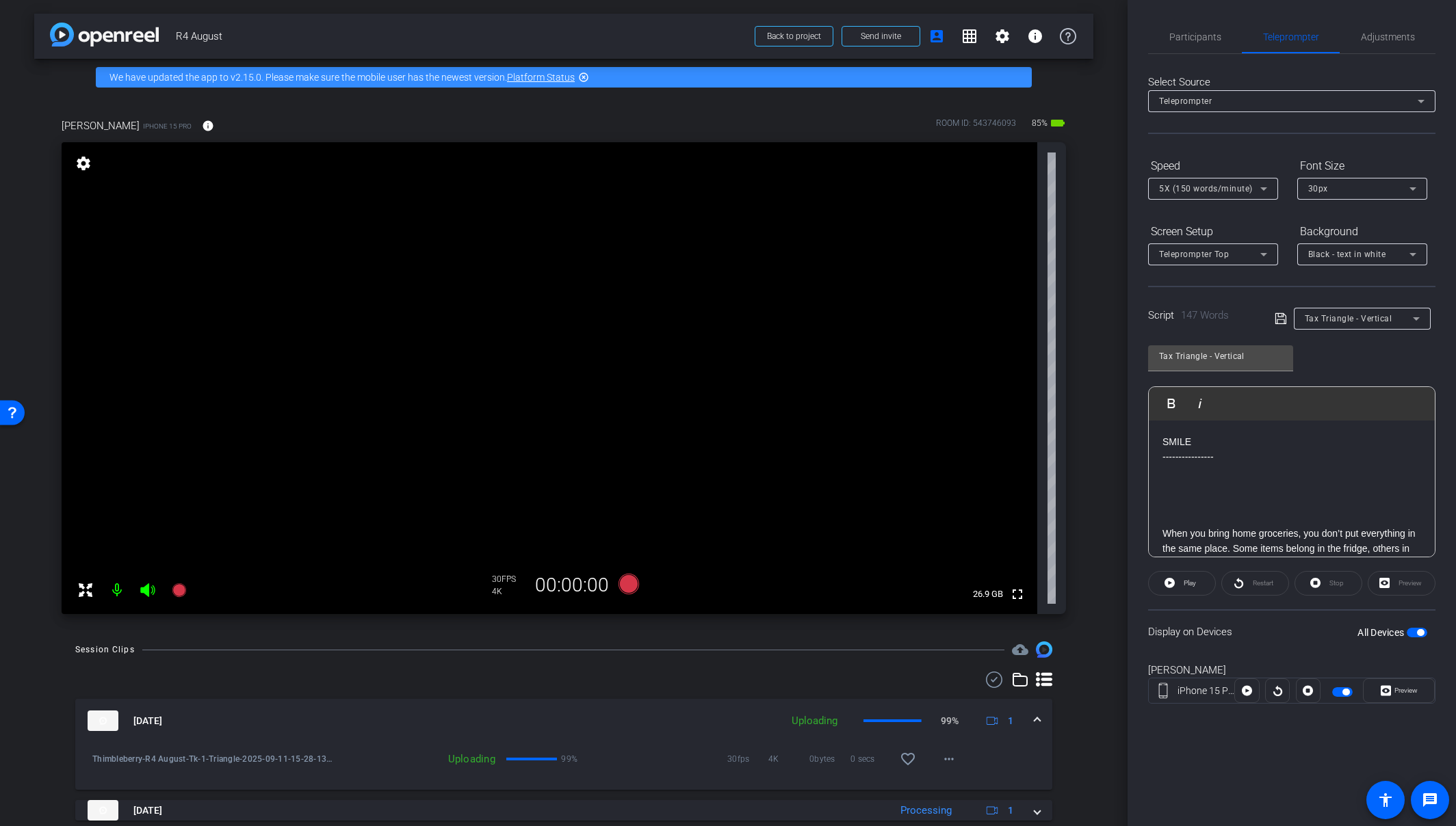
click at [1036, 722] on mat-expansion-panel-header "Sep 11, 2025 Uploading 99% 1" at bounding box center [564, 721] width 977 height 44
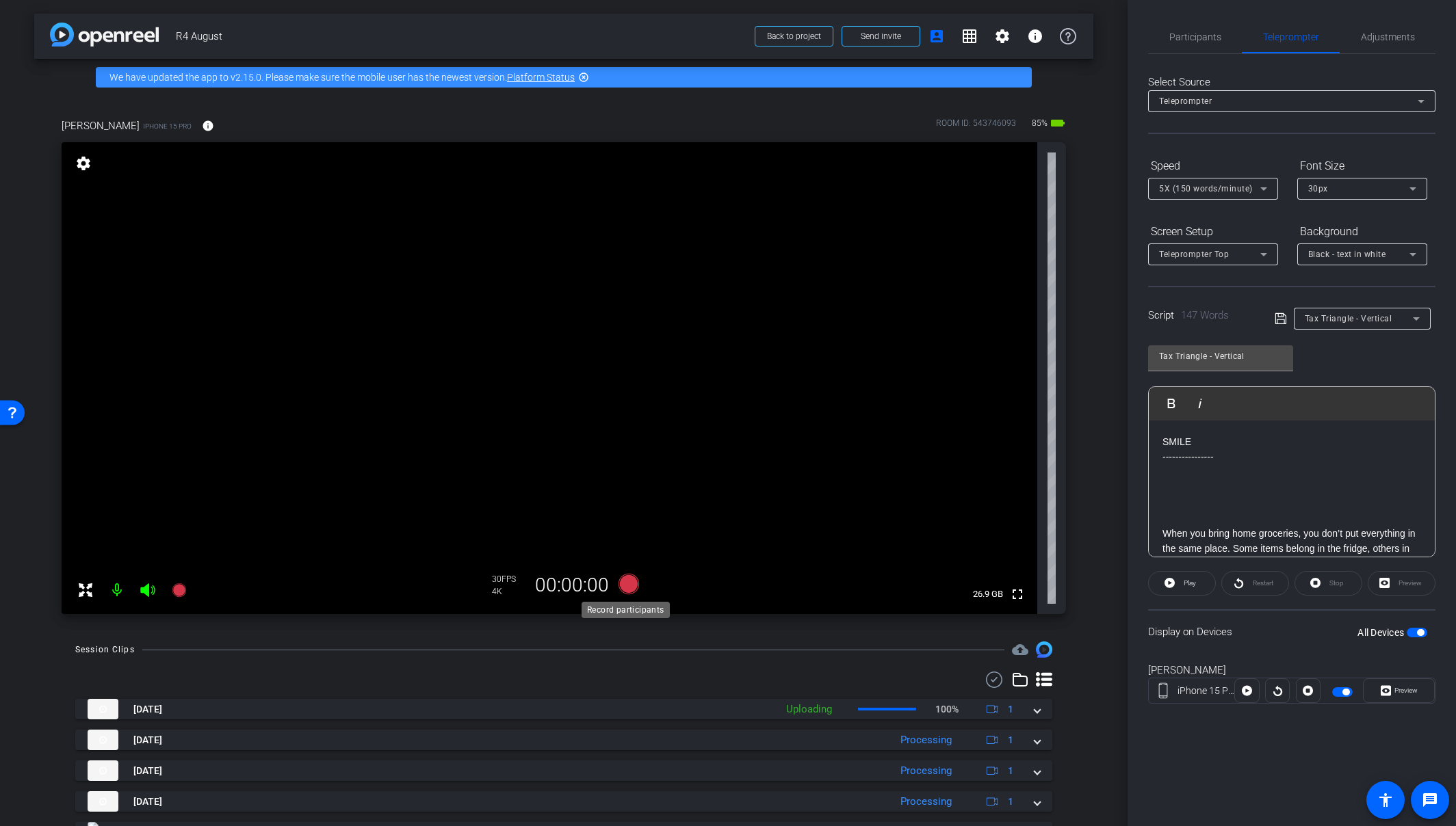
click at [634, 585] on icon at bounding box center [628, 584] width 32 height 25
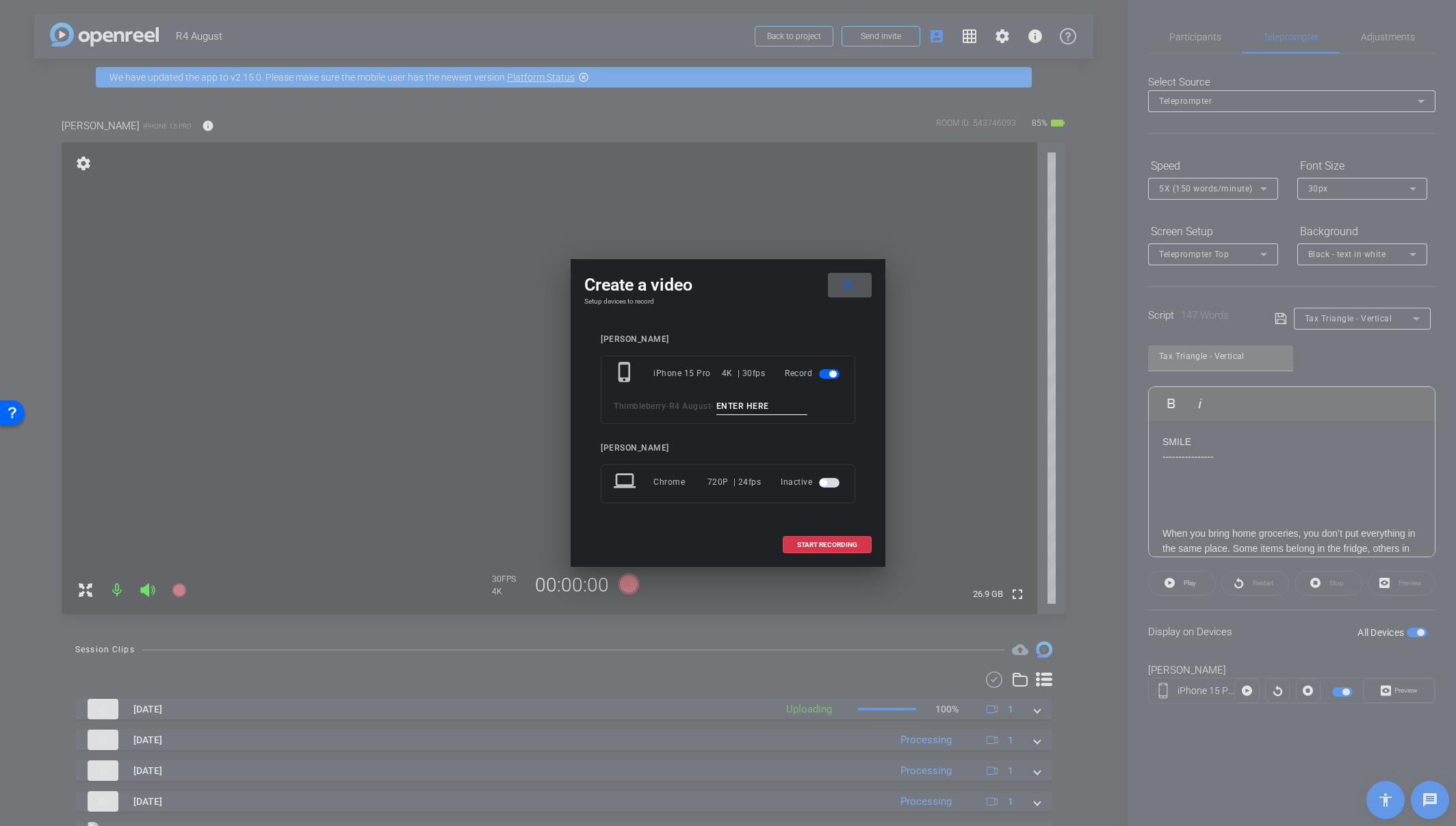
click at [743, 405] on input at bounding box center [761, 406] width 91 height 17
paste input "Tk_1_Triangle"
click at [741, 407] on input "Tk_1_Triangle" at bounding box center [761, 406] width 91 height 17
type input "Tk_2_Triangle"
click at [834, 544] on span "START RECORDING" at bounding box center [827, 544] width 60 height 7
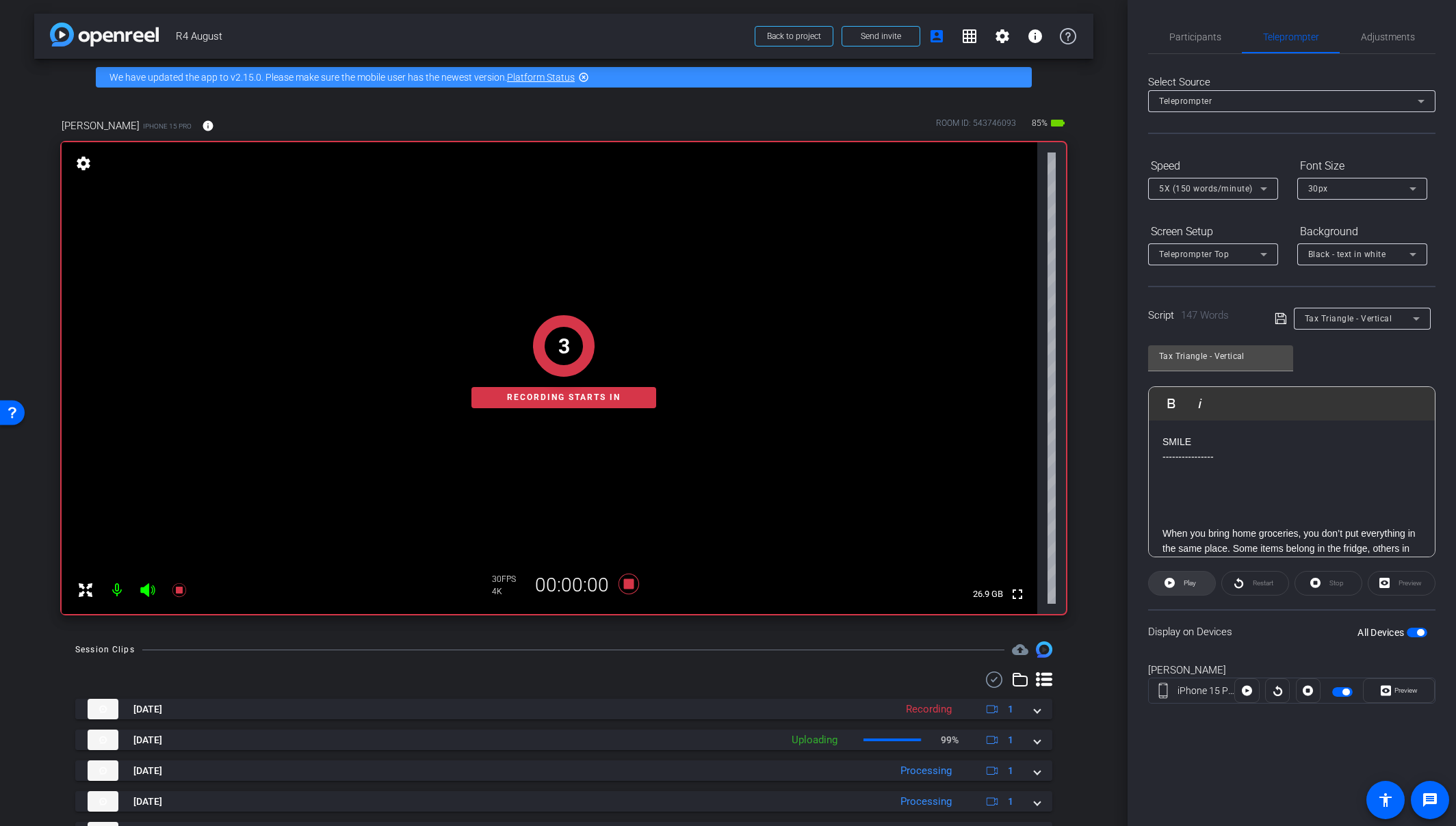
click at [1168, 588] on icon at bounding box center [1170, 583] width 11 height 17
click at [1288, 695] on span "Preview" at bounding box center [1405, 691] width 23 height 8
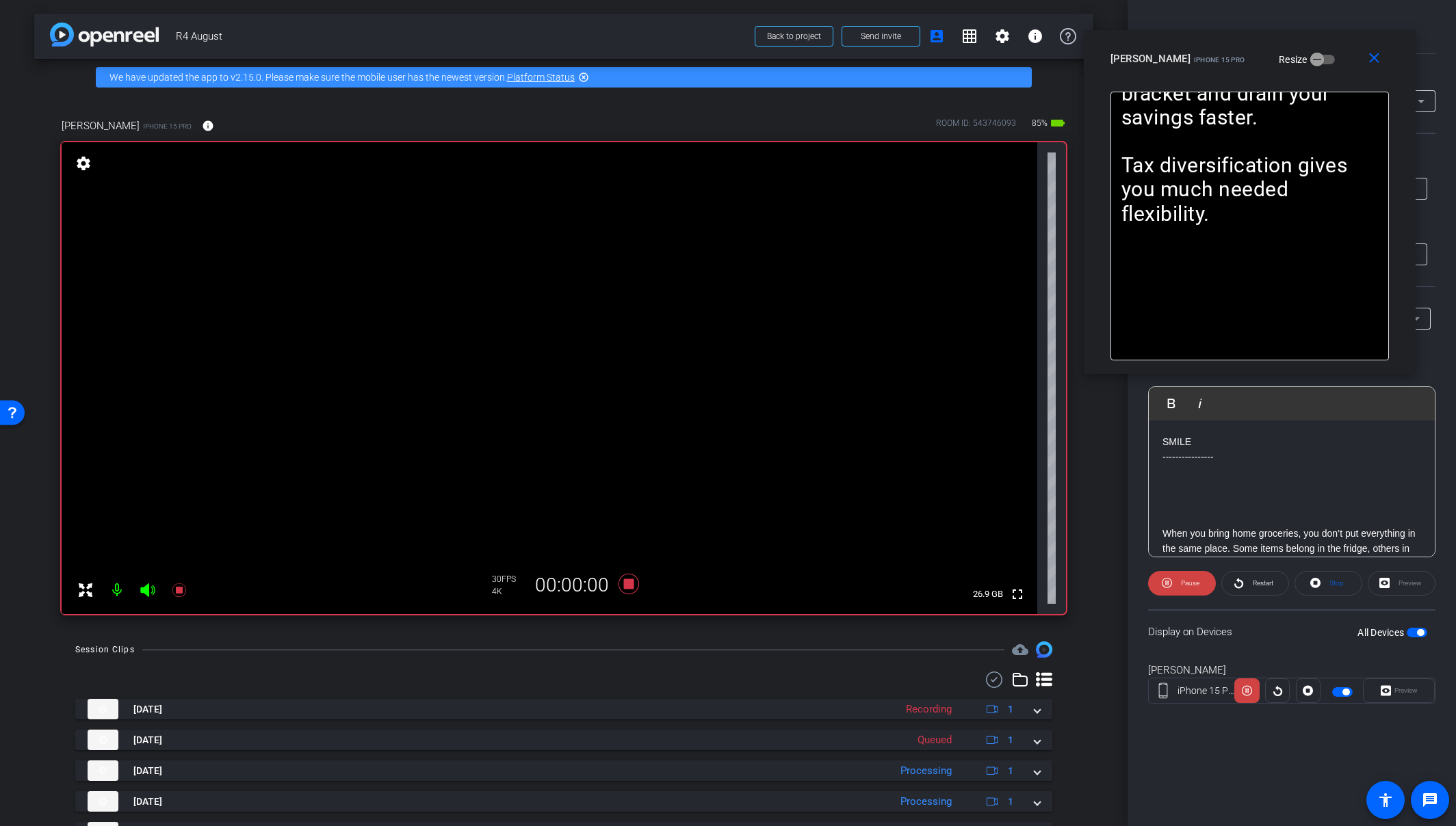
drag, startPoint x: 789, startPoint y: 288, endPoint x: 1311, endPoint y: 76, distance: 563.4
click at [1288, 76] on div "close Amy iPhone 15 Pro Resize" at bounding box center [1249, 61] width 332 height 62
click at [627, 583] on icon at bounding box center [628, 584] width 20 height 20
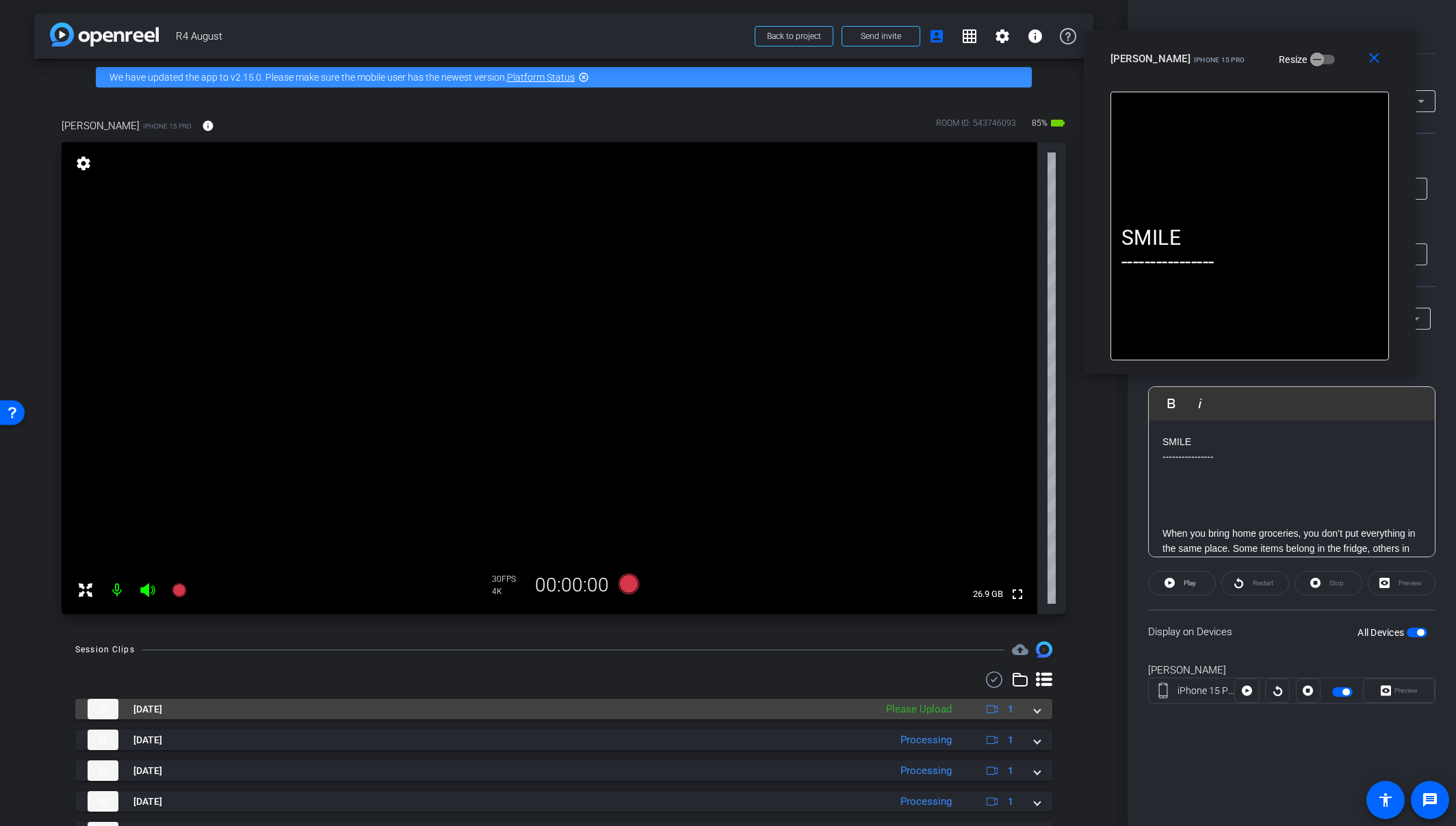
click at [1035, 713] on span at bounding box center [1037, 709] width 5 height 14
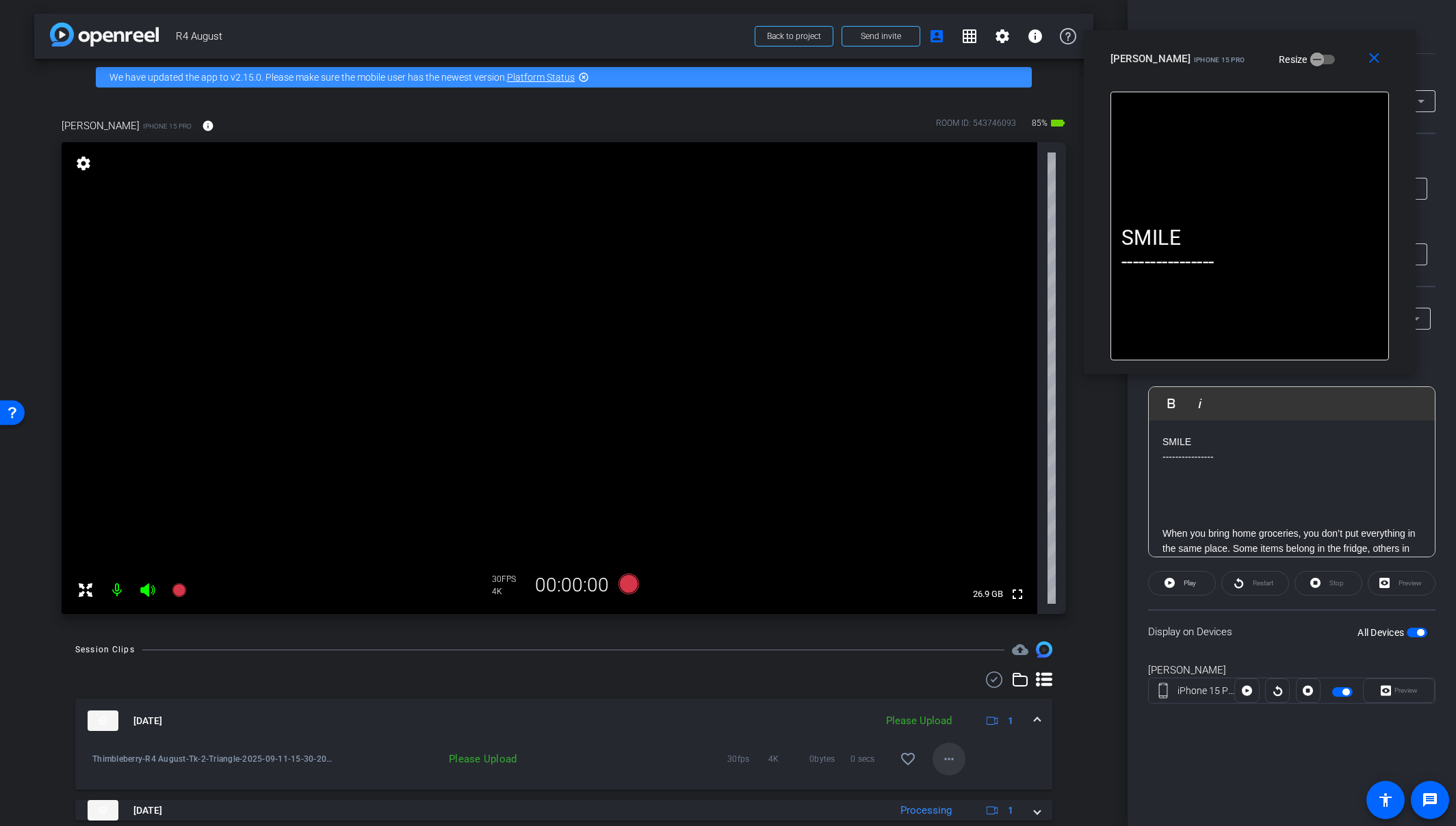
click at [950, 760] on mat-icon "more_horiz" at bounding box center [949, 760] width 17 height 17
click at [972, 690] on span "Upload" at bounding box center [964, 697] width 54 height 17
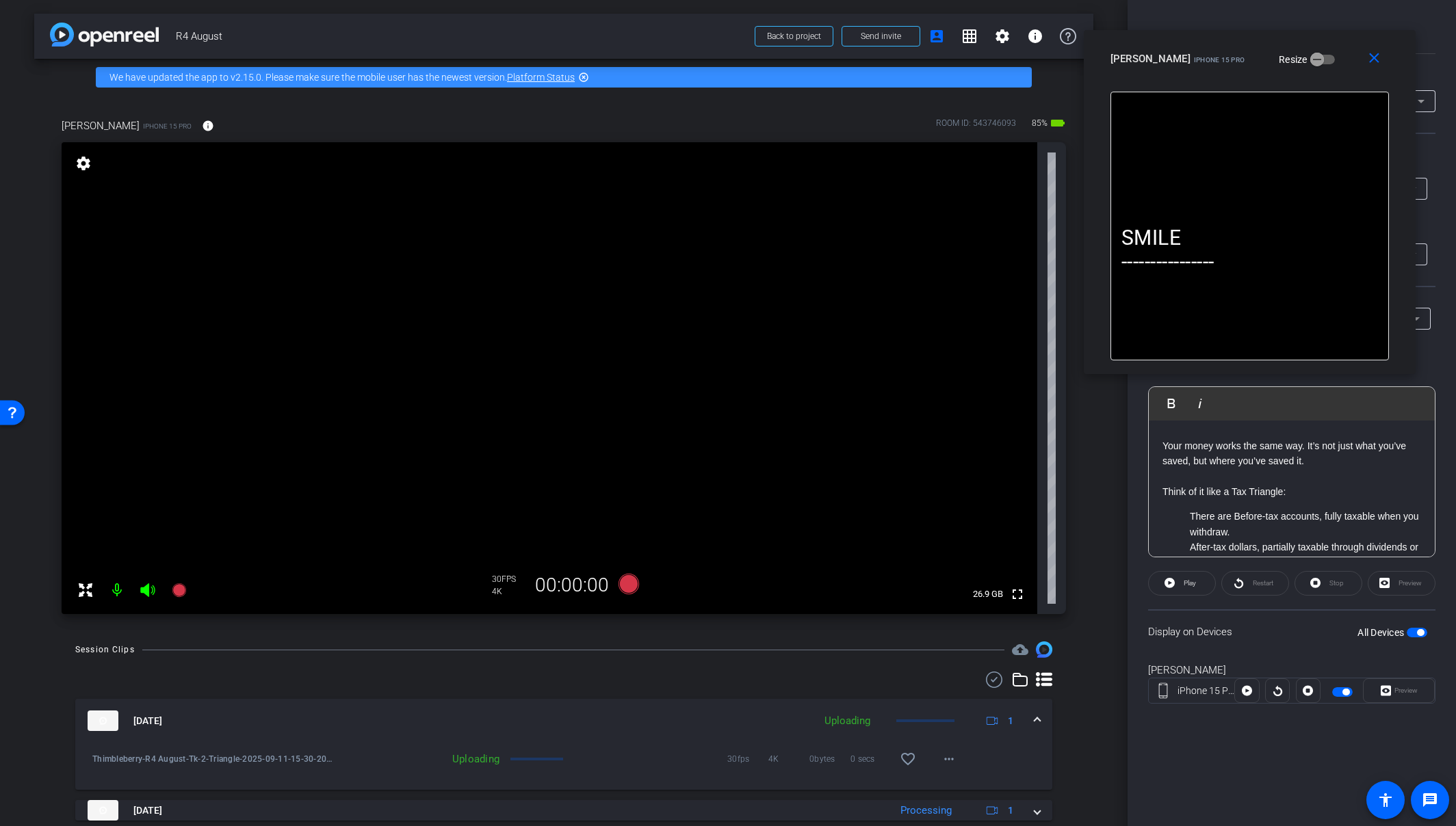
scroll to position [353, 0]
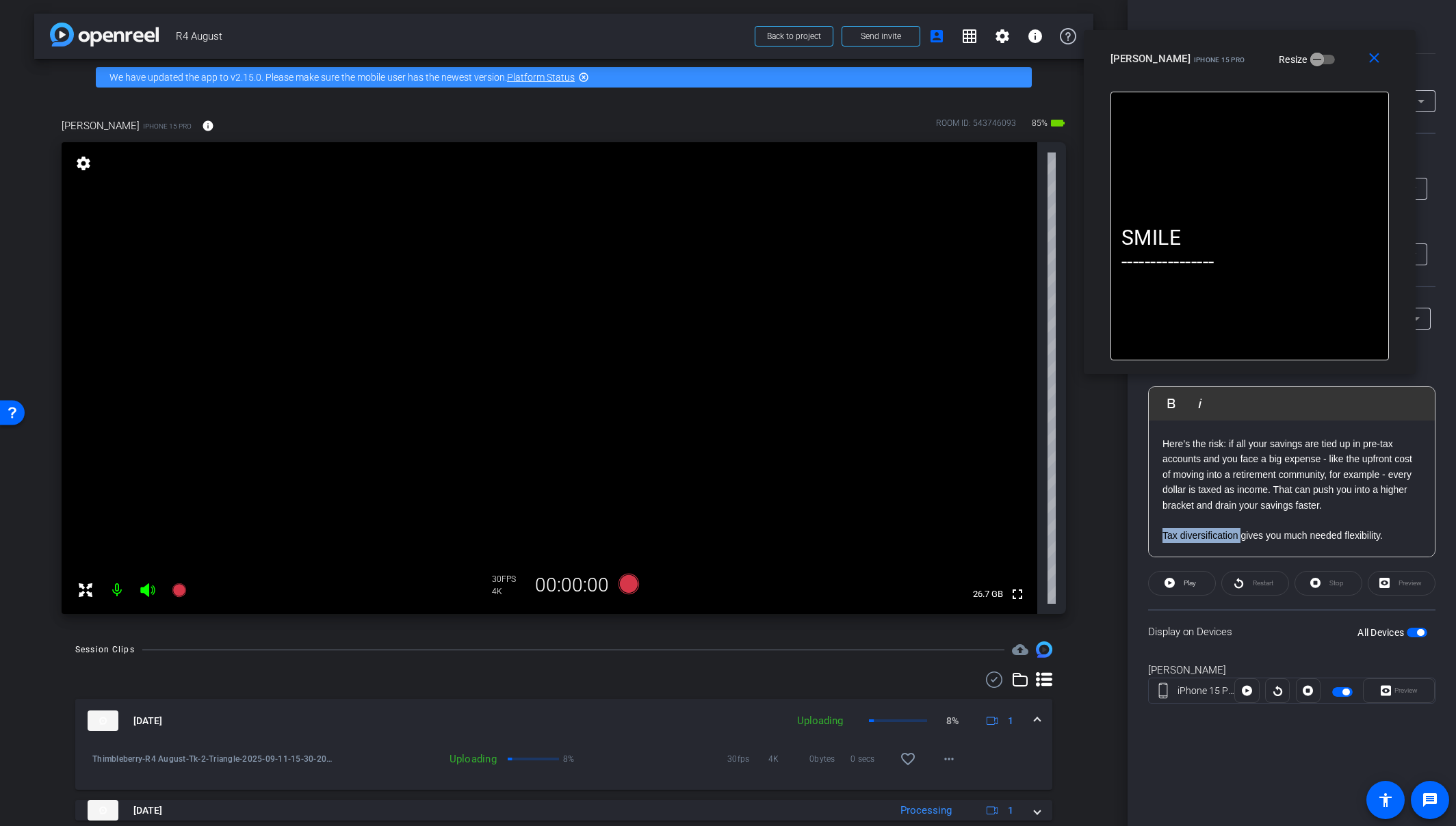
drag, startPoint x: 1161, startPoint y: 535, endPoint x: 1240, endPoint y: 535, distance: 79.0
click at [1240, 535] on div "SMILE ---------------- When you bring home groceries, you don’t put everything …" at bounding box center [1291, 313] width 286 height 491
click at [1288, 536] on p "Tax diversification gives you much needed flexibility." at bounding box center [1291, 535] width 258 height 15
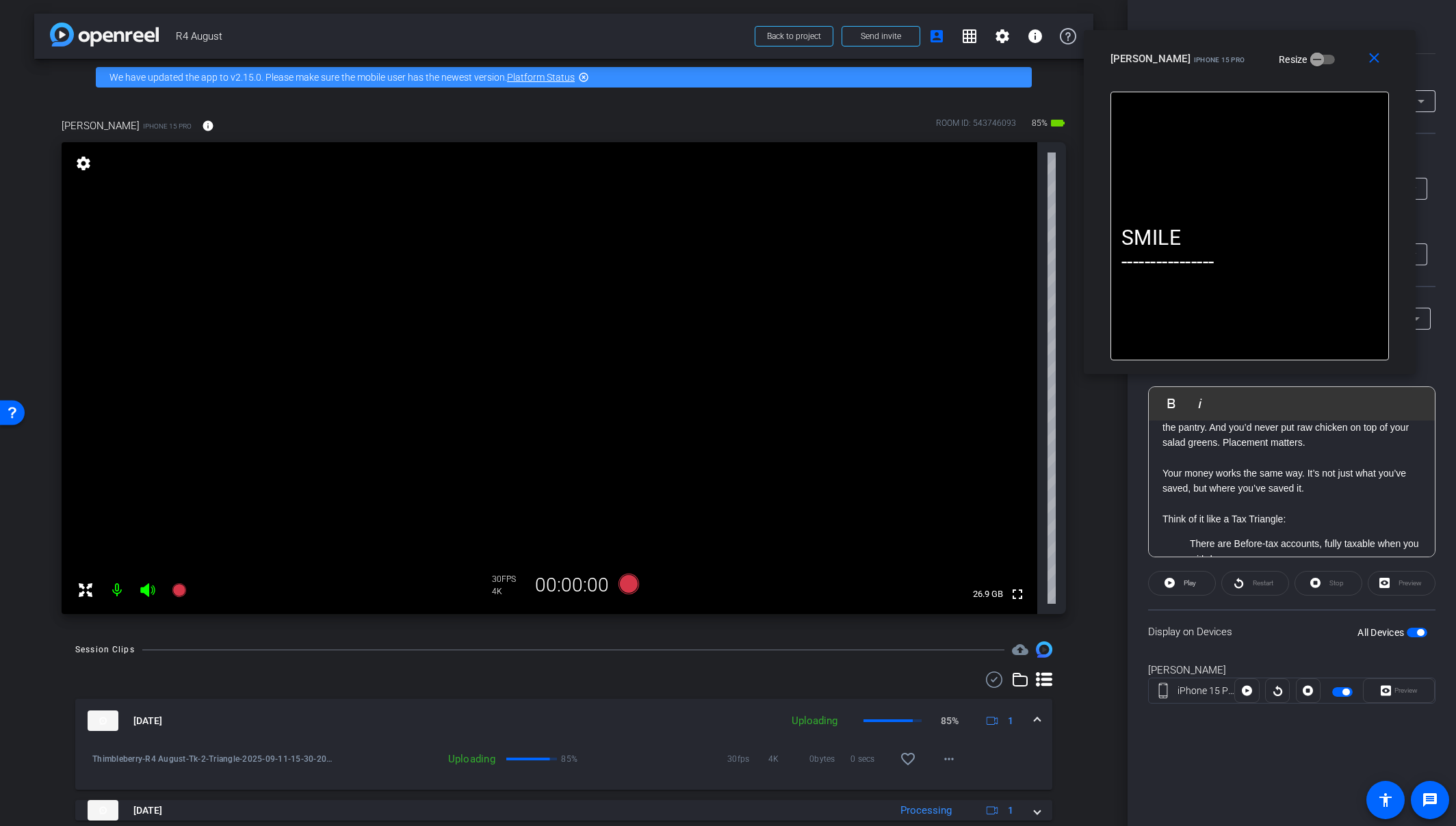
scroll to position [205, 0]
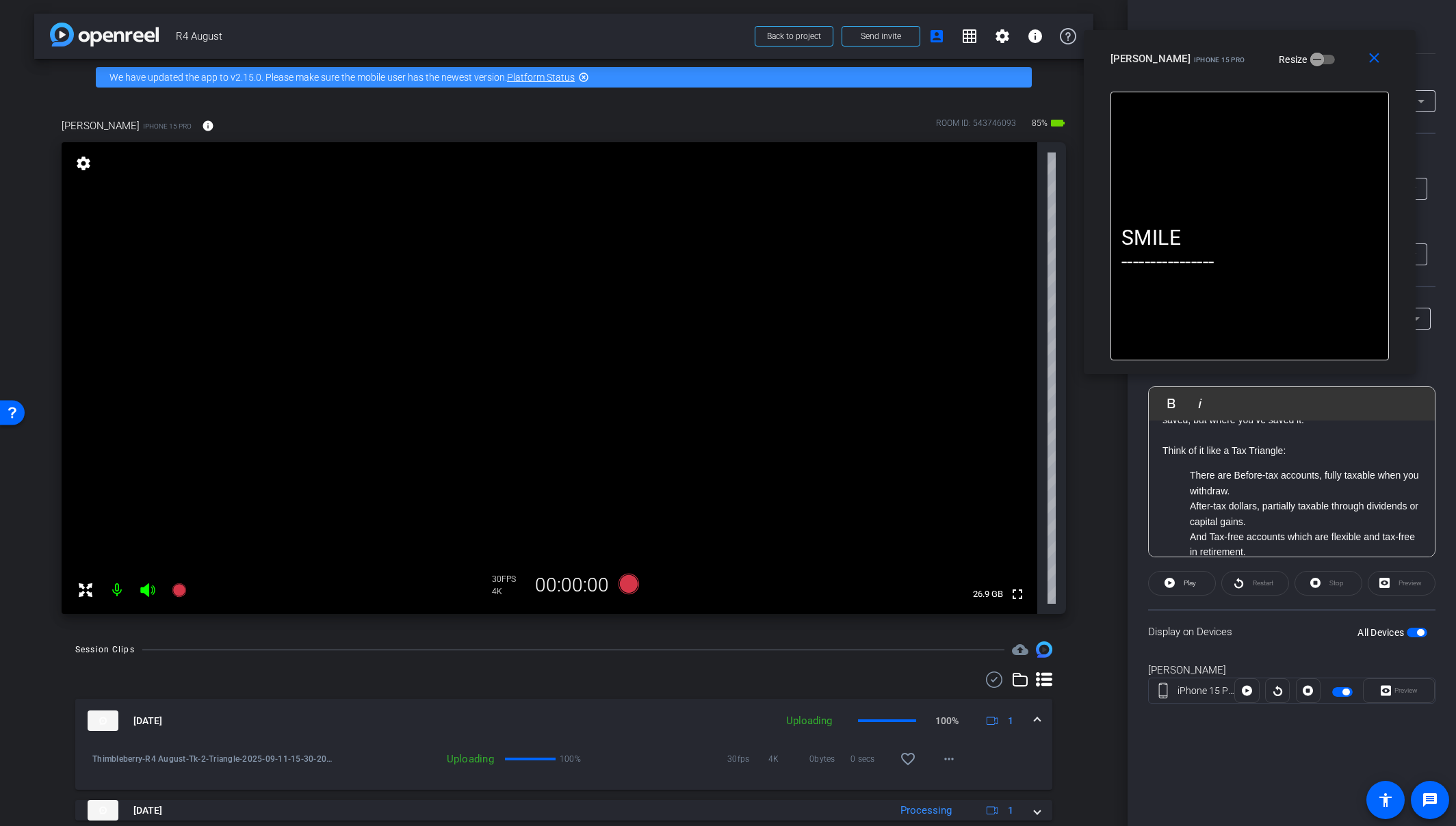
click at [1269, 498] on p "There are Before-tax accounts, fully taxable when you withdraw." at bounding box center [1305, 483] width 231 height 31
click at [623, 593] on icon at bounding box center [628, 584] width 20 height 20
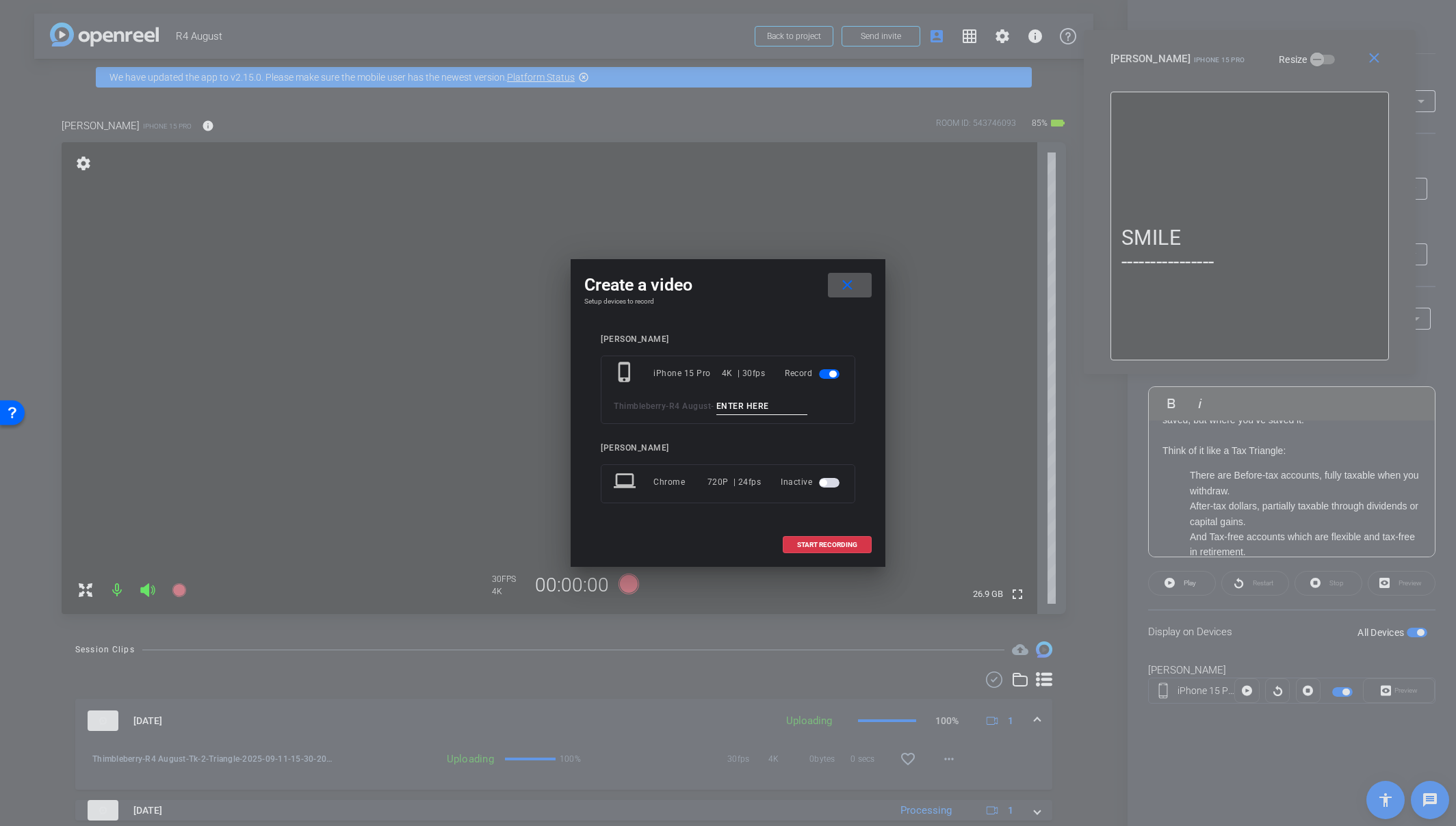
click at [764, 405] on input at bounding box center [761, 406] width 91 height 17
paste input "Tk_1_Triangle"
click at [738, 404] on input "Tk_1_Triangle" at bounding box center [761, 406] width 91 height 17
type input "Tk_3_Triangle"
click at [840, 540] on span at bounding box center [827, 544] width 88 height 32
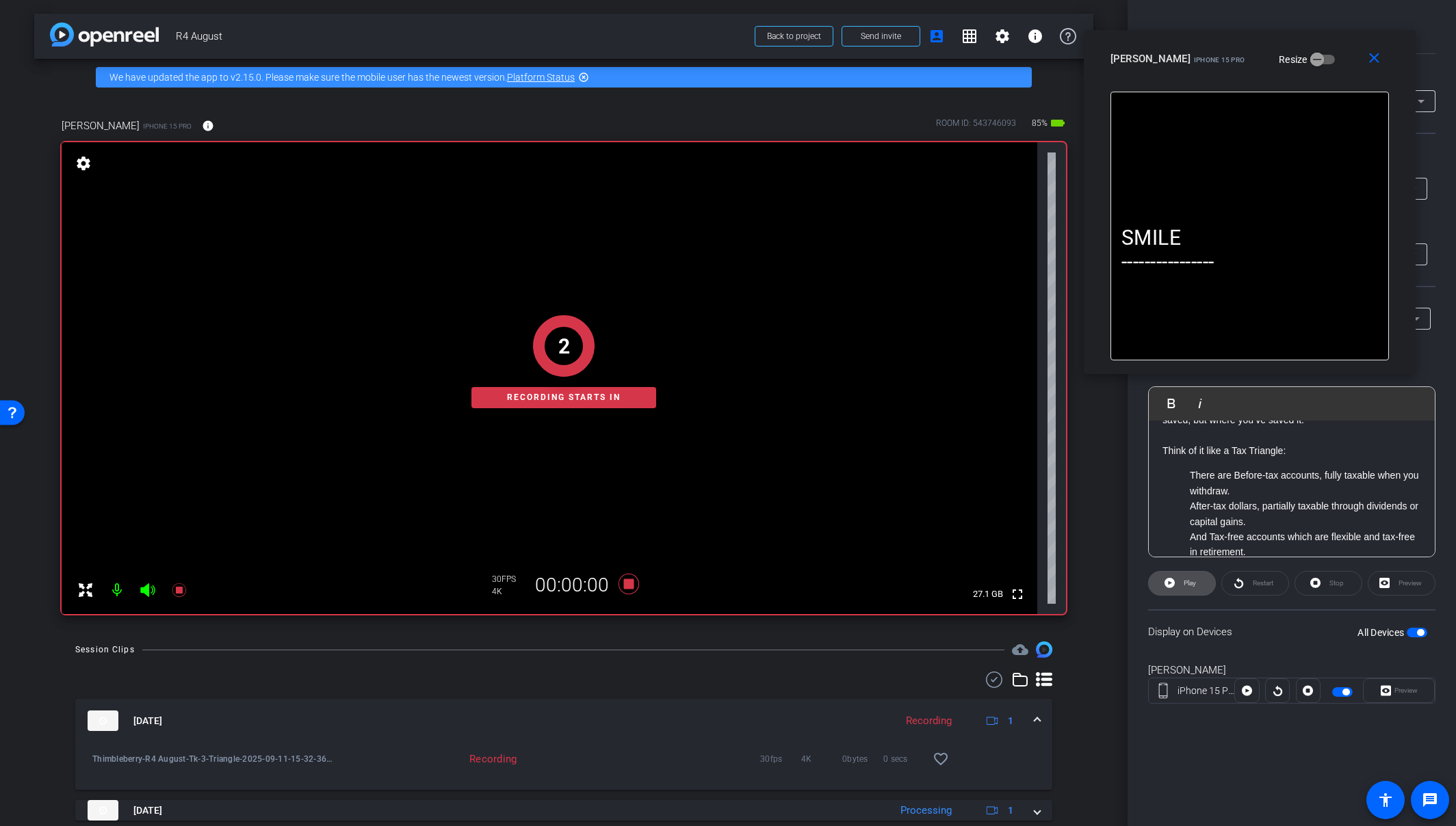
click at [1195, 584] on span "Play" at bounding box center [1189, 583] width 12 height 8
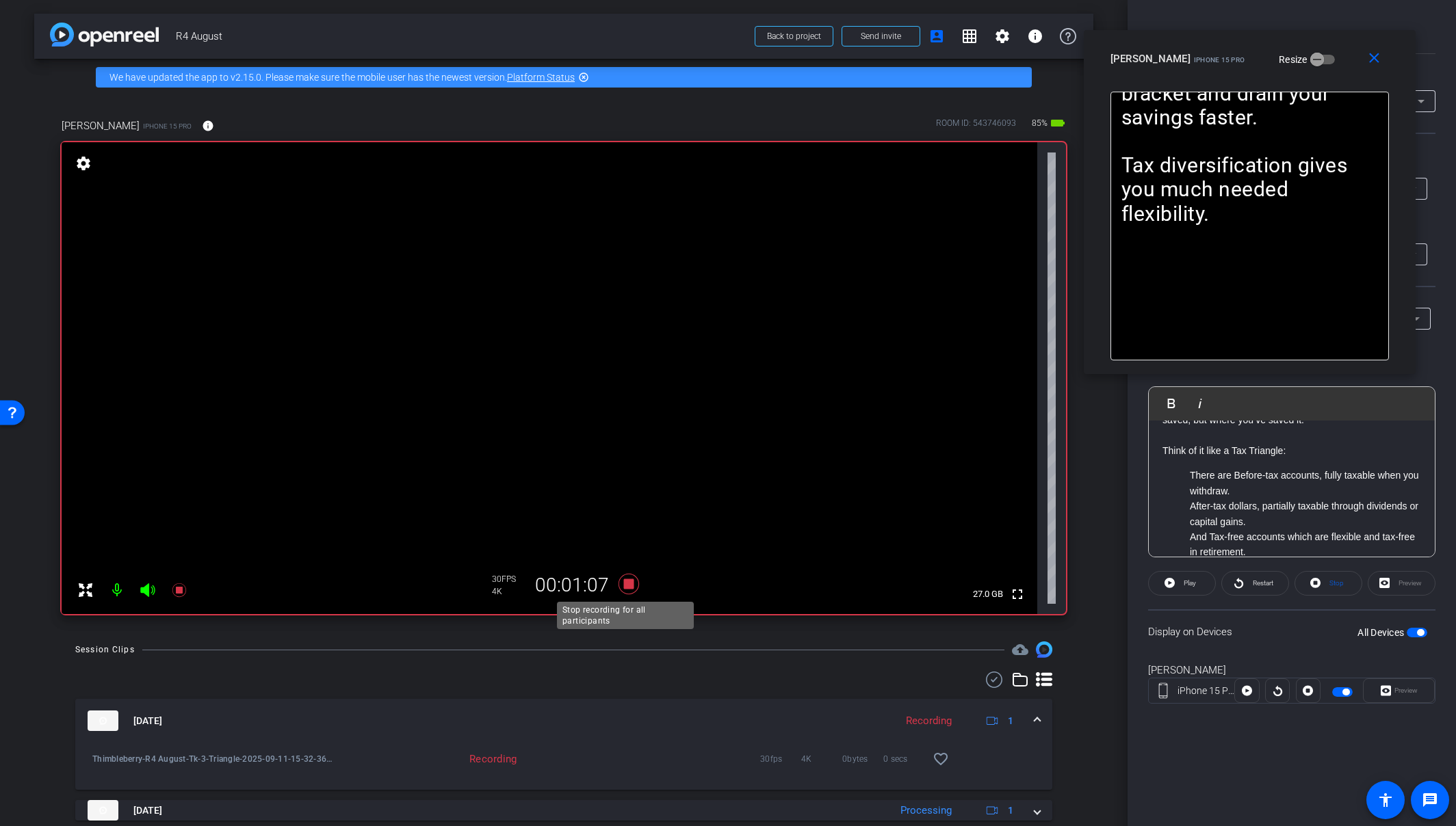
click at [622, 584] on icon at bounding box center [628, 584] width 20 height 20
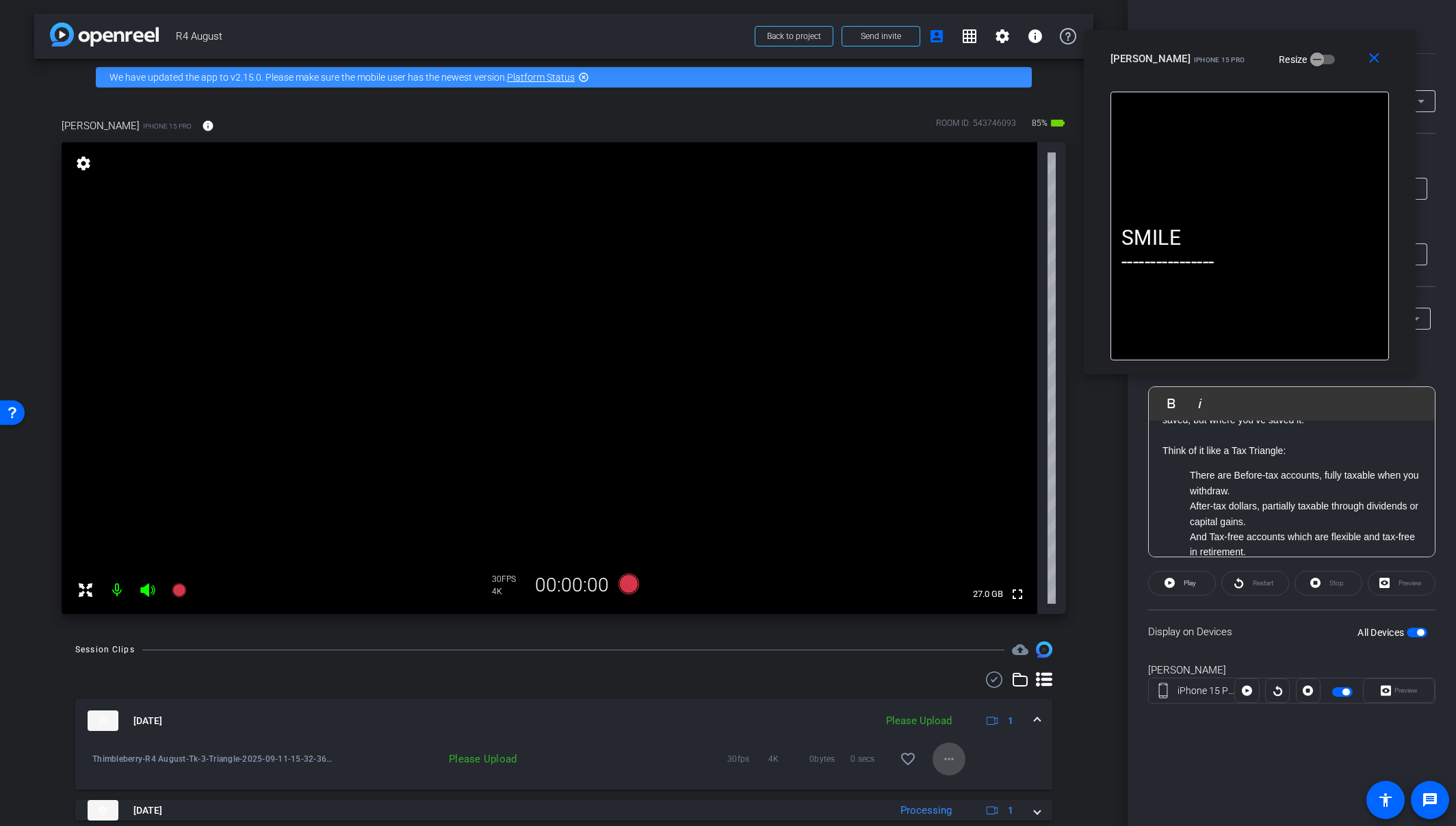
click at [952, 760] on span at bounding box center [949, 759] width 32 height 32
click at [970, 701] on span "Upload" at bounding box center [964, 697] width 54 height 17
click at [1034, 723] on mat-expansion-panel-header "Sep 11, 2025 Uploading 1" at bounding box center [564, 721] width 977 height 44
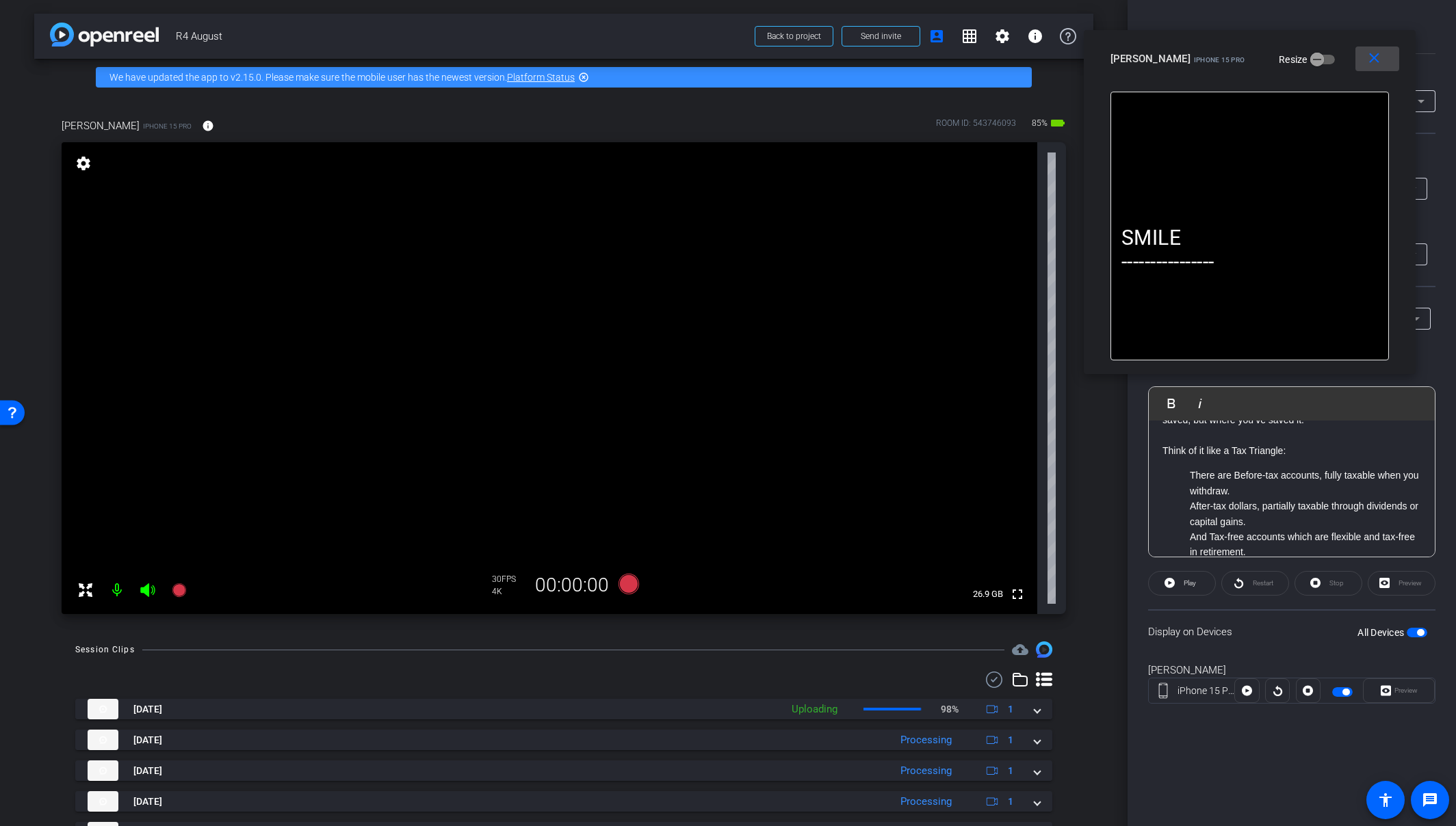
click at [1288, 69] on span at bounding box center [1377, 58] width 44 height 32
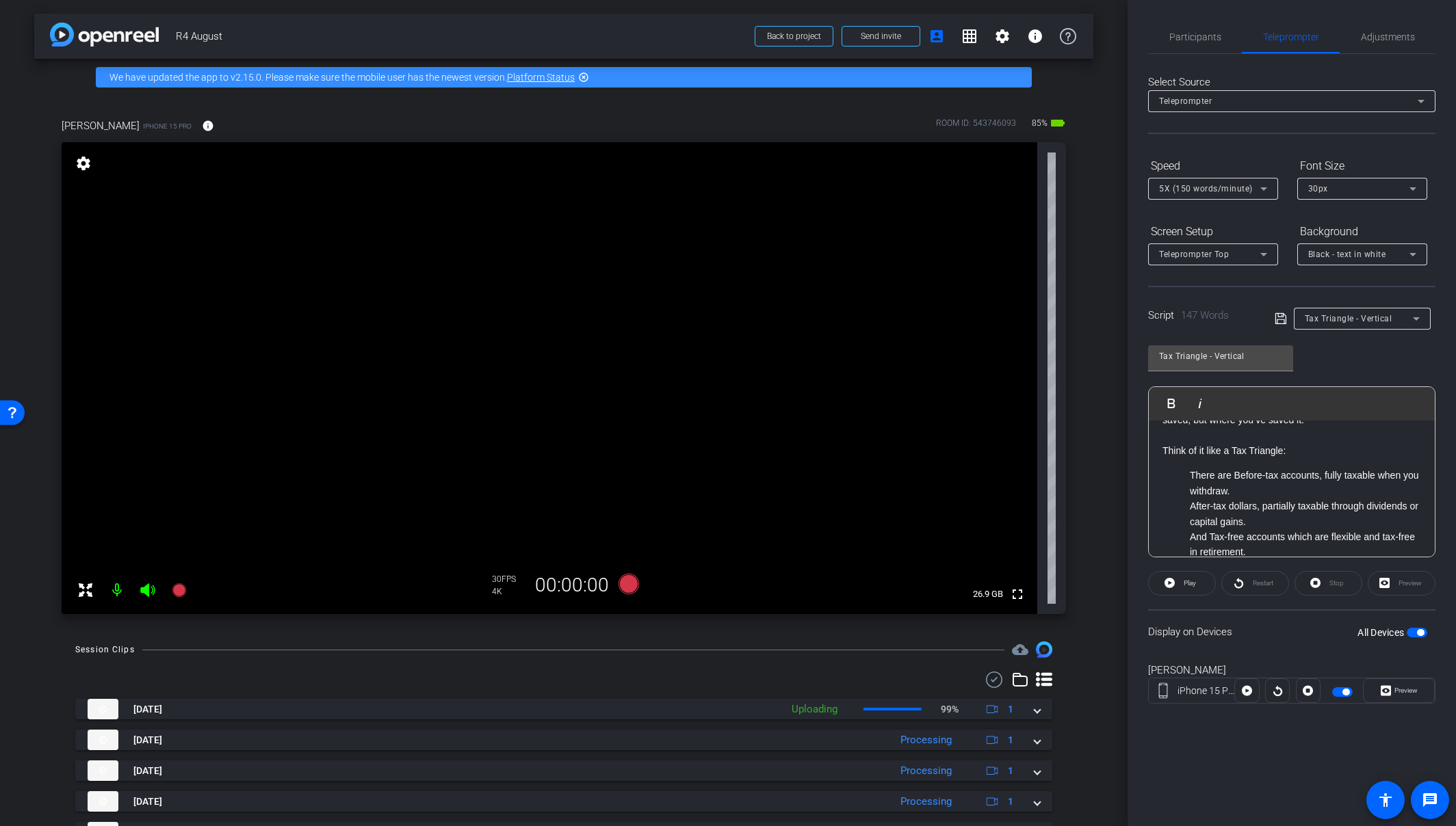
click at [1288, 328] on div "Tax Triangle - Vertical" at bounding box center [1362, 319] width 115 height 22
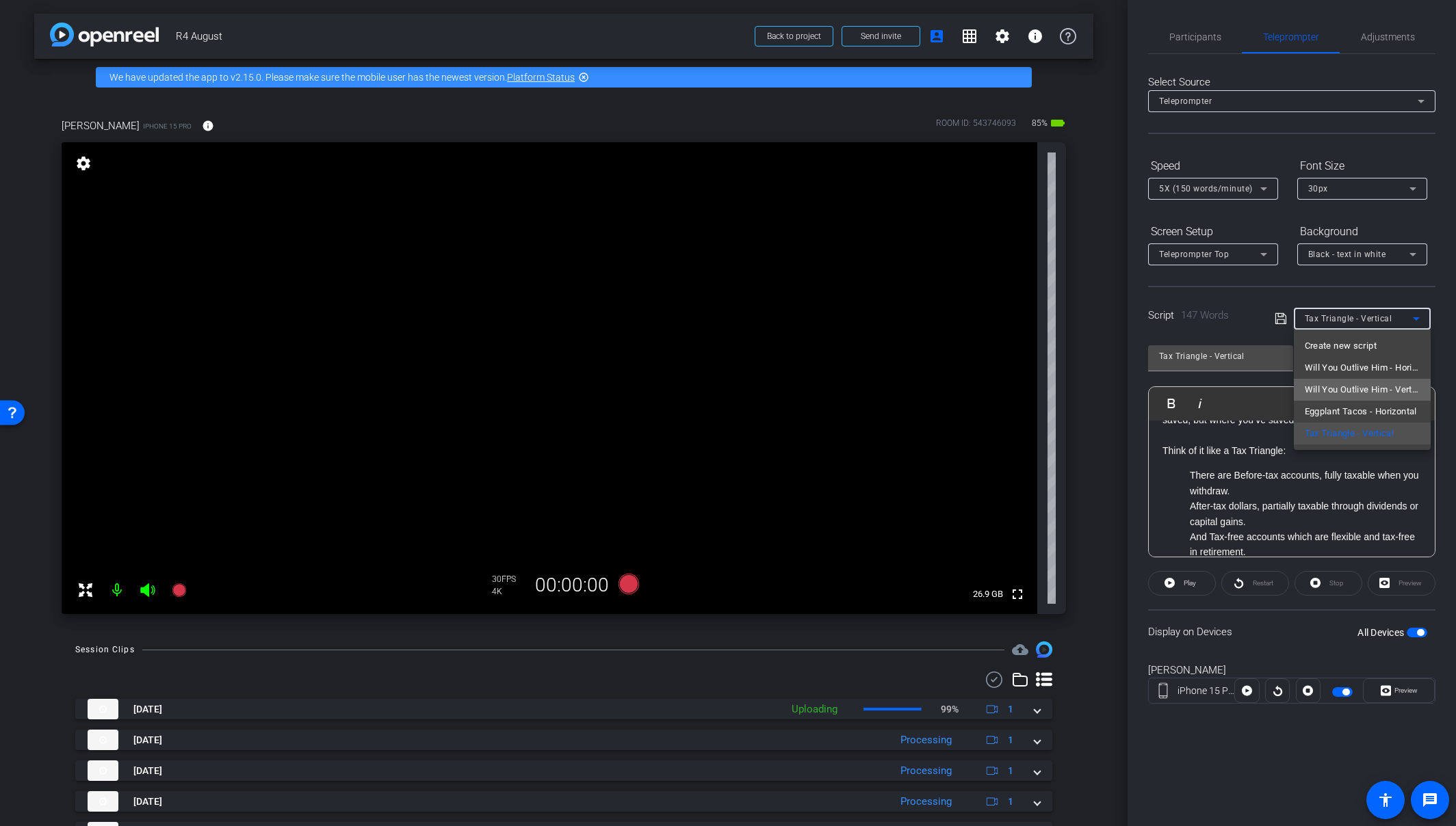
click at [1288, 394] on span "Will You Outlive Him - Vertical" at bounding box center [1362, 390] width 115 height 17
type input "Will You Outlive Him - Vertical"
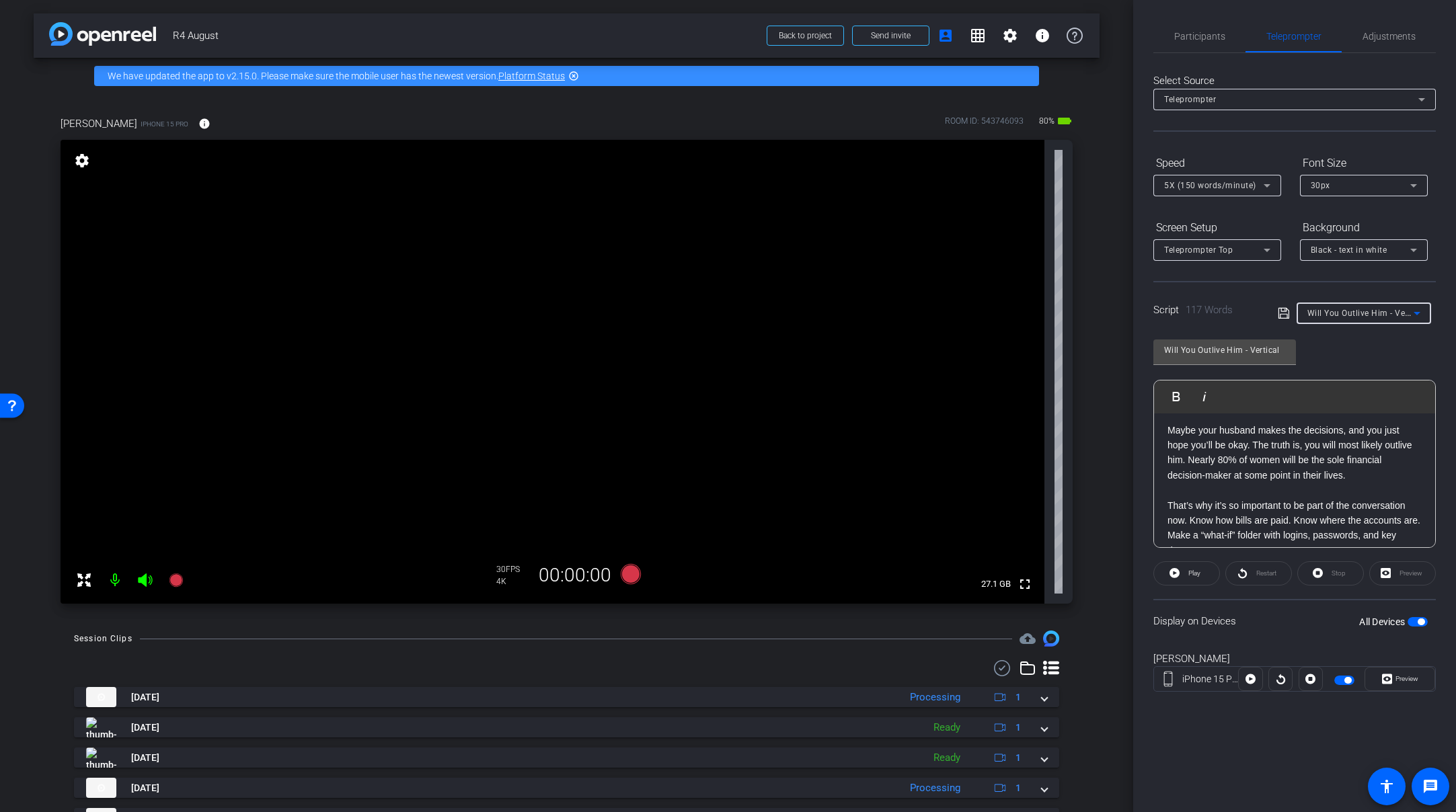
scroll to position [134, 0]
click at [1267, 39] on span "Adjustments" at bounding box center [1389, 36] width 53 height 10
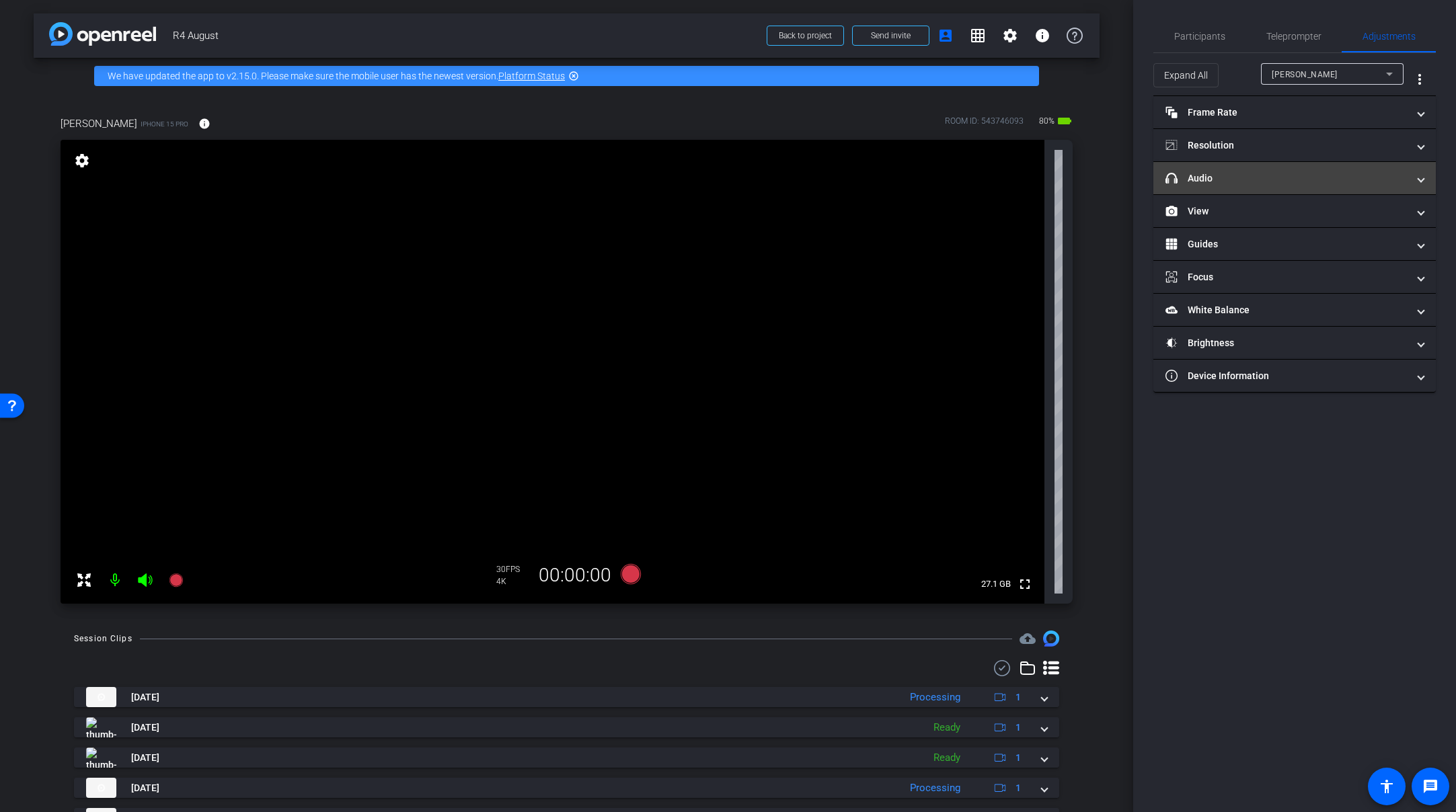
click at [1258, 194] on mat-expansion-panel-header "headphone icon Audio" at bounding box center [1295, 177] width 282 height 32
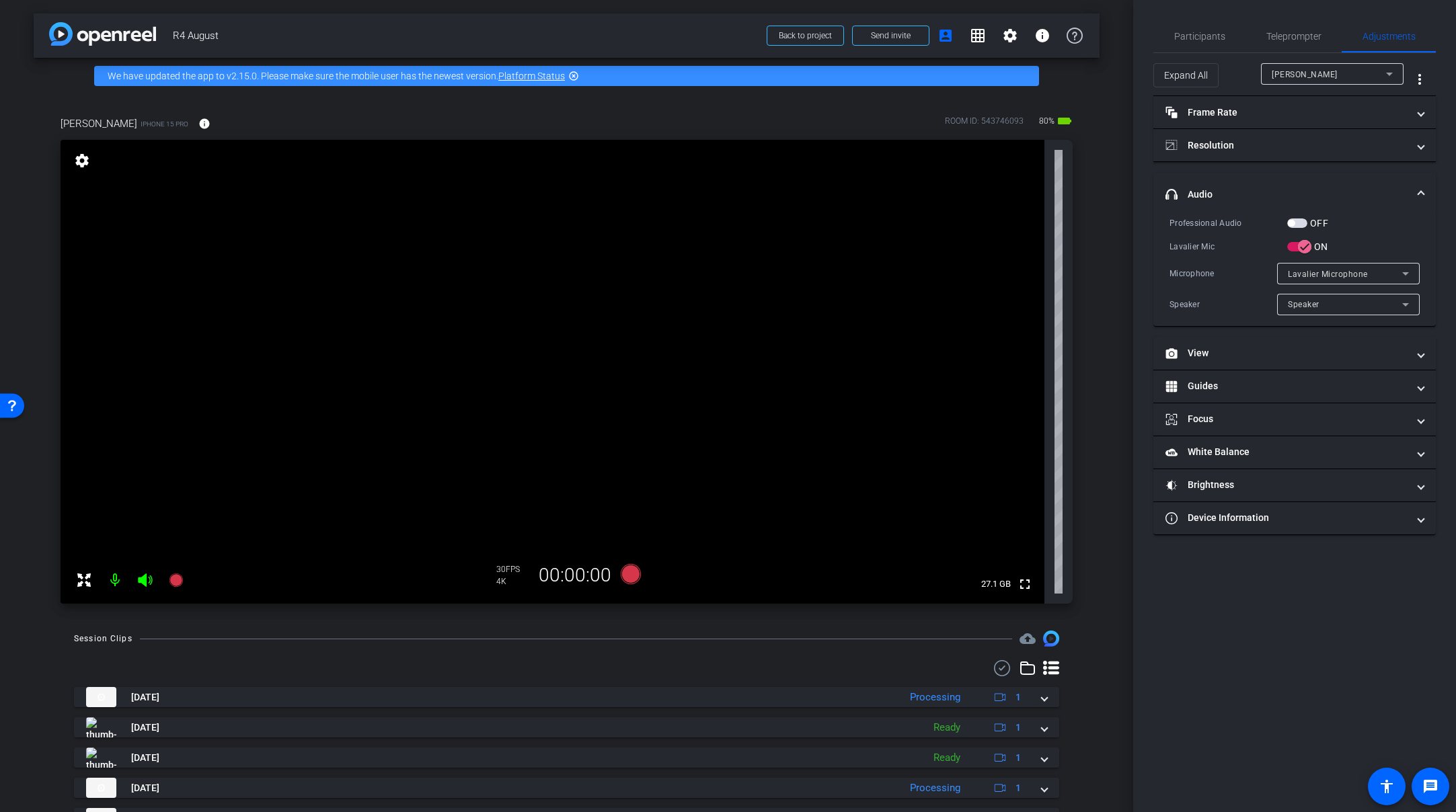
click at [1267, 16] on div "Participants Teleprompter Adjustments settings Molly Roland flip Director Every…" at bounding box center [1294, 406] width 323 height 812
click at [1267, 39] on span "Teleprompter" at bounding box center [1294, 36] width 55 height 10
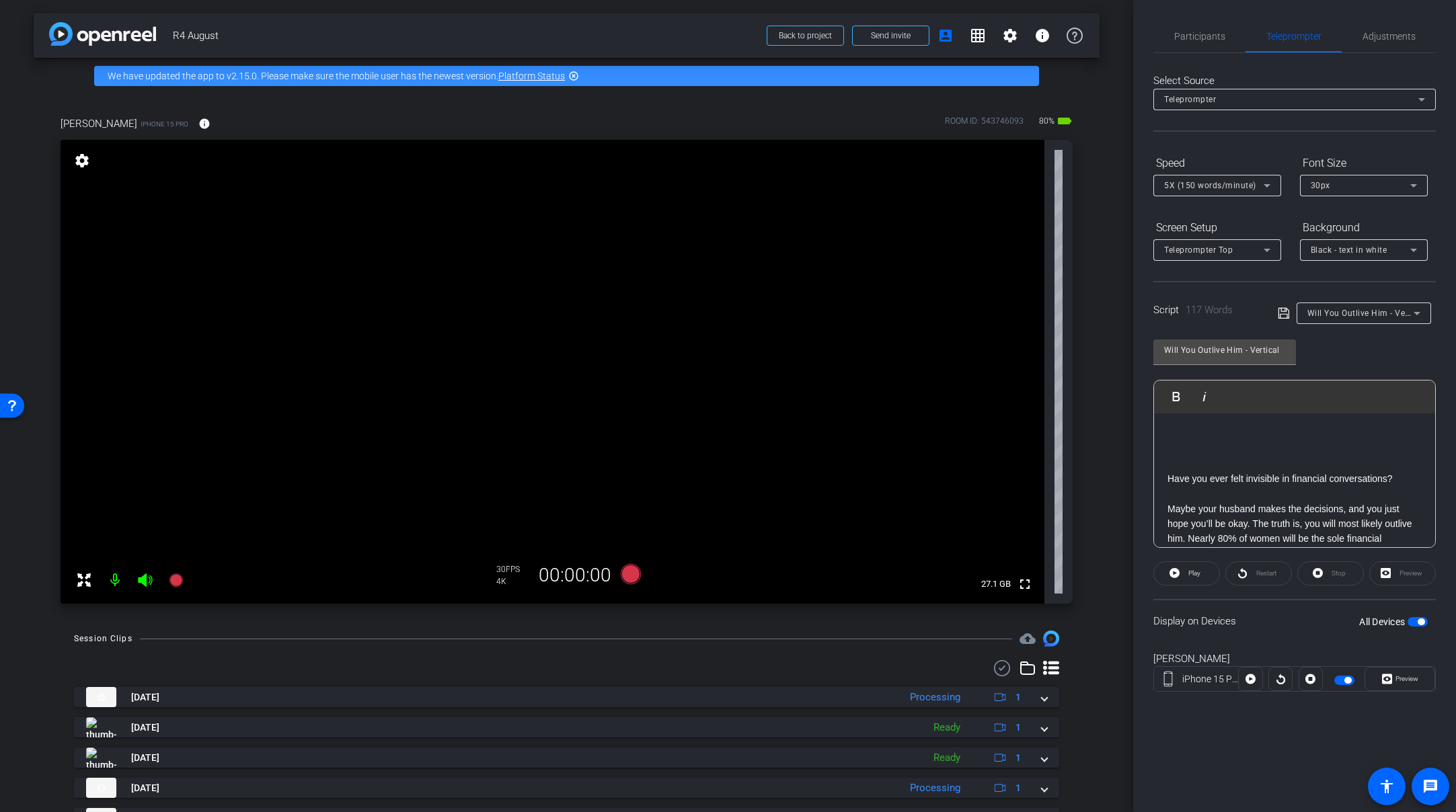
scroll to position [0, 0]
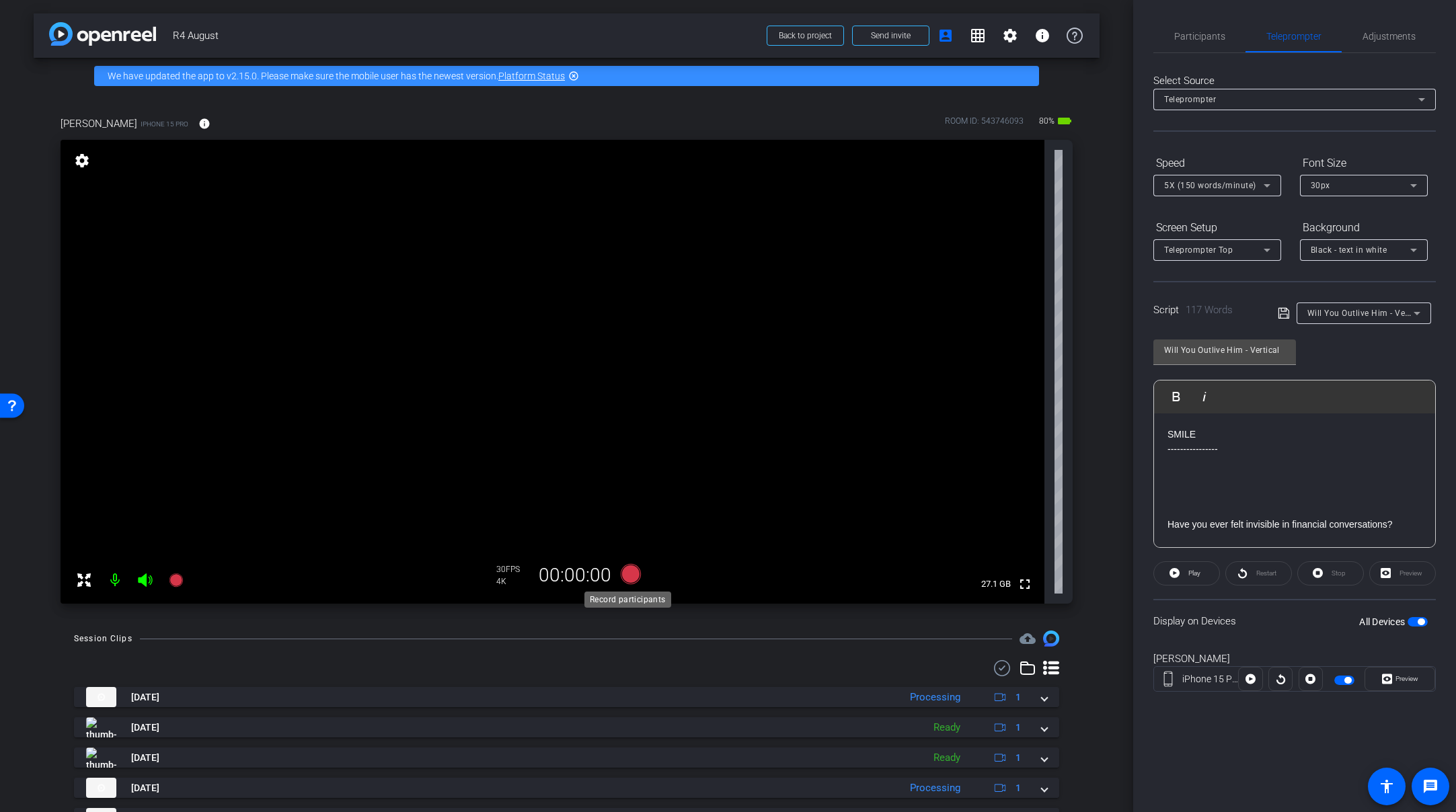
click at [634, 575] on icon at bounding box center [630, 574] width 20 height 20
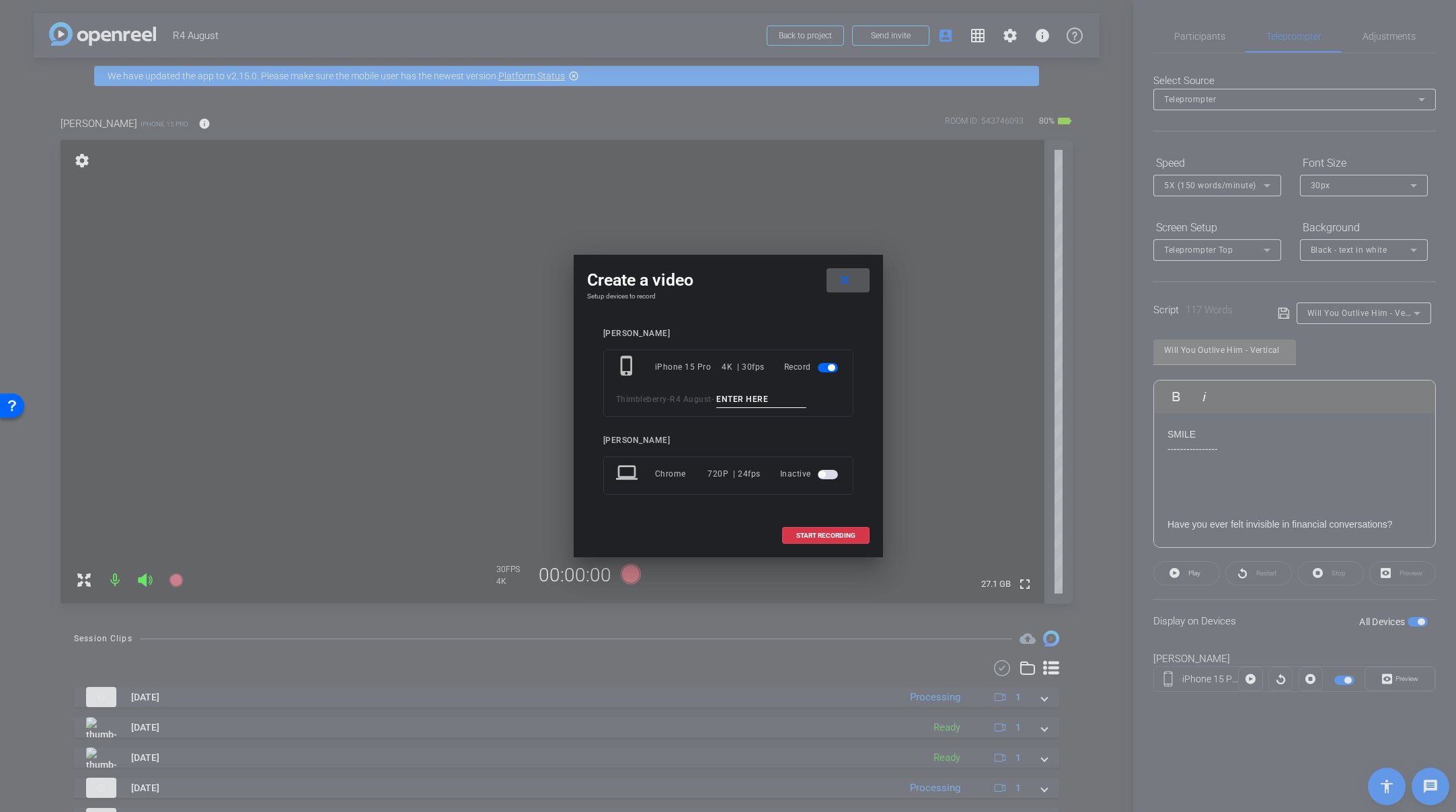
click at [759, 393] on input at bounding box center [761, 399] width 90 height 17
paste input "Tk_1_Triangle"
drag, startPoint x: 745, startPoint y: 396, endPoint x: 785, endPoint y: 393, distance: 40.1
click at [785, 393] on input "Tk_1_Triangle" at bounding box center [761, 399] width 90 height 17
click at [772, 400] on input "Tk_1_Outlivehim_Short" at bounding box center [761, 399] width 90 height 17
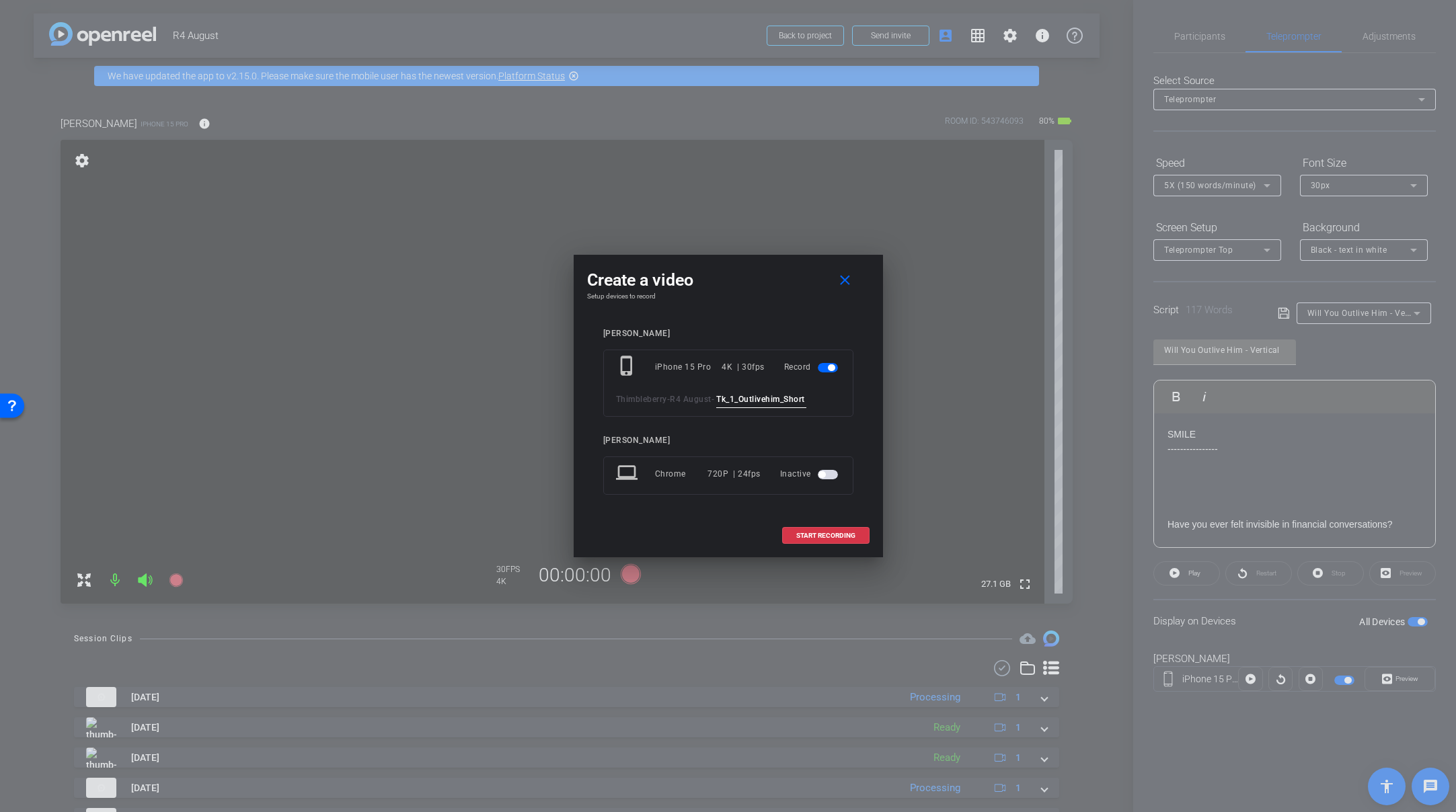
click at [772, 400] on input "Tk_1_Outlivehim_Short" at bounding box center [761, 399] width 90 height 17
type input "Tk_1_Outlivehim_Short"
click at [838, 282] on mat-icon "close" at bounding box center [845, 281] width 17 height 17
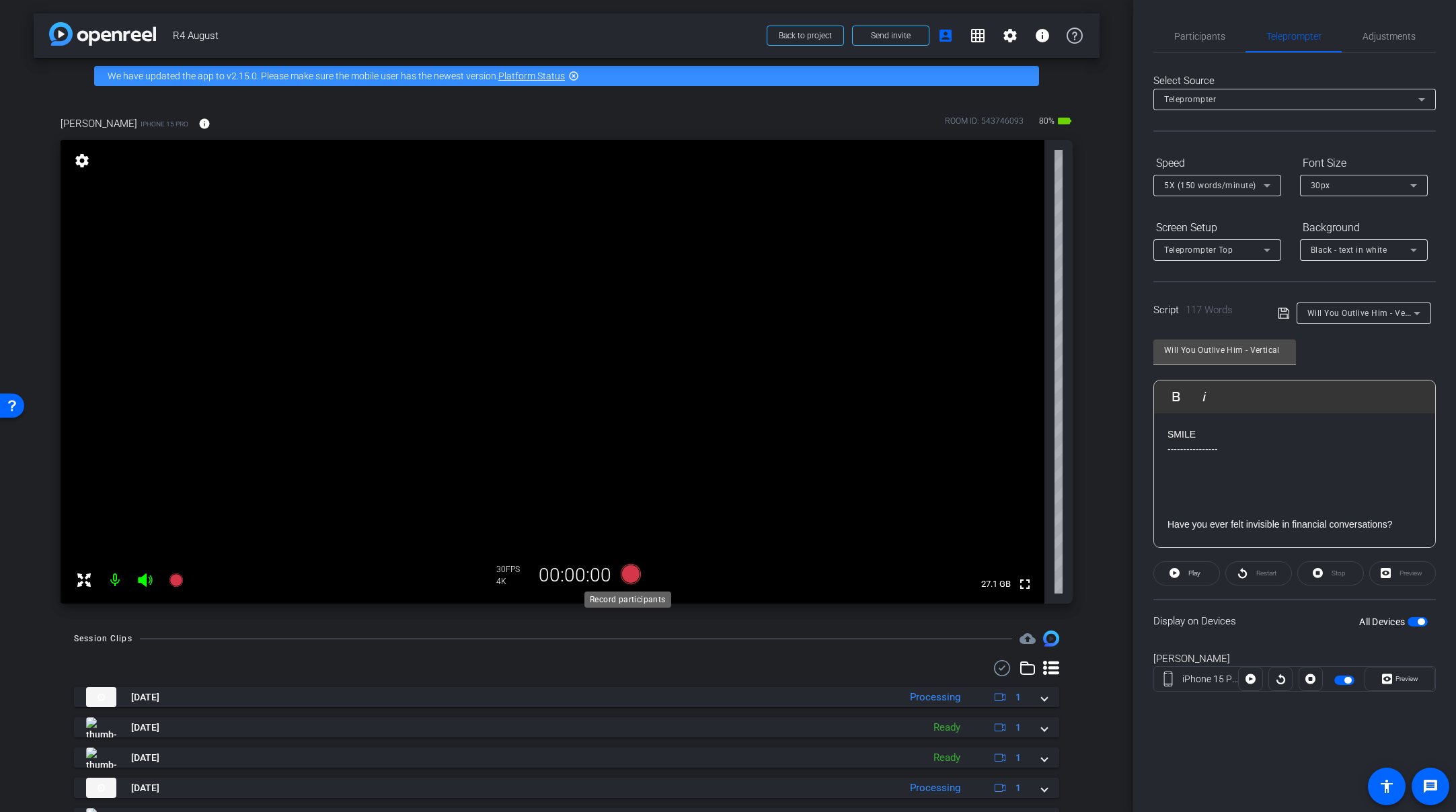
click at [634, 573] on icon at bounding box center [630, 574] width 20 height 20
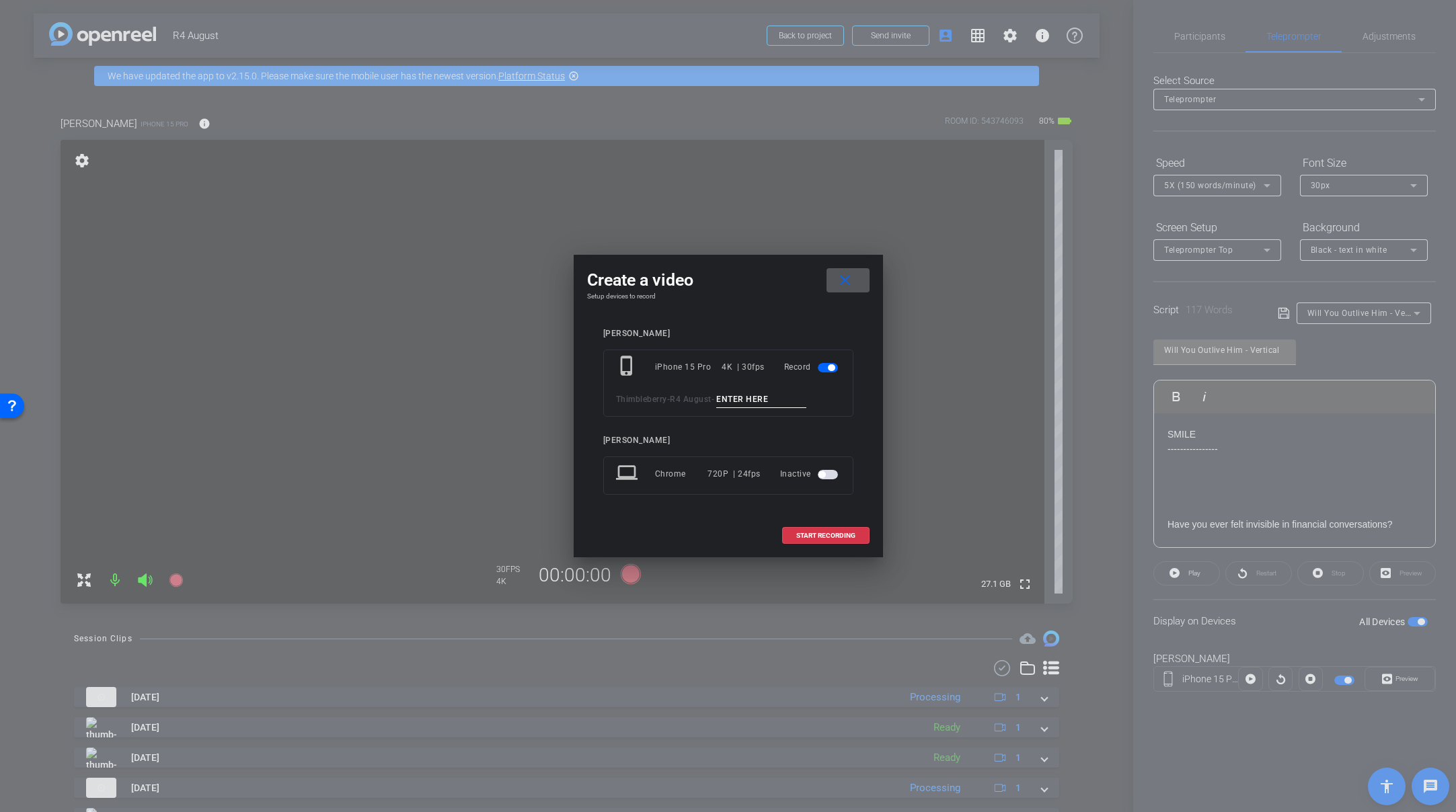
click at [728, 395] on input at bounding box center [761, 399] width 90 height 17
paste input "Tk_1_Outlivehim_Short"
type input "Tk_1_Outlivehim_Short"
click at [837, 532] on span "START RECORDING" at bounding box center [826, 535] width 59 height 7
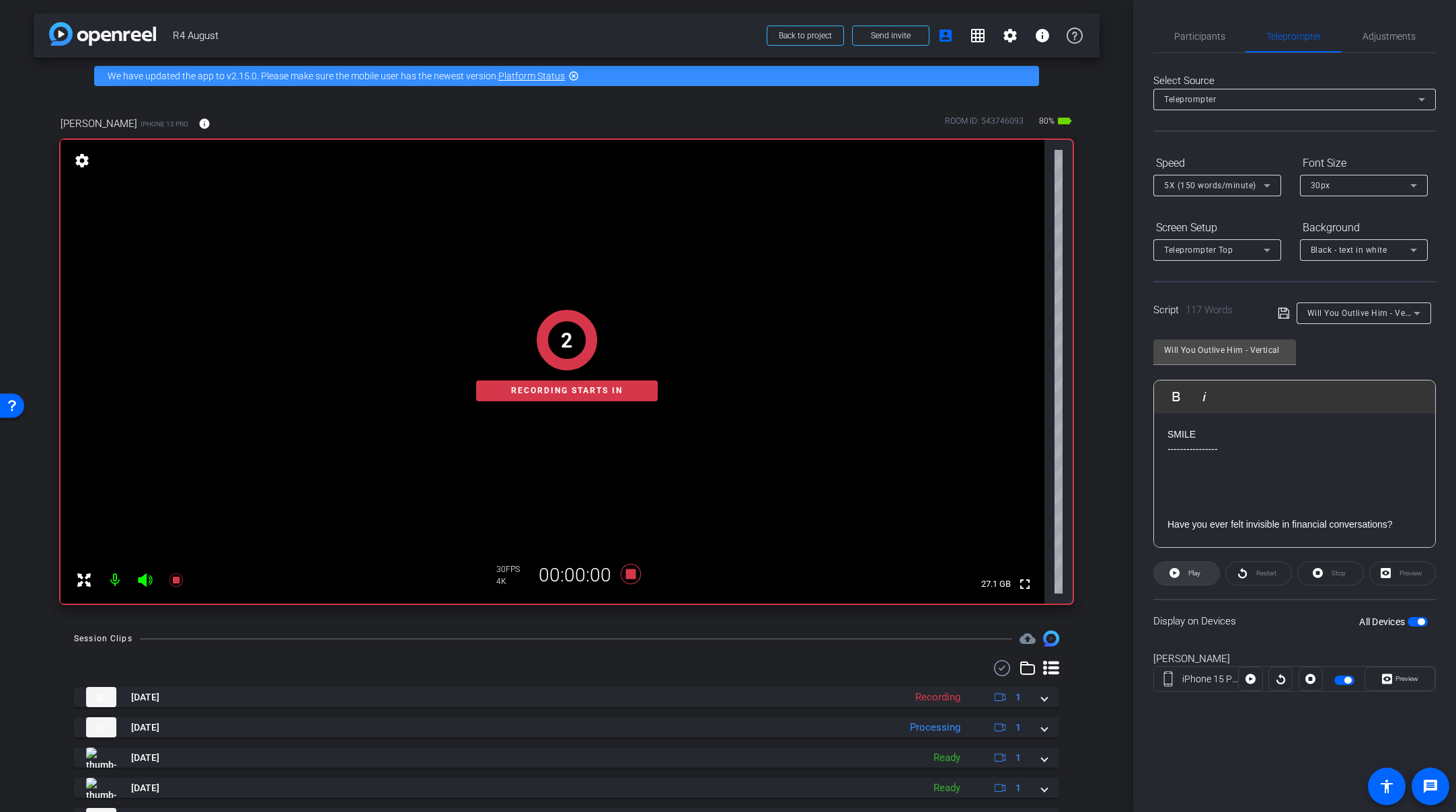
click at [1198, 574] on span "Play" at bounding box center [1195, 573] width 12 height 7
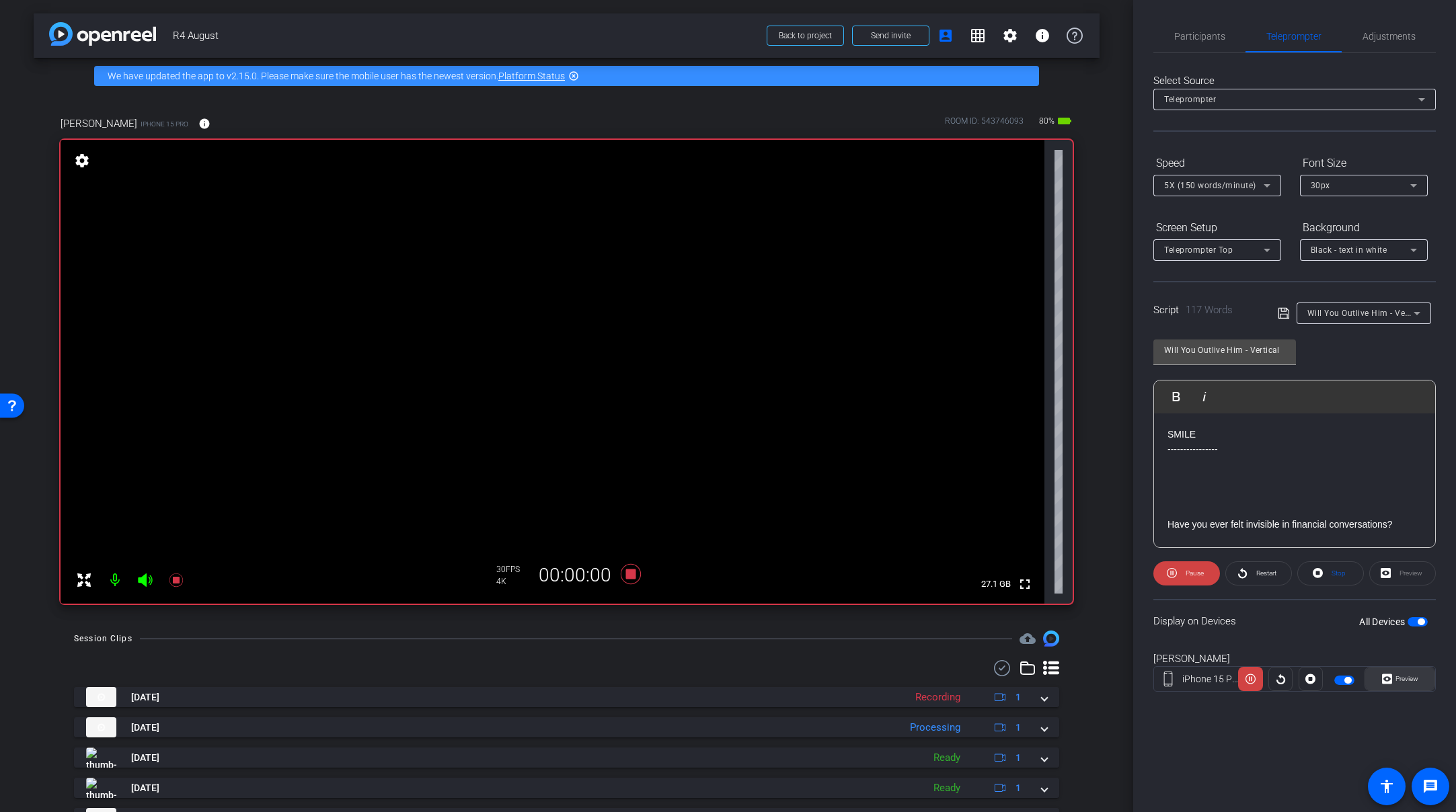
click at [1267, 679] on span "Preview" at bounding box center [1407, 679] width 23 height 7
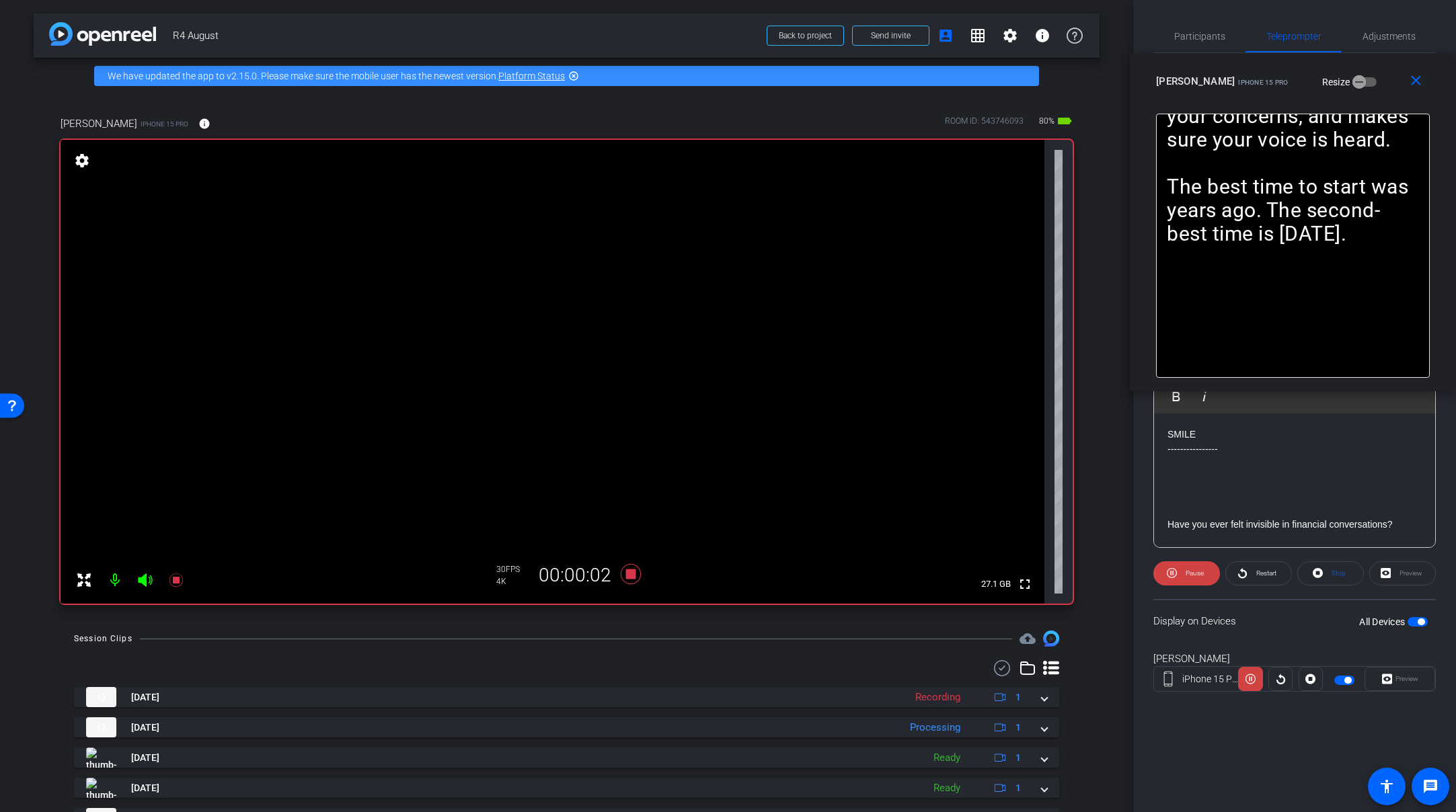
drag, startPoint x: 780, startPoint y: 264, endPoint x: 1348, endPoint y: 80, distance: 597.1
click at [1267, 80] on div "Amy iPhone 15 Pro Resize" at bounding box center [1298, 81] width 284 height 24
click at [627, 574] on icon at bounding box center [630, 574] width 20 height 20
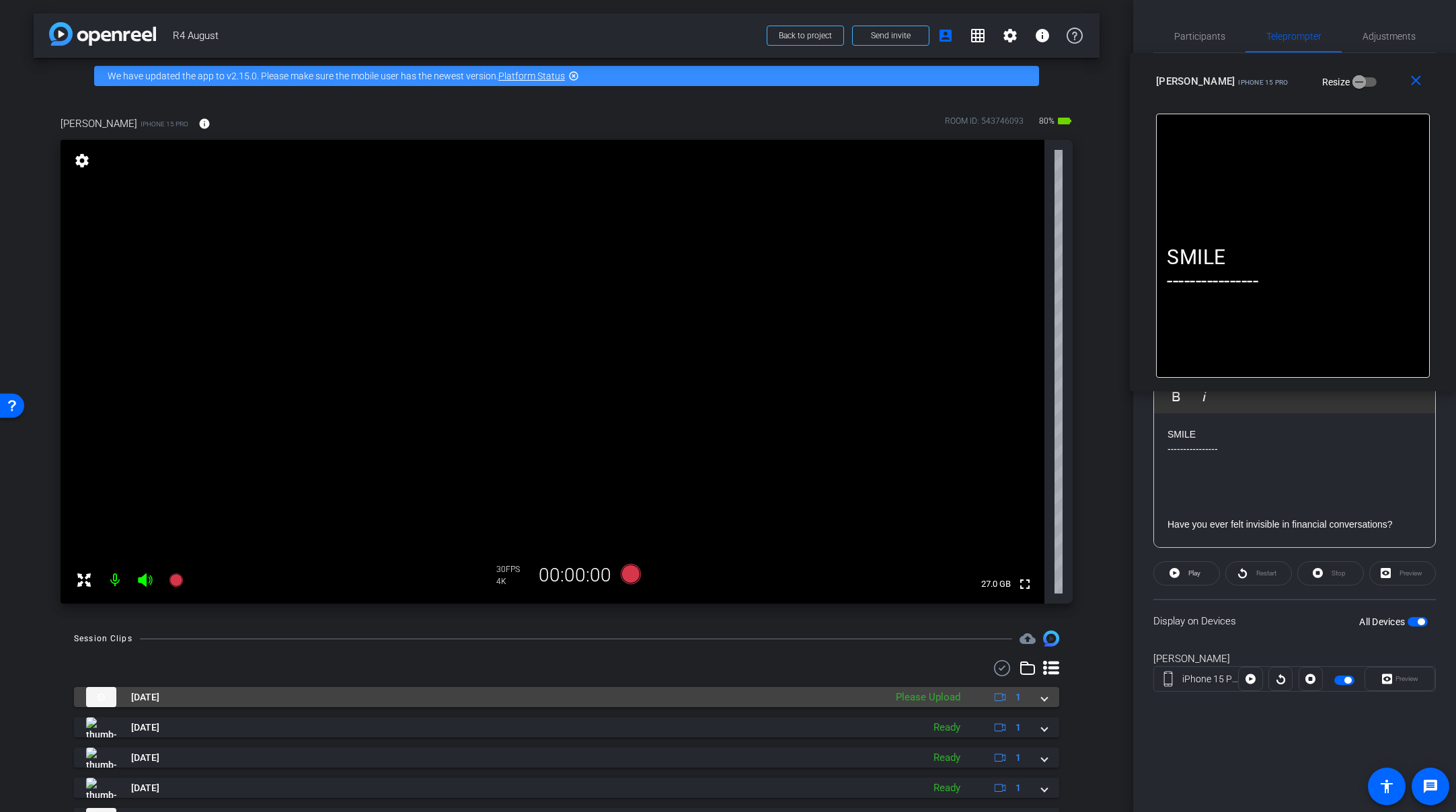
click at [1042, 697] on span at bounding box center [1044, 697] width 5 height 14
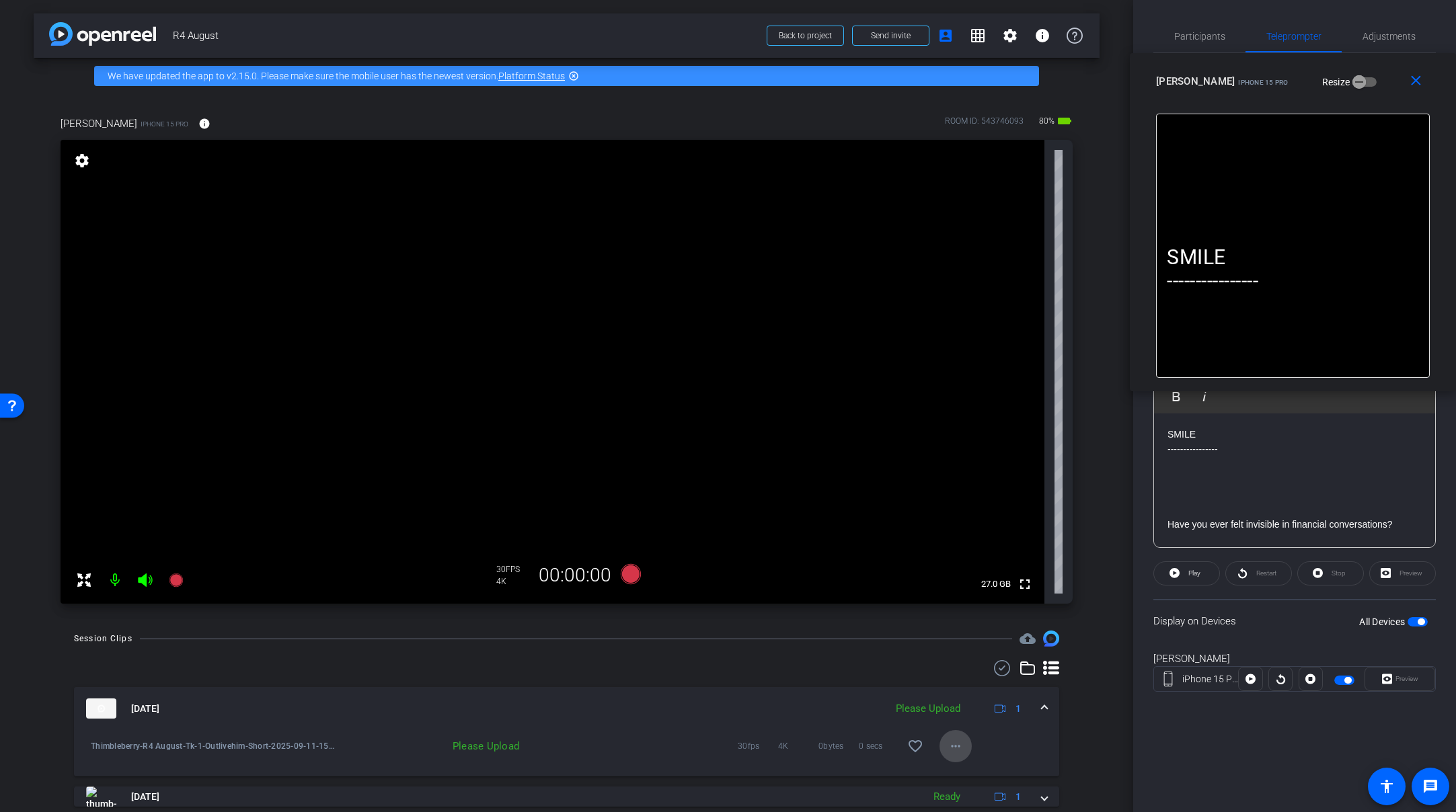
click at [956, 747] on mat-icon "more_horiz" at bounding box center [956, 747] width 16 height 16
click at [979, 690] on span "Upload" at bounding box center [971, 685] width 53 height 16
click at [1042, 704] on span at bounding box center [1044, 709] width 5 height 14
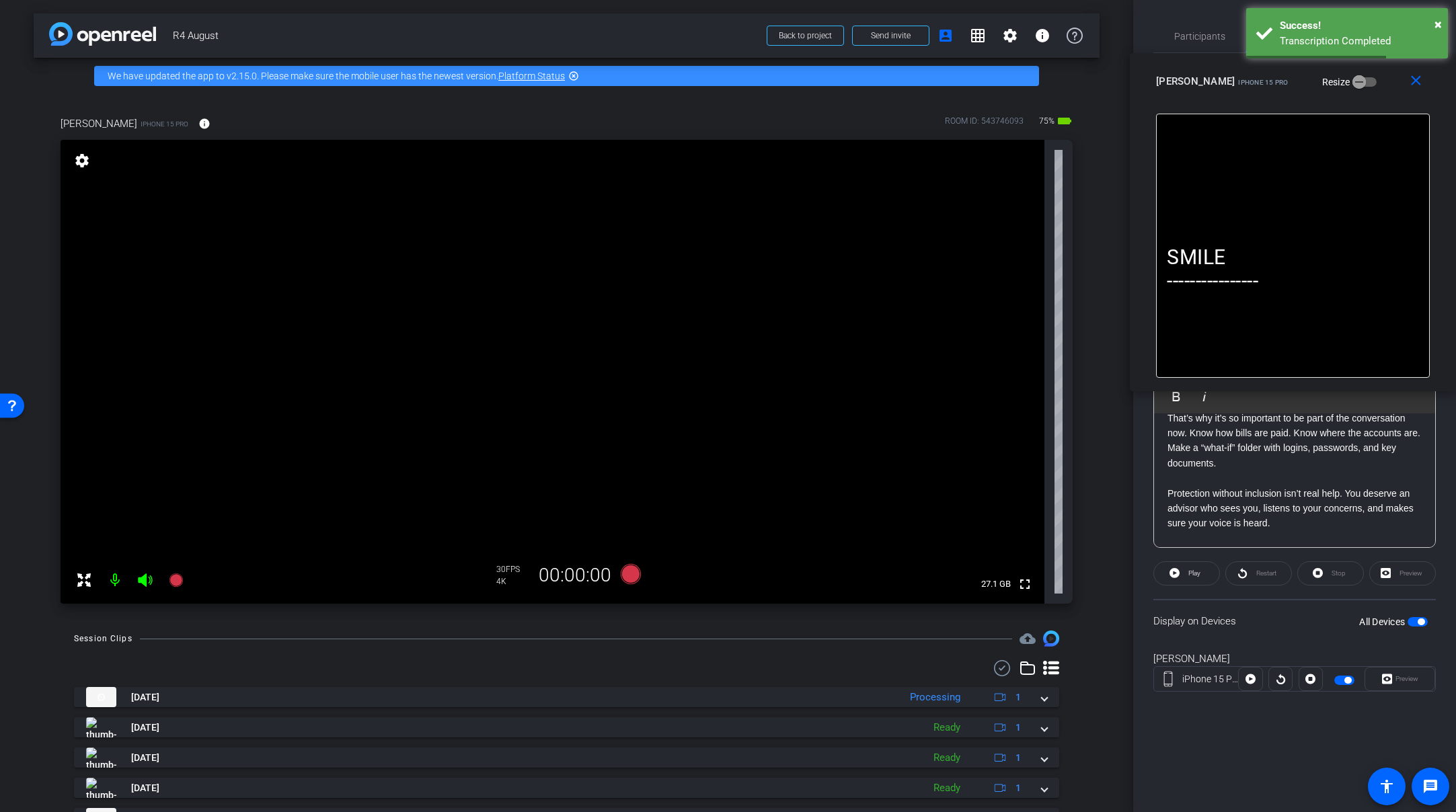
scroll to position [254, 0]
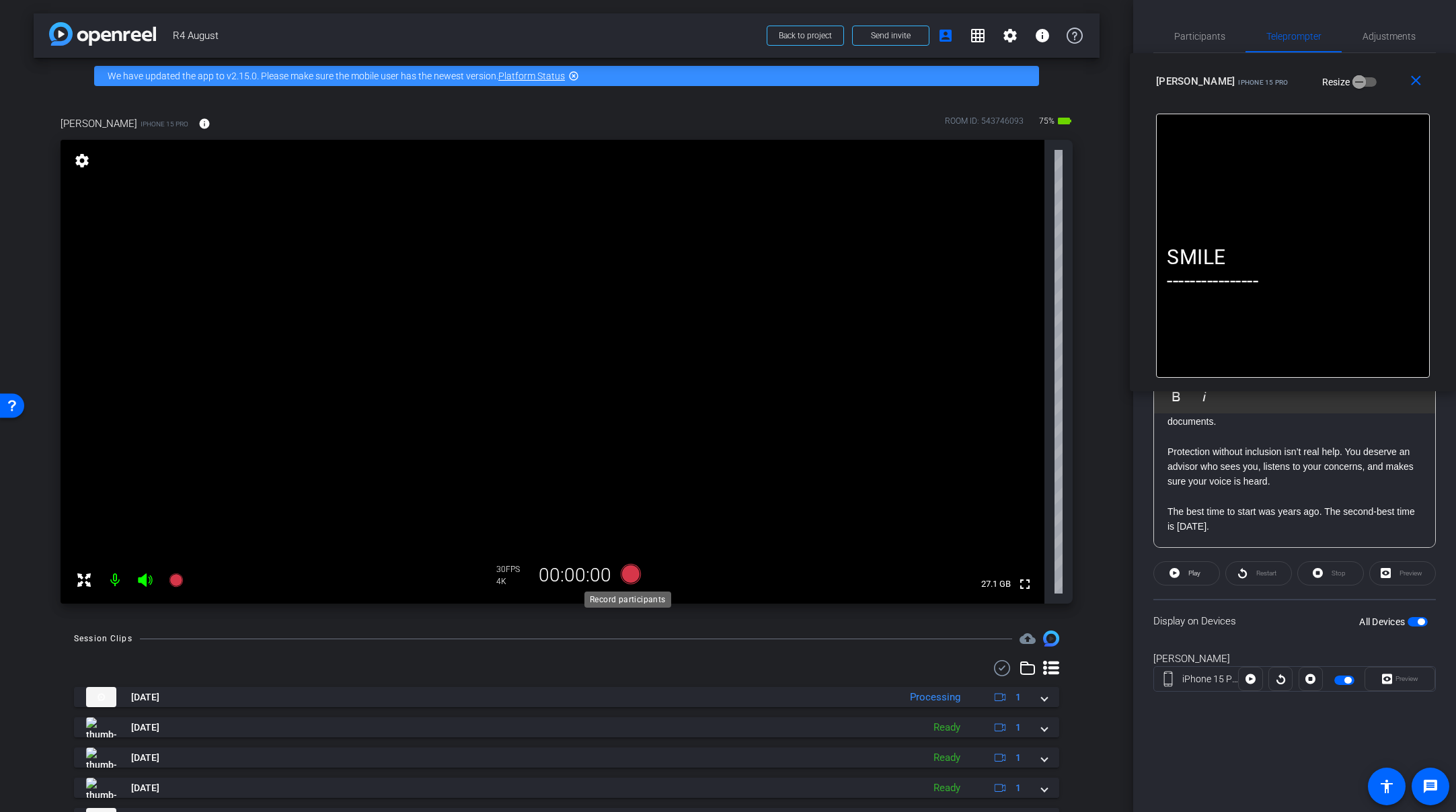
click at [633, 575] on icon at bounding box center [630, 574] width 20 height 20
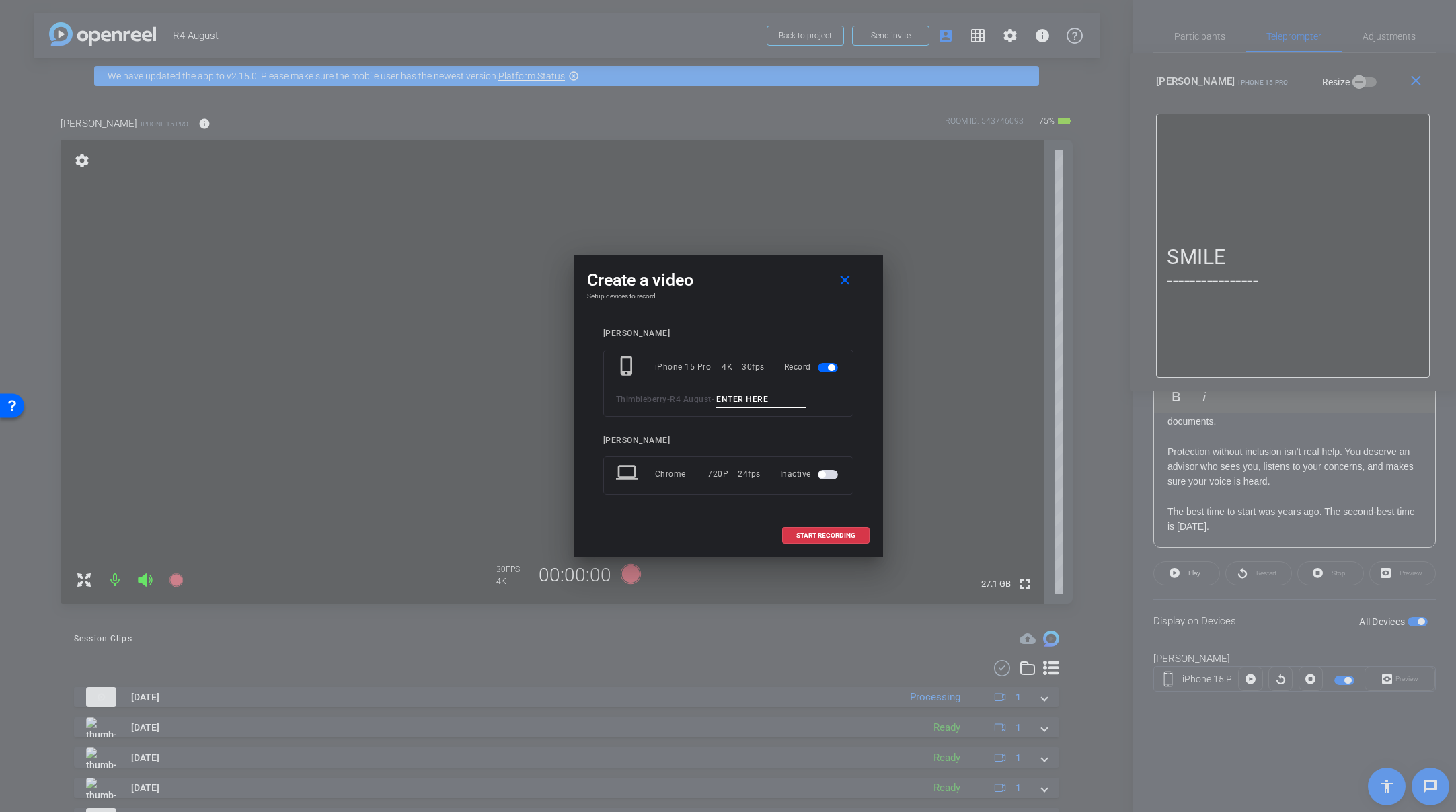
click at [765, 395] on input at bounding box center [761, 399] width 90 height 17
paste input "Tk_1_Outlivehim_Short"
click at [741, 398] on input "Tk_1_Outlivehim_Short" at bounding box center [761, 399] width 90 height 17
type input "Tk_2_Outlivehim_Short"
click at [811, 534] on span "START RECORDING" at bounding box center [826, 535] width 59 height 7
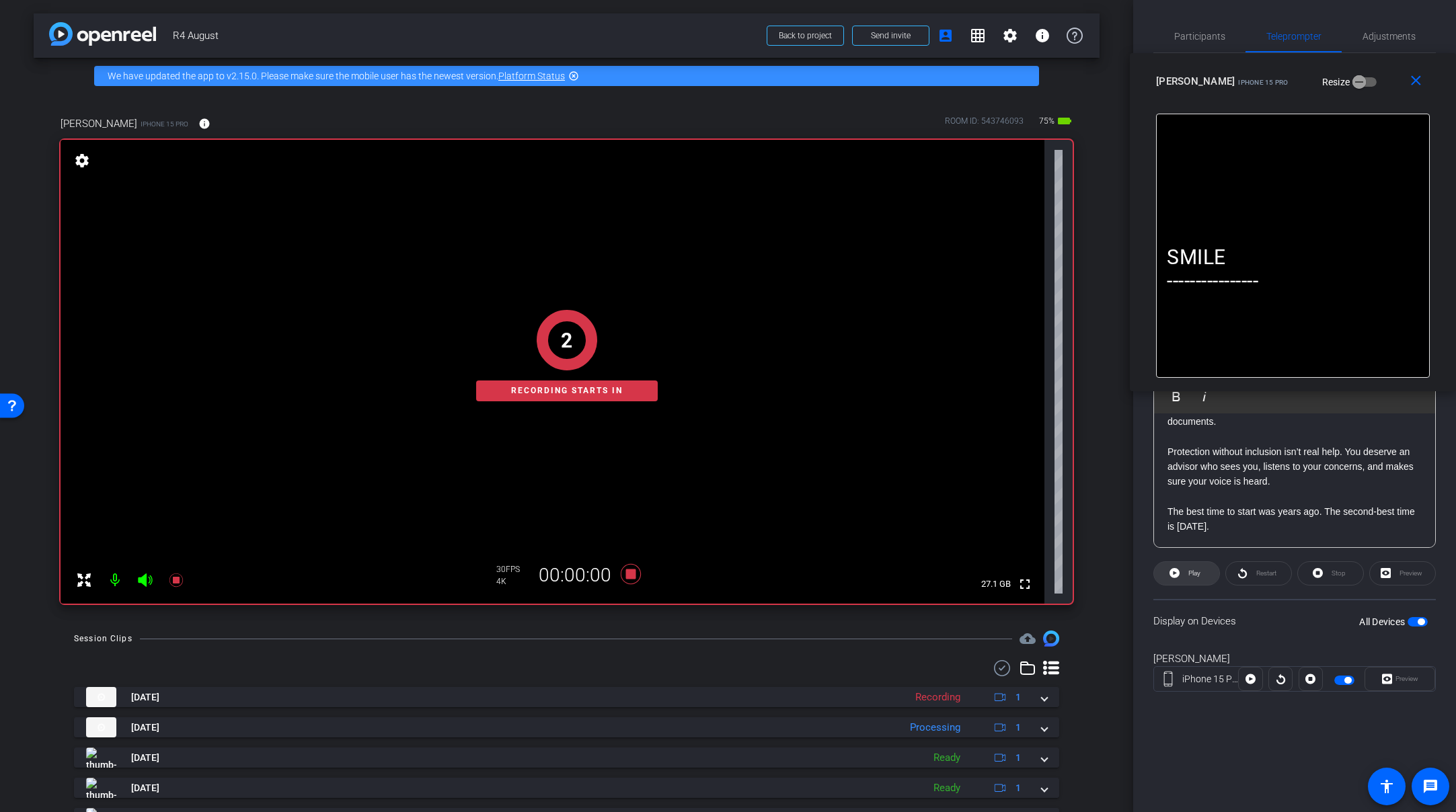
click at [1175, 569] on icon at bounding box center [1175, 573] width 10 height 10
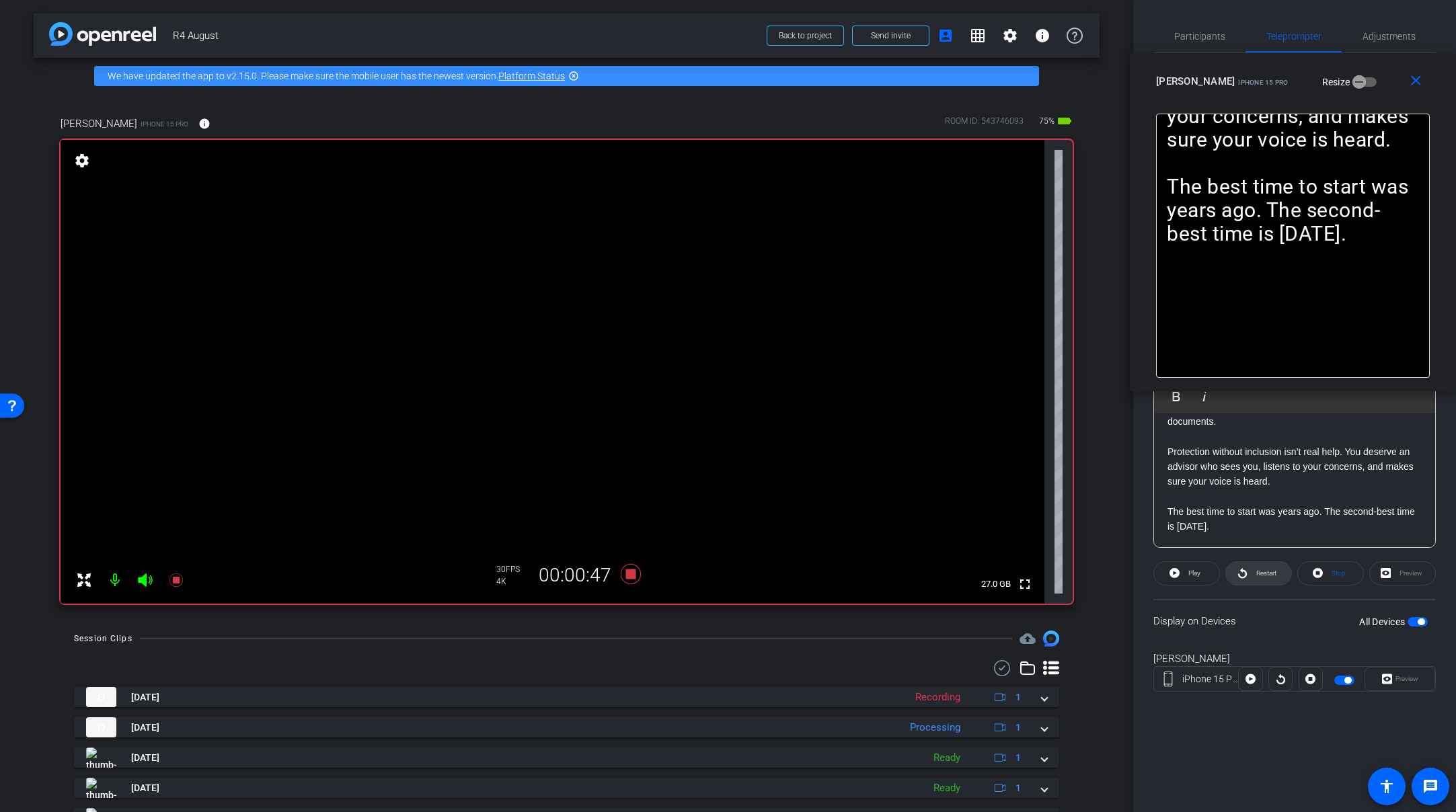
click at [1244, 573] on icon at bounding box center [1243, 573] width 10 height 17
click at [628, 576] on icon at bounding box center [630, 574] width 20 height 20
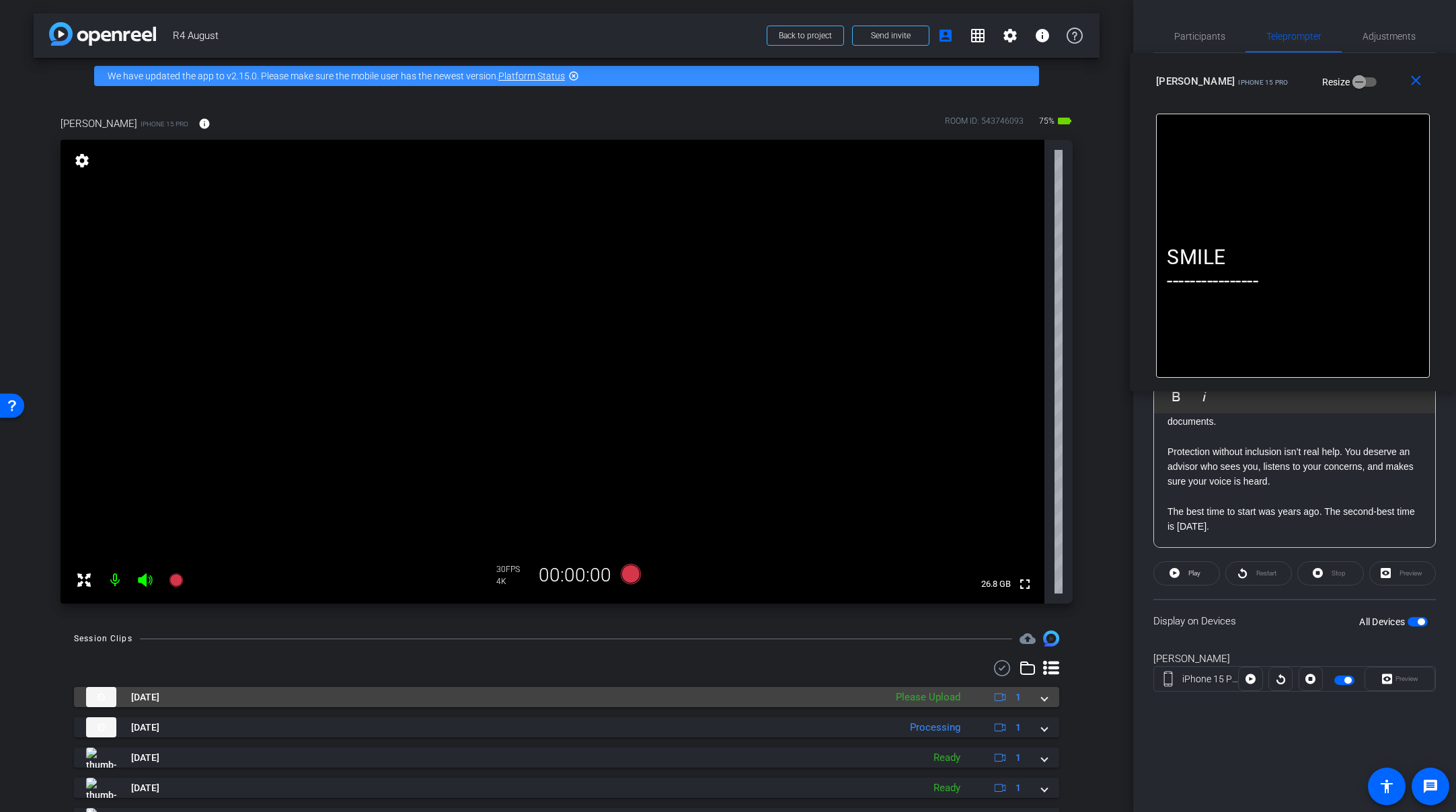
click at [1034, 691] on div "Sep 11, 2025 Please Upload 1" at bounding box center [564, 697] width 956 height 20
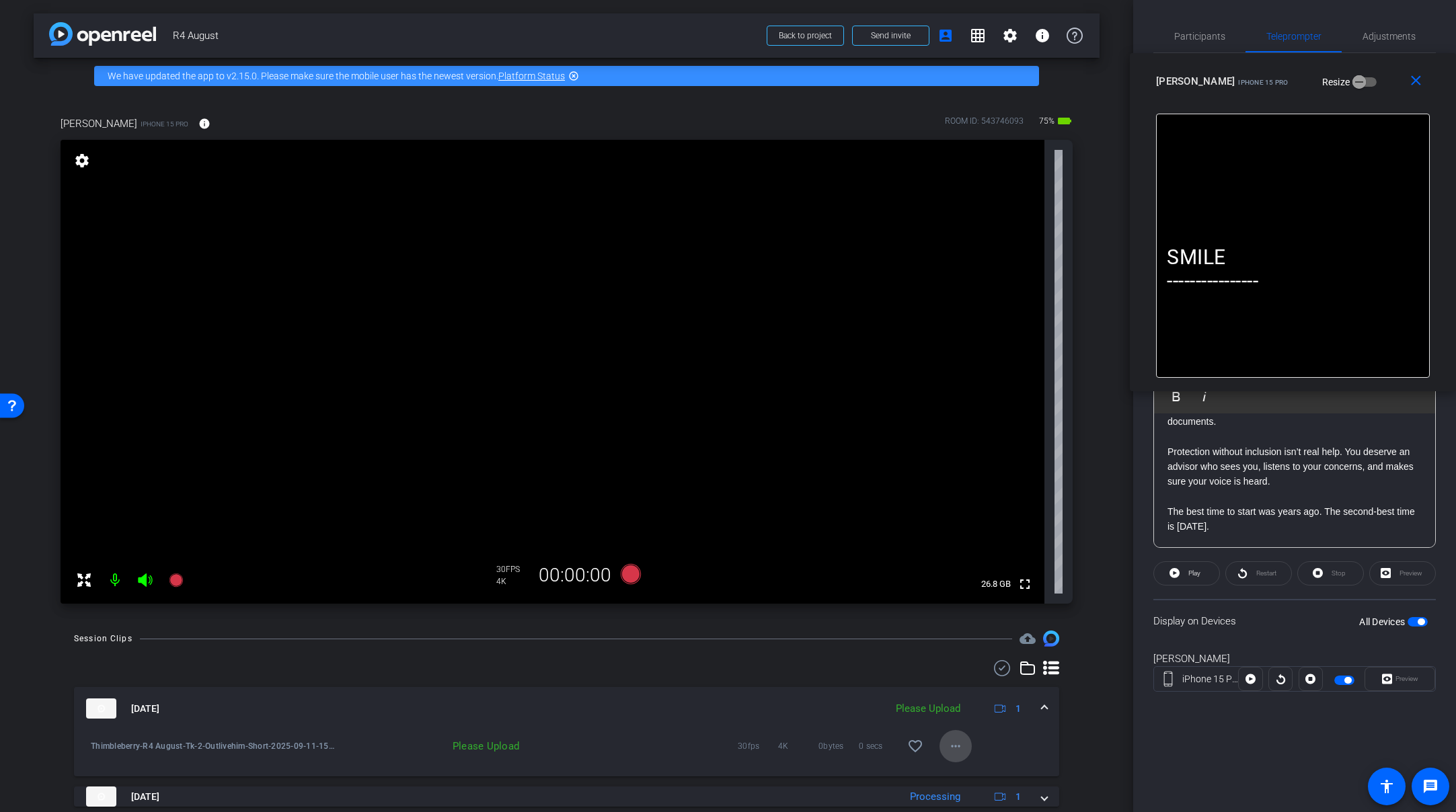
click at [956, 747] on mat-icon "more_horiz" at bounding box center [956, 747] width 16 height 16
click at [986, 684] on span "Upload" at bounding box center [971, 685] width 53 height 16
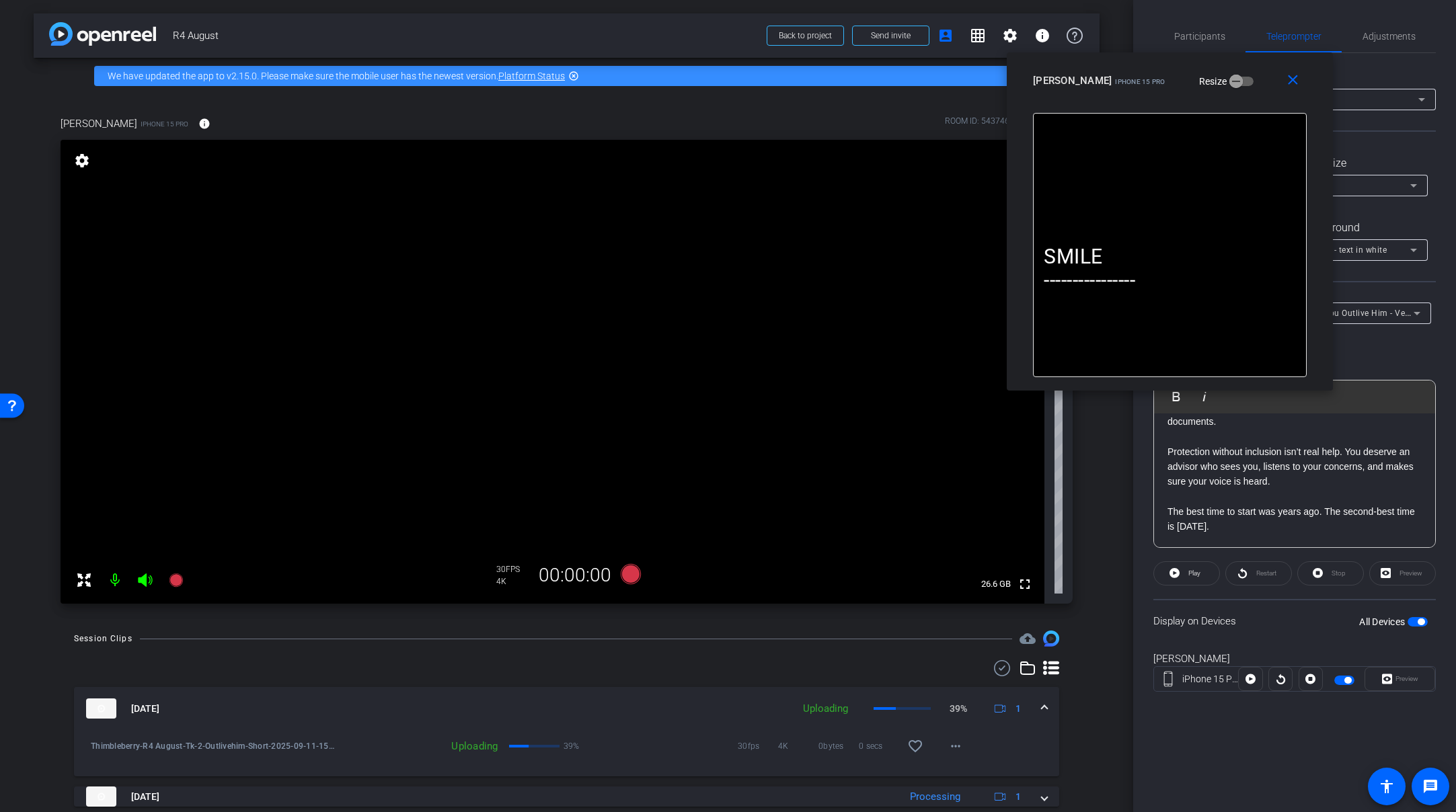
drag, startPoint x: 1383, startPoint y: 82, endPoint x: 1261, endPoint y: 82, distance: 122.0
click at [1261, 82] on div "Amy iPhone 15 Pro Resize" at bounding box center [1175, 80] width 284 height 24
click at [1267, 81] on mat-icon "close" at bounding box center [1293, 80] width 17 height 17
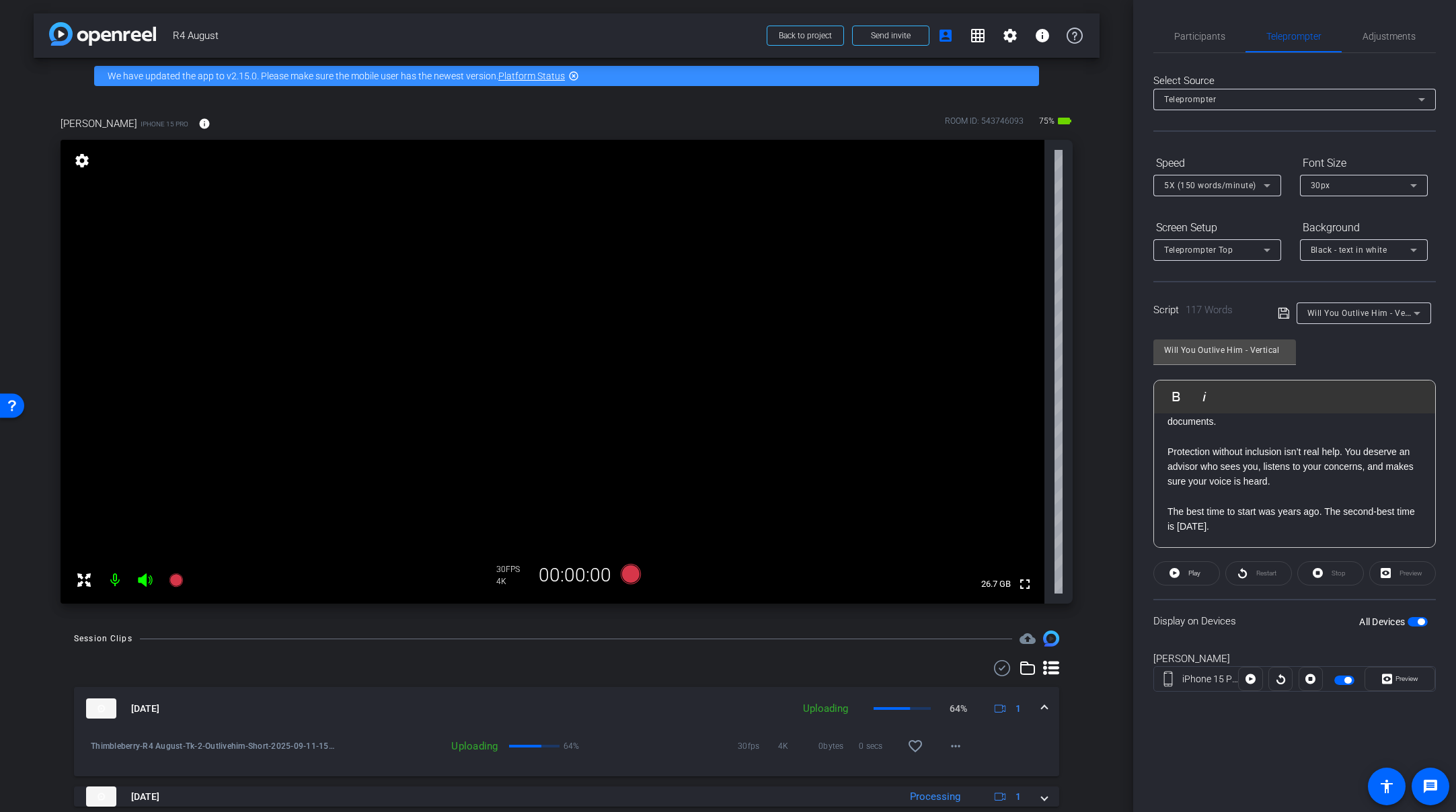
click at [1267, 313] on span "Will You Outlive Him - Vertical" at bounding box center [1366, 312] width 118 height 10
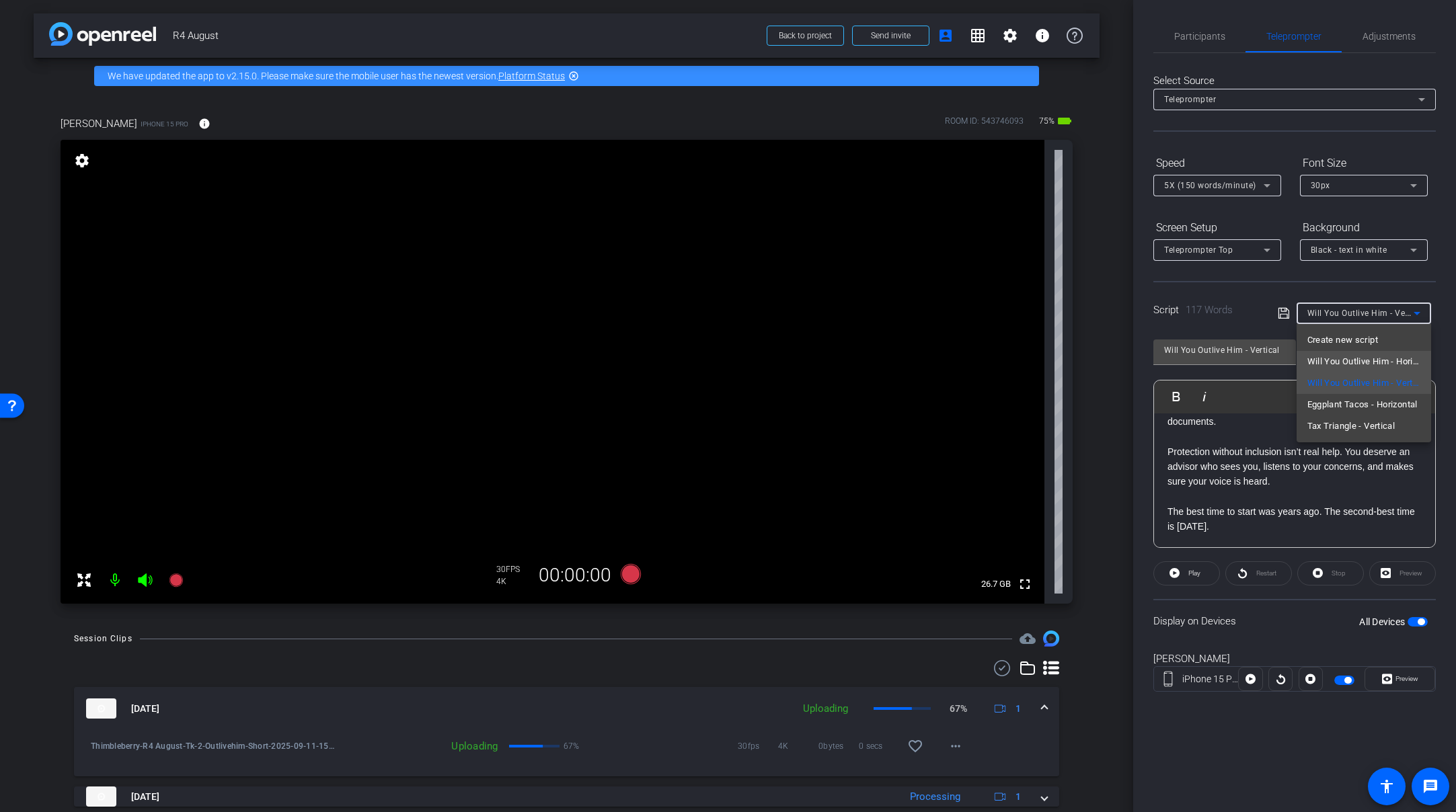
click at [1267, 368] on span "Will You Outlive Him - Horizontal" at bounding box center [1364, 362] width 113 height 16
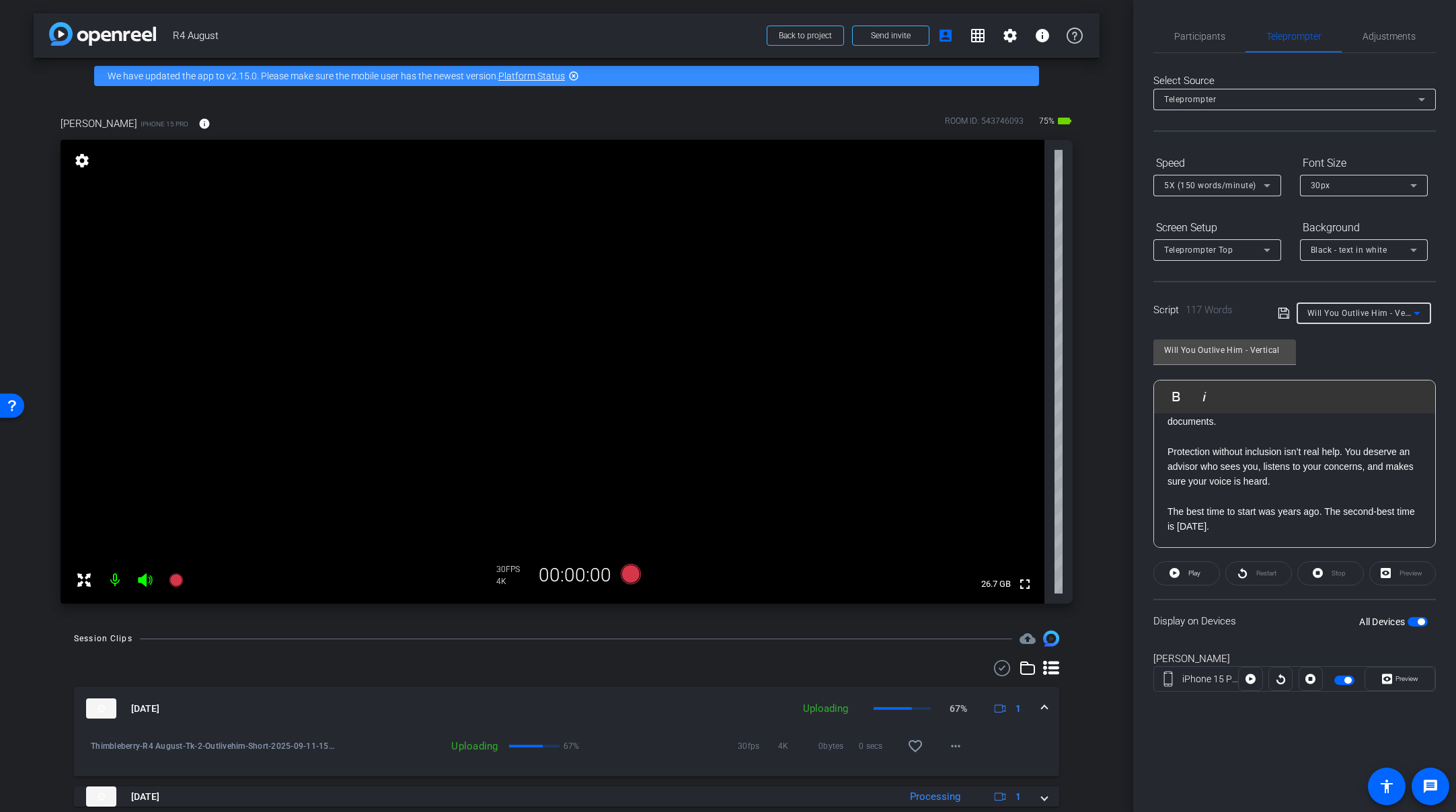
type input "Will You Outlive Him - Horizontal"
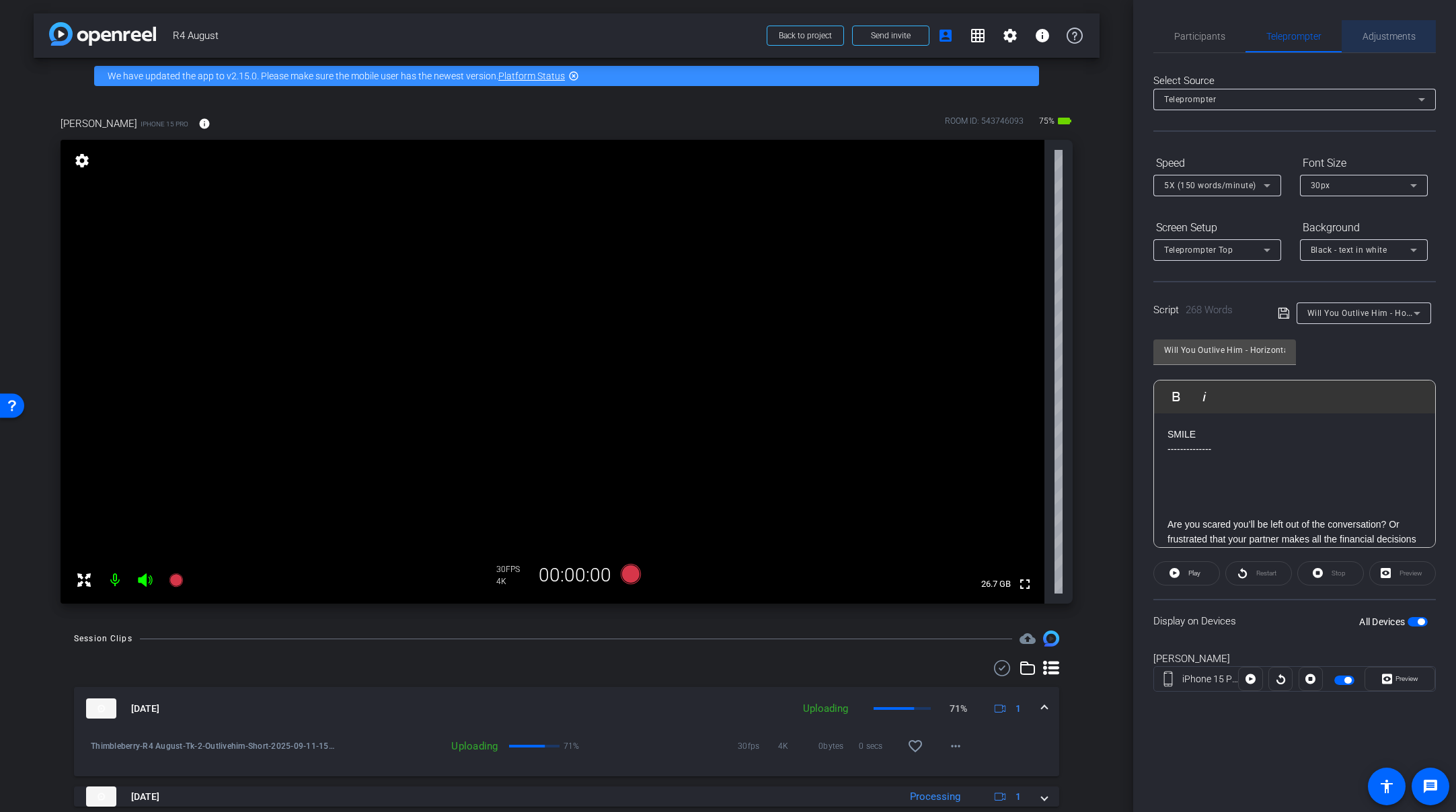
click at [1267, 36] on span "Adjustments" at bounding box center [1389, 36] width 53 height 10
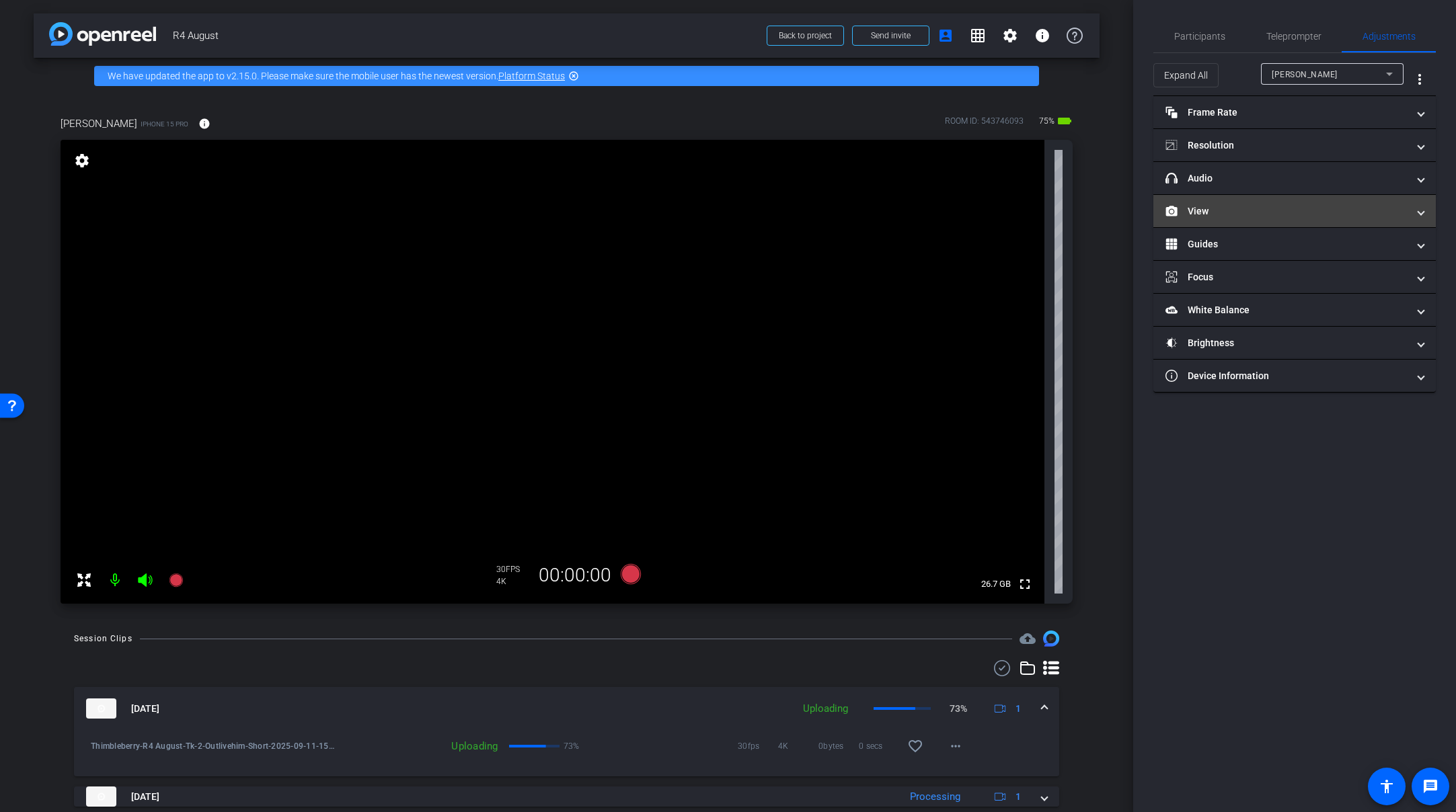
click at [1249, 217] on mat-panel-title "View" at bounding box center [1287, 211] width 242 height 14
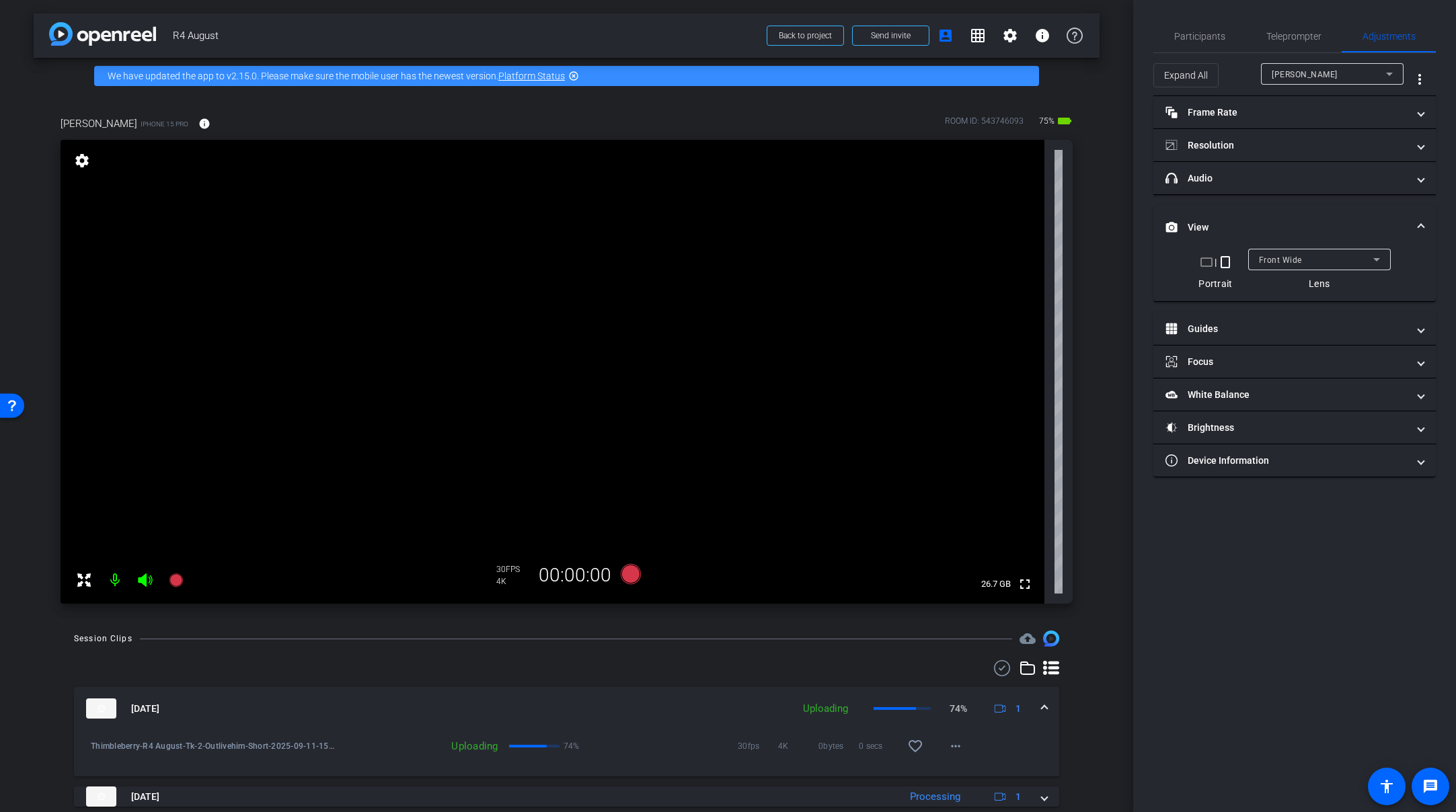
click at [1207, 262] on mat-icon "crop_landscape" at bounding box center [1207, 262] width 16 height 16
click at [1267, 35] on span "Teleprompter" at bounding box center [1294, 36] width 55 height 10
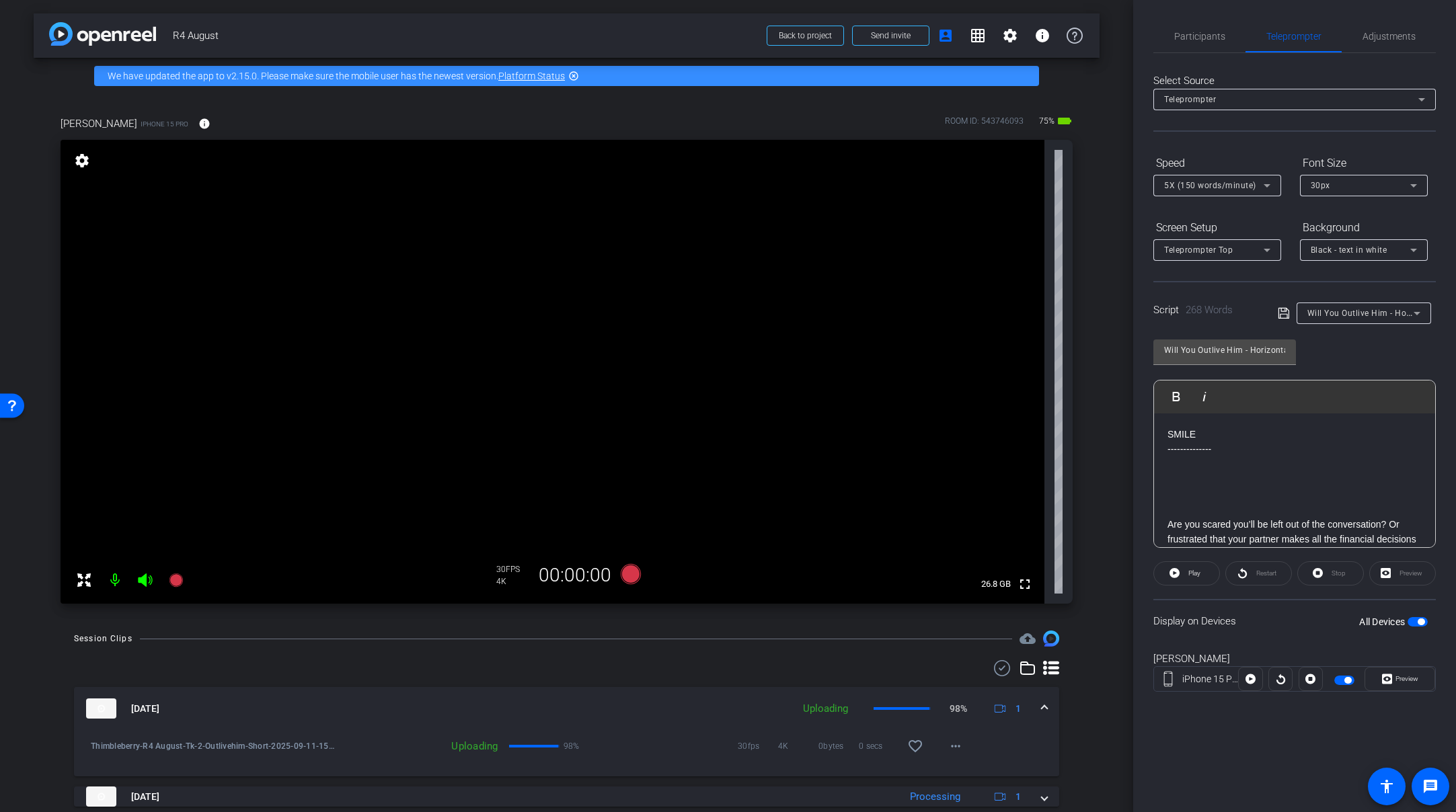
click at [1267, 625] on span "button" at bounding box center [1421, 621] width 7 height 7
click at [625, 572] on icon at bounding box center [630, 574] width 20 height 20
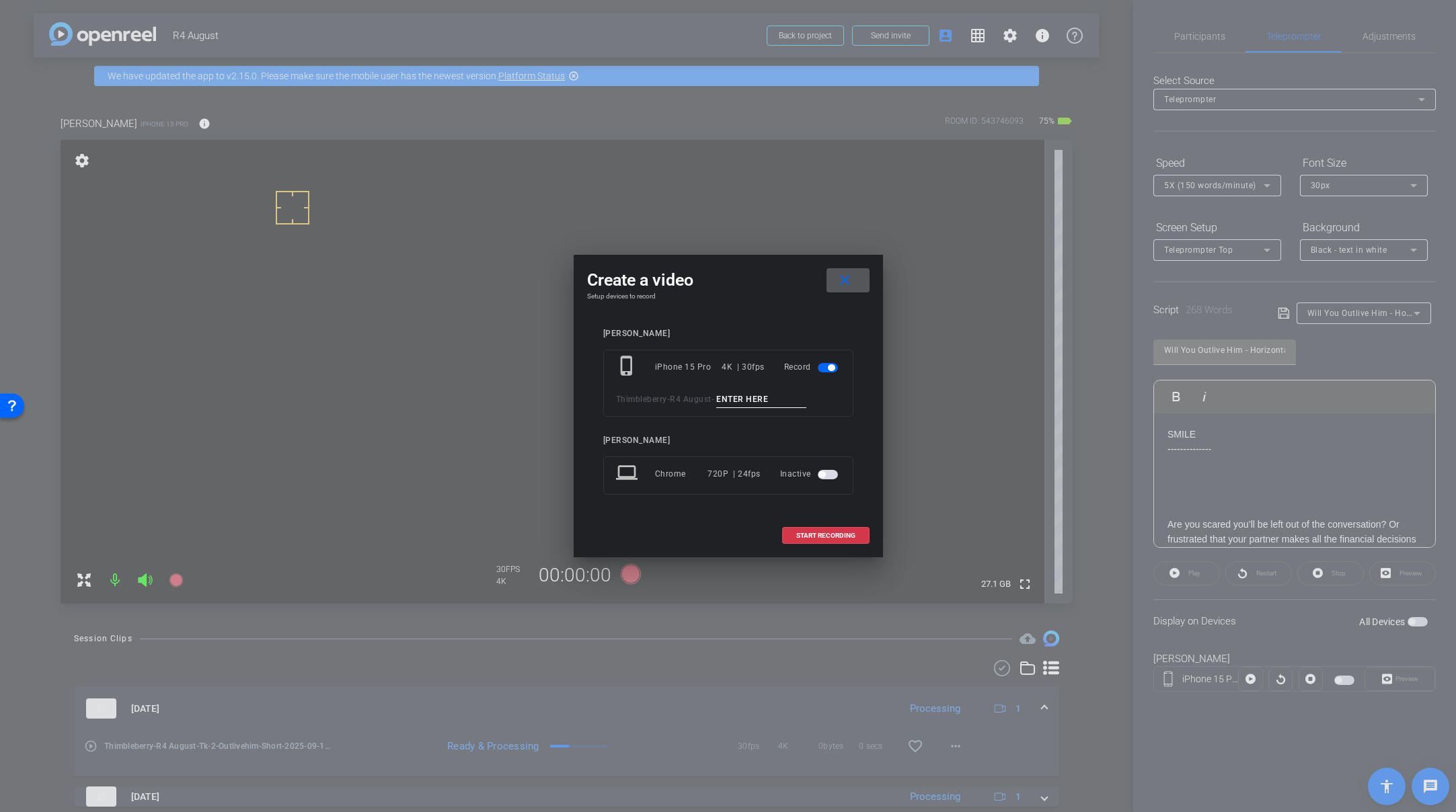
click at [763, 399] on input at bounding box center [761, 399] width 90 height 17
paste input "Tk_1_Outlivehim_Short"
drag, startPoint x: 789, startPoint y: 399, endPoint x: 818, endPoint y: 396, distance: 29.2
click at [818, 396] on div "Thimbleberry - R4 August - Tk_1_Outlivehim_Short" at bounding box center [728, 399] width 225 height 17
type input "Tk_1_Outlivehim"
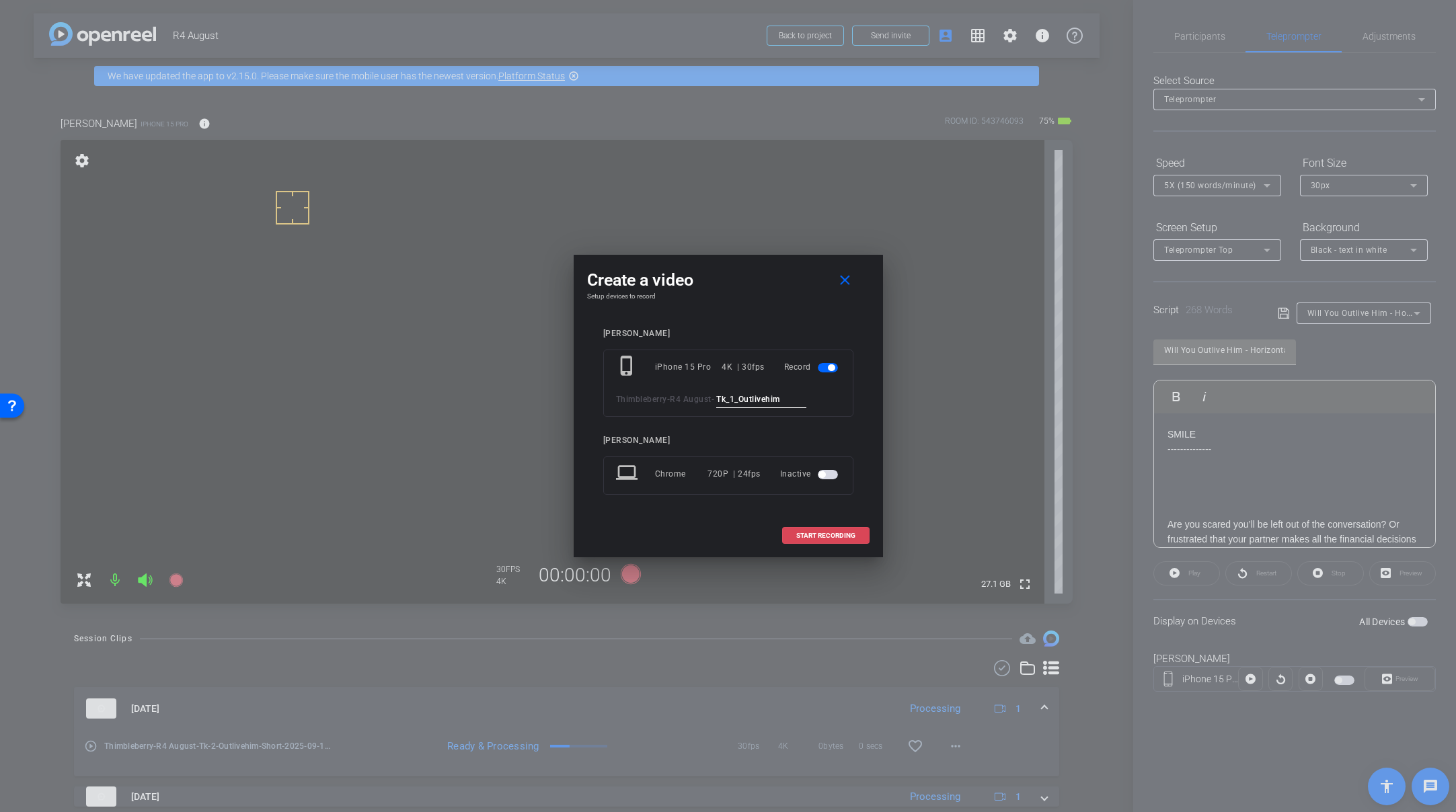
click at [835, 537] on span "START RECORDING" at bounding box center [826, 535] width 59 height 7
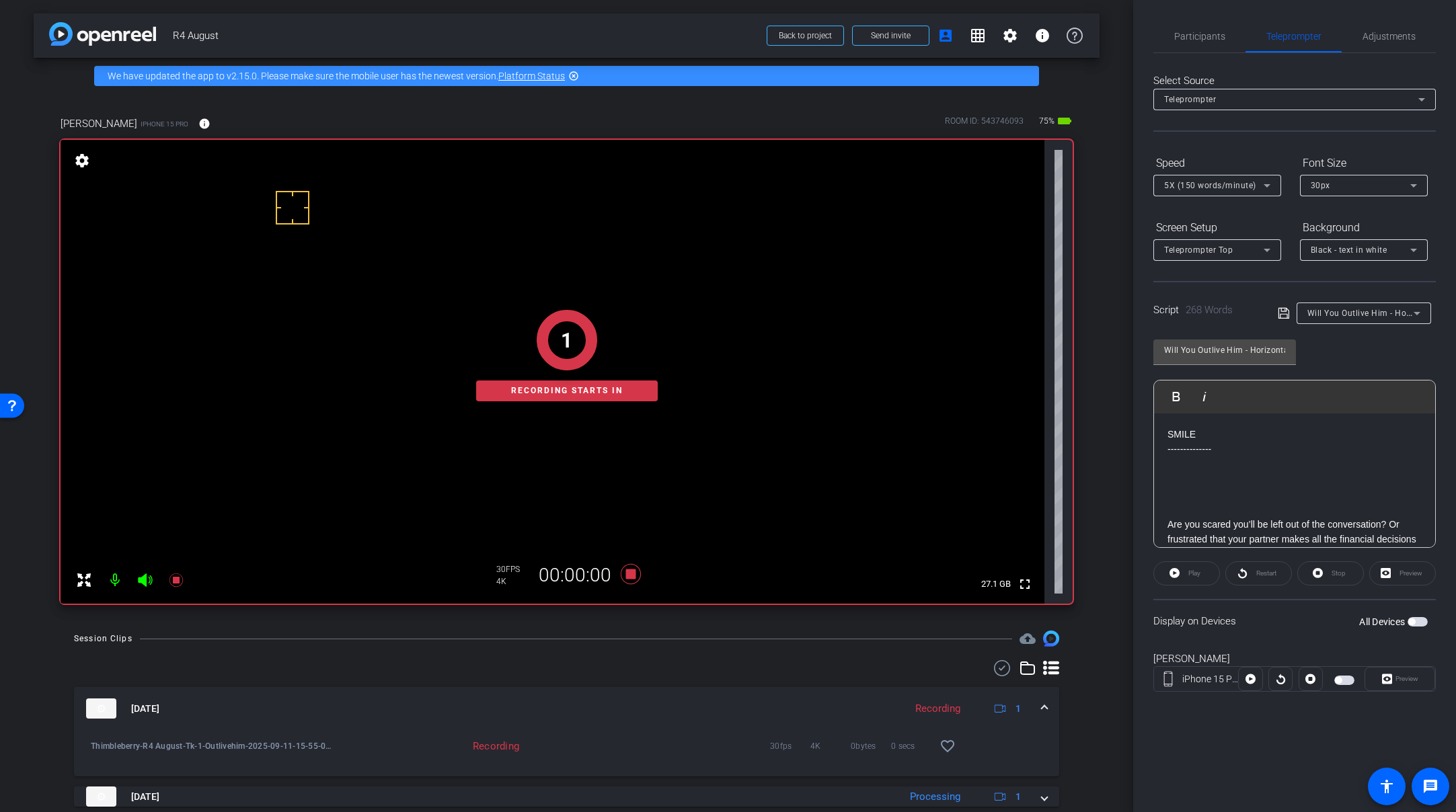
click at [1267, 623] on span "button" at bounding box center [1411, 621] width 7 height 7
click at [1195, 582] on span "Play" at bounding box center [1192, 573] width 16 height 19
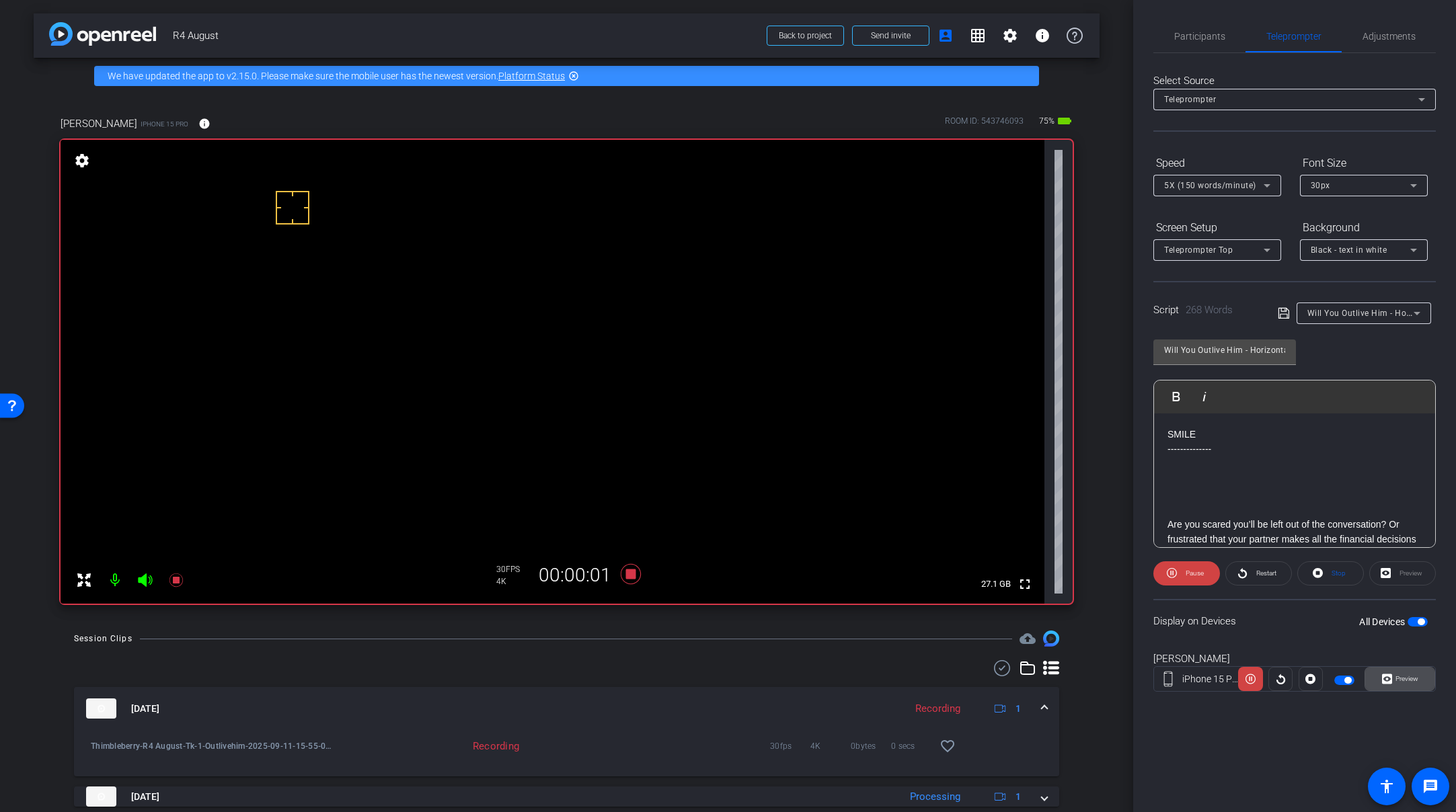
click at [1267, 675] on span "Preview" at bounding box center [1407, 679] width 23 height 7
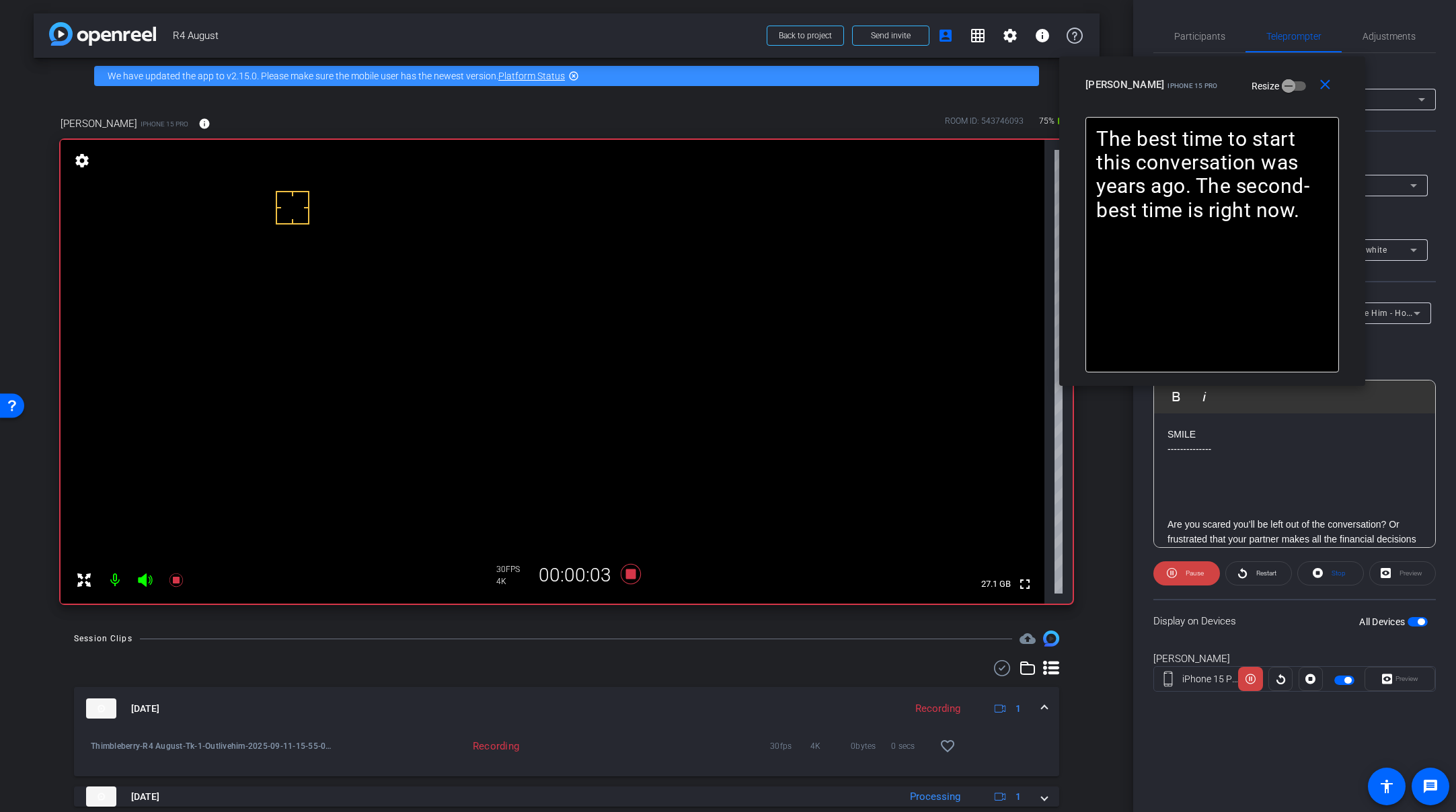
drag, startPoint x: 801, startPoint y: 275, endPoint x: 1285, endPoint y: 89, distance: 518.5
click at [1267, 89] on div "Amy iPhone 15 Pro Resize" at bounding box center [1217, 85] width 264 height 24
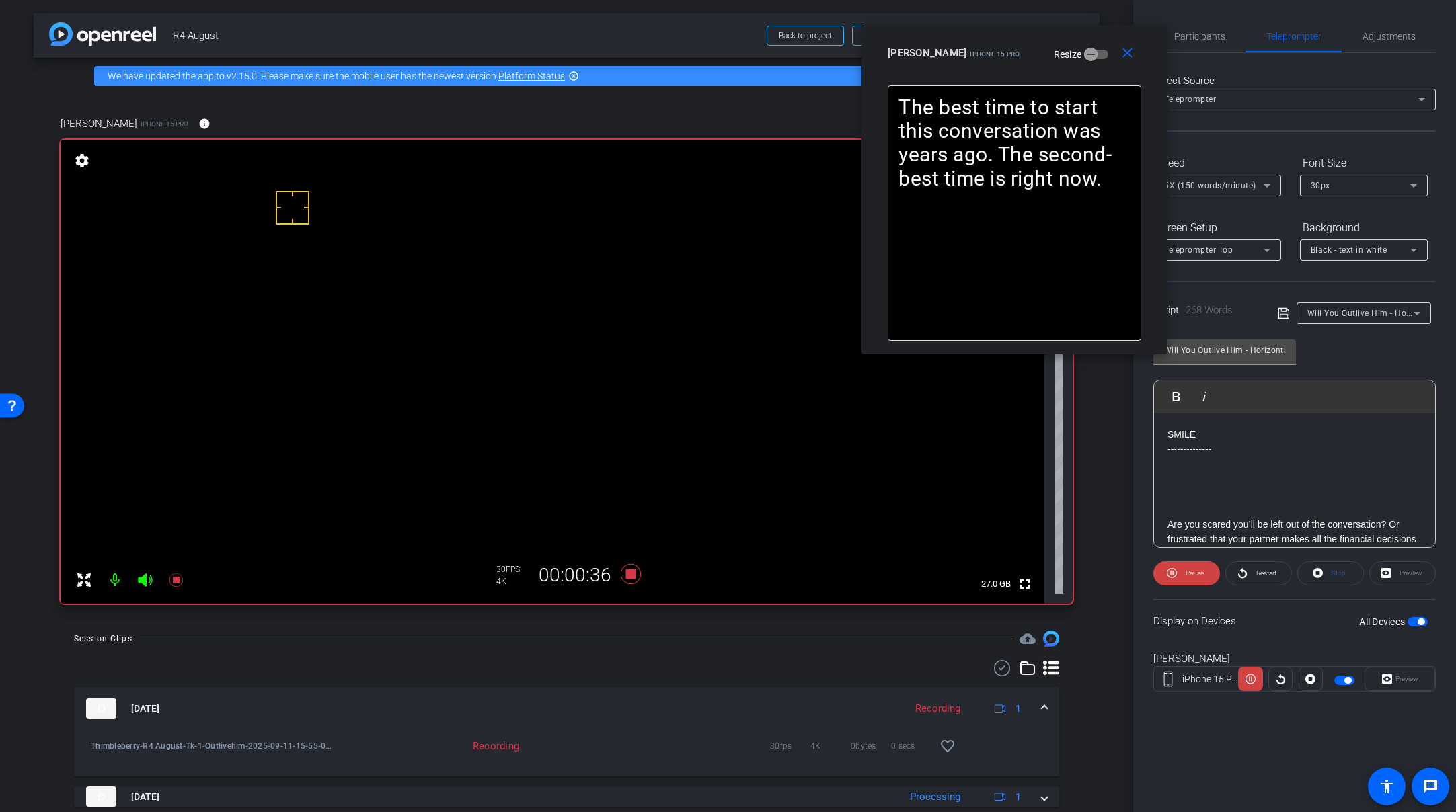
drag, startPoint x: 1294, startPoint y: 94, endPoint x: 1085, endPoint y: 58, distance: 212.1
click at [1083, 60] on div "Amy iPhone 15 Pro Resize" at bounding box center [1019, 53] width 264 height 24
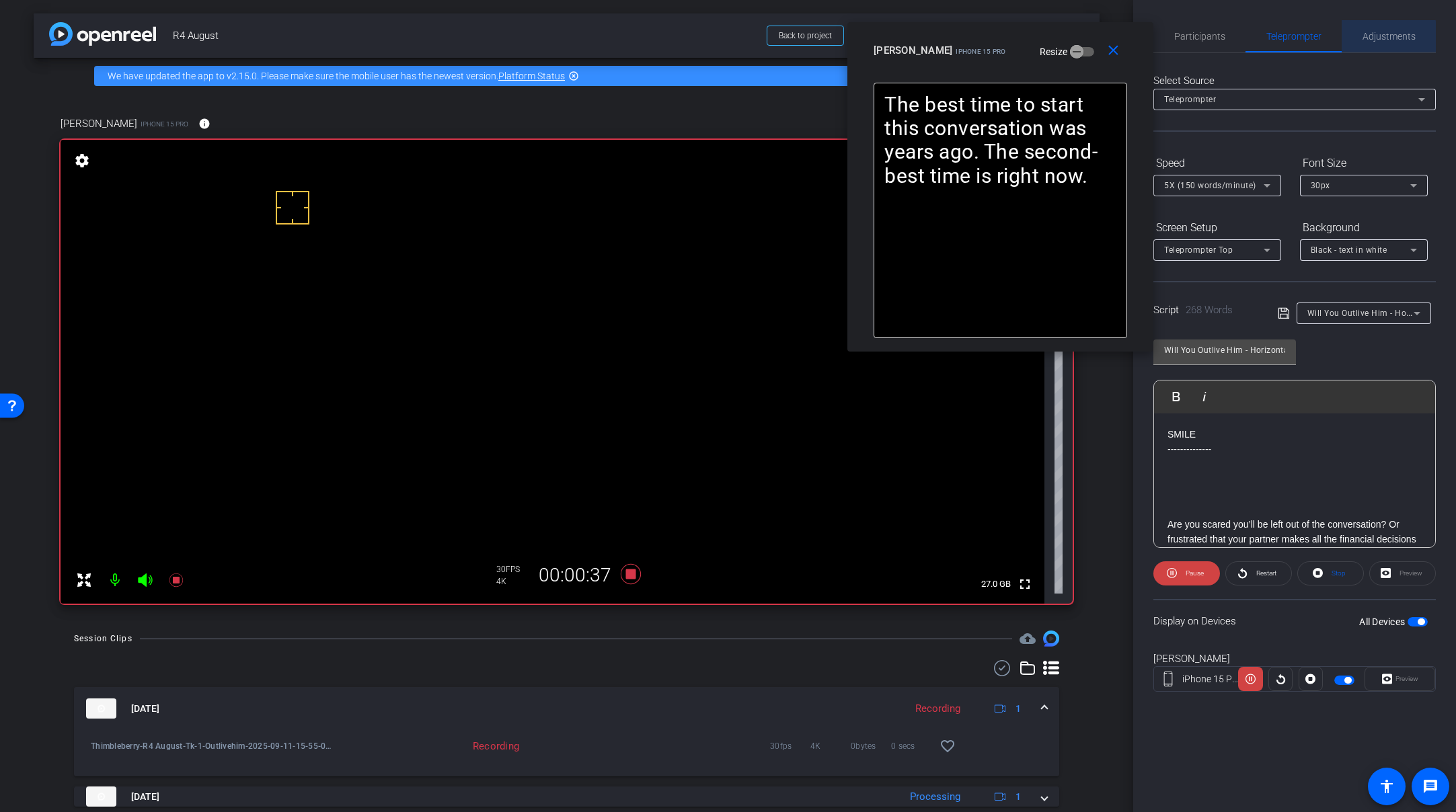
click at [1267, 38] on span "Adjustments" at bounding box center [1389, 36] width 53 height 10
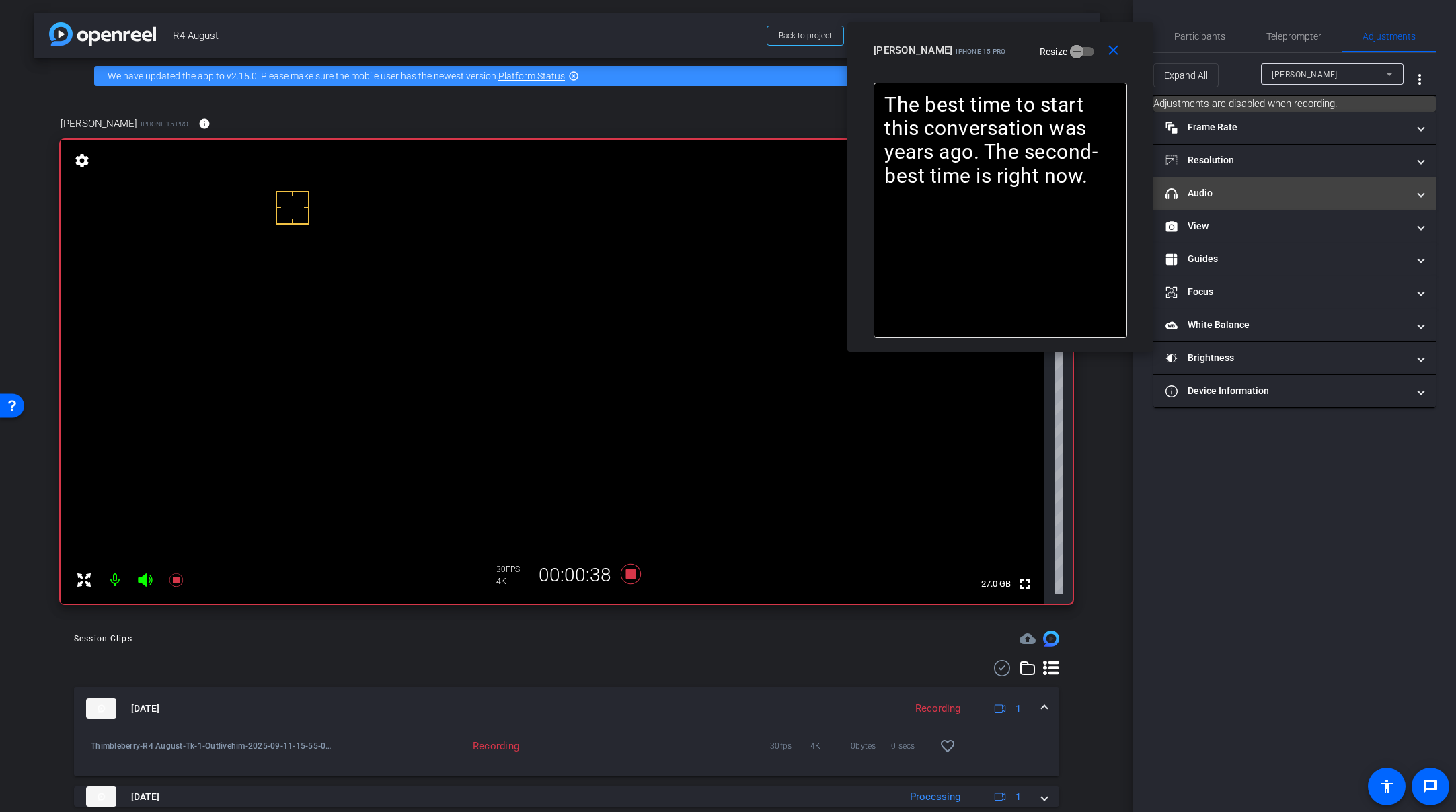
click at [1259, 191] on mat-panel-title "headphone icon Audio" at bounding box center [1287, 193] width 242 height 14
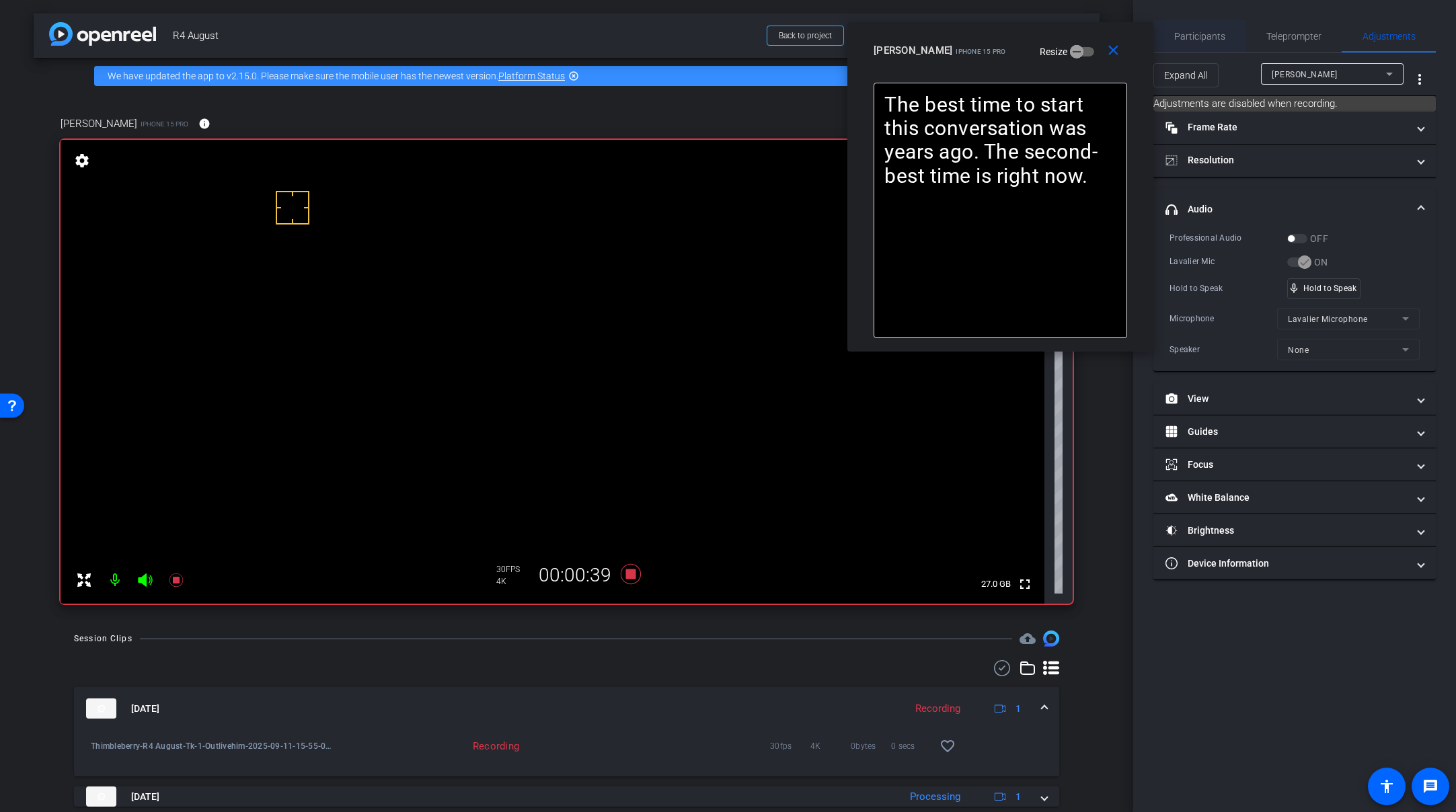
click at [1204, 38] on span "Participants" at bounding box center [1200, 36] width 51 height 10
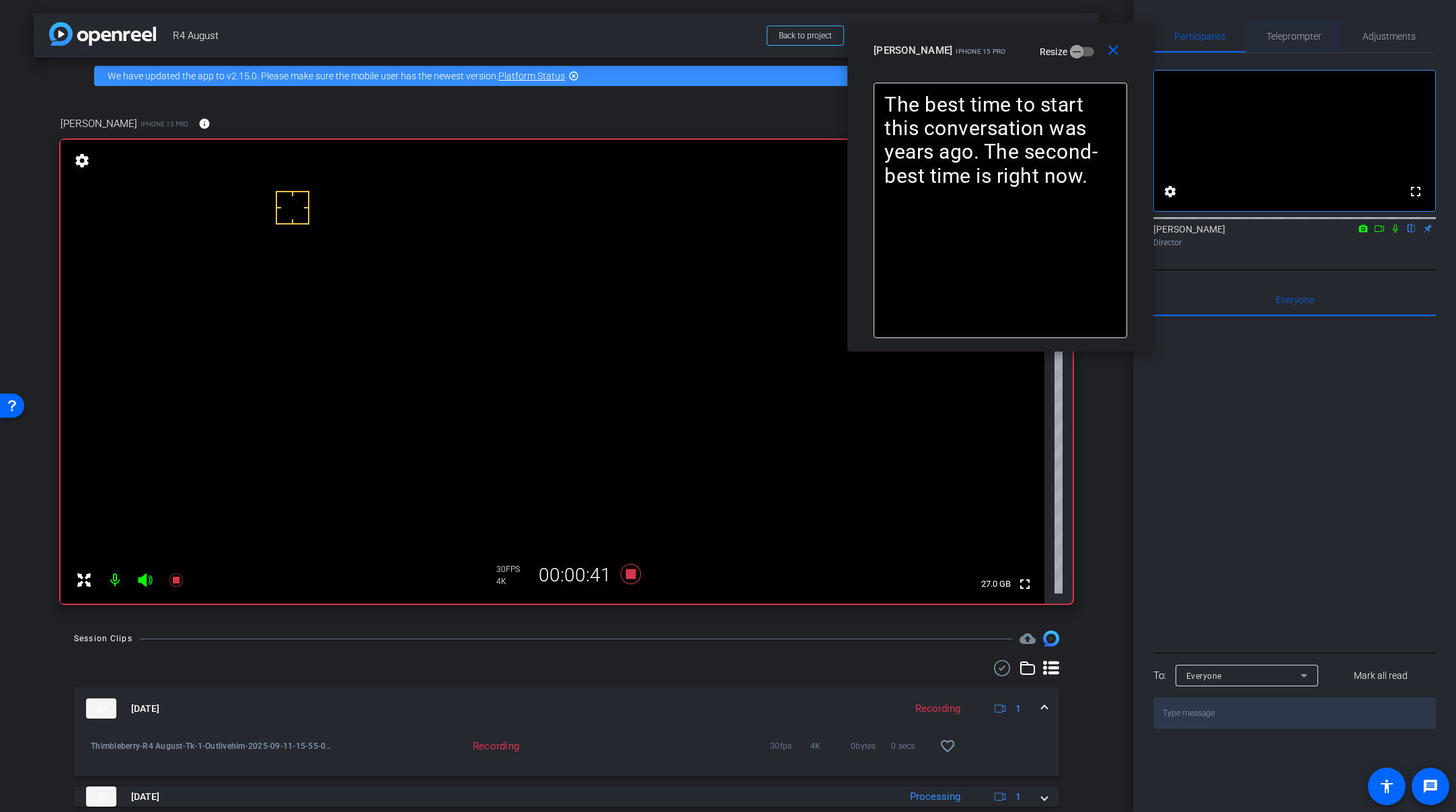
click at [1267, 35] on span "Teleprompter" at bounding box center [1294, 36] width 55 height 10
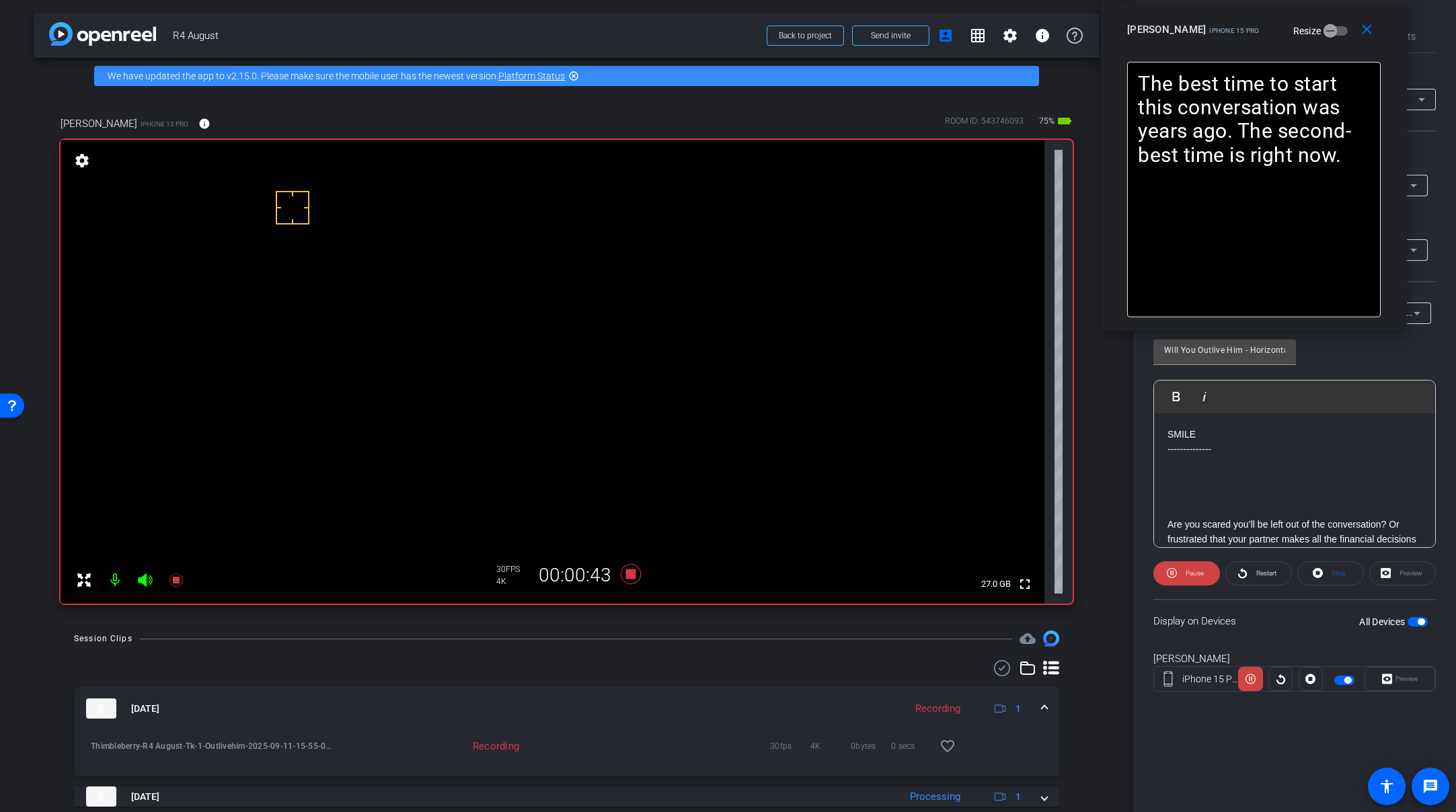
drag, startPoint x: 1068, startPoint y: 47, endPoint x: 1321, endPoint y: 26, distance: 253.9
click at [1267, 26] on div "Amy iPhone 15 Pro Resize" at bounding box center [1259, 30] width 264 height 24
click at [618, 571] on icon at bounding box center [630, 574] width 32 height 24
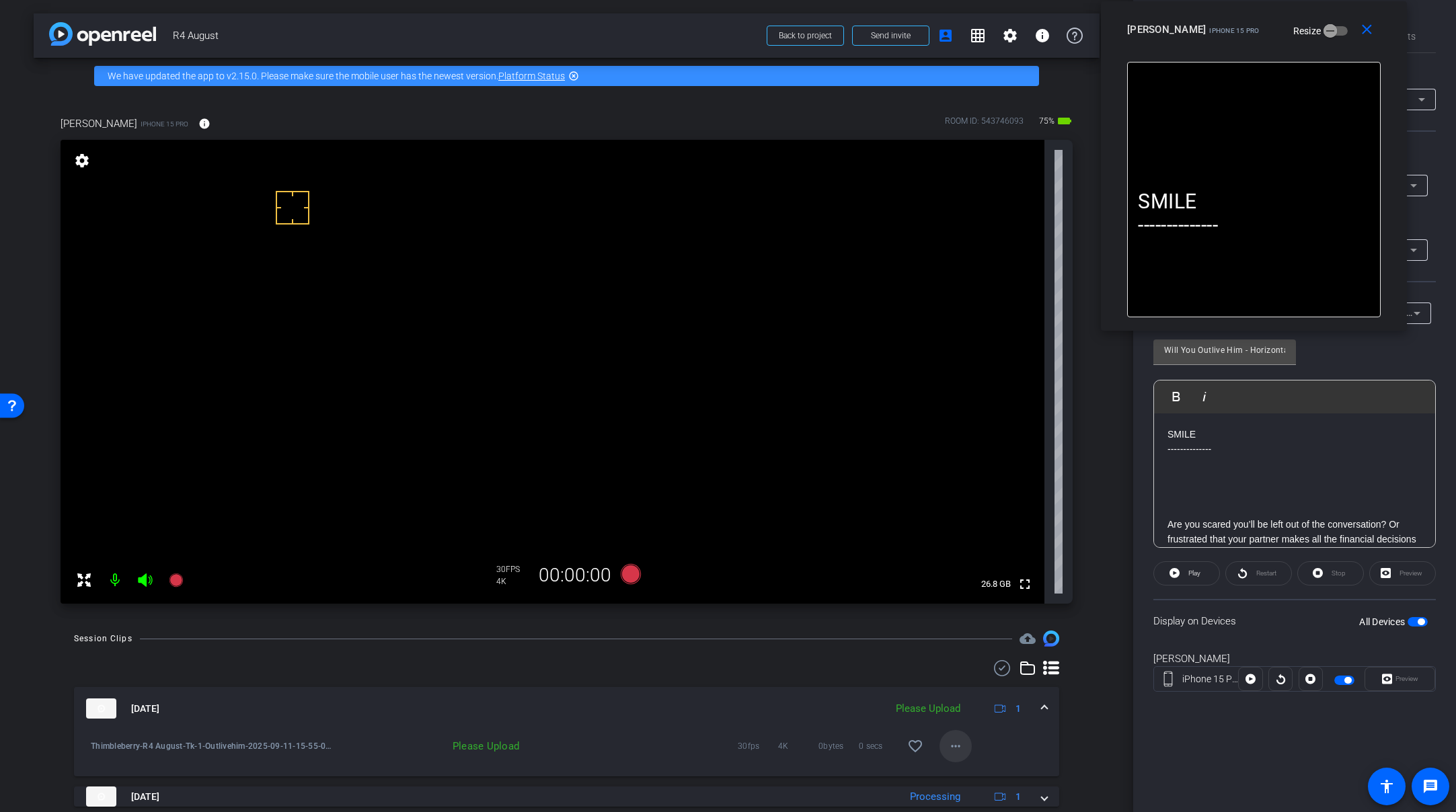
click at [962, 746] on span at bounding box center [956, 746] width 32 height 32
click at [990, 683] on span "Upload" at bounding box center [971, 685] width 53 height 16
click at [1042, 705] on span at bounding box center [1044, 709] width 5 height 14
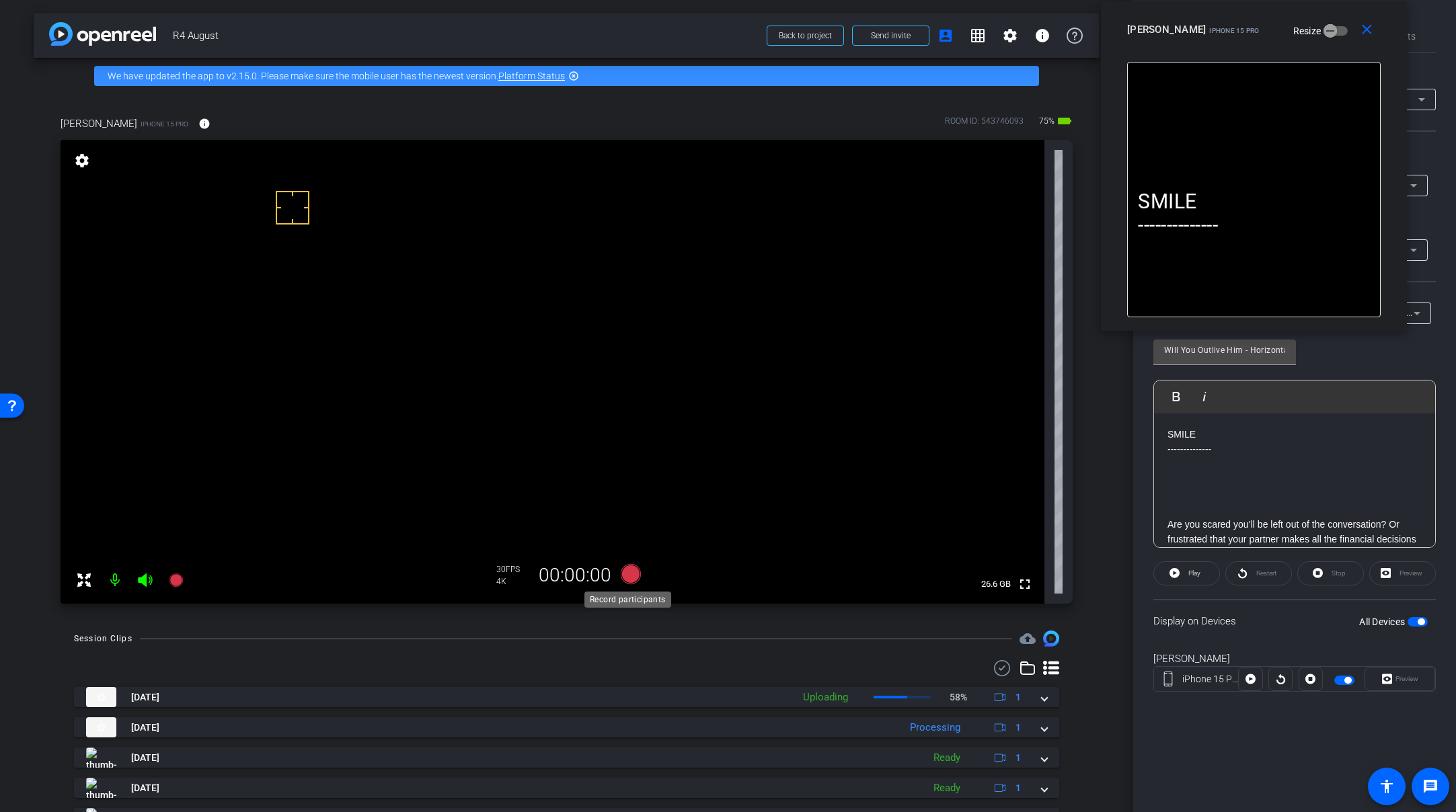
click at [622, 575] on icon at bounding box center [630, 574] width 20 height 20
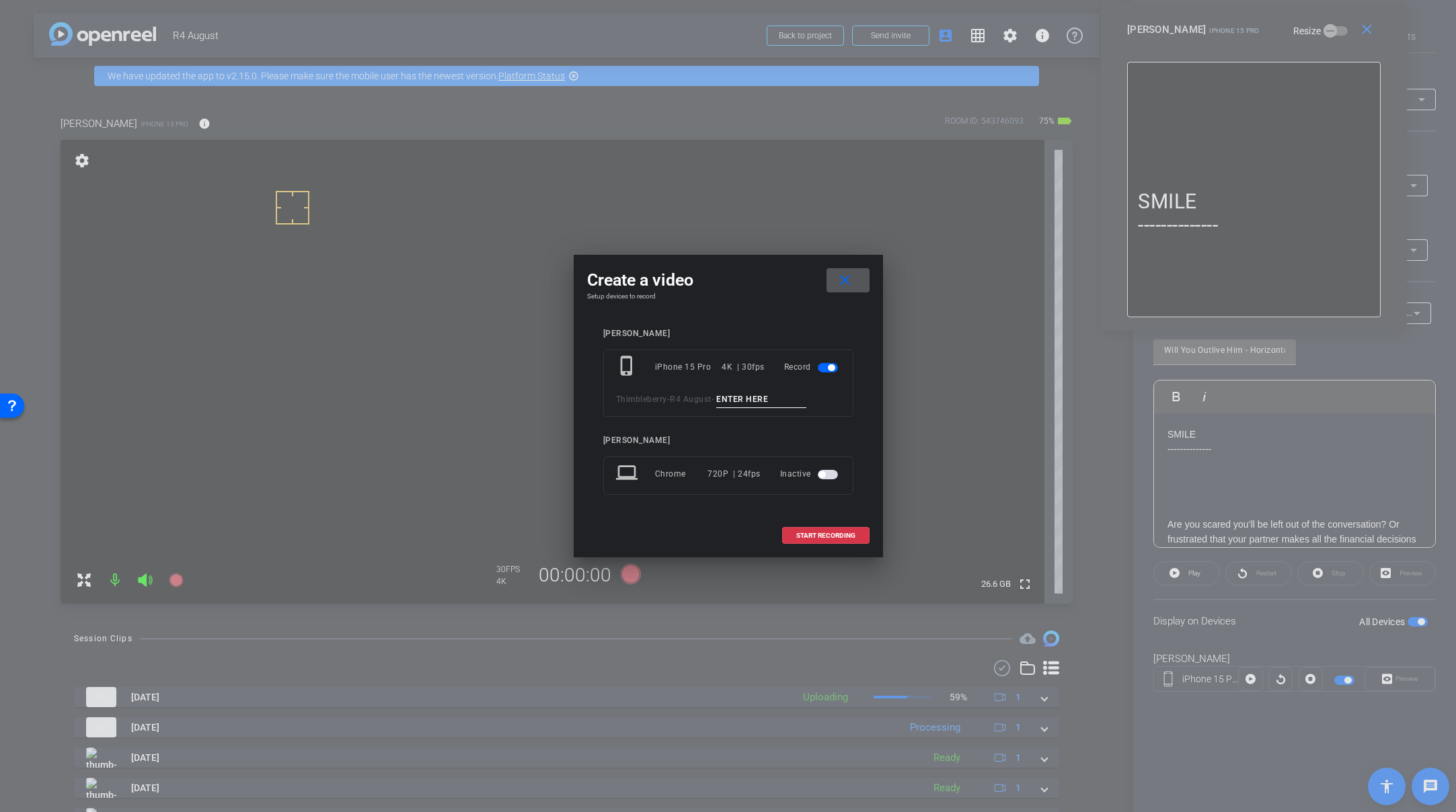
click at [769, 396] on input at bounding box center [761, 399] width 90 height 17
paste input "Tk_1_Outlivehim_Short"
drag, startPoint x: 813, startPoint y: 399, endPoint x: 792, endPoint y: 405, distance: 21.8
click at [792, 405] on input "Tk_1_Outlivehim_Short" at bounding box center [761, 399] width 90 height 17
click at [740, 399] on input "Tk_1_Outlivehim" at bounding box center [761, 399] width 90 height 17
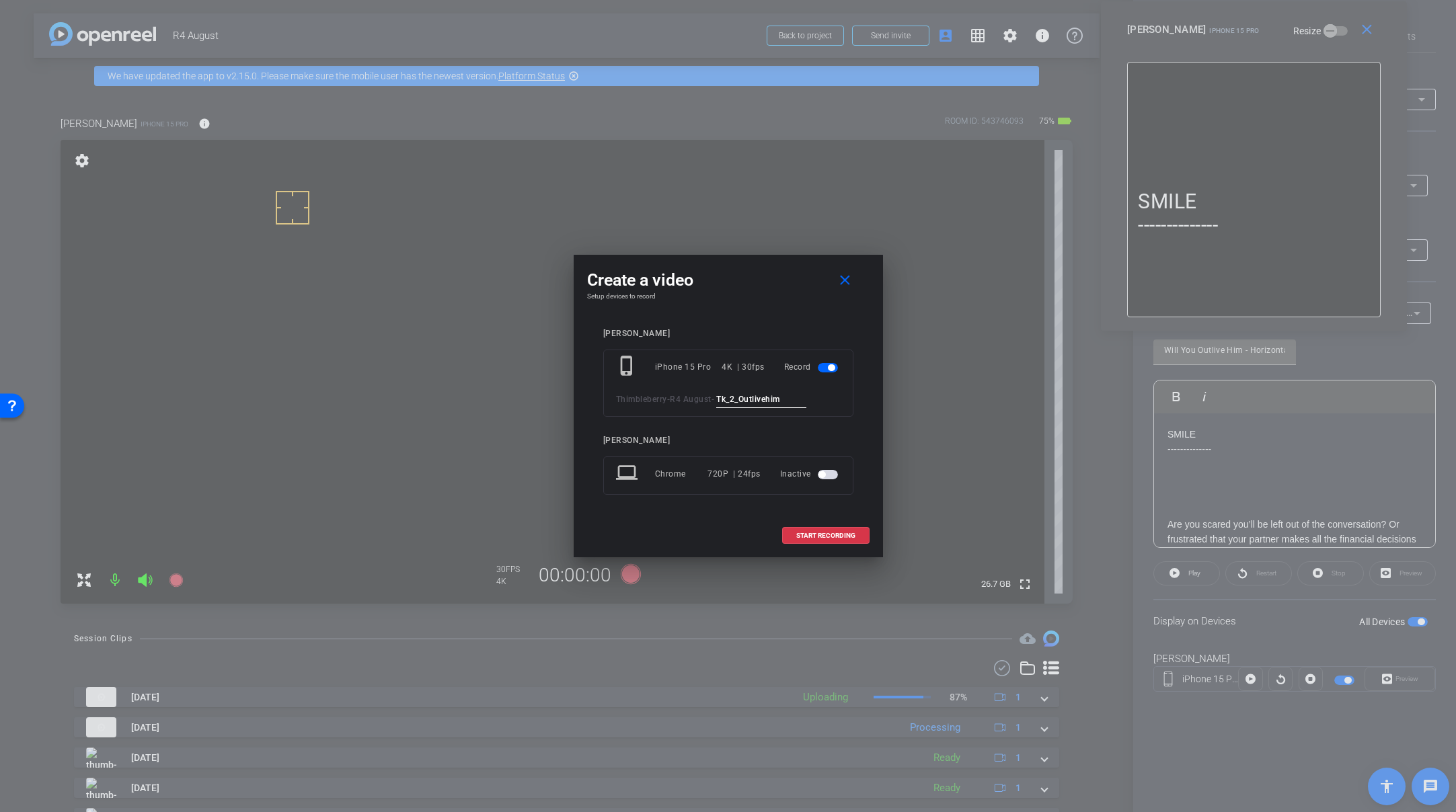
click at [772, 400] on input "Tk_2_Outlivehim" at bounding box center [761, 399] width 90 height 17
type input "Tk_2_Outlivehim"
click at [840, 275] on mat-icon "close" at bounding box center [845, 281] width 17 height 17
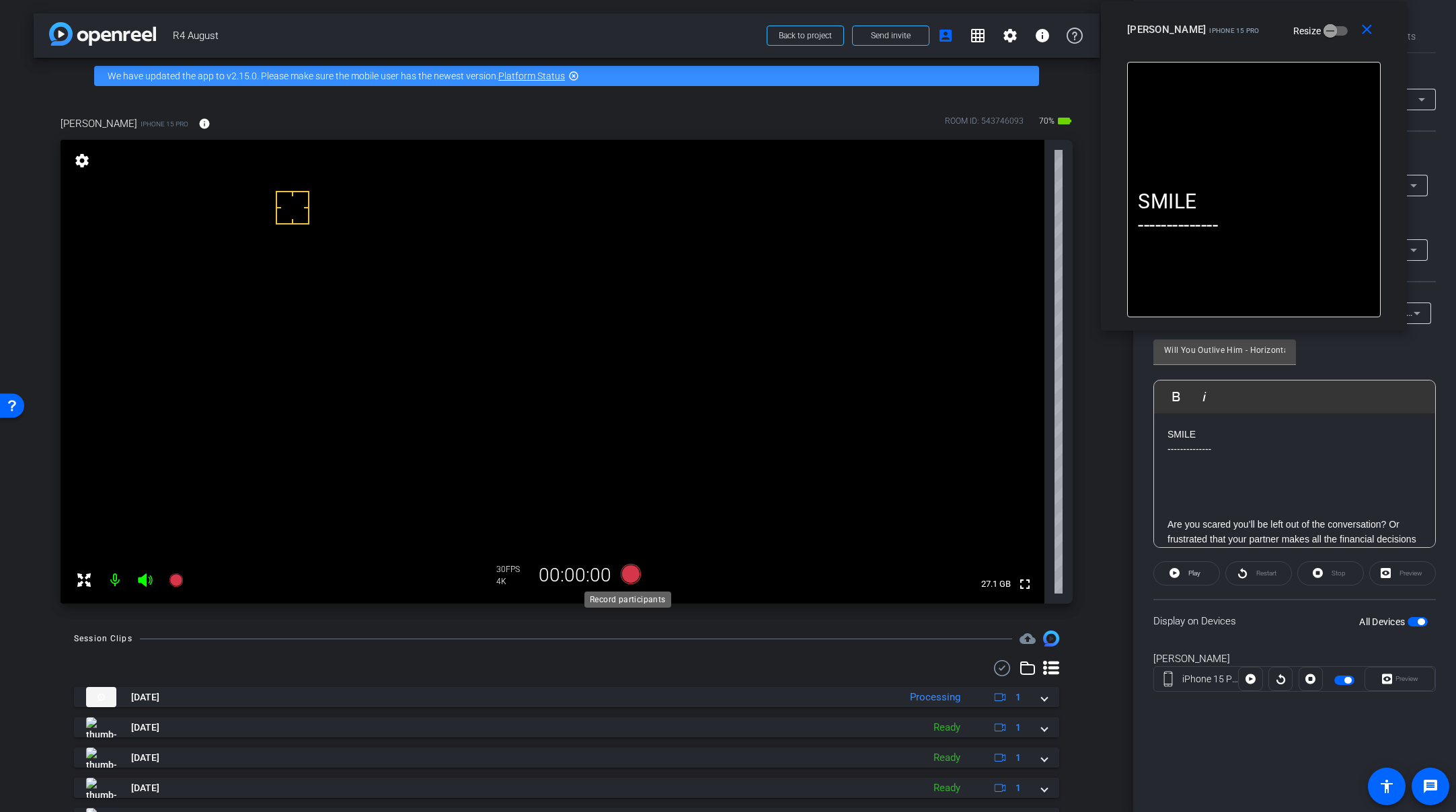
click at [627, 575] on icon at bounding box center [630, 574] width 20 height 20
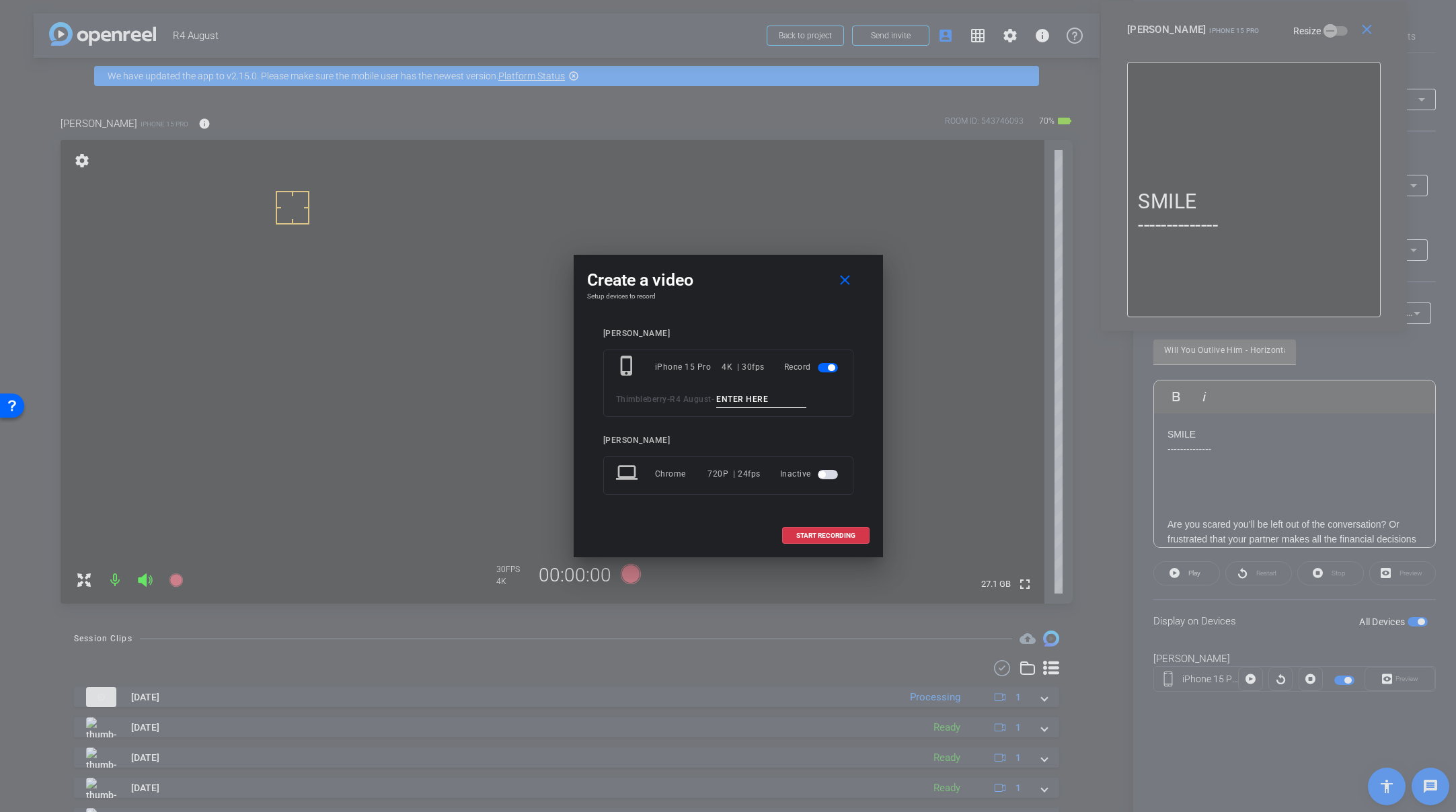
click at [763, 399] on input at bounding box center [761, 399] width 90 height 17
paste input "Tk_2_Outlivehim"
type input "Tk_2_Outlivehim"
click at [844, 540] on span "START RECORDING" at bounding box center [826, 535] width 59 height 7
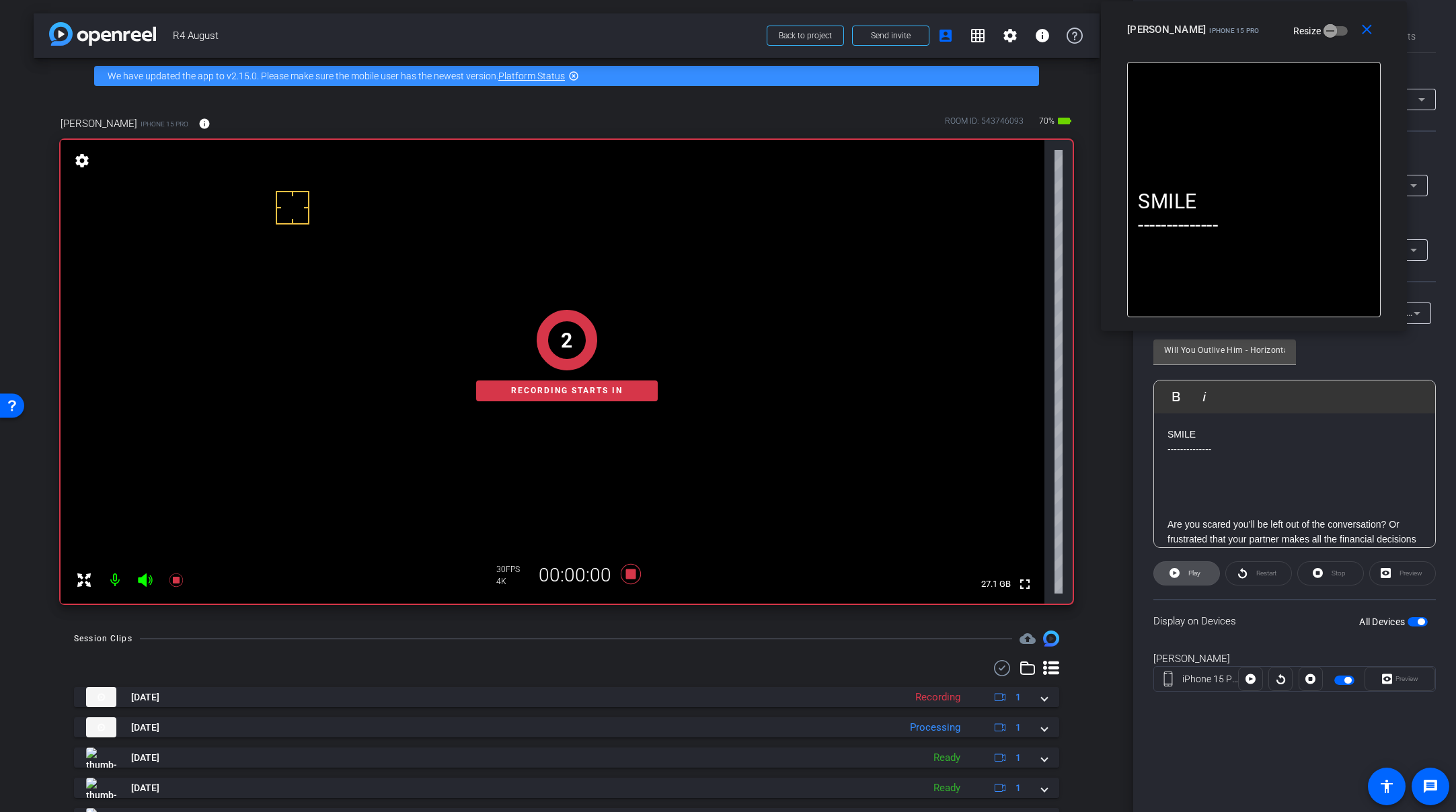
click at [1175, 574] on icon at bounding box center [1175, 573] width 10 height 17
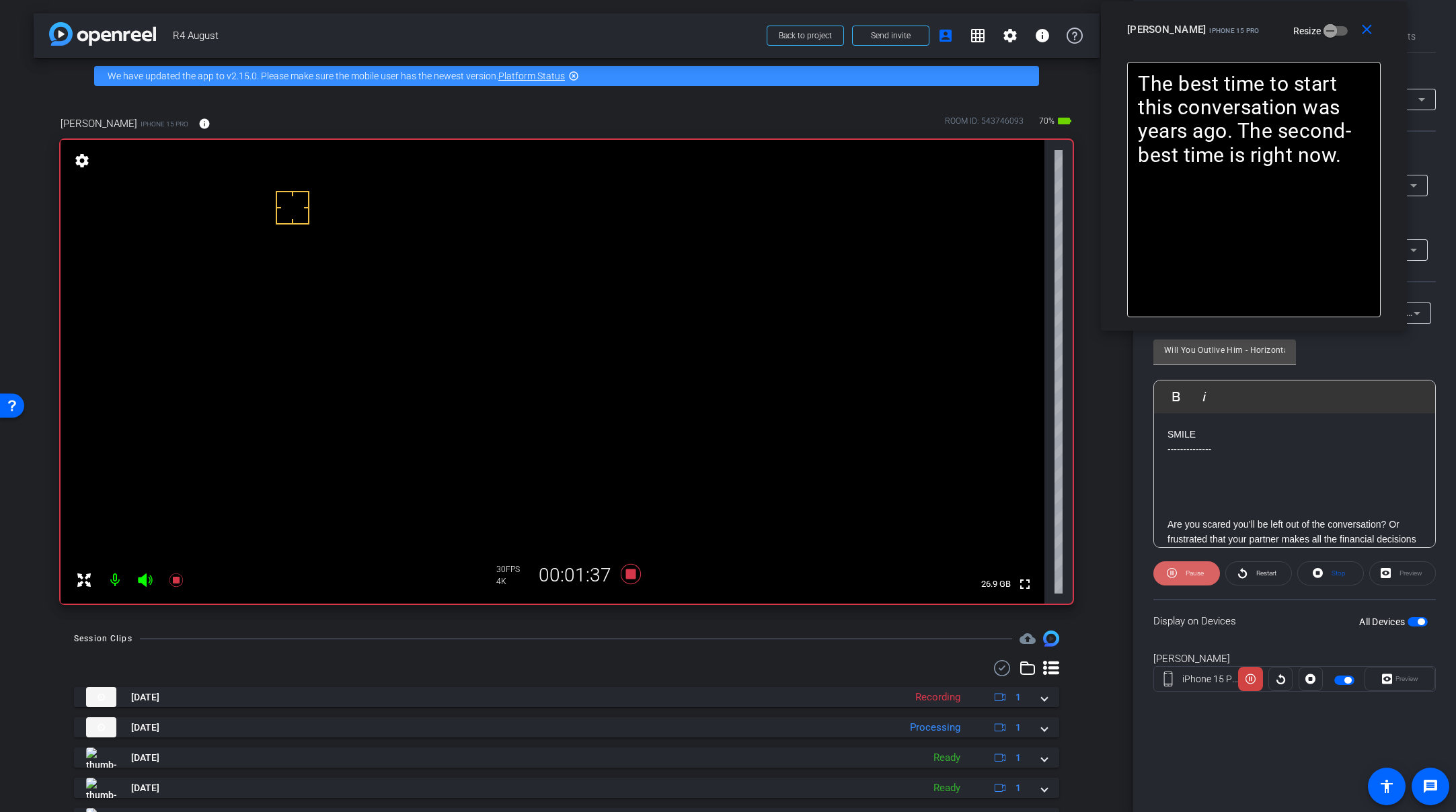
click at [1192, 576] on span "Pause" at bounding box center [1195, 573] width 18 height 7
click at [1192, 576] on span "Play" at bounding box center [1195, 573] width 12 height 7
click at [633, 576] on icon at bounding box center [630, 574] width 32 height 24
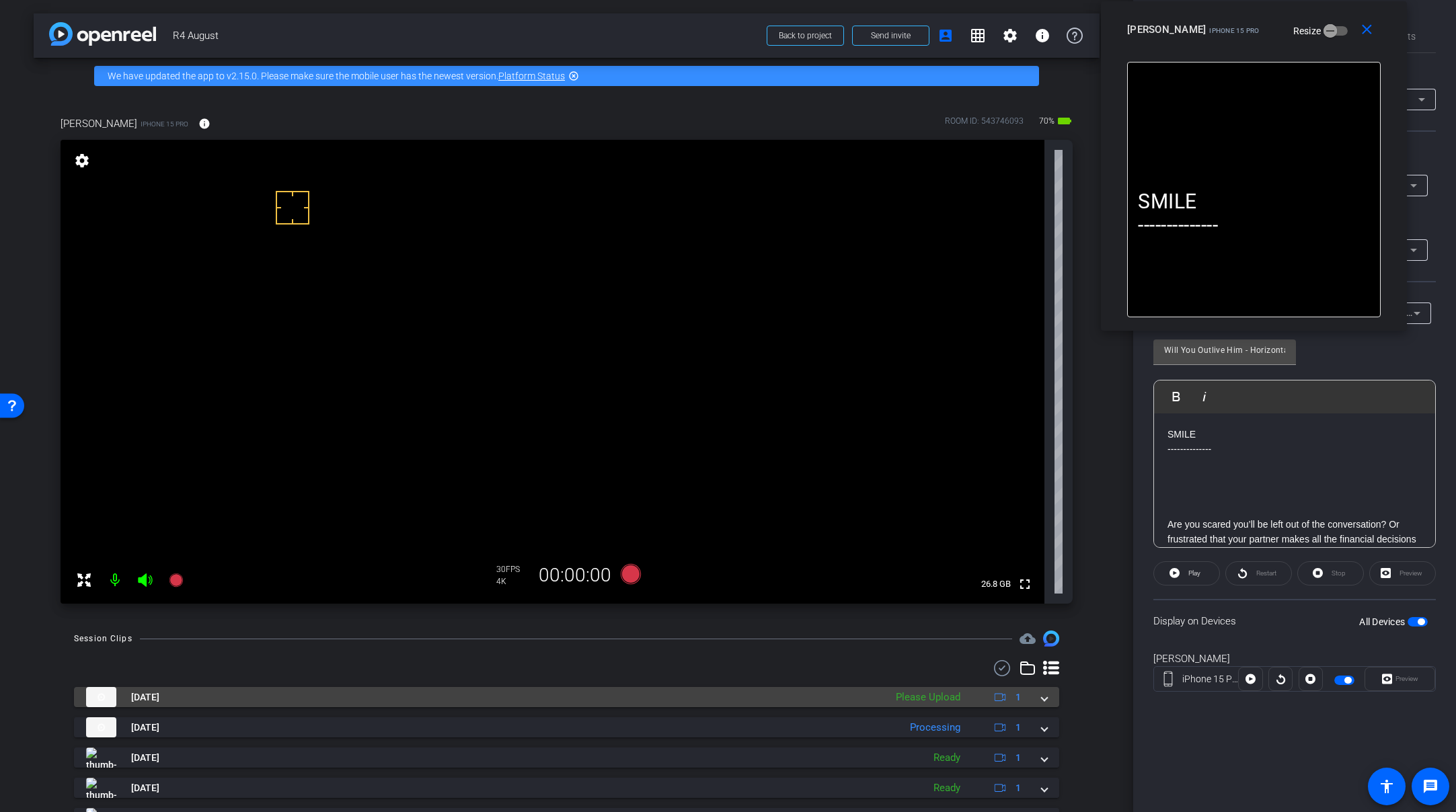
click at [1042, 697] on mat-expansion-panel-header "Sep 11, 2025 Please Upload 1" at bounding box center [567, 697] width 985 height 20
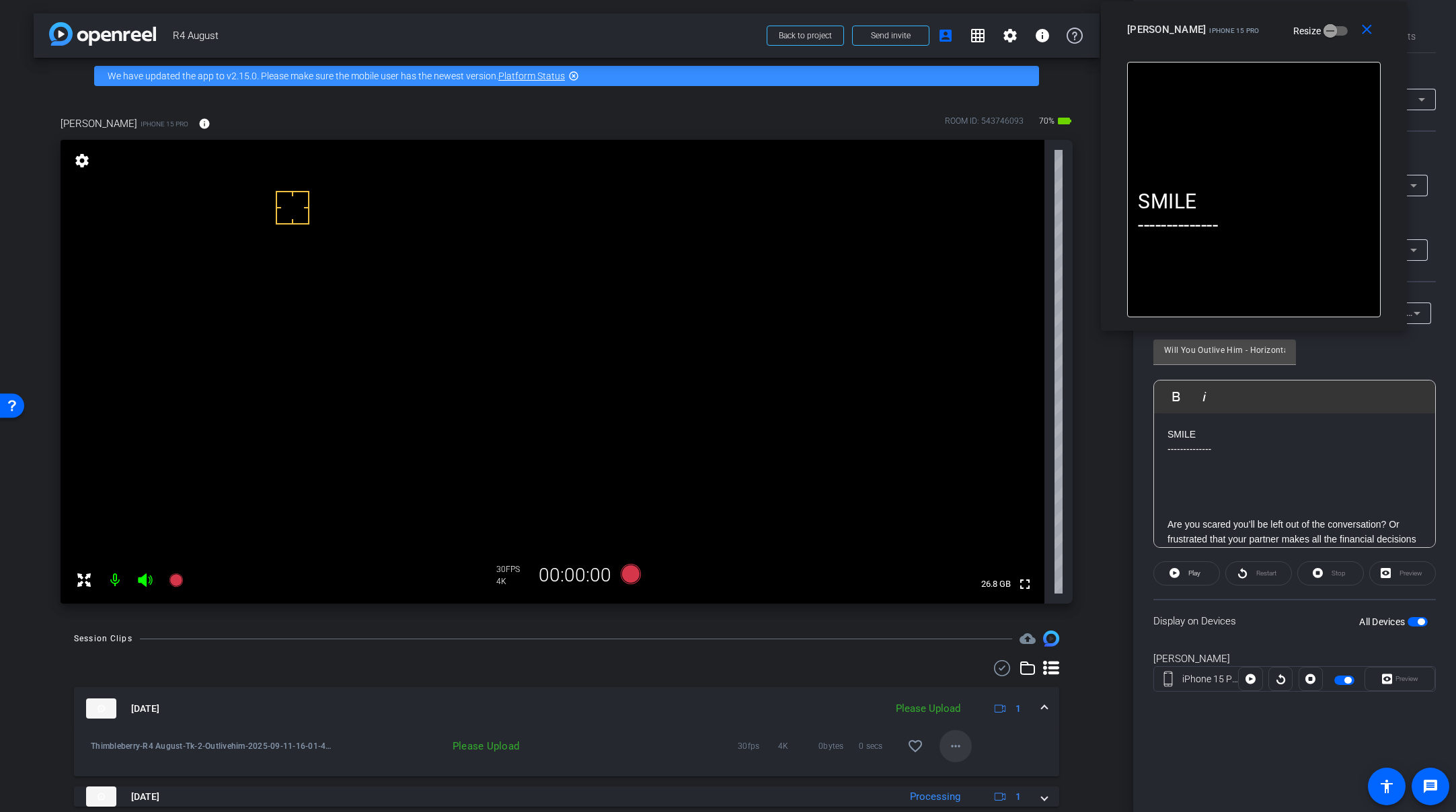
click at [940, 747] on span at bounding box center [956, 746] width 32 height 32
click at [967, 689] on span "Upload" at bounding box center [971, 685] width 53 height 16
click at [1041, 706] on mat-expansion-panel-header "Sep 11, 2025 Uploading 1% 1" at bounding box center [567, 709] width 985 height 43
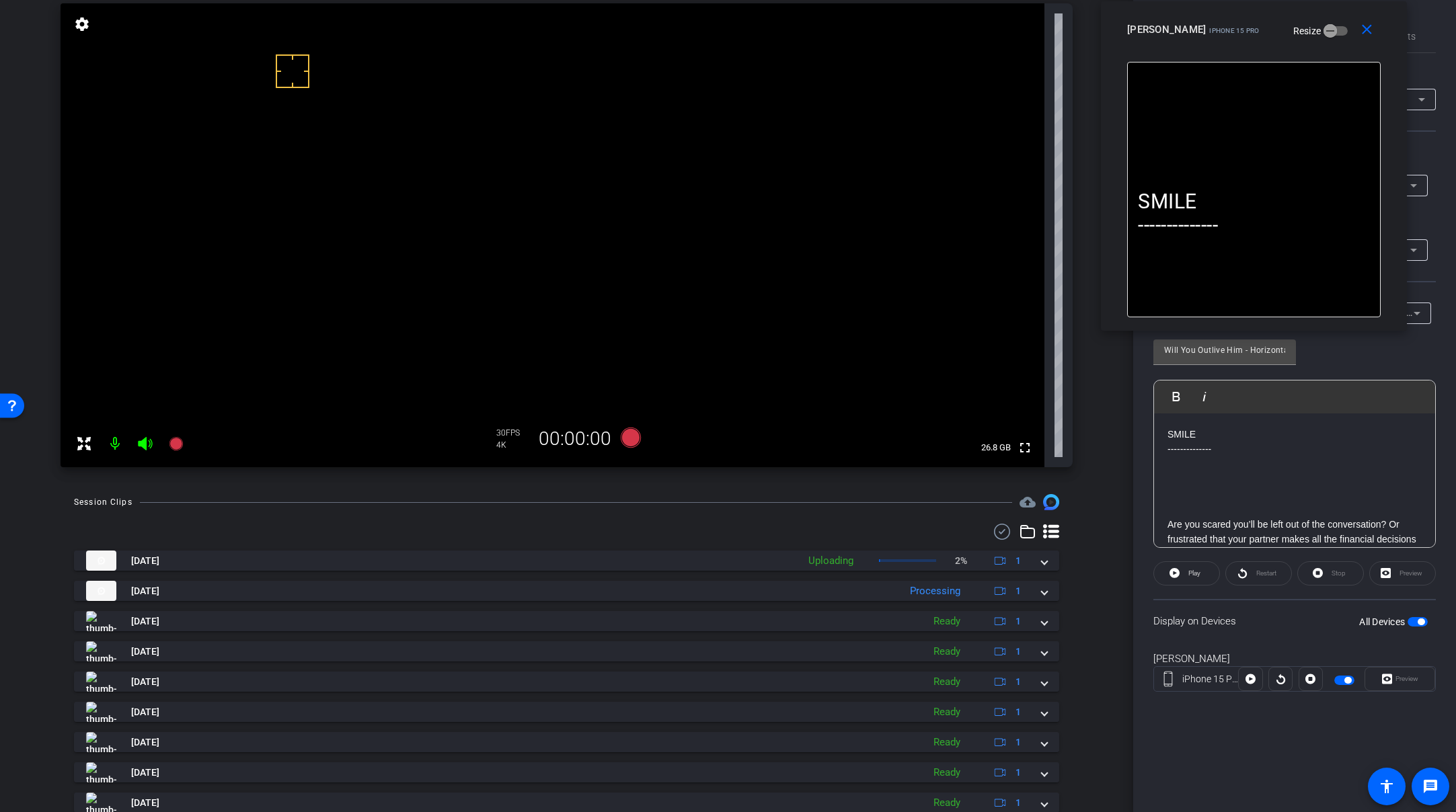
scroll to position [215, 0]
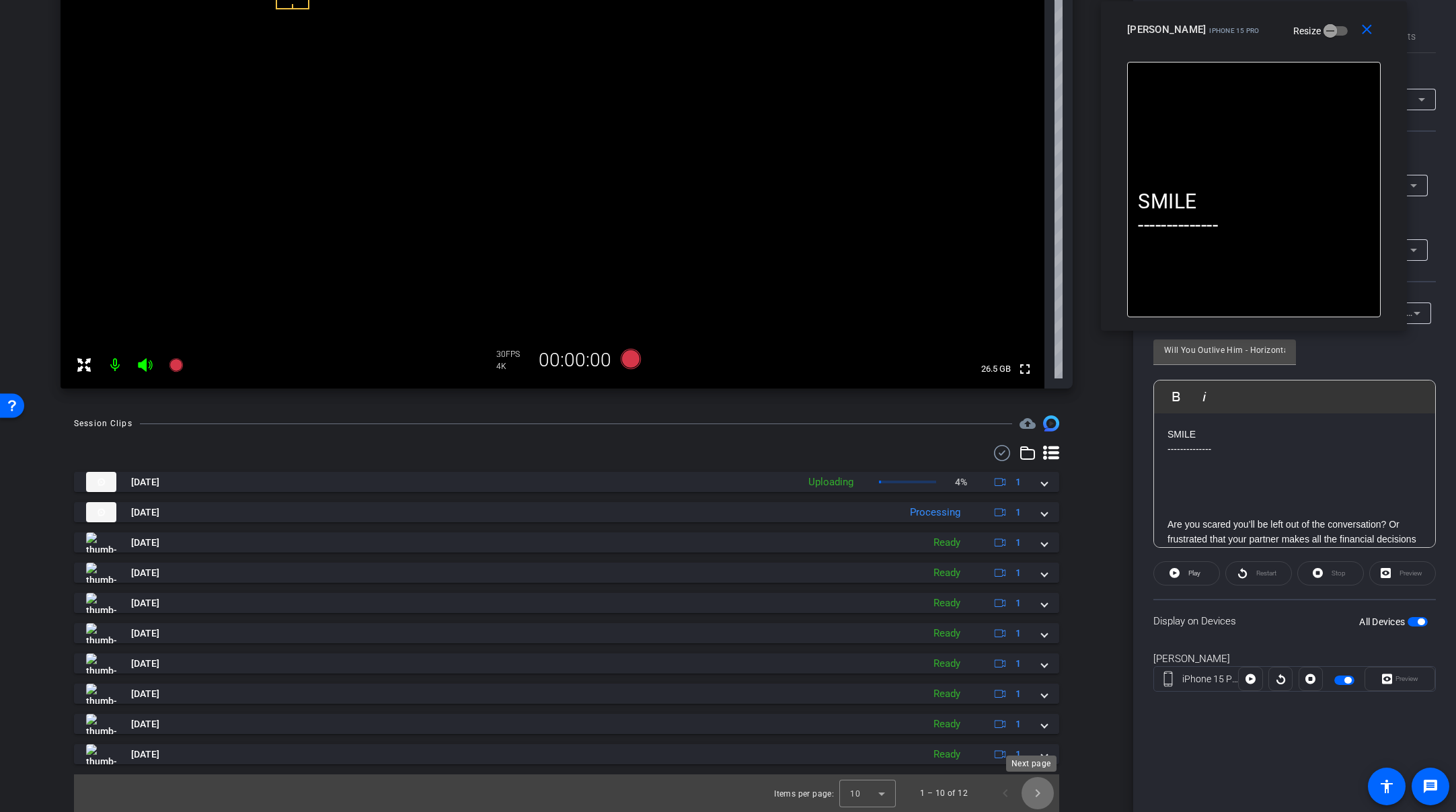
click at [1034, 747] on span "Next page" at bounding box center [1037, 793] width 32 height 32
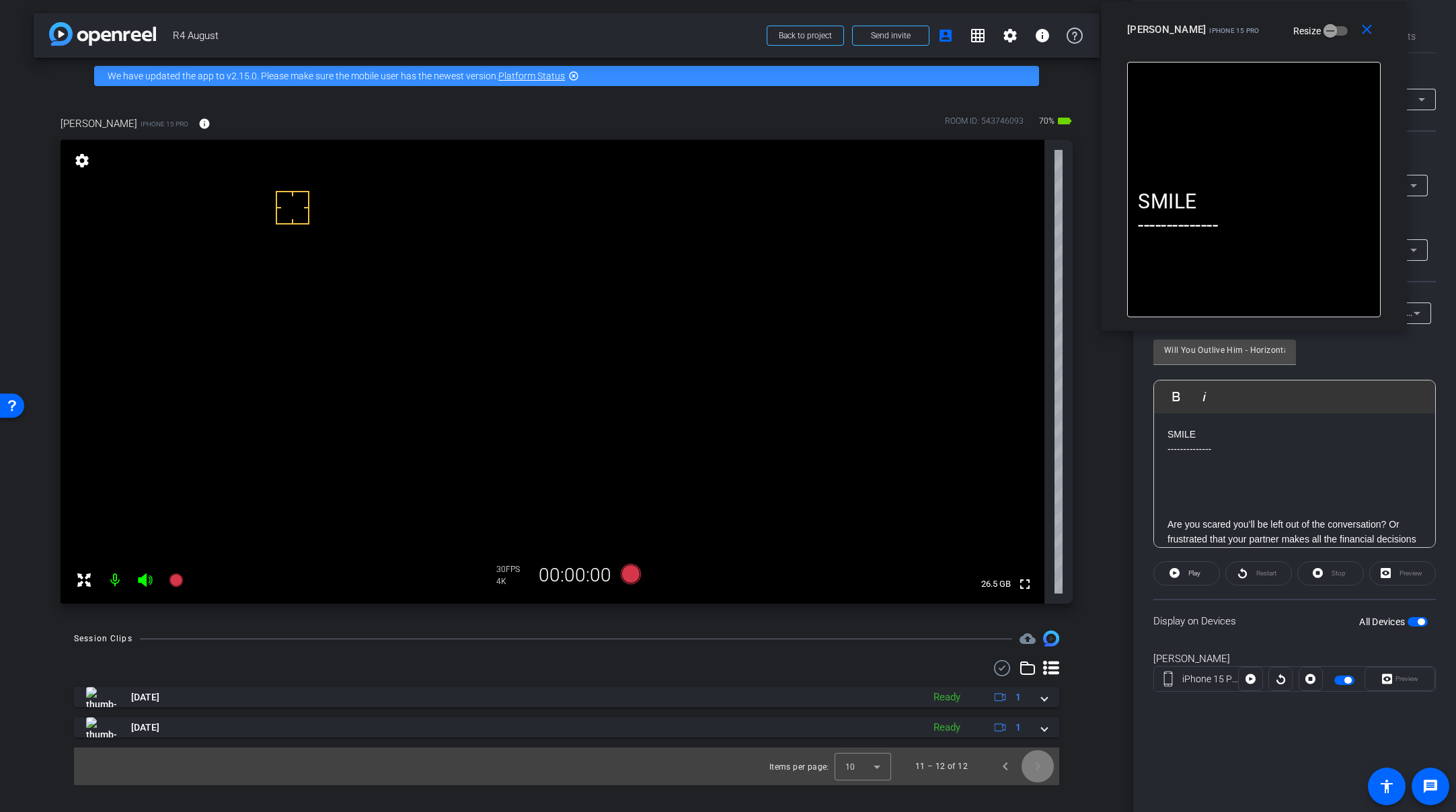
scroll to position [0, 0]
click at [1005, 747] on span "Previous page" at bounding box center [1005, 766] width 32 height 32
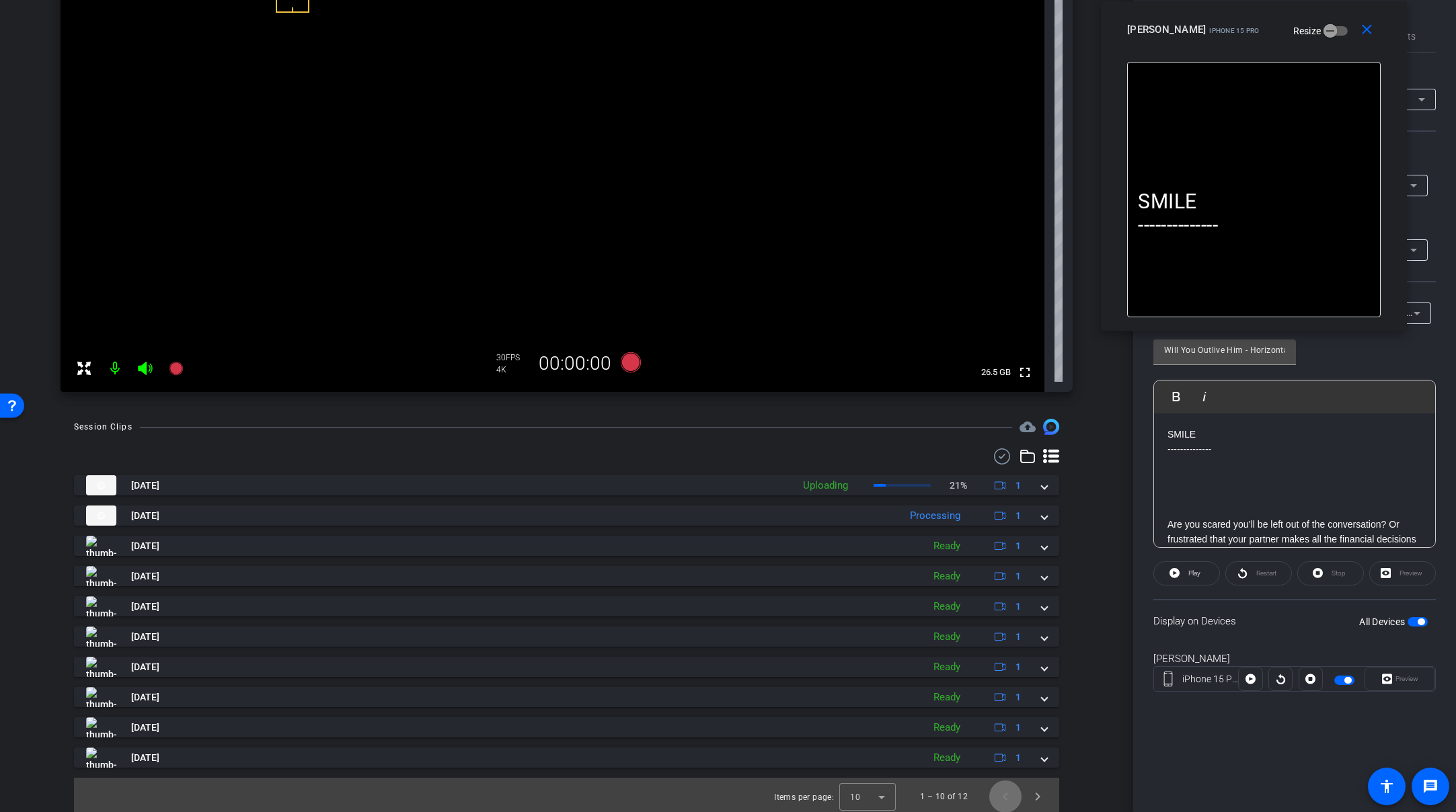
scroll to position [215, 0]
click at [1033, 747] on span "Next page" at bounding box center [1037, 793] width 32 height 32
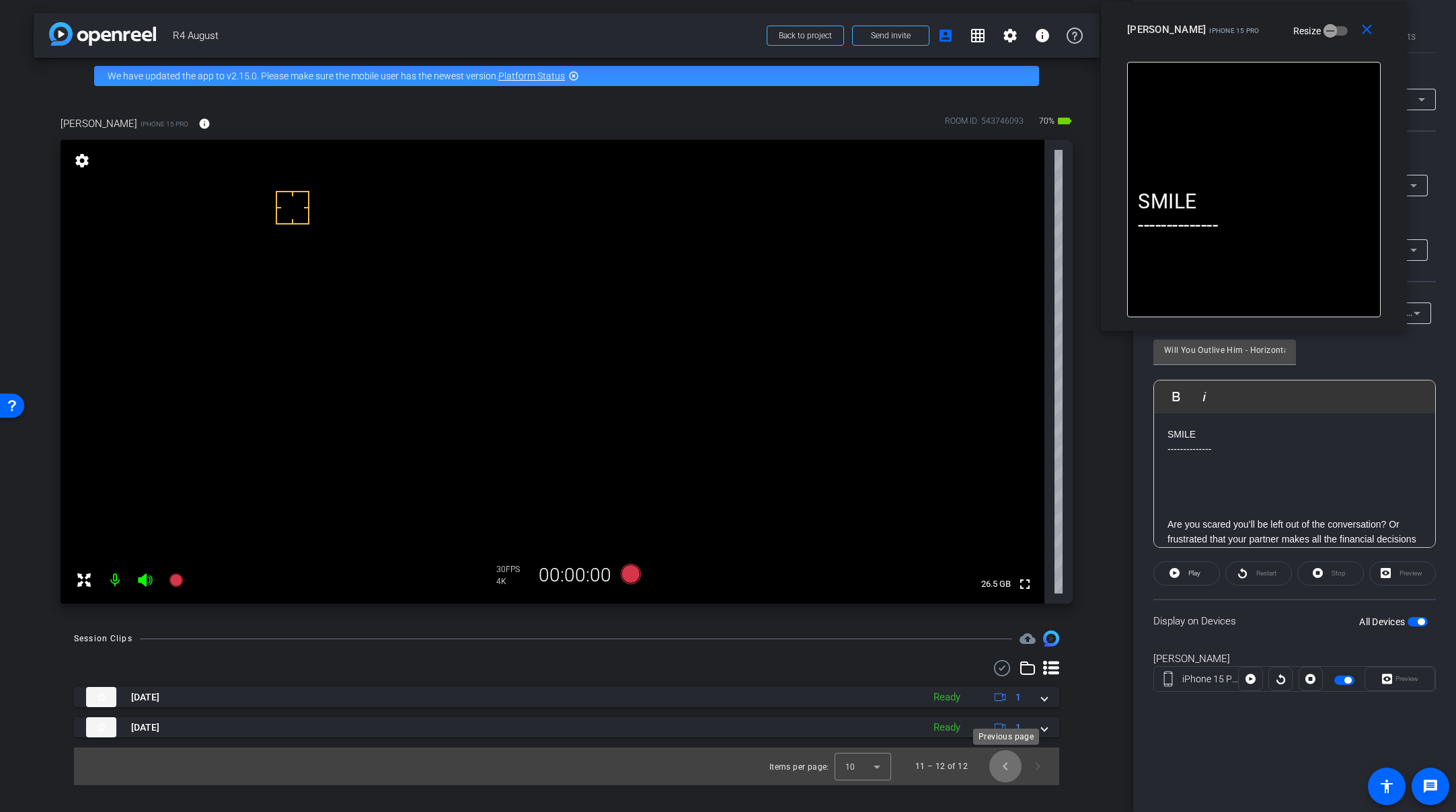
click at [1005, 747] on span "Previous page" at bounding box center [1005, 766] width 32 height 32
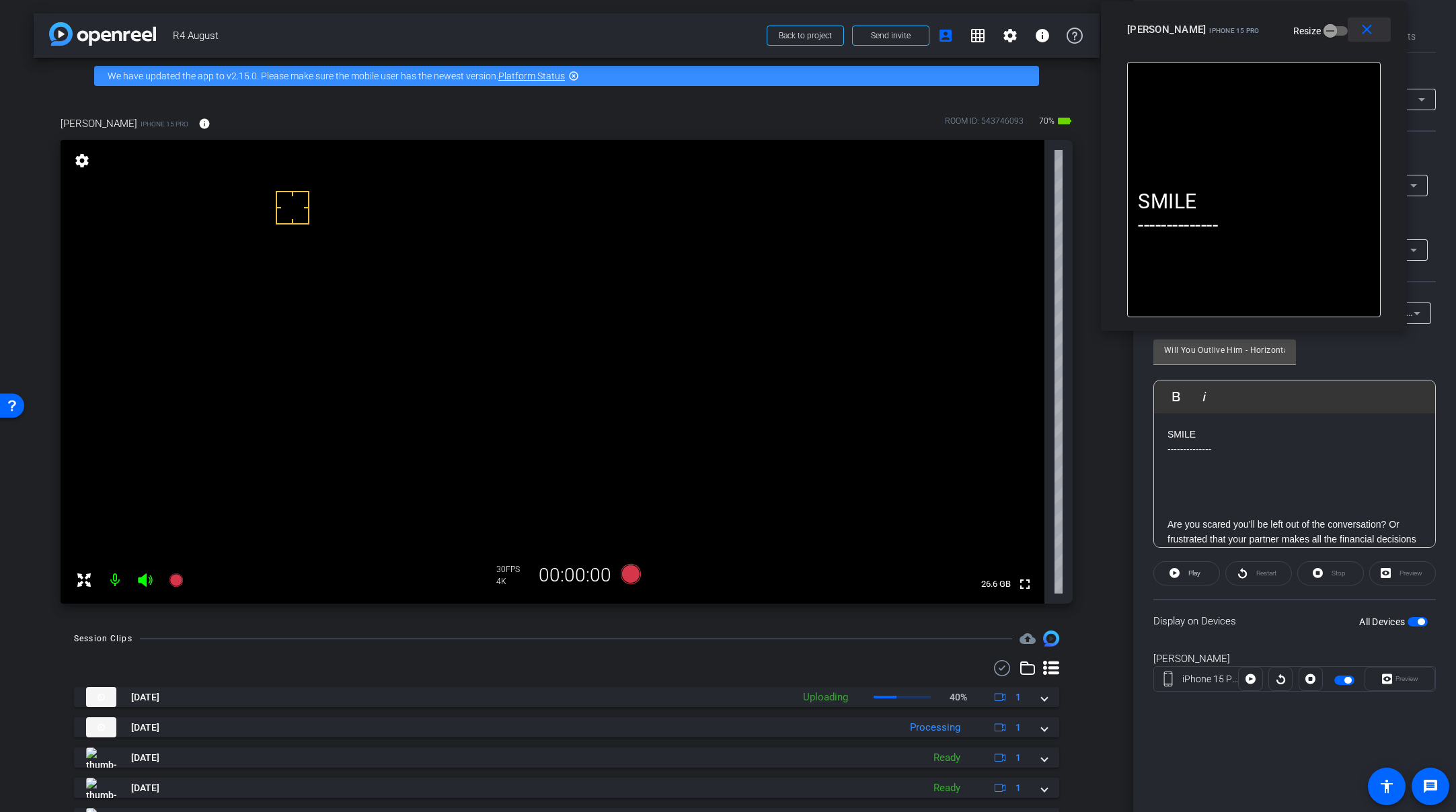
click at [1267, 26] on mat-icon "close" at bounding box center [1367, 30] width 17 height 17
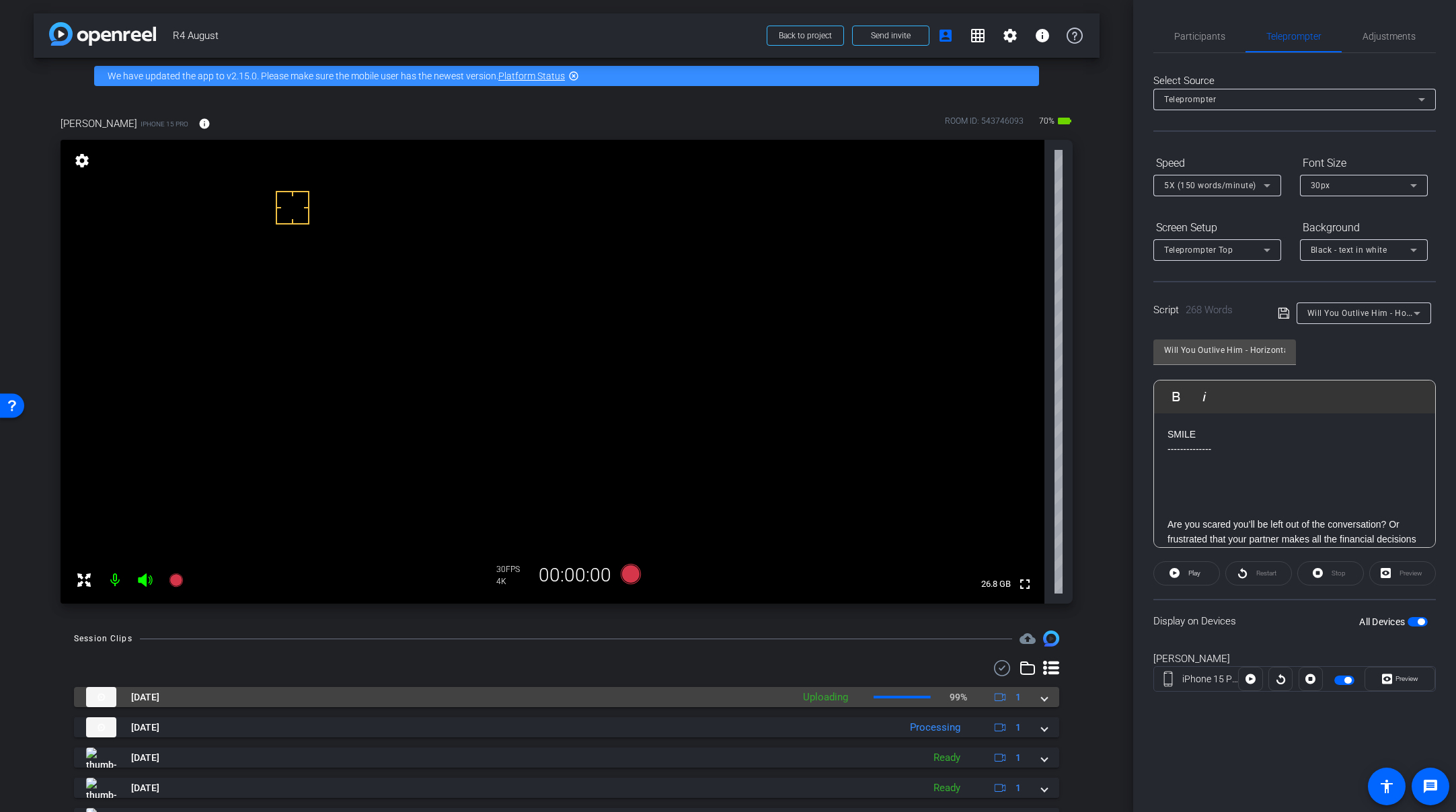
click at [1042, 702] on span at bounding box center [1044, 697] width 5 height 14
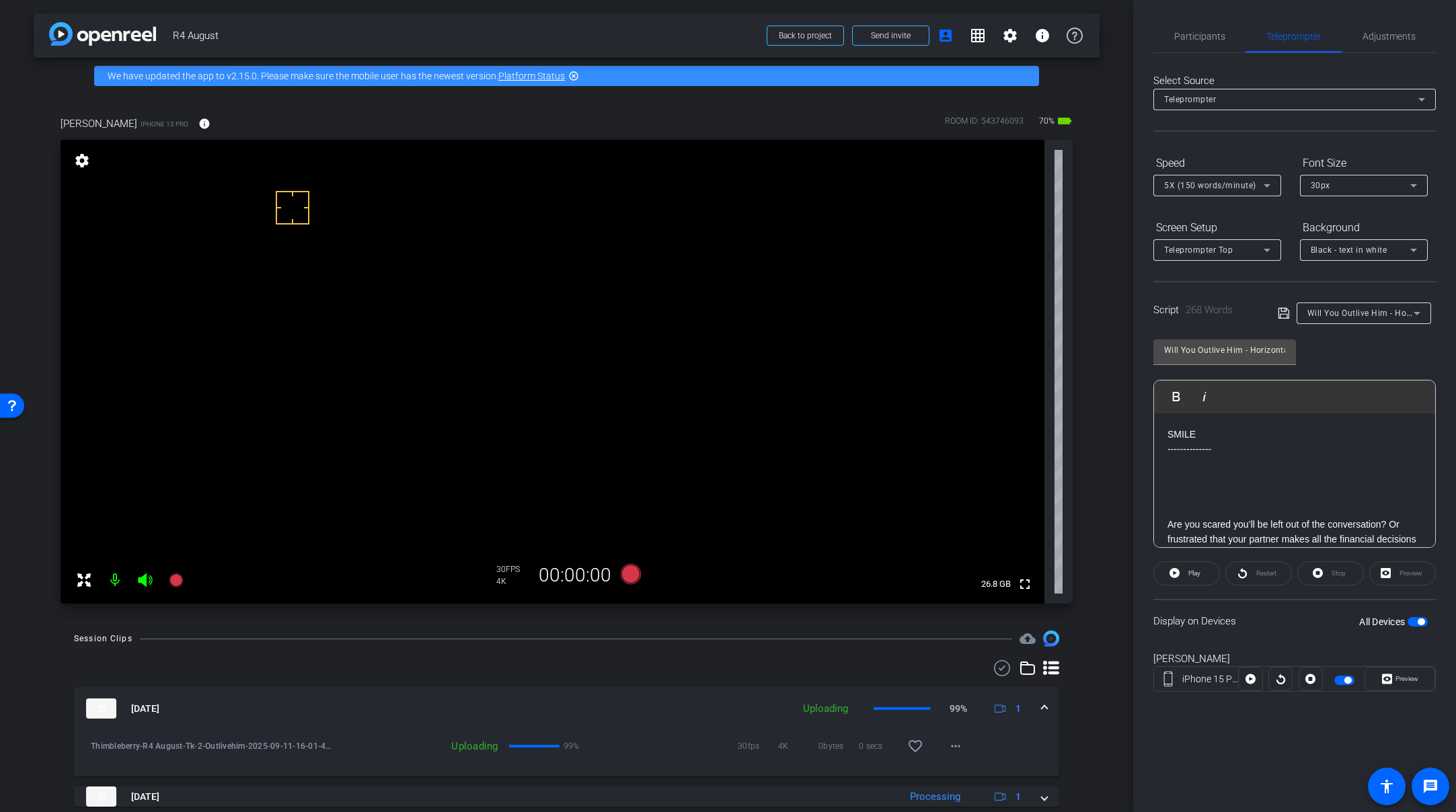
click at [1042, 710] on span at bounding box center [1044, 709] width 5 height 14
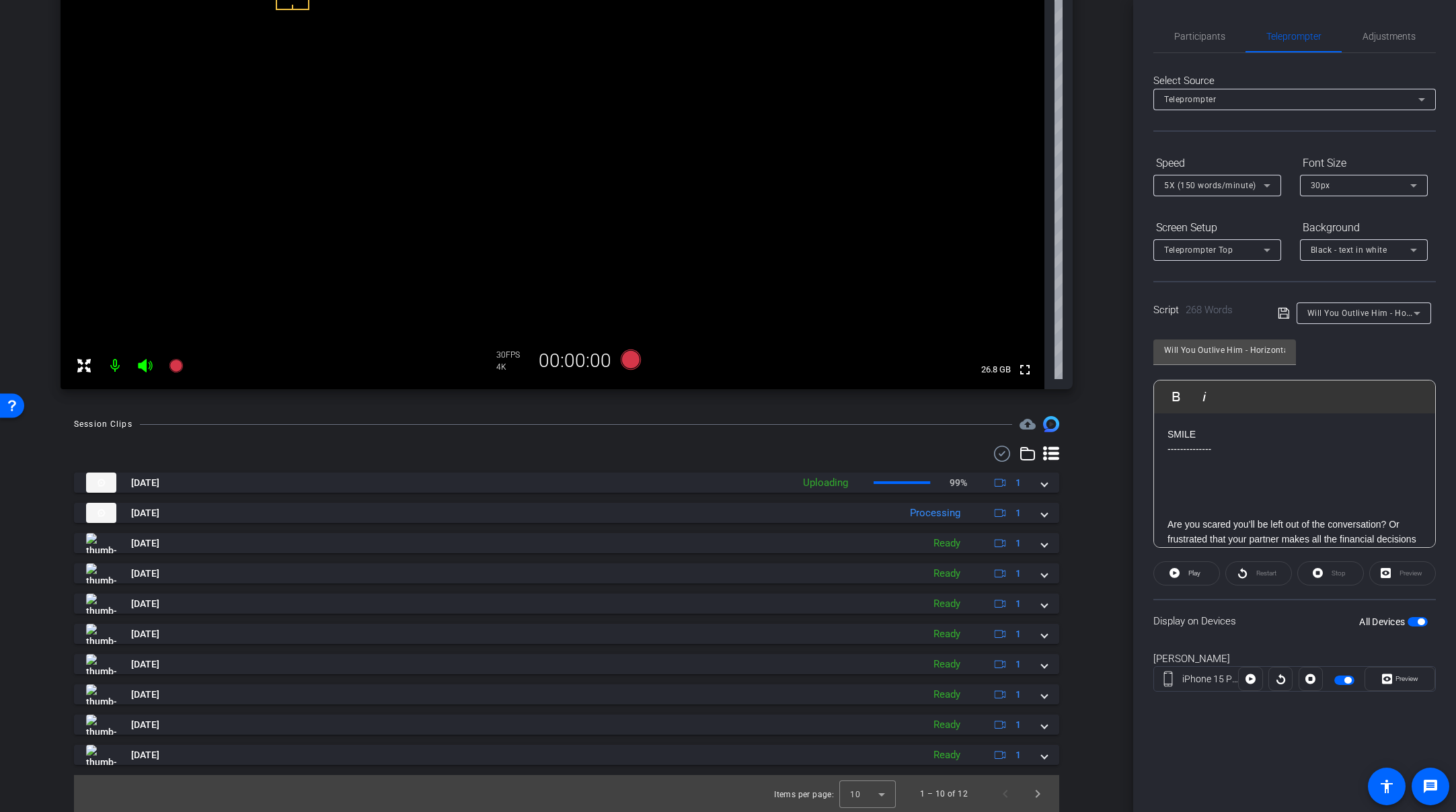
scroll to position [215, 0]
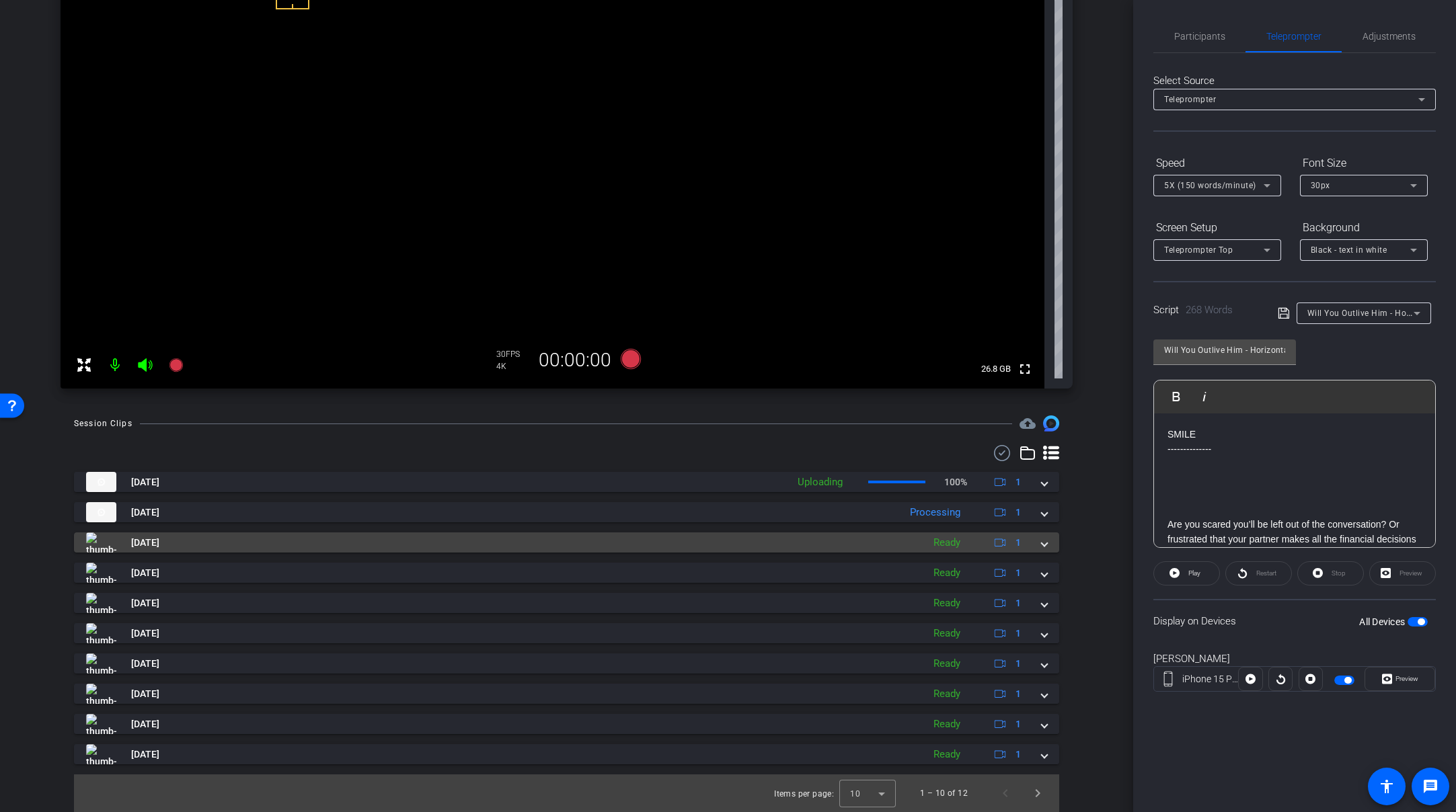
click at [1042, 546] on span at bounding box center [1044, 543] width 5 height 14
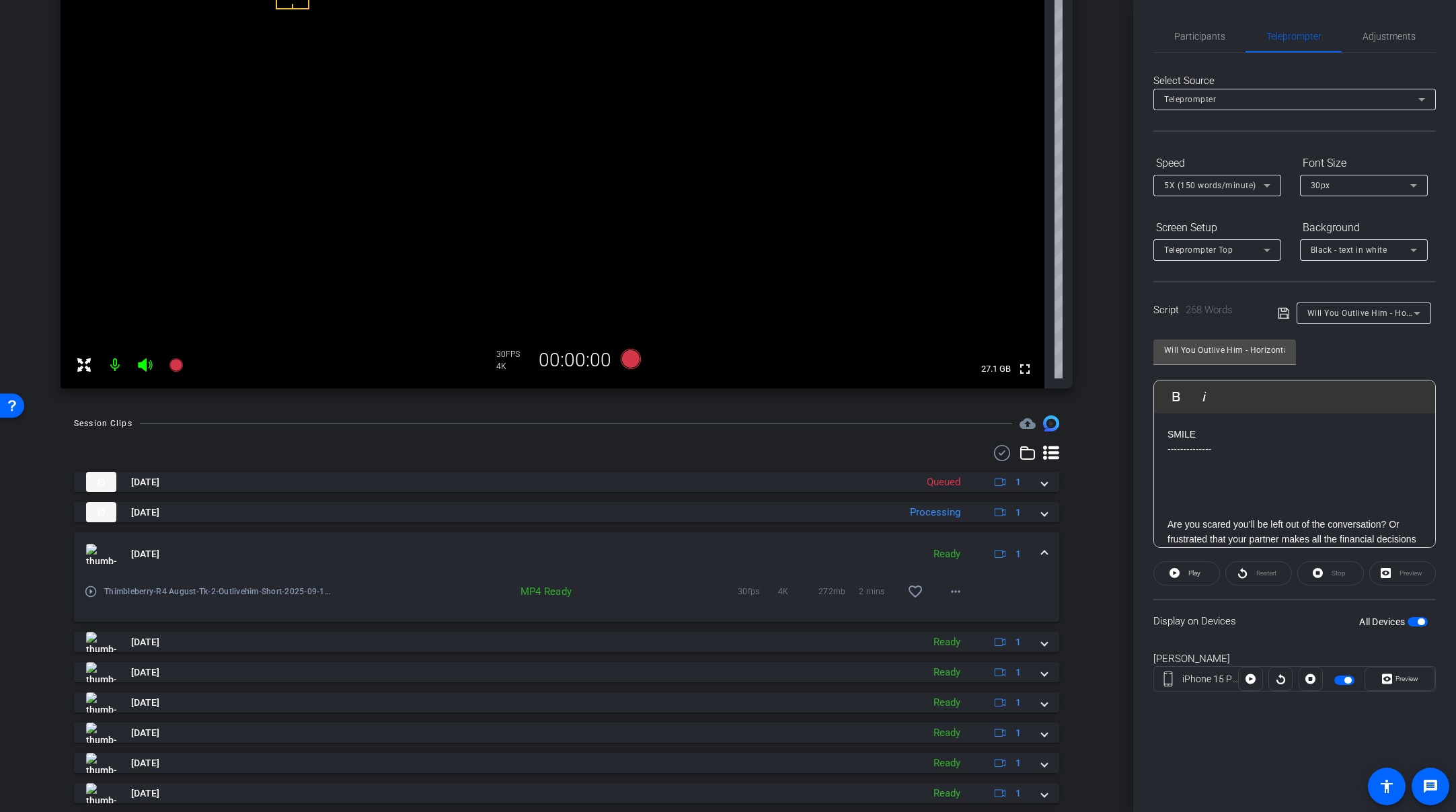
click at [1031, 550] on div "Sep 11, 2025 Ready 1" at bounding box center [564, 554] width 956 height 20
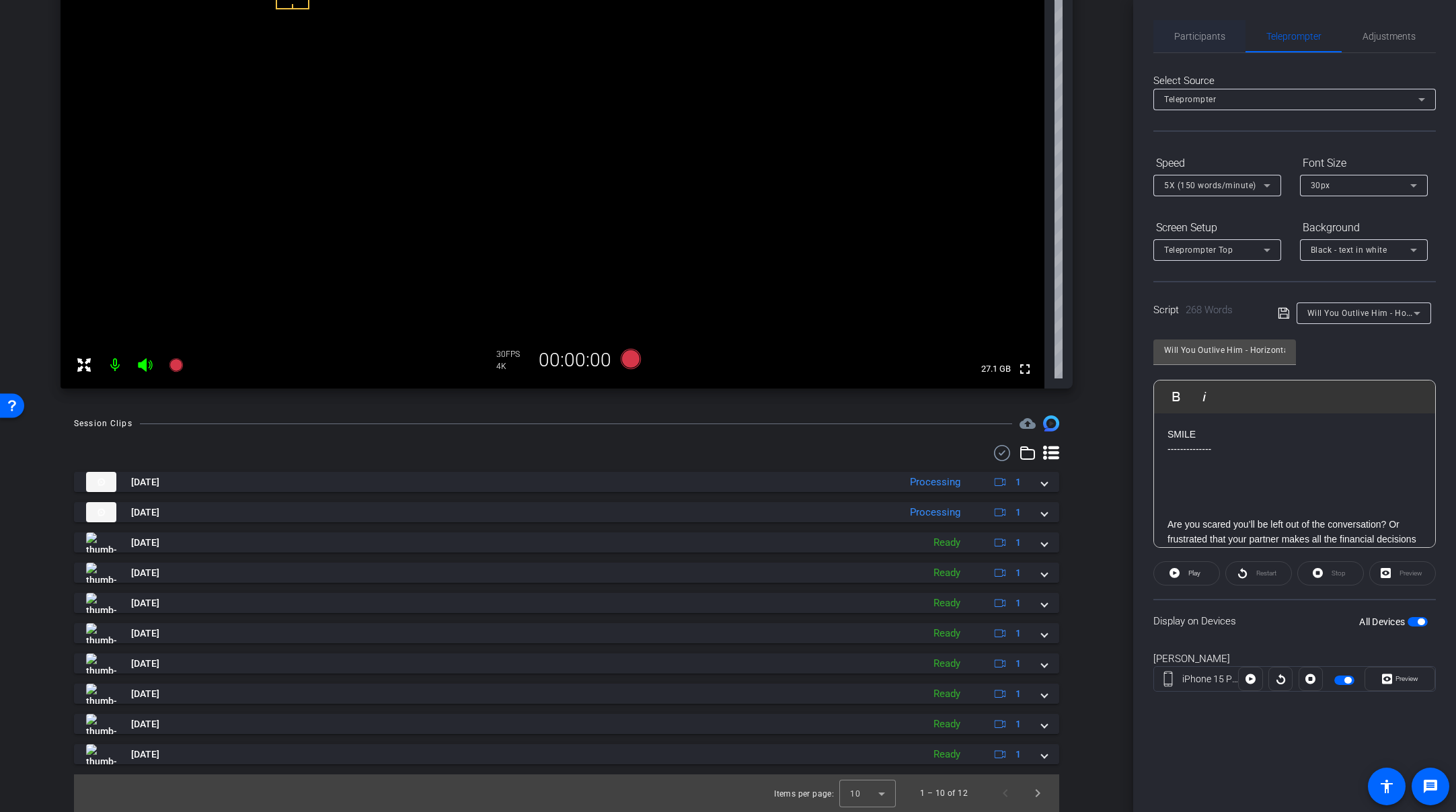
click at [1207, 38] on span "Participants" at bounding box center [1200, 36] width 51 height 10
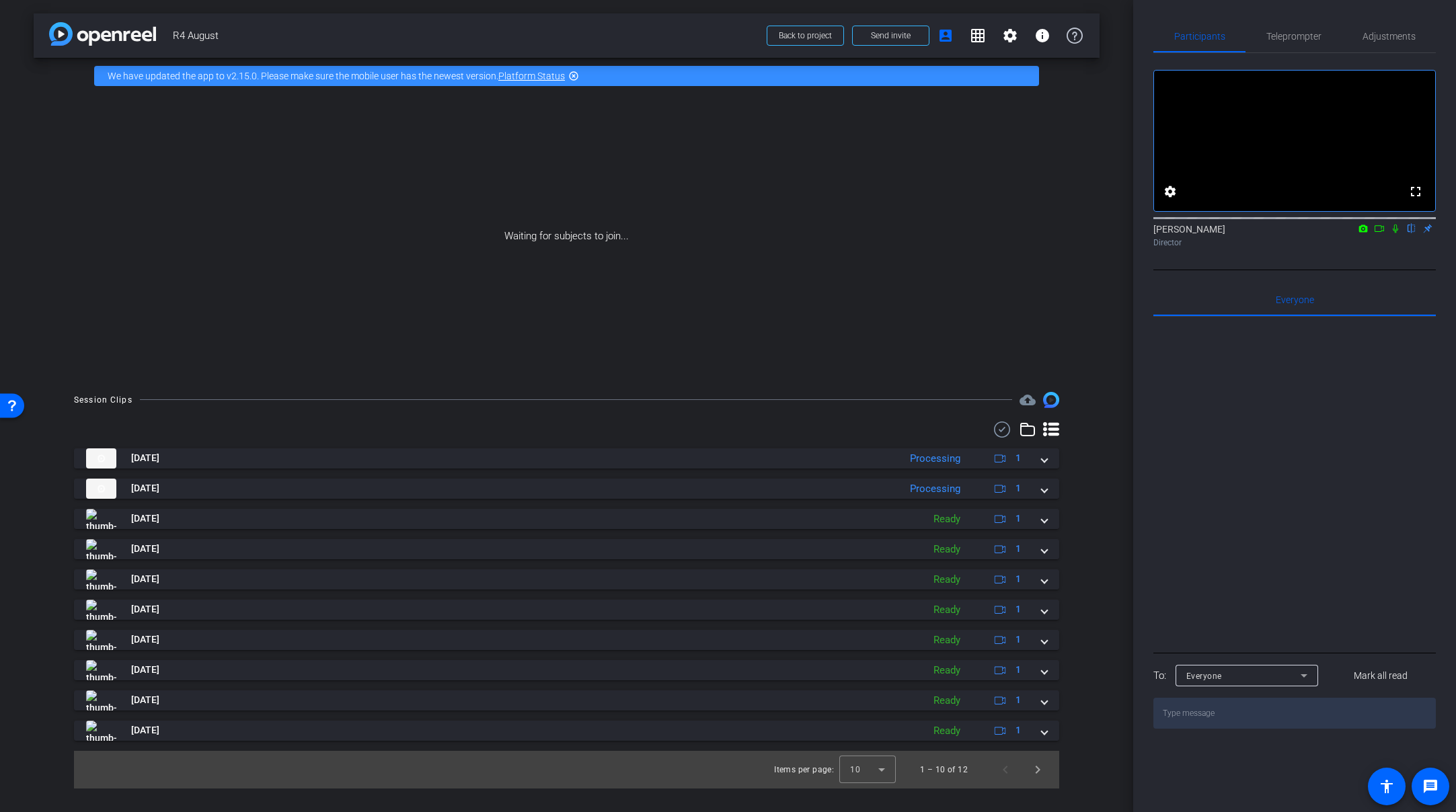
scroll to position [0, 0]
click at [1267, 235] on mat-icon at bounding box center [1380, 229] width 16 height 12
click at [1267, 233] on icon at bounding box center [1411, 229] width 10 height 10
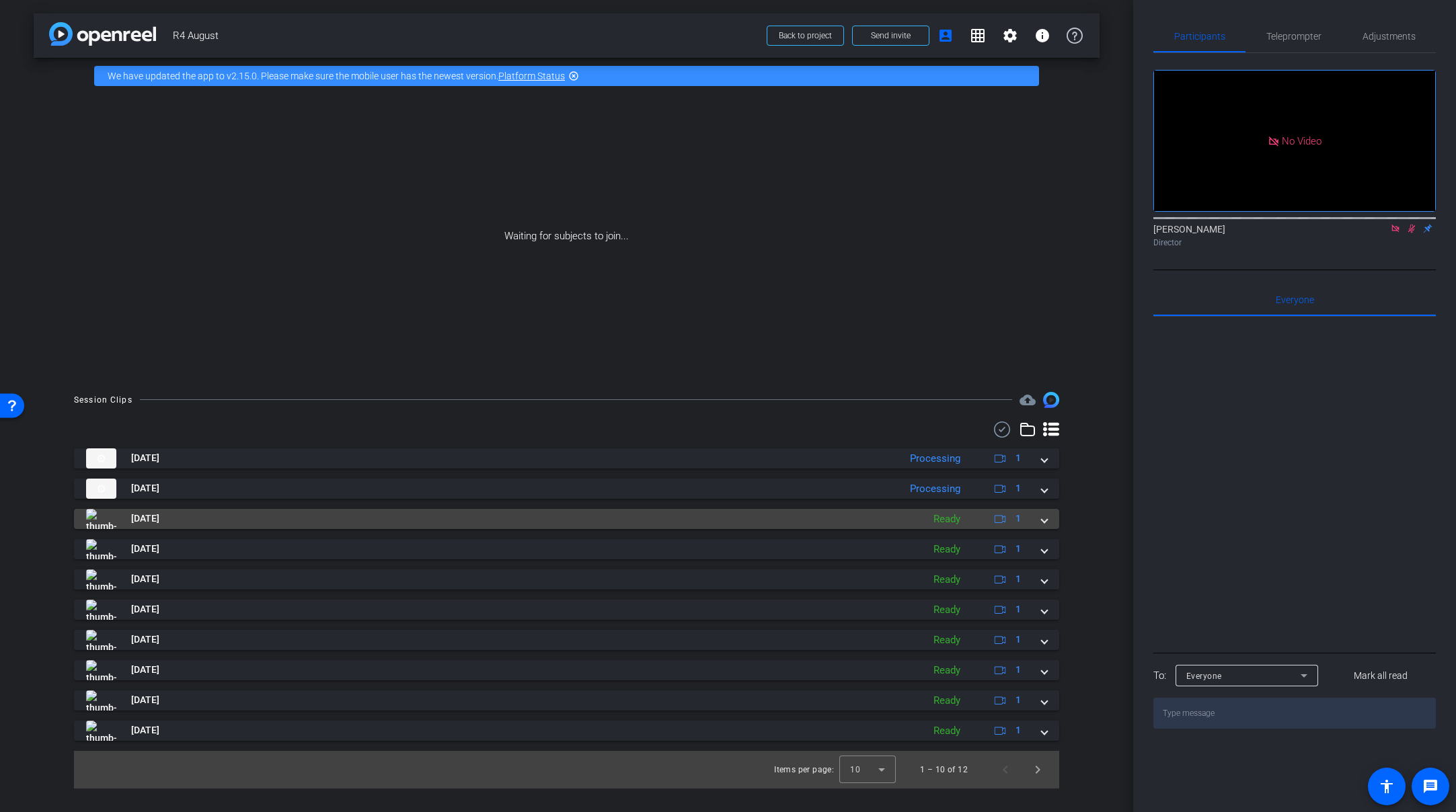
click at [1046, 521] on span at bounding box center [1044, 518] width 5 height 14
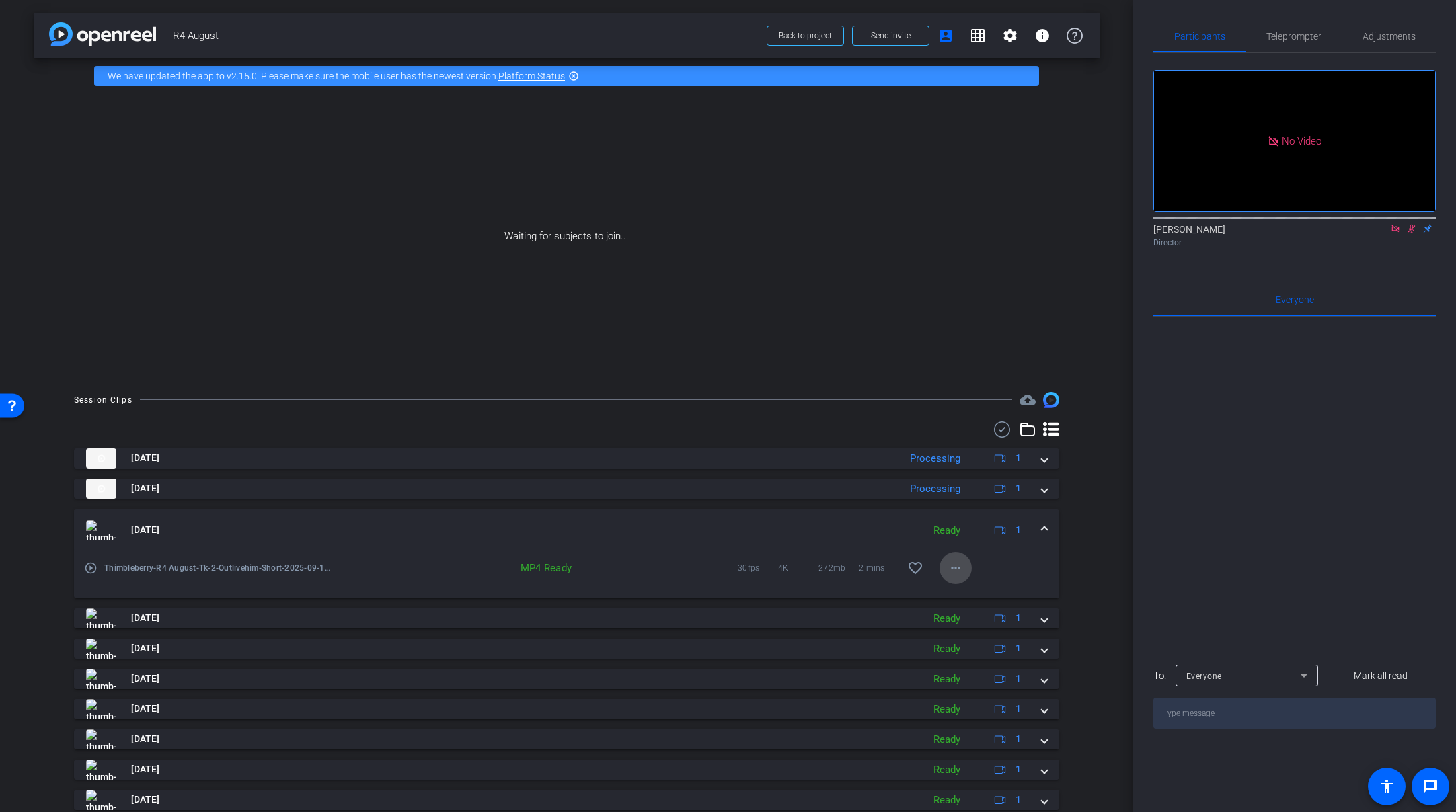
click at [955, 576] on span at bounding box center [956, 568] width 32 height 32
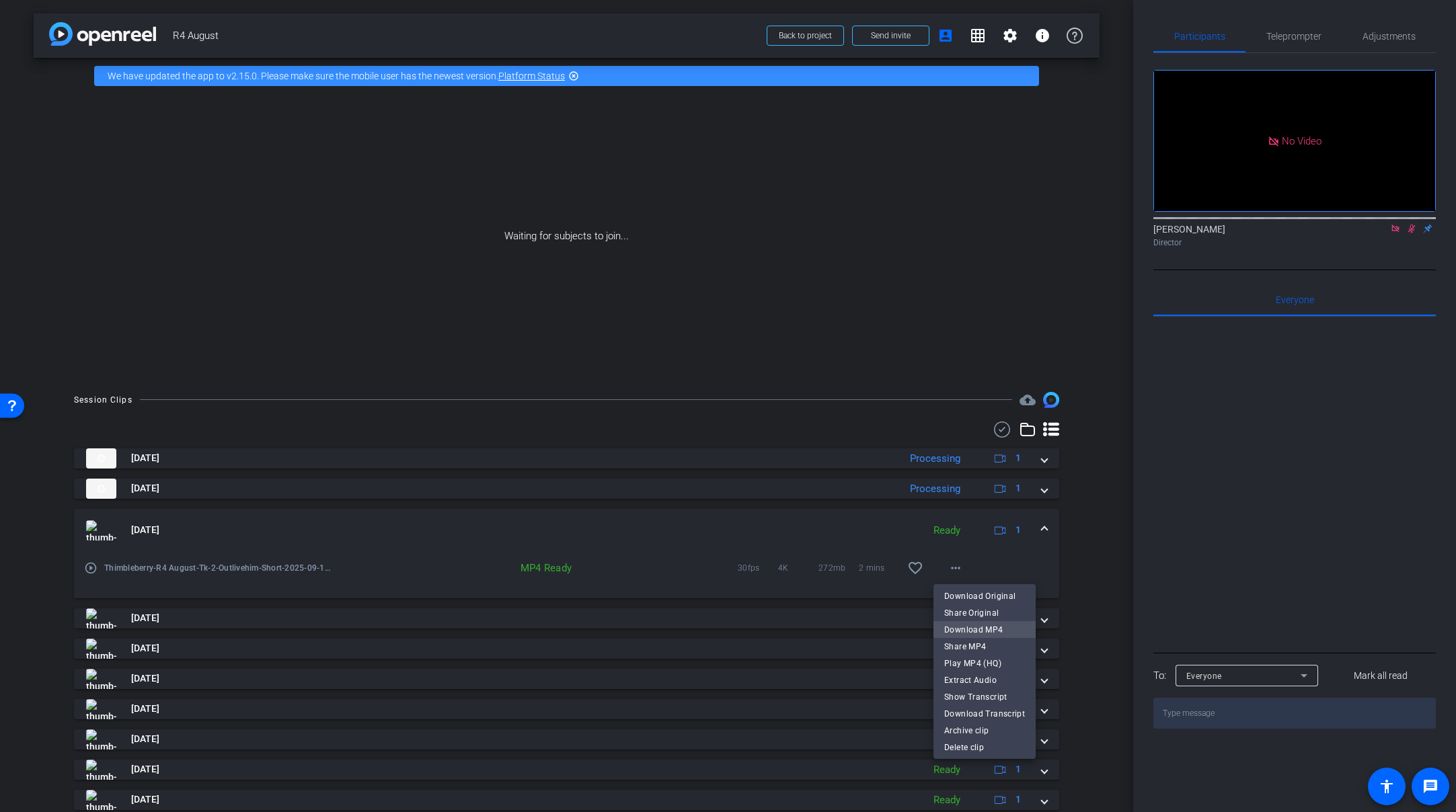
click at [998, 631] on span "Download MP4" at bounding box center [985, 629] width 81 height 16
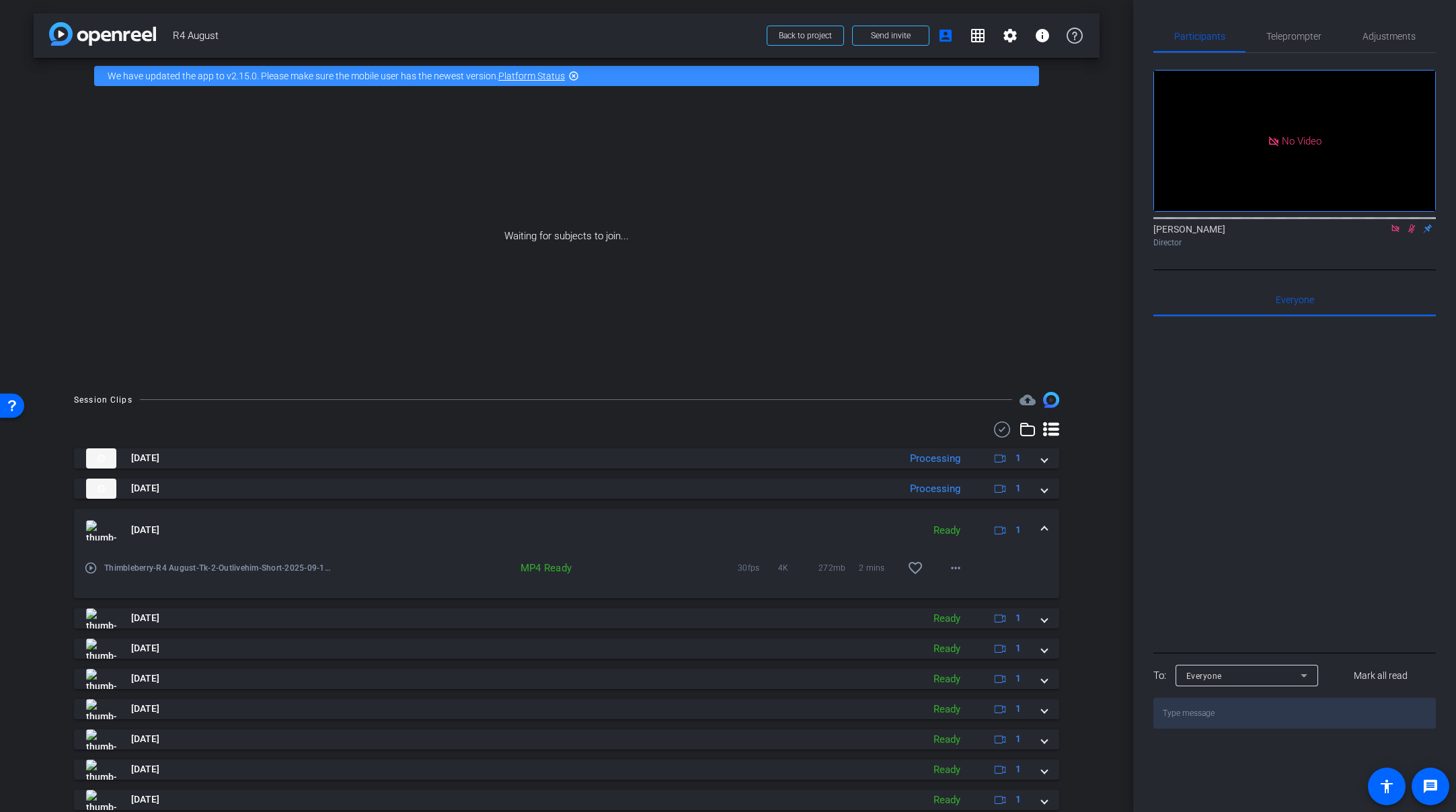
click at [1042, 527] on span at bounding box center [1044, 530] width 5 height 14
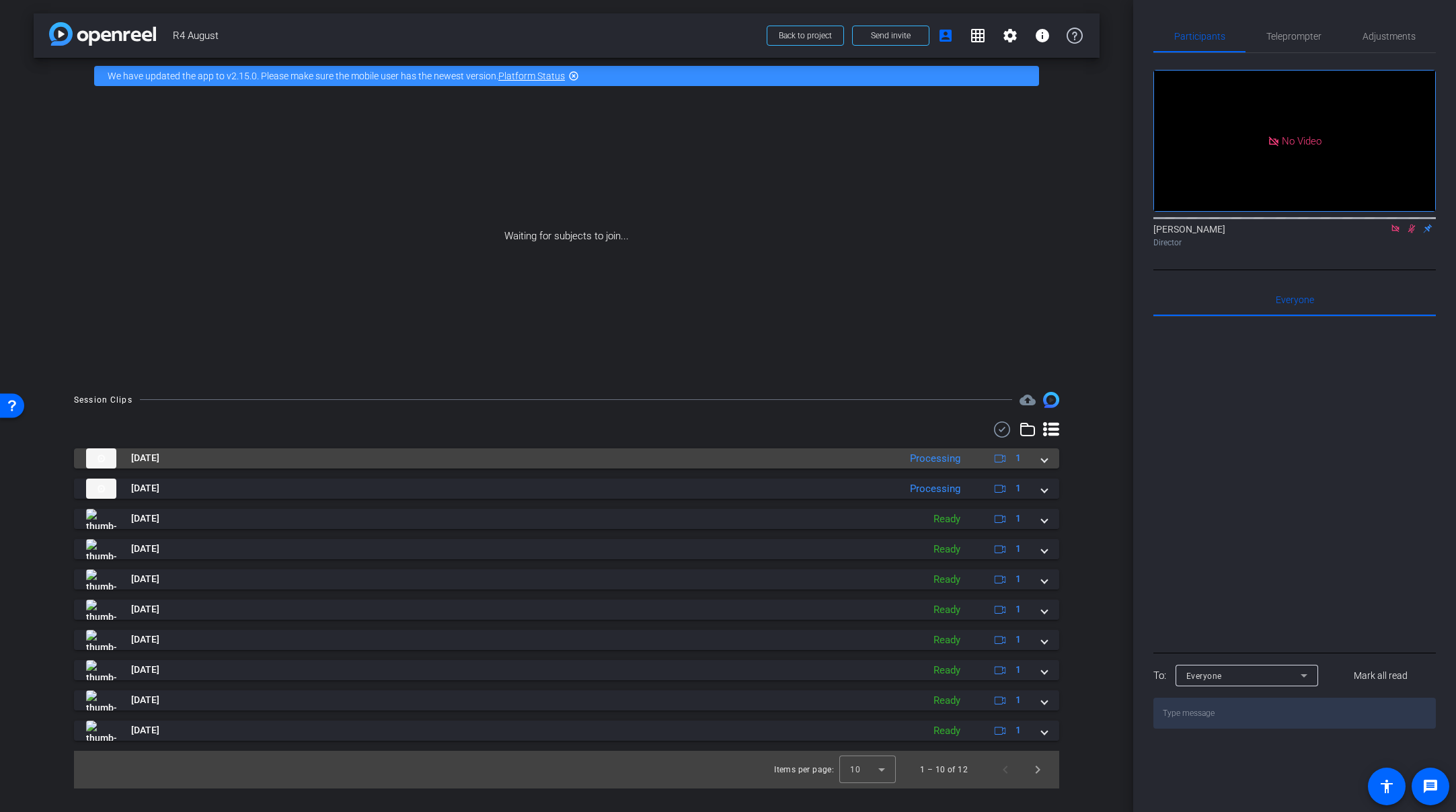
click at [1044, 454] on span at bounding box center [1044, 458] width 5 height 14
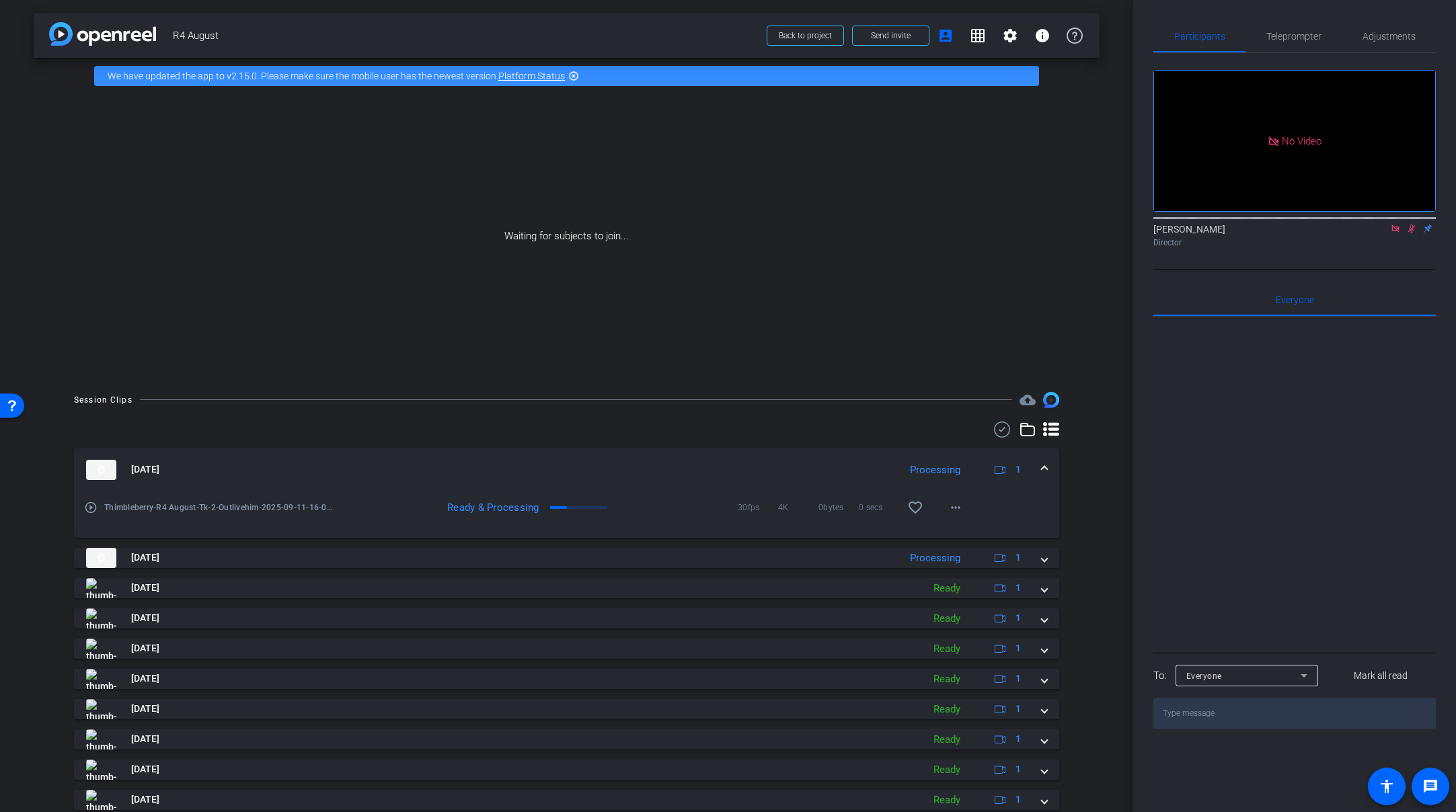
click at [1044, 454] on mat-expansion-panel-header "Sep 11, 2025 Processing 1" at bounding box center [567, 470] width 985 height 43
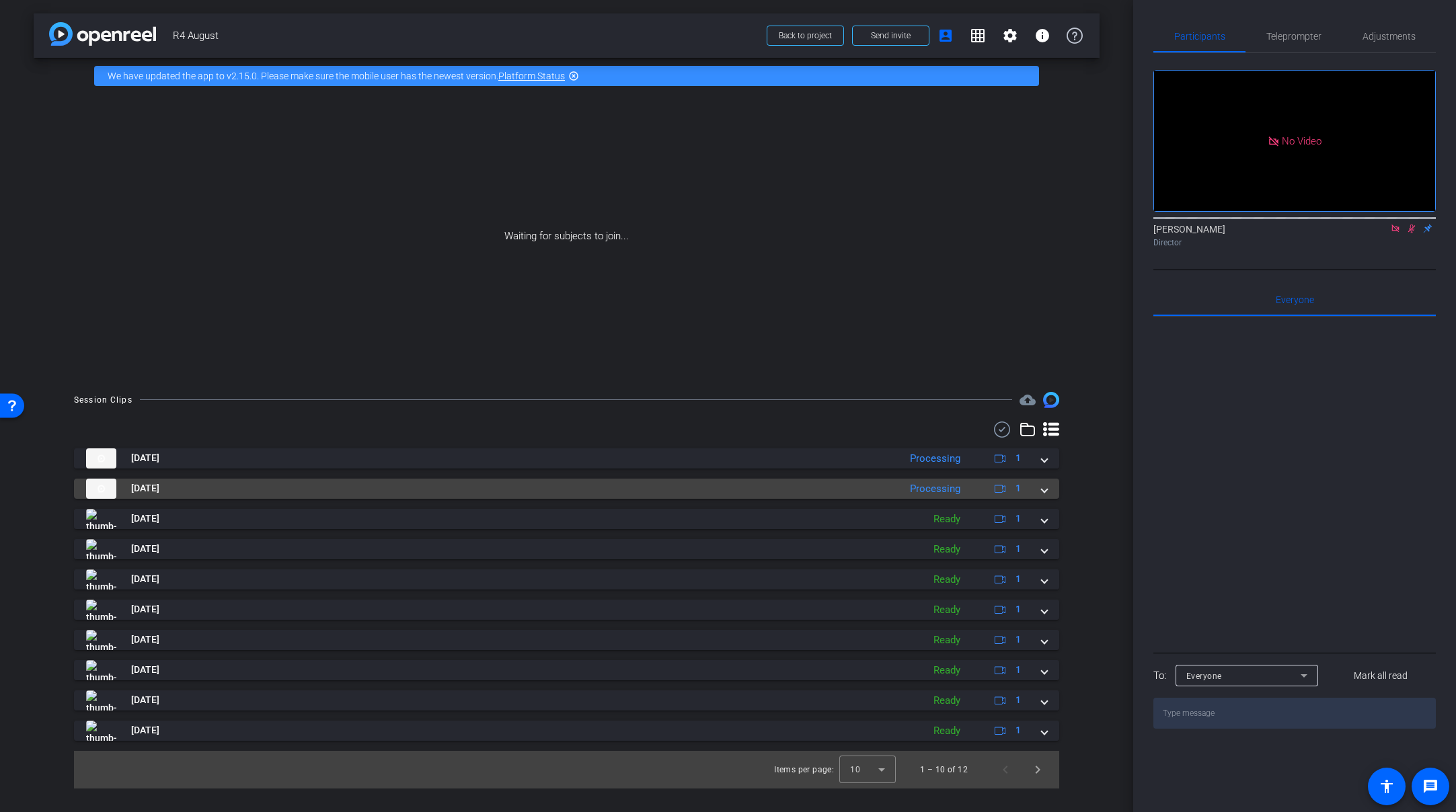
click at [1040, 490] on div "Sep 11, 2025 Processing 1" at bounding box center [564, 488] width 956 height 20
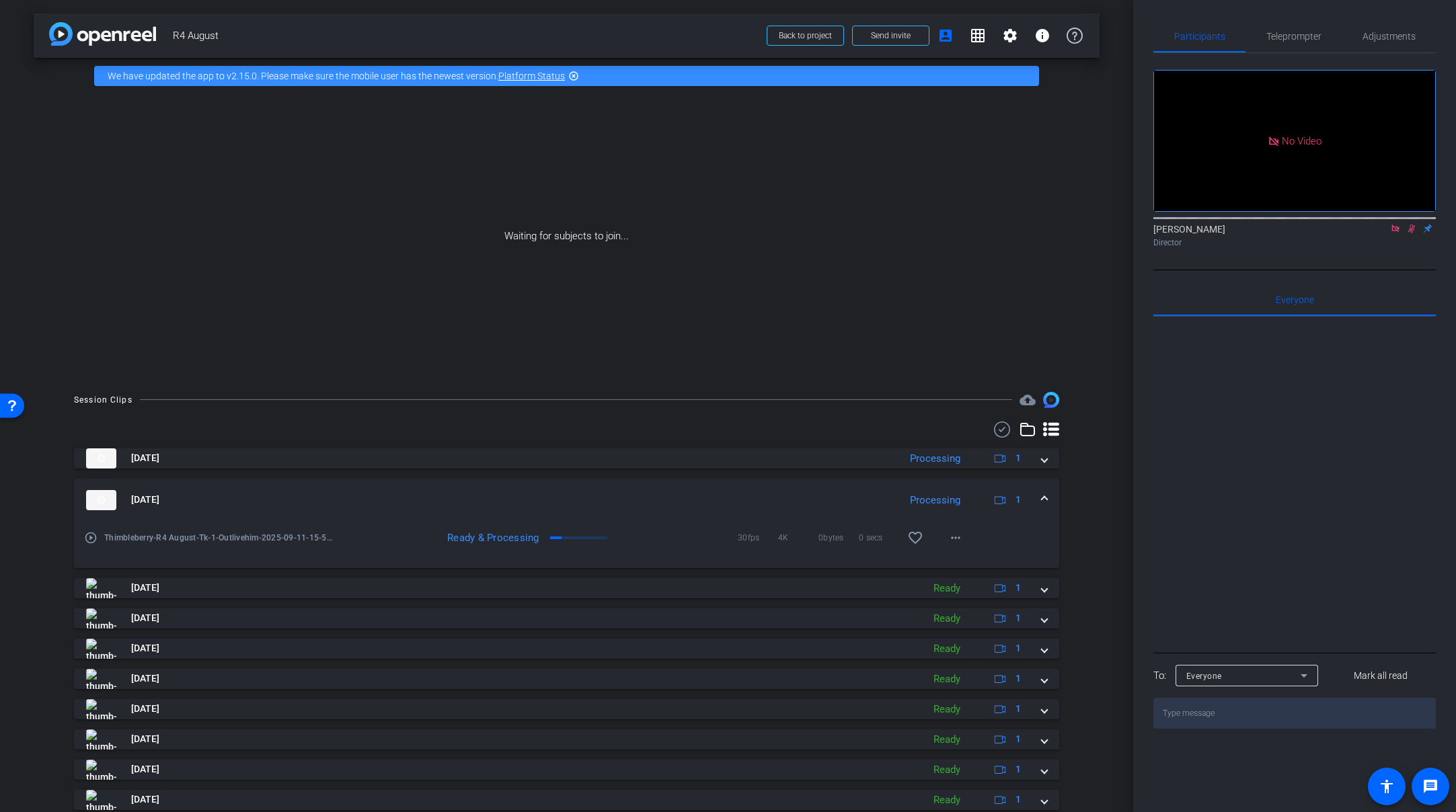
click at [1042, 497] on span at bounding box center [1044, 500] width 5 height 14
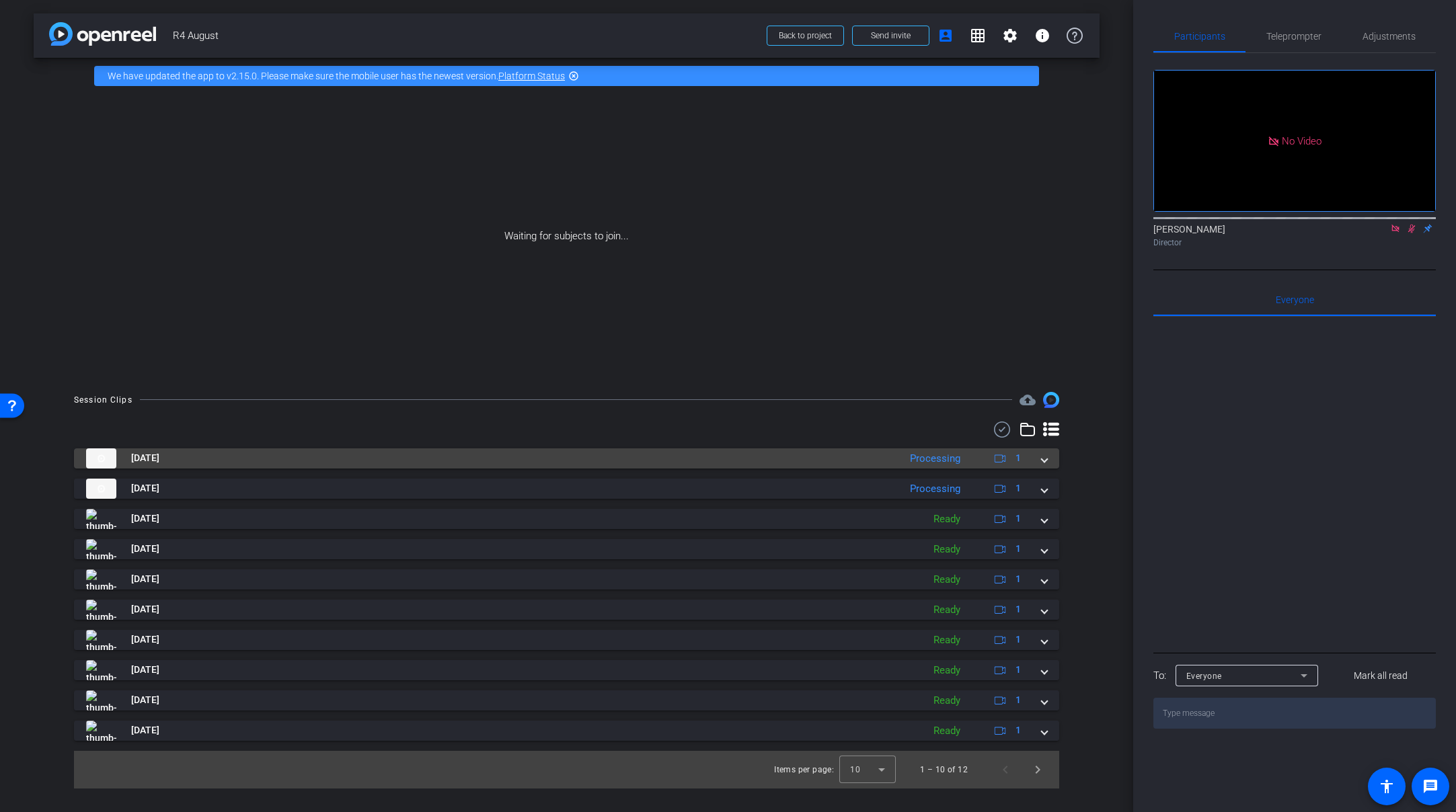
click at [1048, 459] on span at bounding box center [1044, 458] width 5 height 14
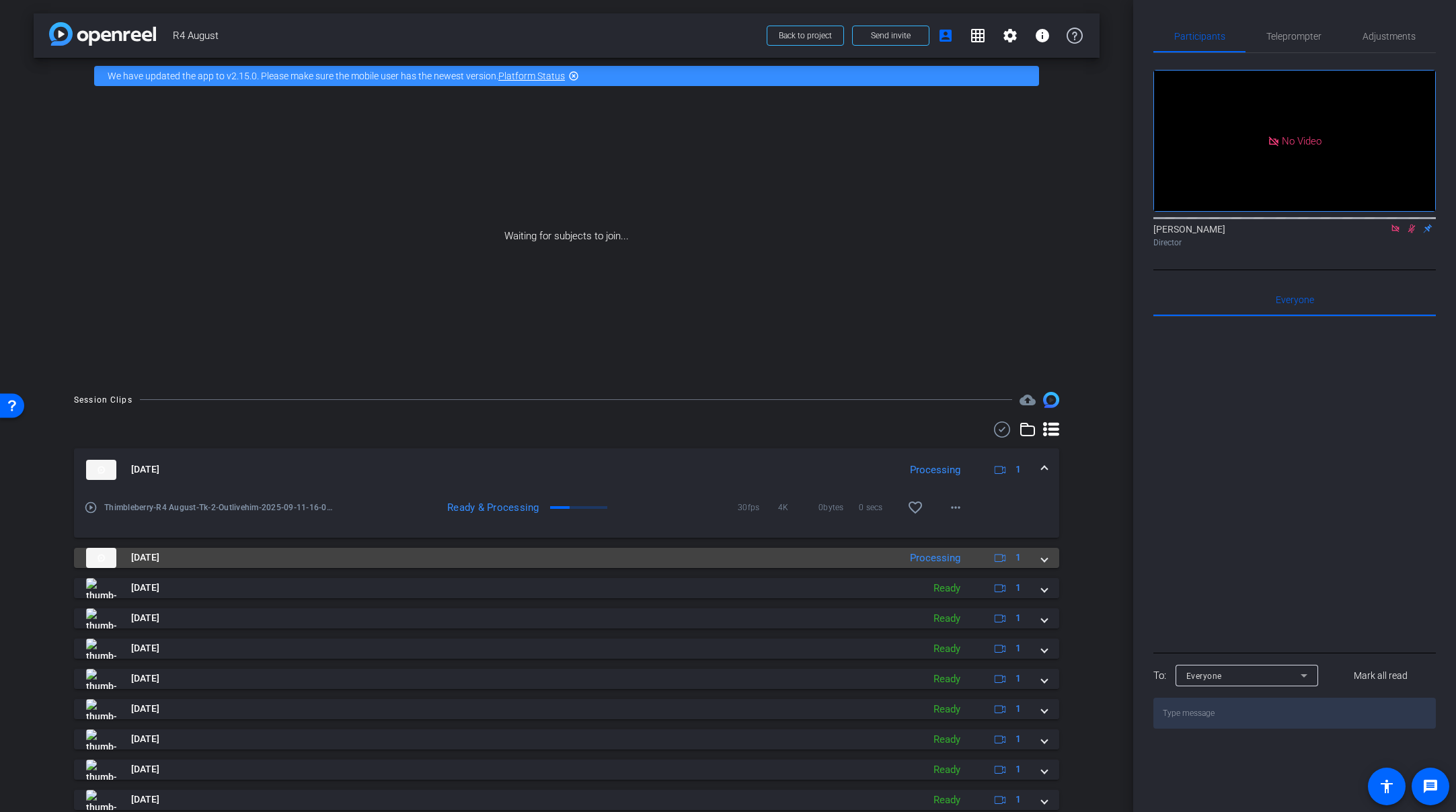
click at [1033, 557] on div "Sep 11, 2025 Processing 1" at bounding box center [564, 557] width 956 height 20
